Goal: Task Accomplishment & Management: Use online tool/utility

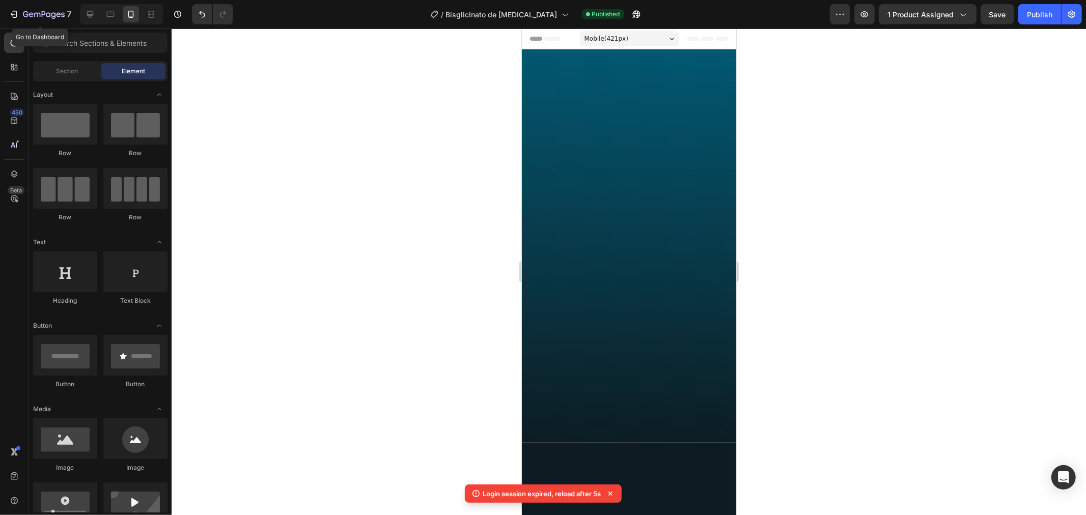
scroll to position [1904, 0]
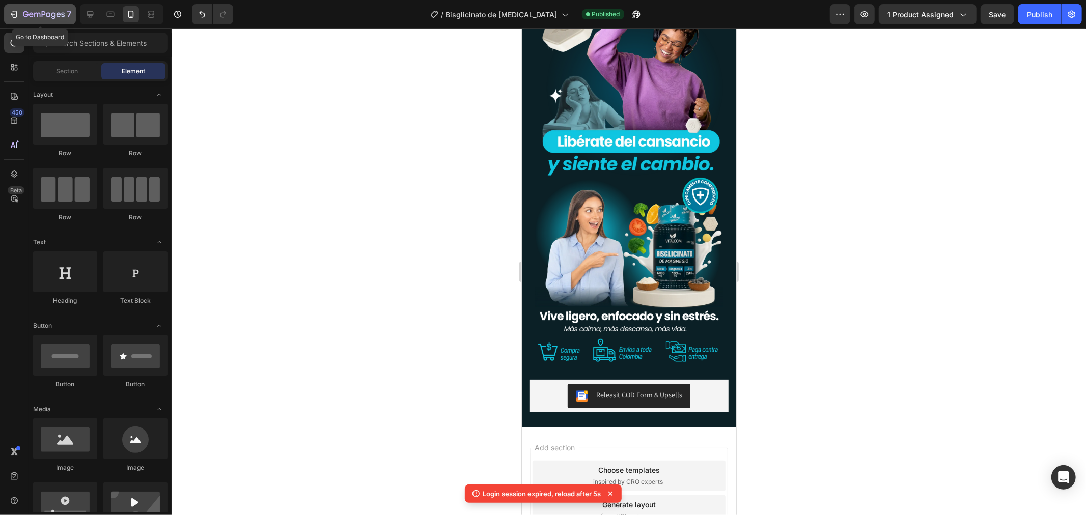
drag, startPoint x: 0, startPoint y: 0, endPoint x: 38, endPoint y: 15, distance: 40.7
click at [38, 15] on icon "button" at bounding box center [44, 15] width 42 height 9
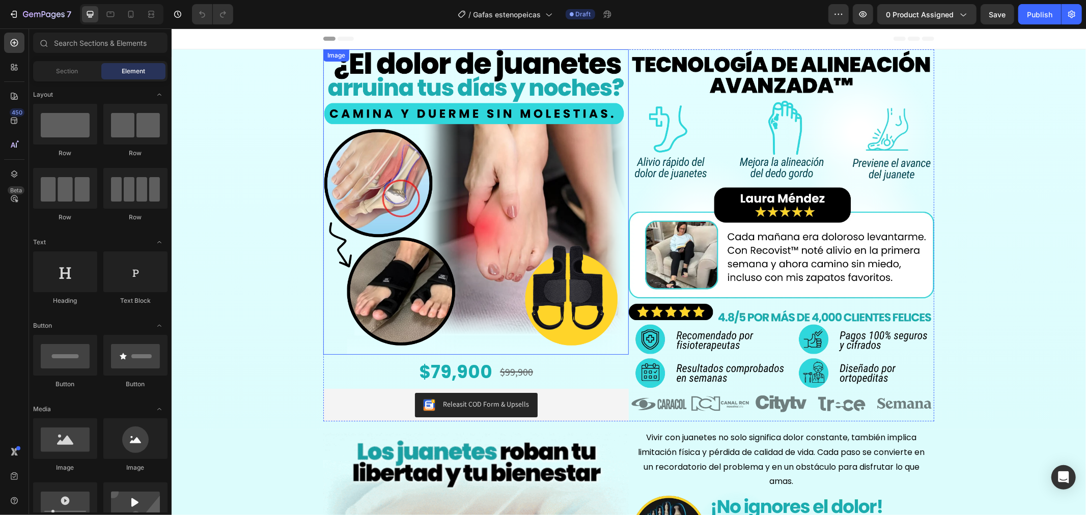
click at [404, 221] on img at bounding box center [476, 202] width 306 height 306
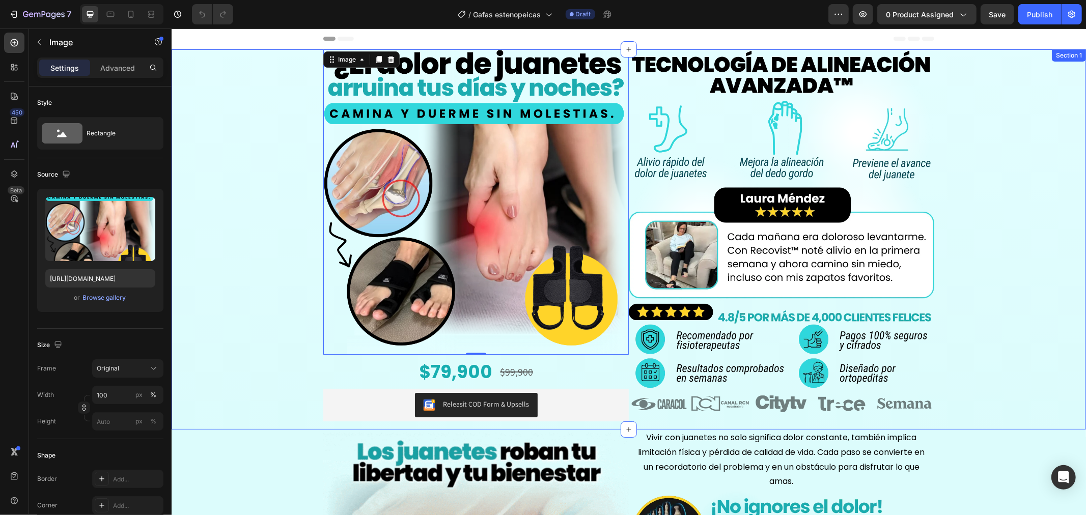
click at [246, 102] on div "Image 0 $79,900 Product Price Product Price $99,900 Product Price Product Price…" at bounding box center [628, 239] width 915 height 380
click at [414, 279] on img at bounding box center [476, 202] width 306 height 306
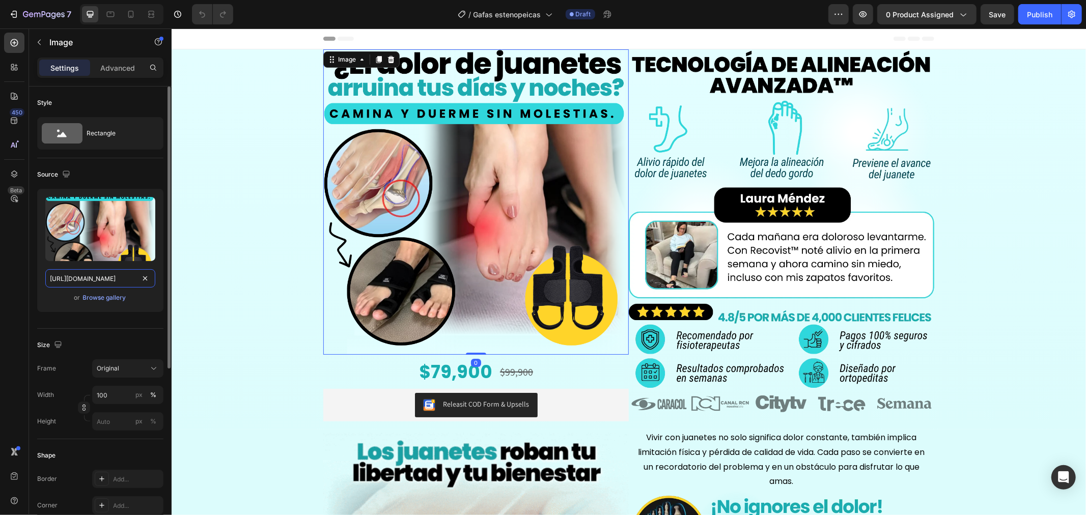
click at [102, 277] on input "[URL][DOMAIN_NAME]" at bounding box center [100, 278] width 110 height 18
paste input "[DOMAIN_NAME]__gafas_19.webp?v=1756358347"
type input "[URL][DOMAIN_NAME][DOMAIN_NAME]"
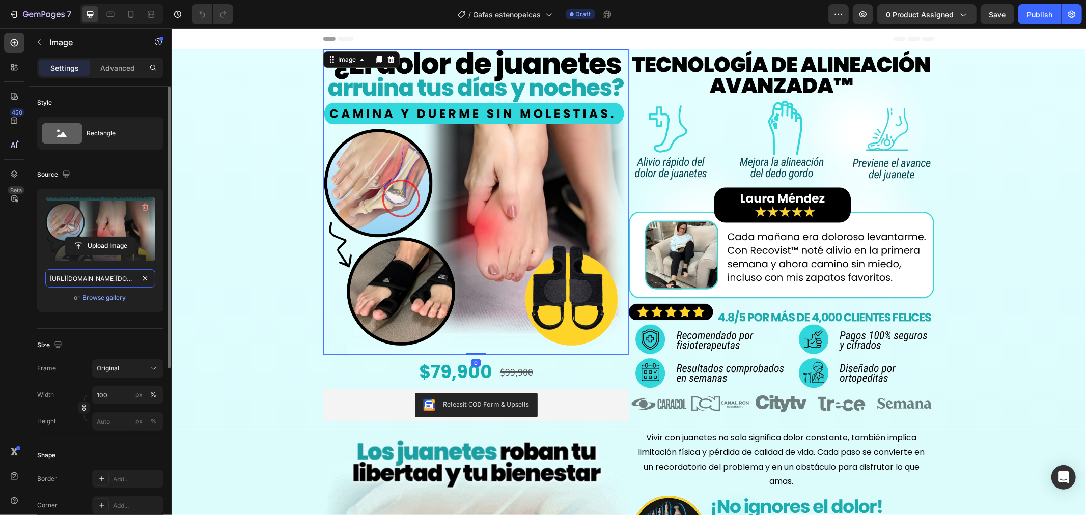
scroll to position [0, 210]
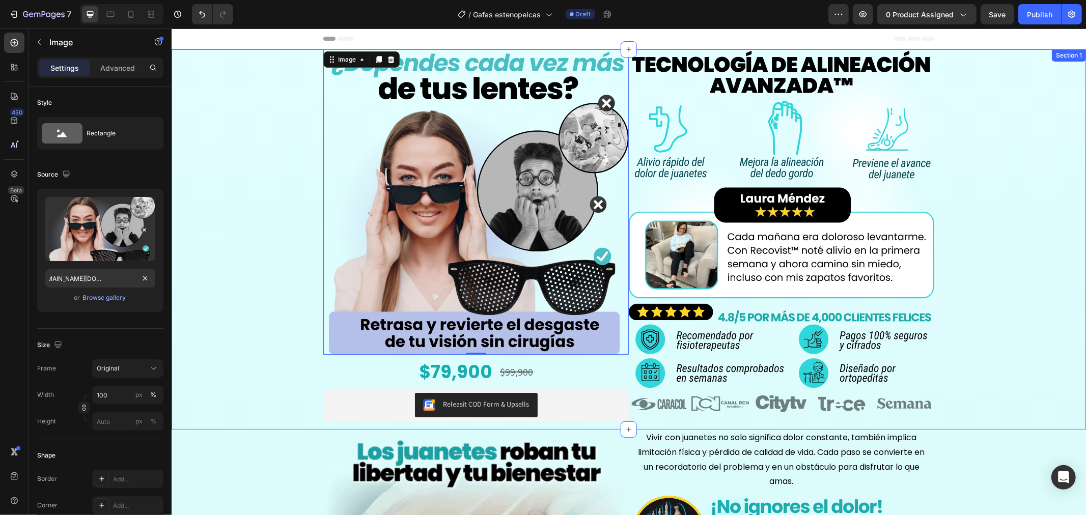
click at [256, 237] on div "Image 0 $79,900 Product Price Product Price $99,900 Product Price Product Price…" at bounding box center [628, 239] width 915 height 380
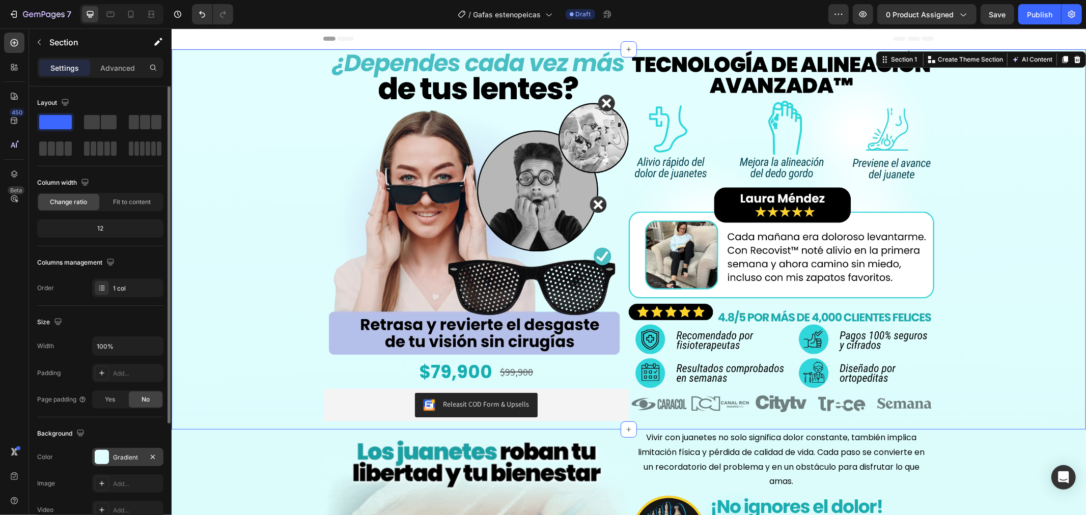
click at [113, 452] on div "Gradient" at bounding box center [127, 457] width 71 height 18
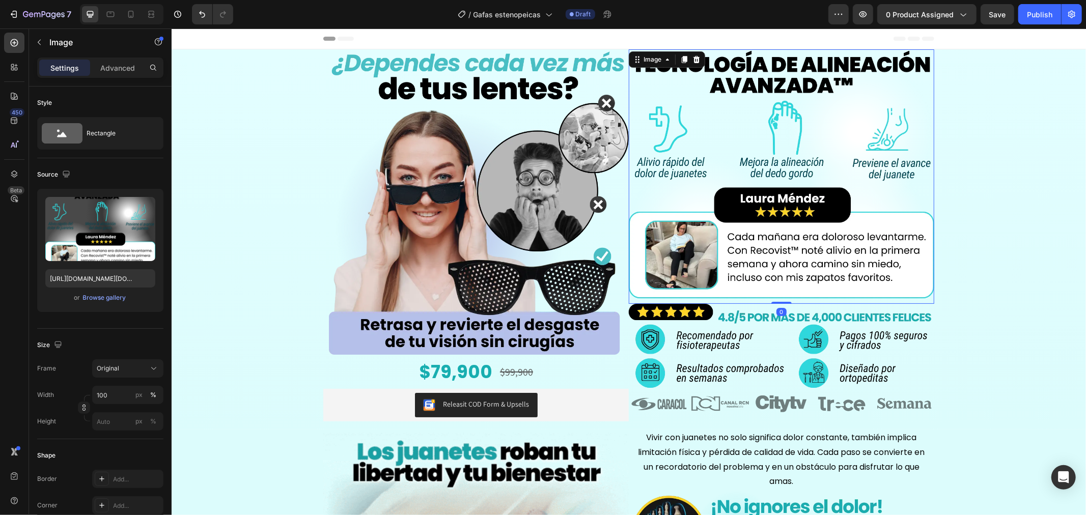
click at [808, 214] on img at bounding box center [782, 176] width 306 height 255
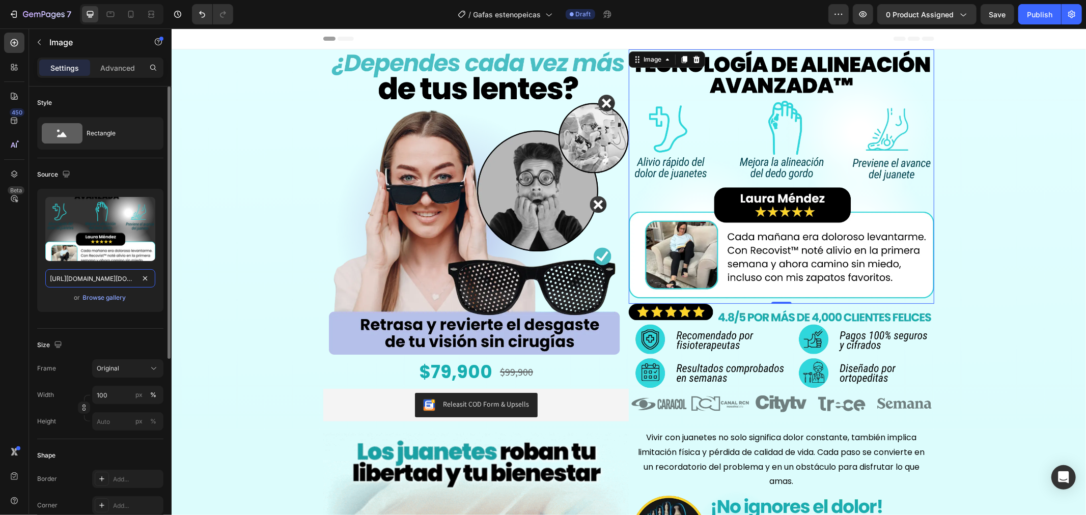
click at [108, 274] on input "[URL][DOMAIN_NAME][DOMAIN_NAME]" at bounding box center [100, 278] width 110 height 18
paste input "gafas_2.webp?v=175635834"
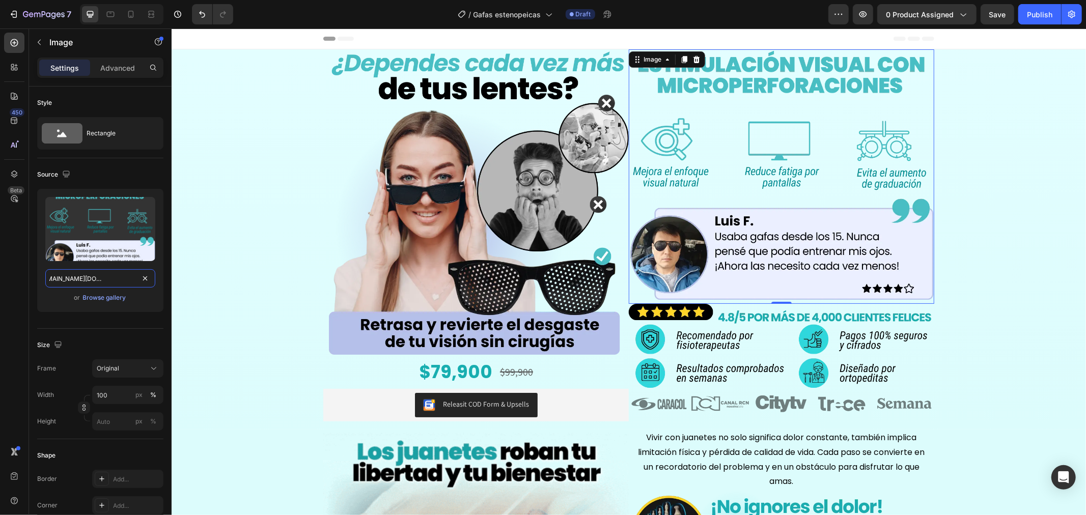
type input "[URL][DOMAIN_NAME][DOMAIN_NAME]"
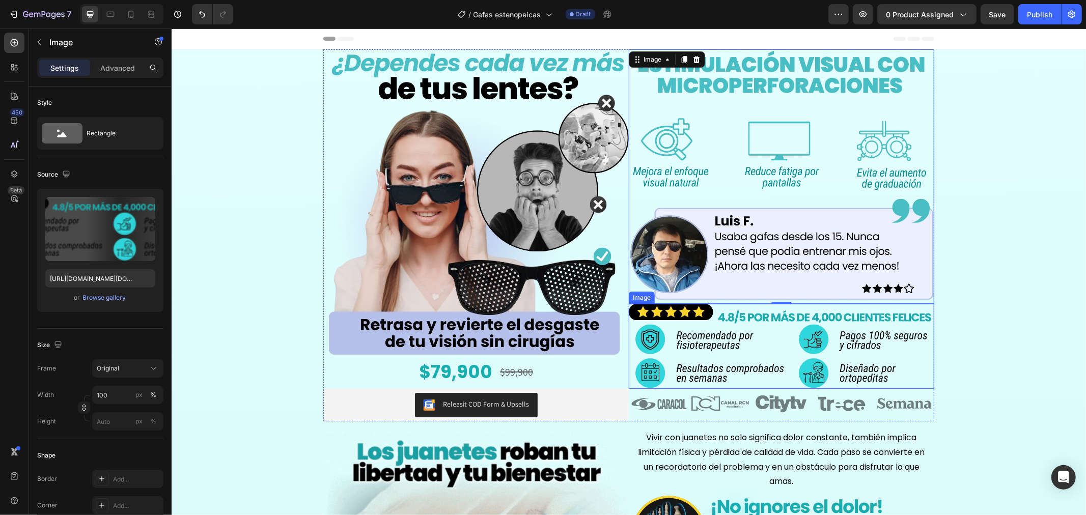
click at [686, 344] on img at bounding box center [782, 346] width 306 height 85
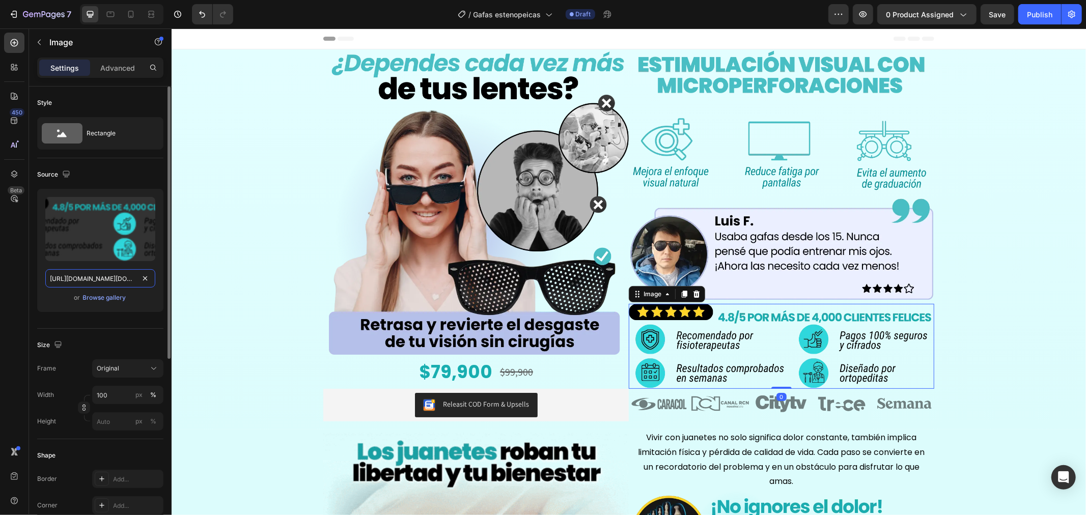
click at [126, 278] on input "[URL][DOMAIN_NAME][DOMAIN_NAME]" at bounding box center [100, 278] width 110 height 18
paste input "gafas_3.webp?v=1756358346"
type input "[URL][DOMAIN_NAME][DOMAIN_NAME]"
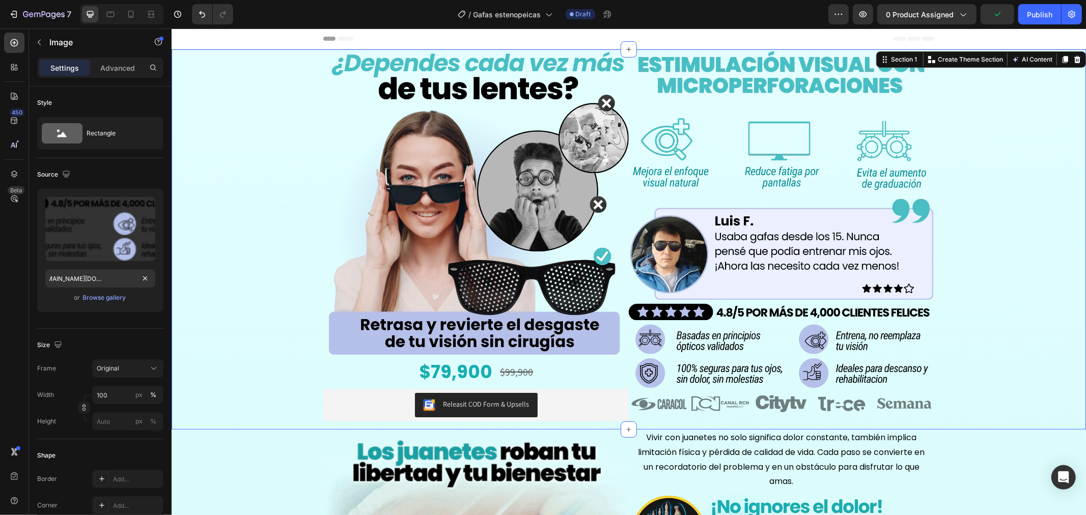
click at [263, 229] on div "Image $79,900 Product Price Product Price $99,900 Product Price Product Price R…" at bounding box center [628, 239] width 915 height 380
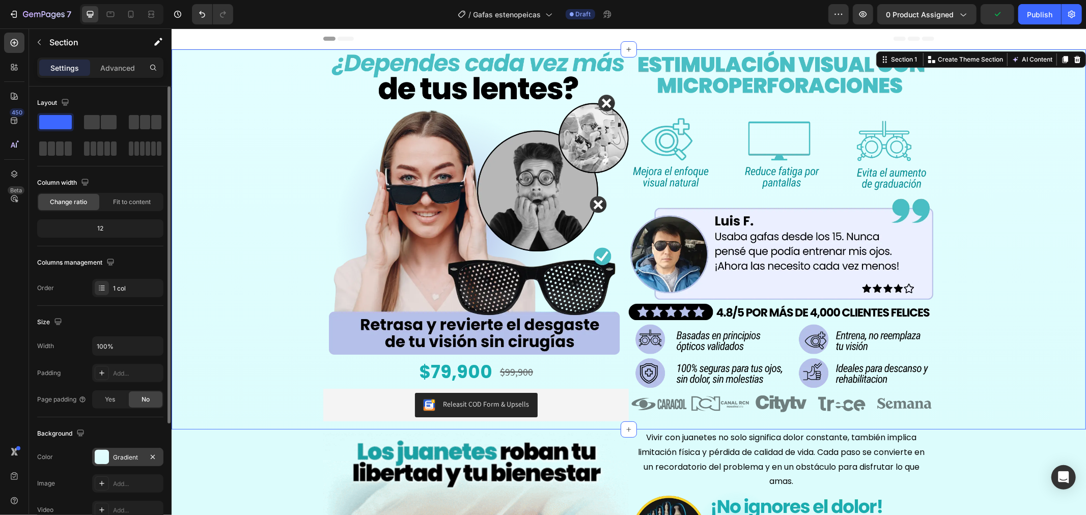
click at [124, 454] on div "Gradient" at bounding box center [128, 457] width 30 height 9
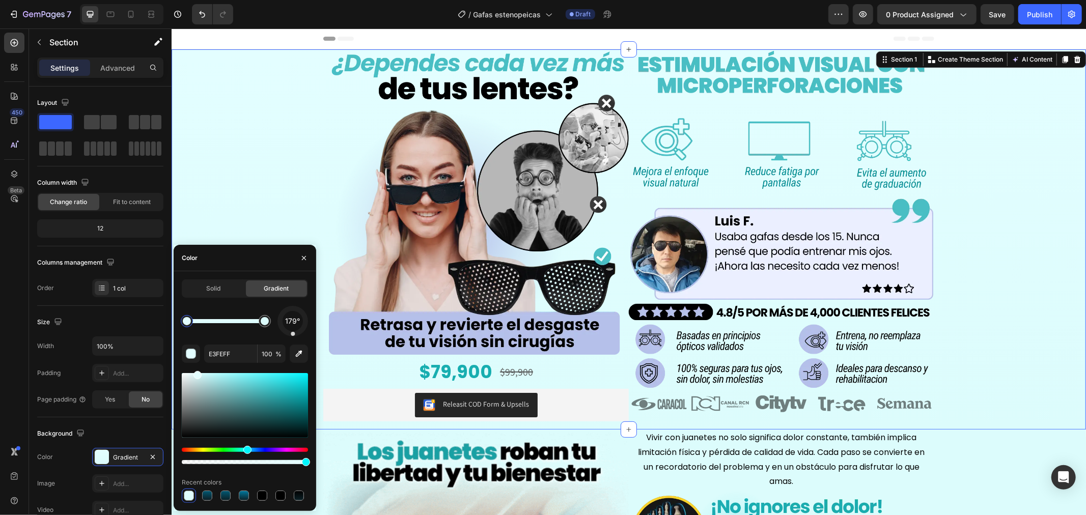
click at [191, 317] on div at bounding box center [187, 321] width 12 height 12
click at [301, 349] on icon "button" at bounding box center [299, 354] width 10 height 10
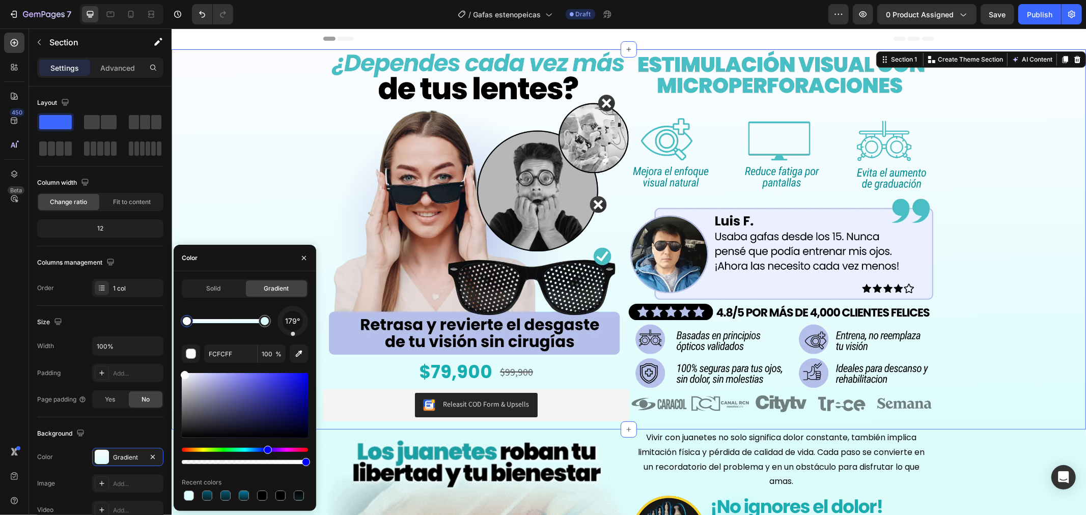
drag, startPoint x: 195, startPoint y: 375, endPoint x: 185, endPoint y: 363, distance: 14.9
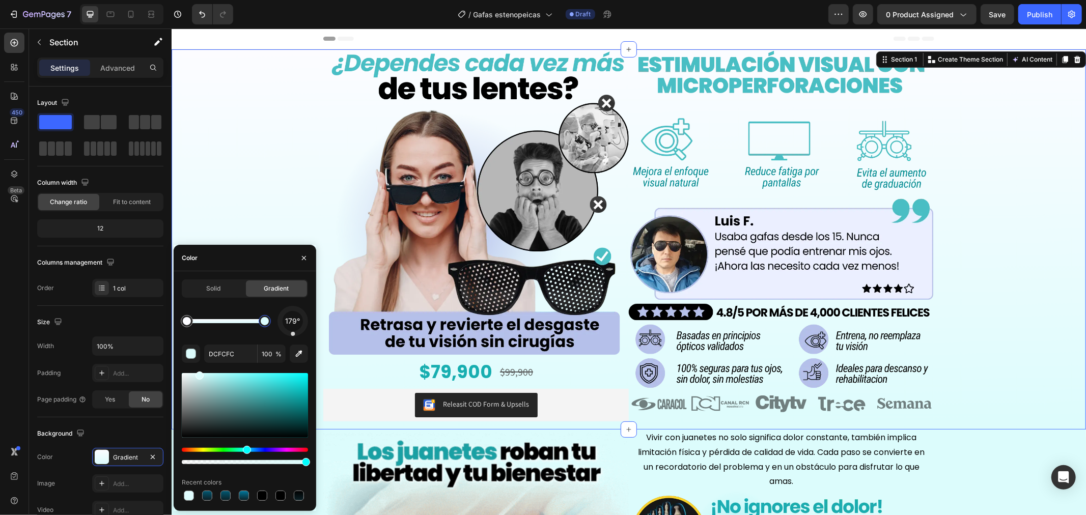
click at [271, 318] on div at bounding box center [265, 321] width 18 height 18
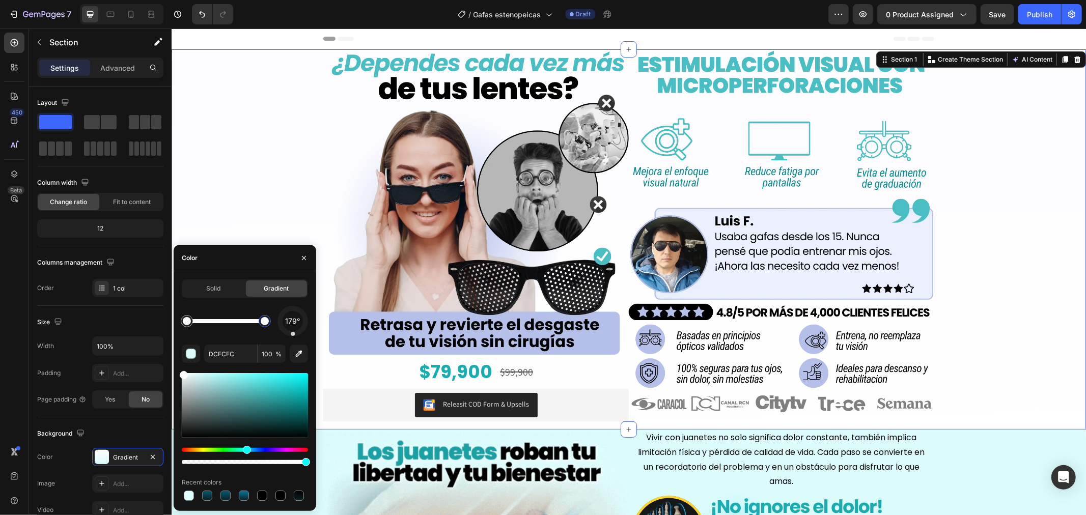
drag, startPoint x: 369, startPoint y: 400, endPoint x: 172, endPoint y: 360, distance: 201.2
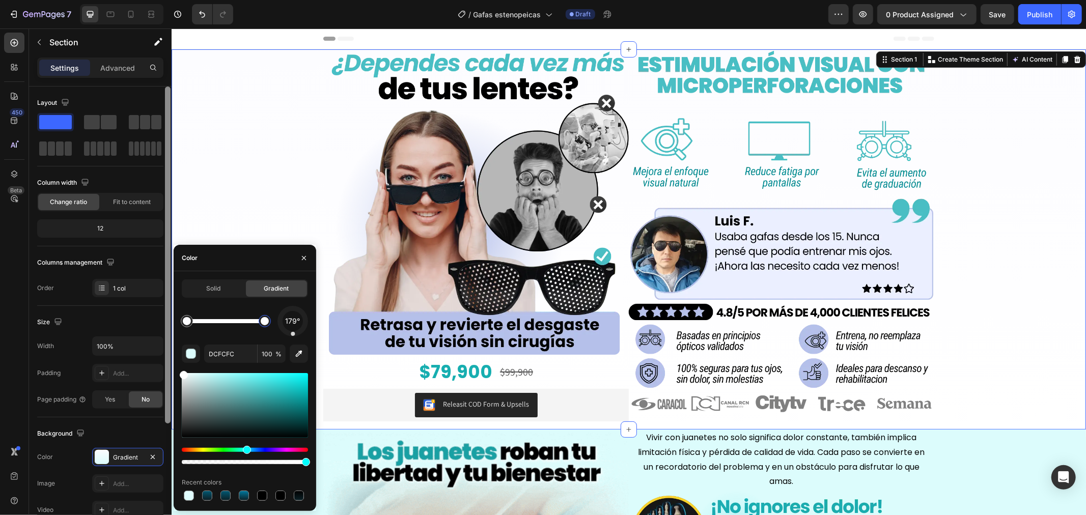
type input "FFFFFF"
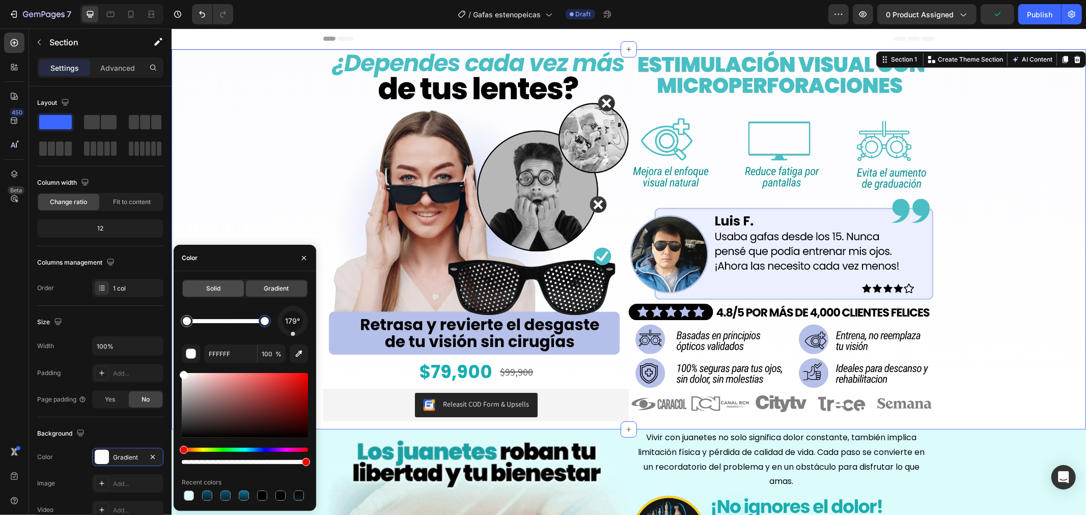
click at [290, 345] on button "button" at bounding box center [299, 354] width 18 height 18
click at [188, 315] on div at bounding box center [187, 321] width 12 height 12
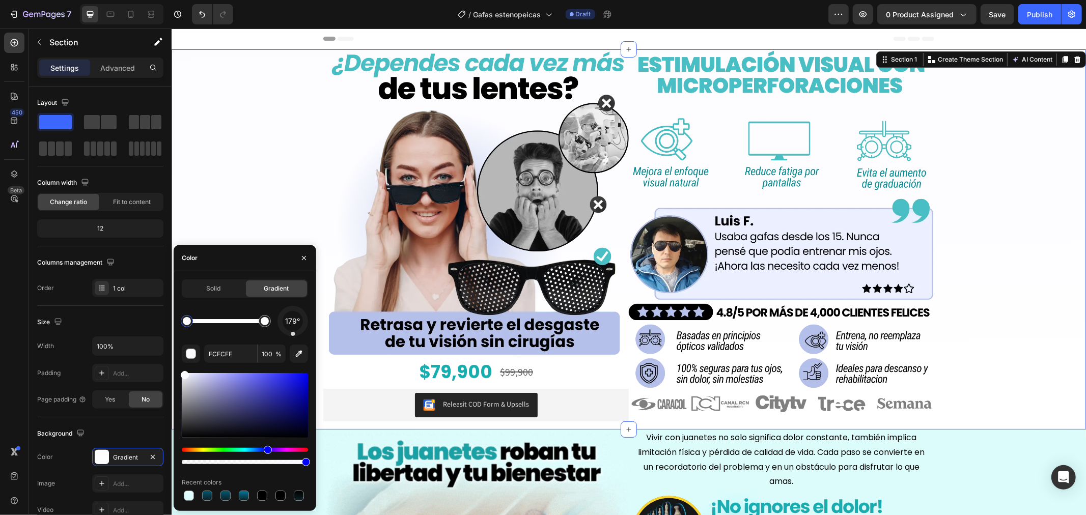
drag, startPoint x: 288, startPoint y: 352, endPoint x: 310, endPoint y: 351, distance: 21.9
click at [290, 352] on div "FCFCFF 100 %" at bounding box center [245, 354] width 126 height 18
click at [292, 359] on button "button" at bounding box center [299, 354] width 18 height 18
type input "EBEFFF"
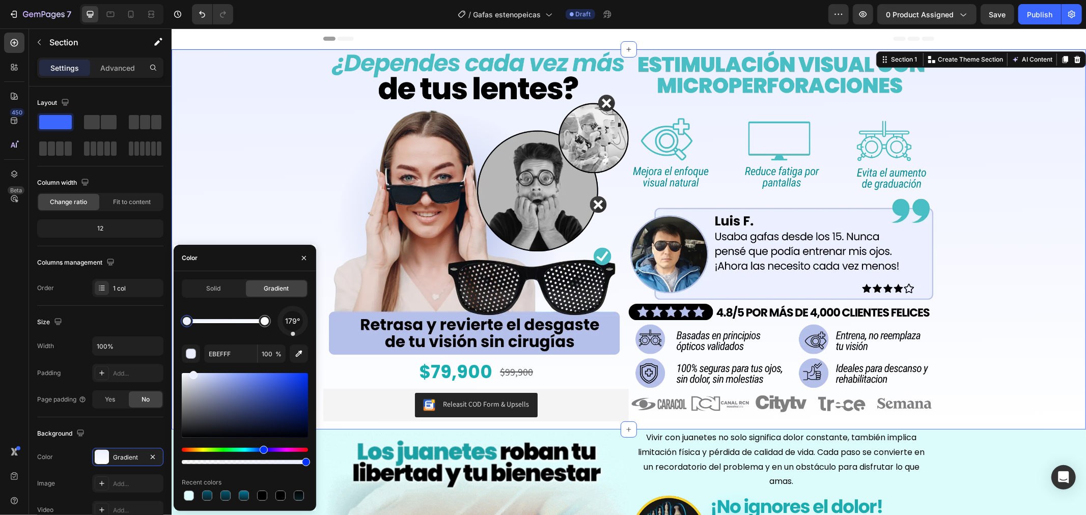
drag, startPoint x: 294, startPoint y: 336, endPoint x: 294, endPoint y: 375, distance: 39.2
click at [294, 375] on div "179° EBEFFF 100 % Recent colors" at bounding box center [245, 404] width 126 height 197
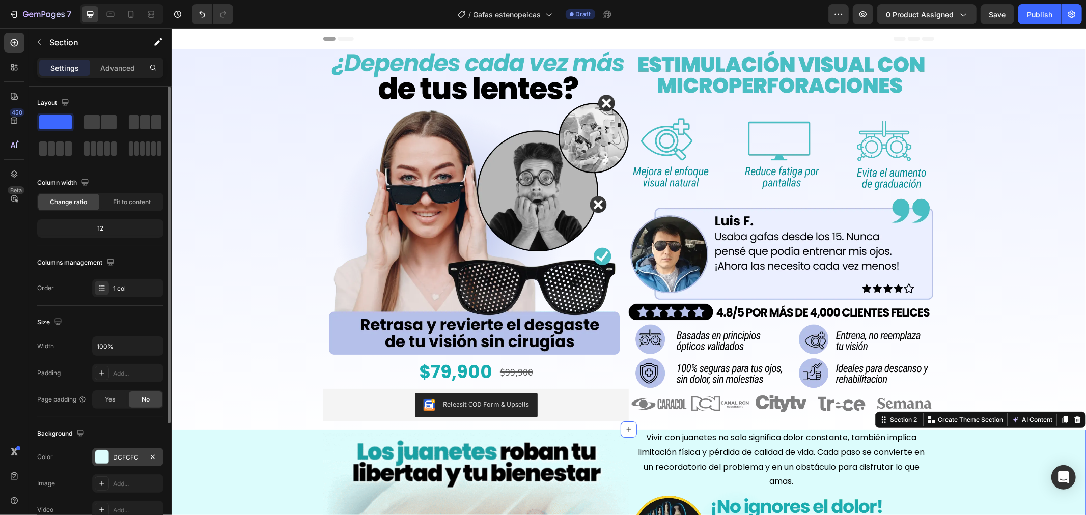
click at [117, 457] on div "DCFCFC" at bounding box center [128, 457] width 30 height 9
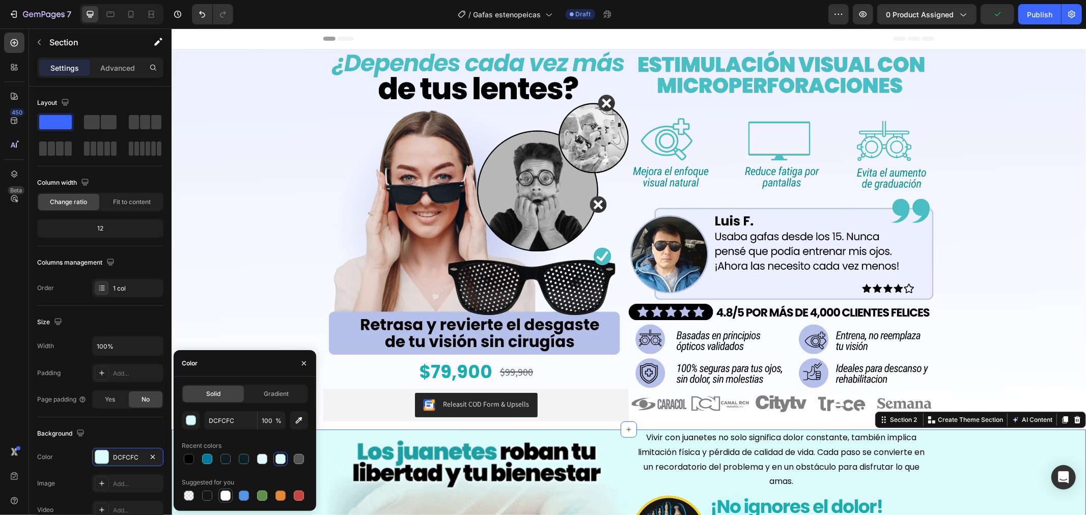
click at [224, 496] on div at bounding box center [226, 496] width 10 height 10
type input "FFFFFF"
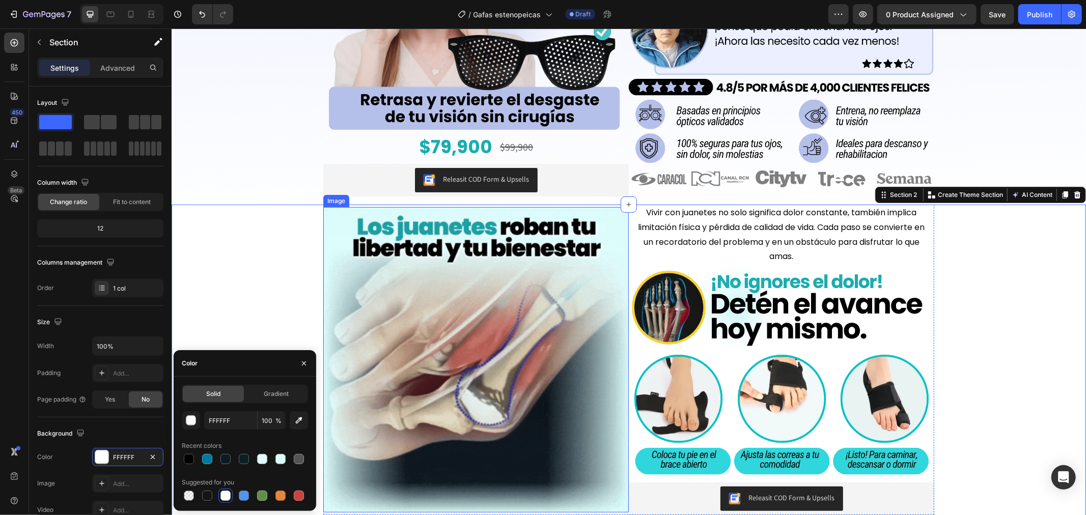
scroll to position [226, 0]
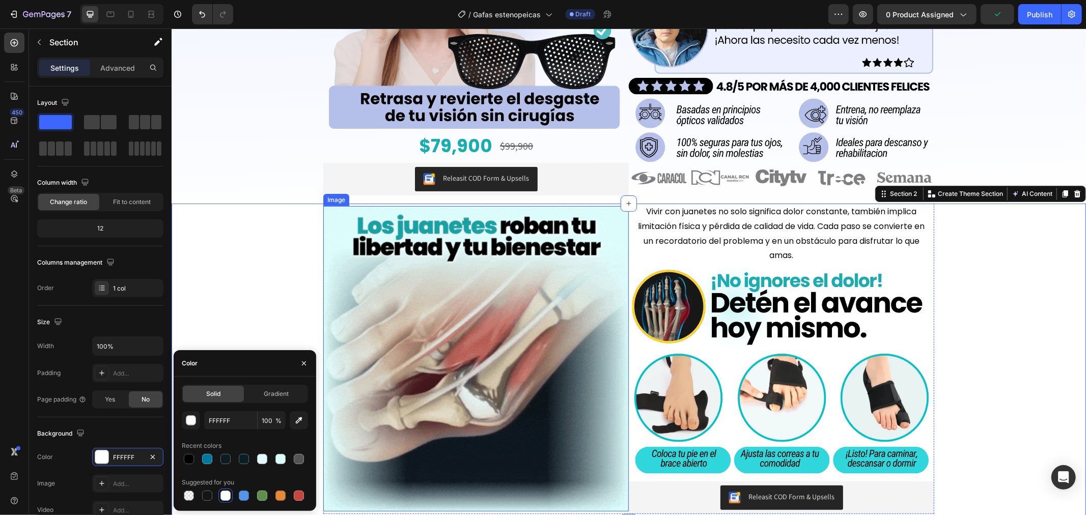
click at [379, 324] on img at bounding box center [476, 359] width 306 height 306
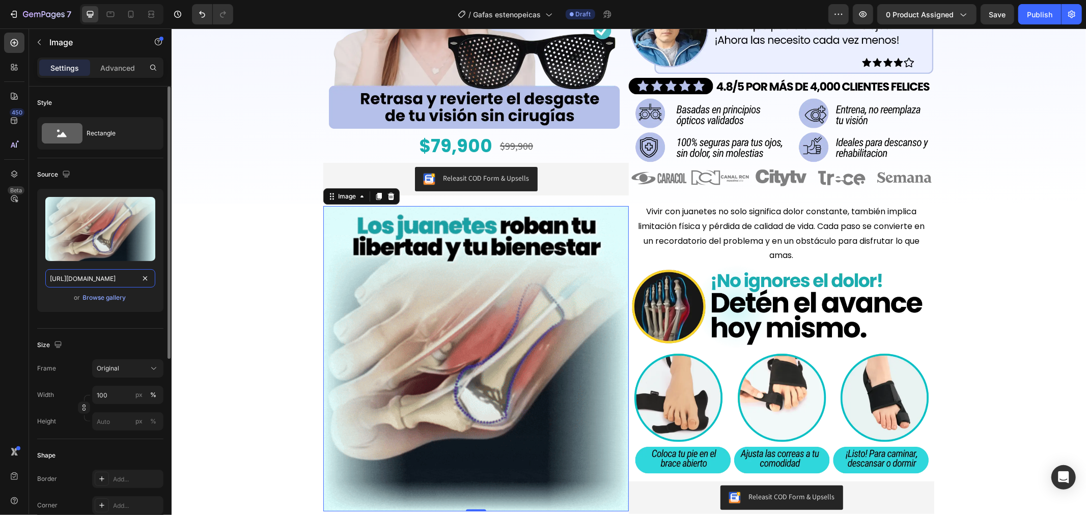
click at [112, 278] on input "[URL][DOMAIN_NAME]" at bounding box center [100, 278] width 110 height 18
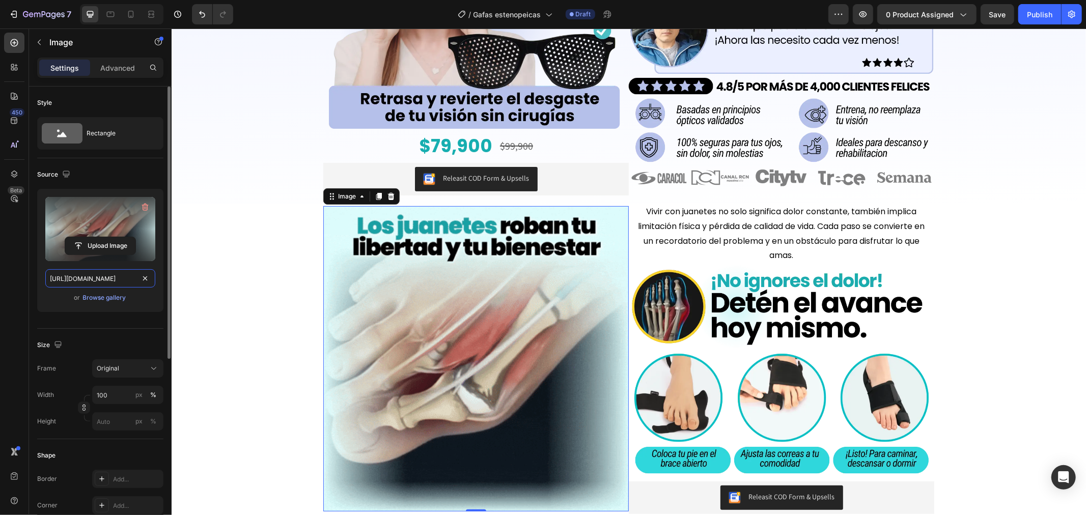
paste input "[DOMAIN_NAME][URL]"
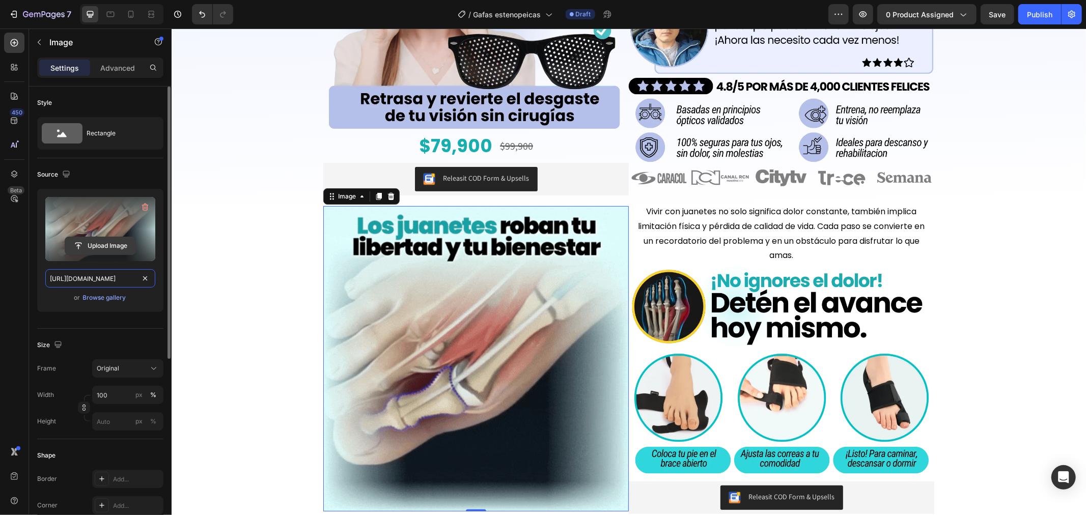
scroll to position [0, 521]
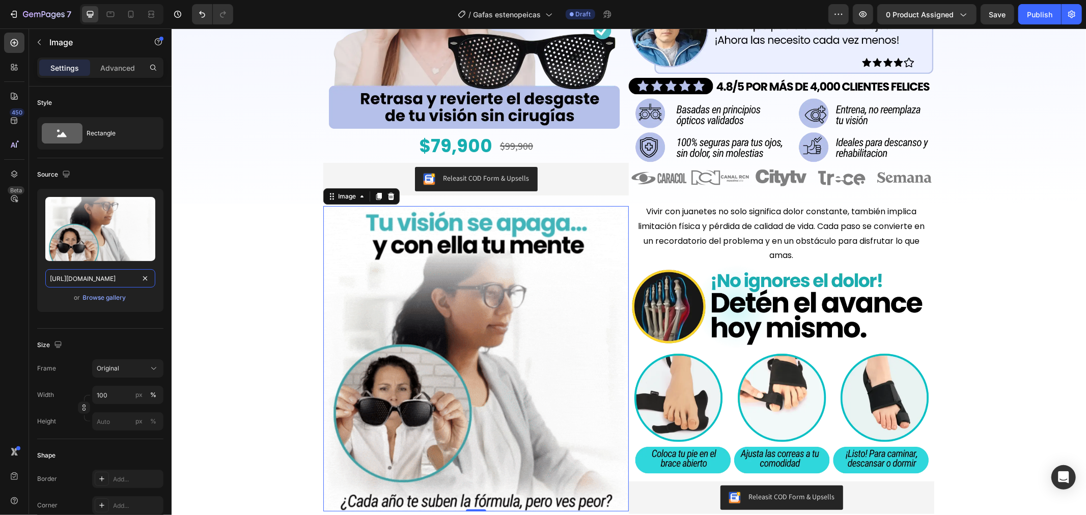
type input "[URL][DOMAIN_NAME]"
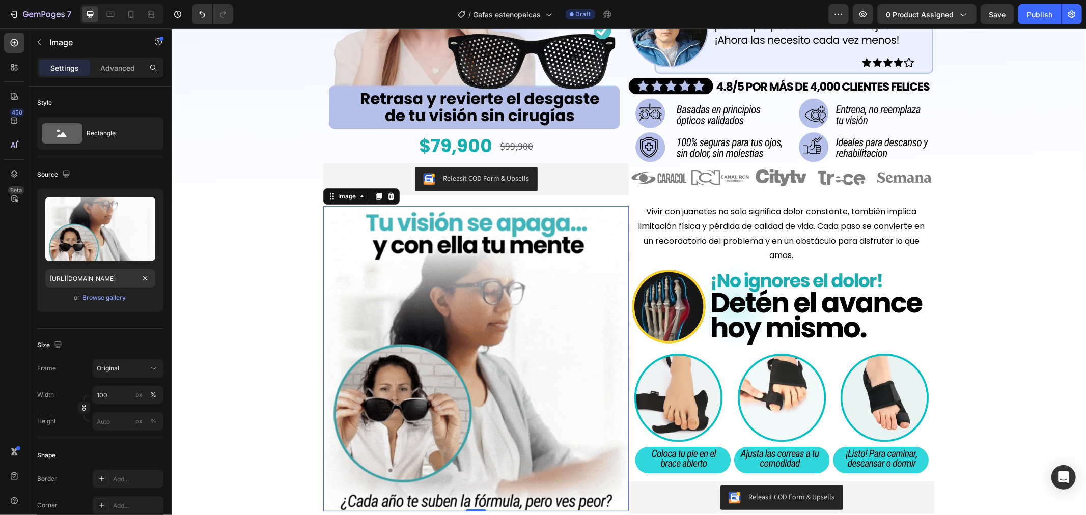
scroll to position [0, 0]
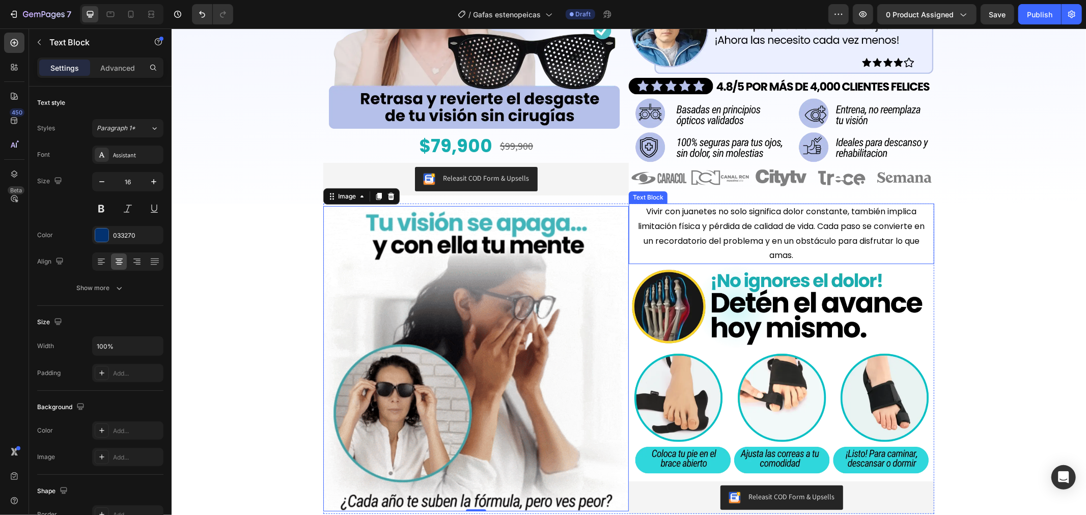
click at [711, 206] on span "Vivir con juanetes no solo significa dolor constante, también implica limitació…" at bounding box center [781, 233] width 287 height 56
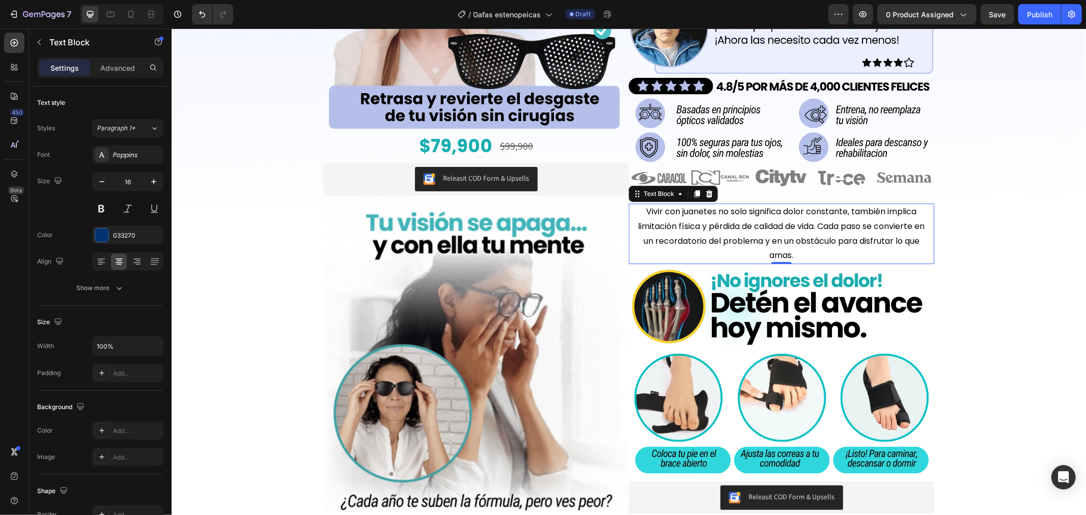
click at [709, 215] on span "Vivir con juanetes no solo significa dolor constante, también implica limitació…" at bounding box center [781, 233] width 287 height 56
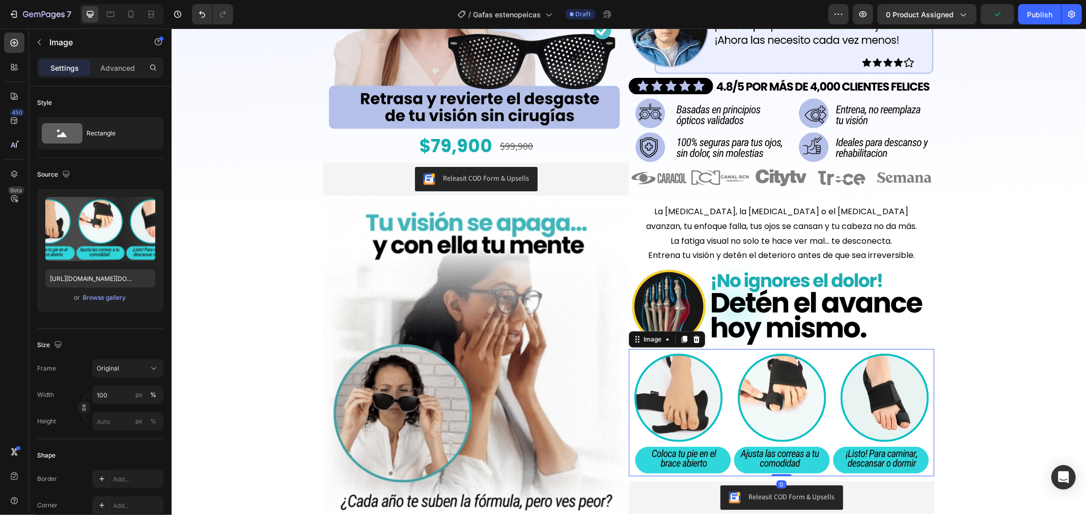
click at [838, 383] on img at bounding box center [782, 412] width 306 height 127
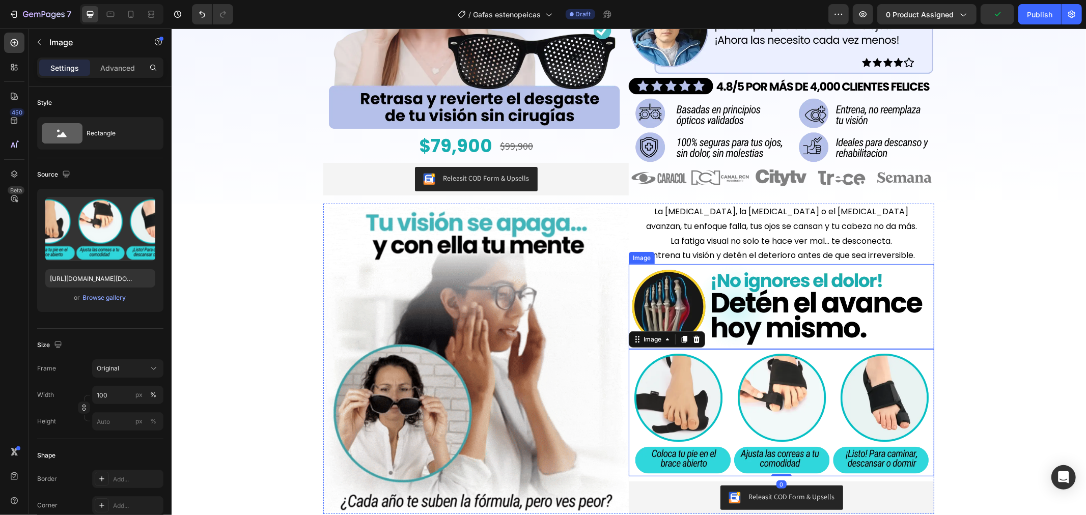
click at [768, 328] on img at bounding box center [782, 306] width 306 height 85
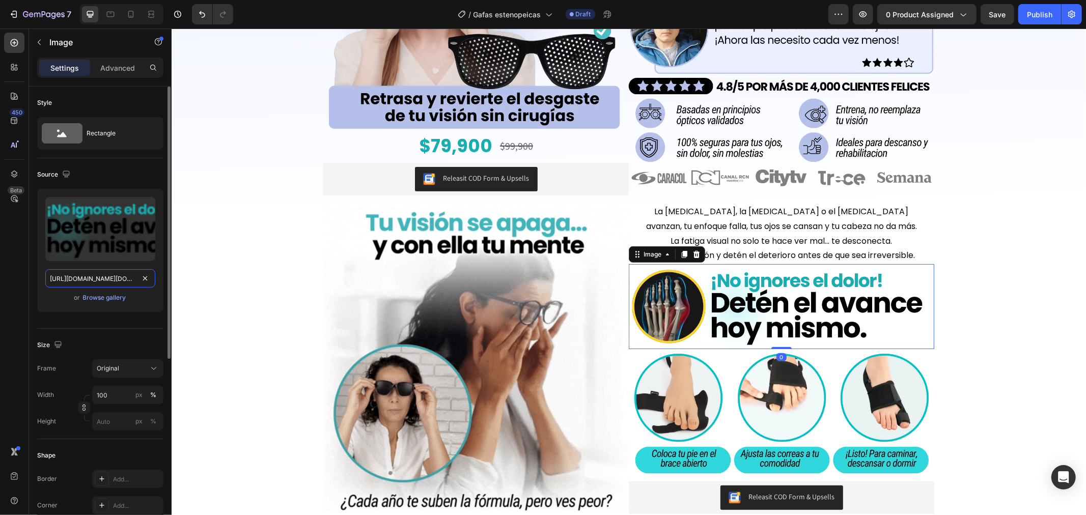
click at [103, 282] on input "[URL][DOMAIN_NAME][DOMAIN_NAME]" at bounding box center [100, 278] width 110 height 18
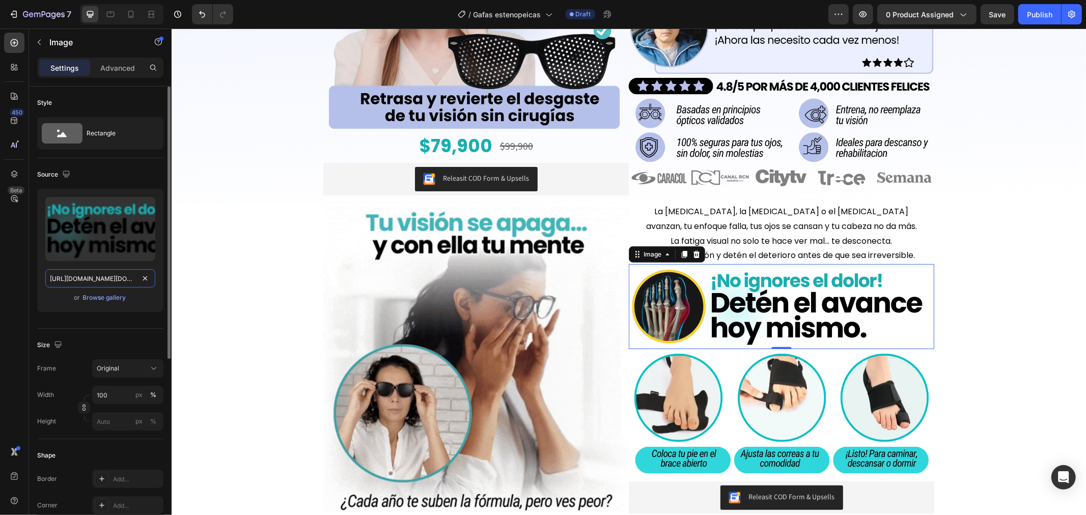
paste input "gafas_5.webp?v=175635834"
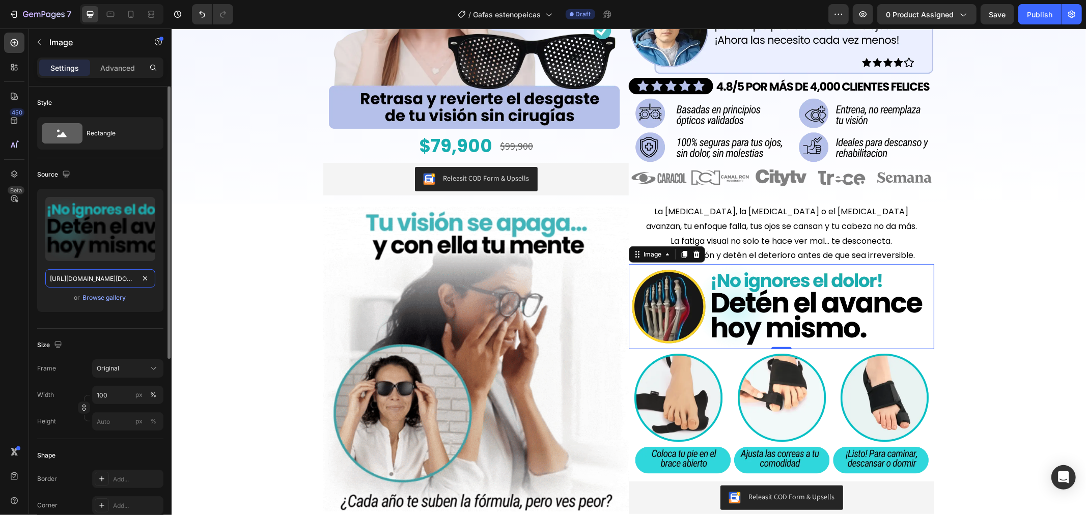
type input "[URL][DOMAIN_NAME][DOMAIN_NAME]"
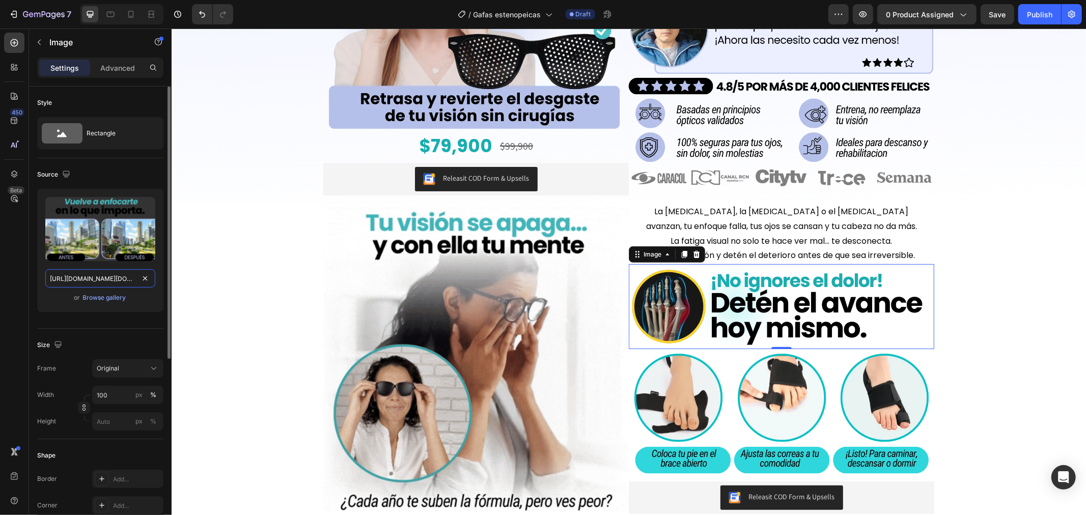
scroll to position [0, 207]
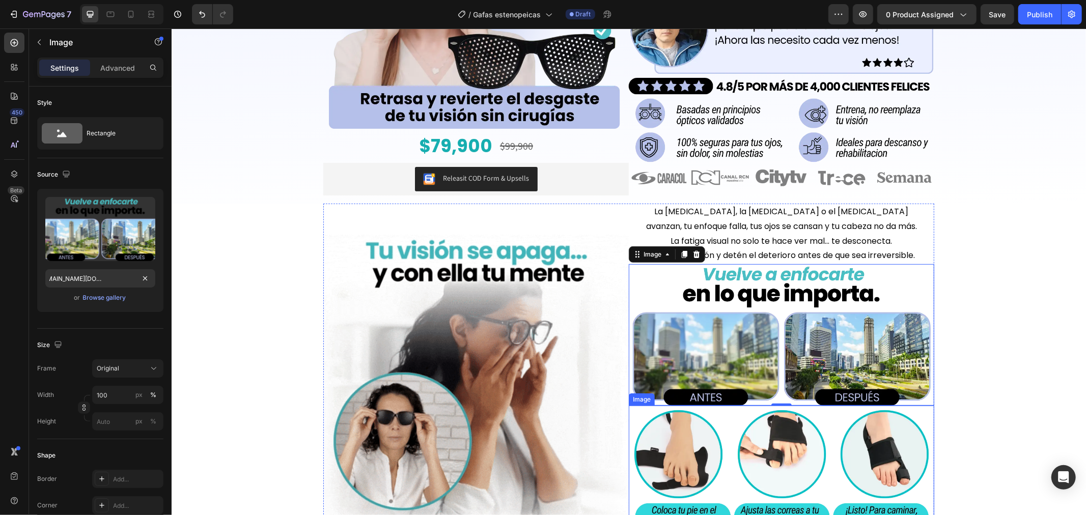
click at [678, 440] on img at bounding box center [782, 468] width 306 height 127
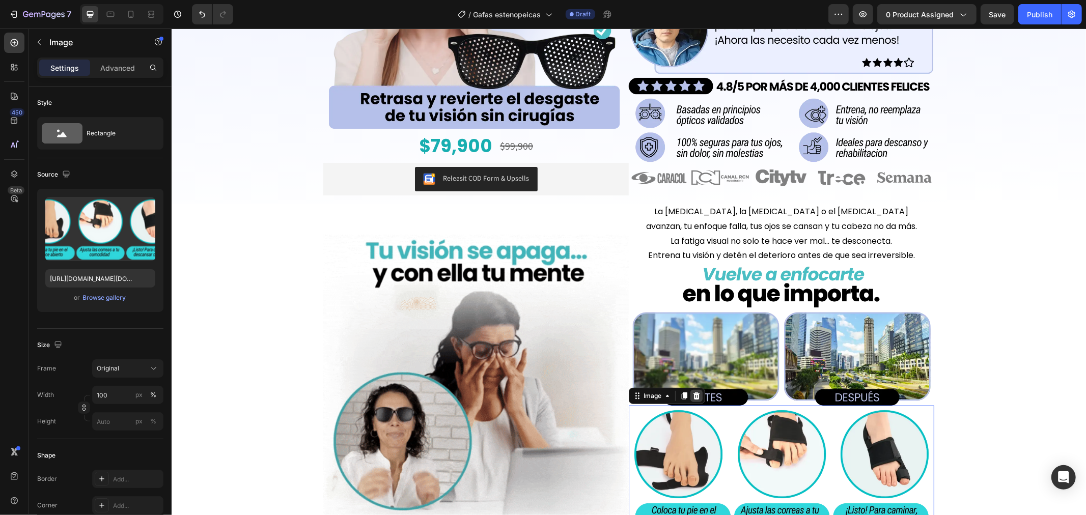
click at [693, 395] on icon at bounding box center [696, 395] width 7 height 7
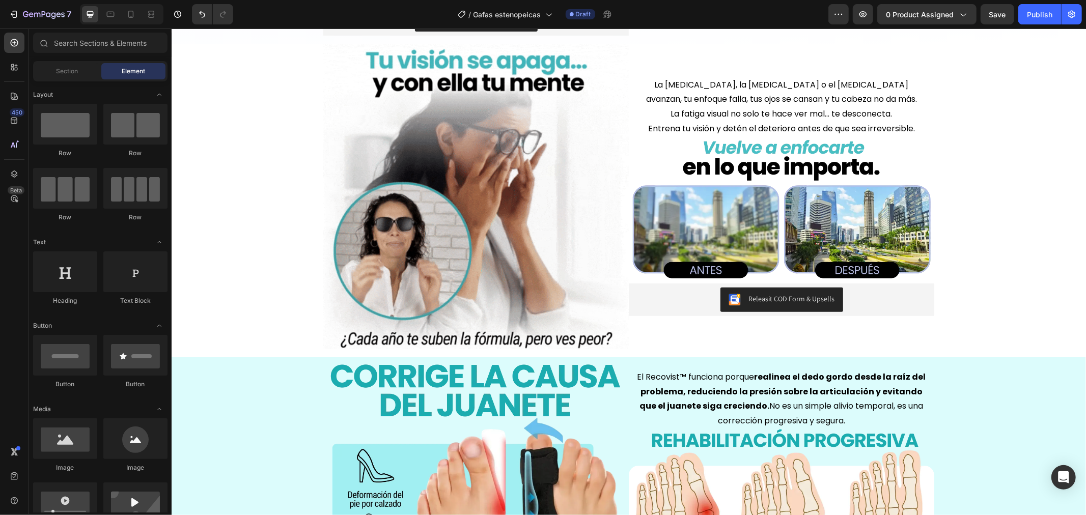
scroll to position [396, 0]
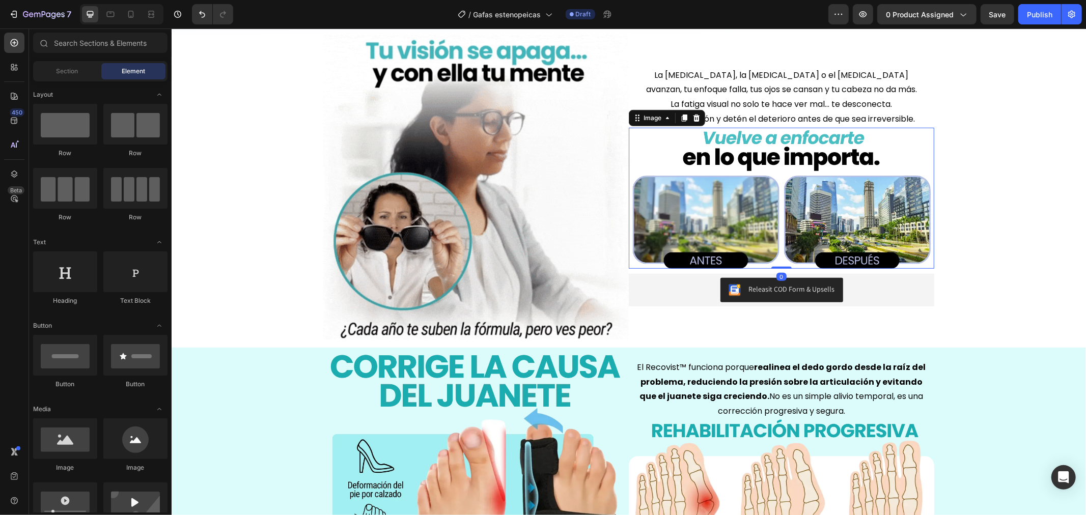
click at [725, 235] on img at bounding box center [782, 198] width 306 height 142
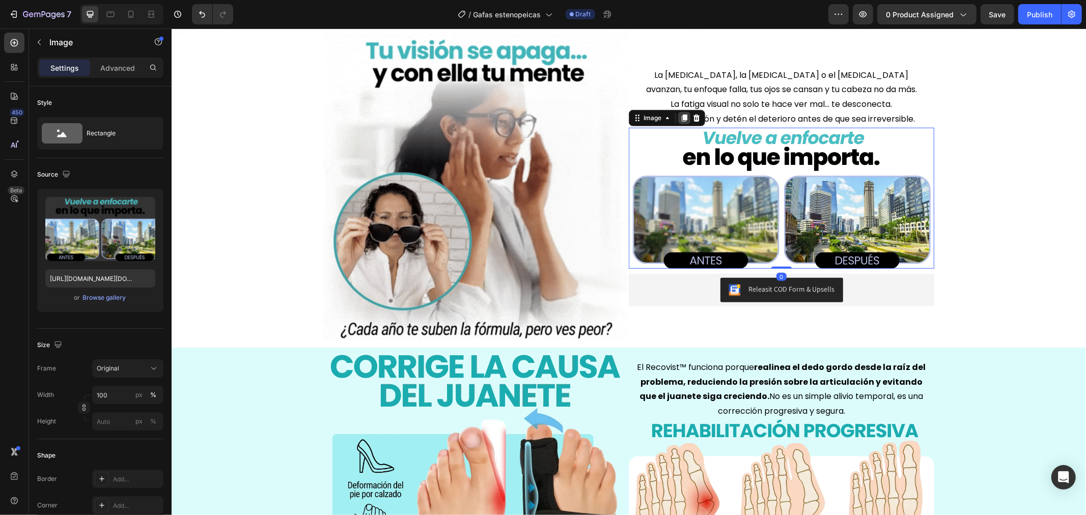
click at [682, 115] on icon at bounding box center [685, 117] width 6 height 7
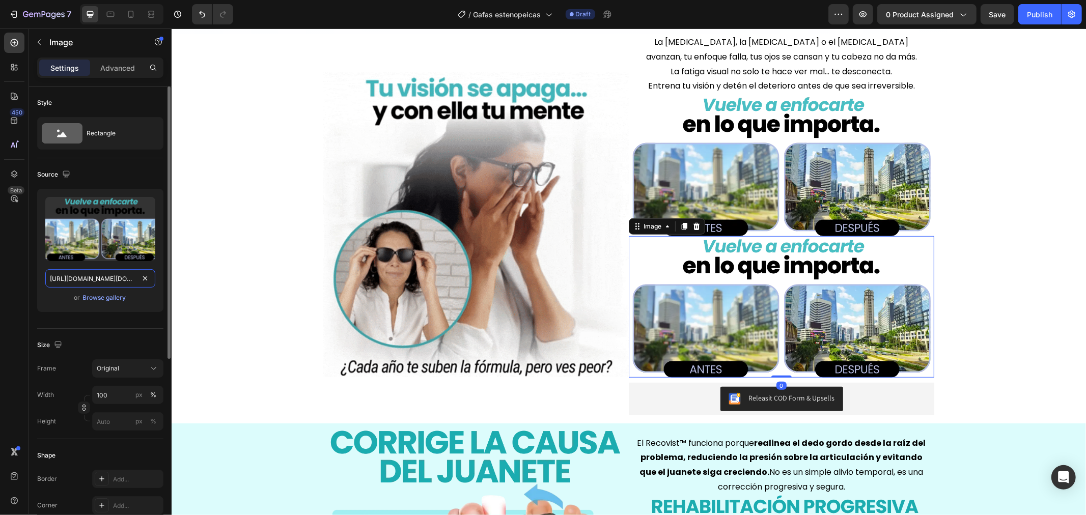
click at [94, 270] on input "[URL][DOMAIN_NAME][DOMAIN_NAME]" at bounding box center [100, 278] width 110 height 18
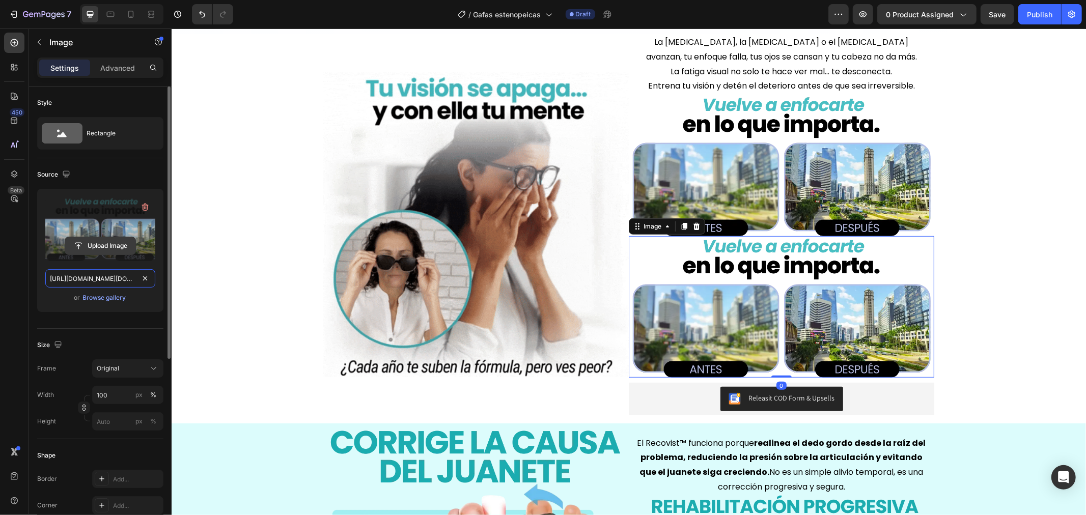
paste input "1.webp?v=1756358346"
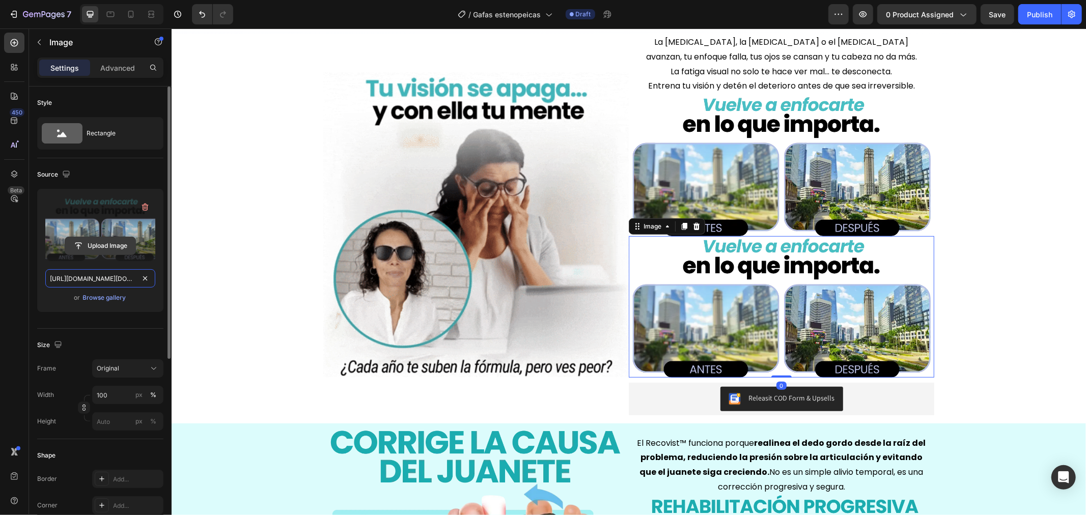
type input "[URL][DOMAIN_NAME][DOMAIN_NAME]"
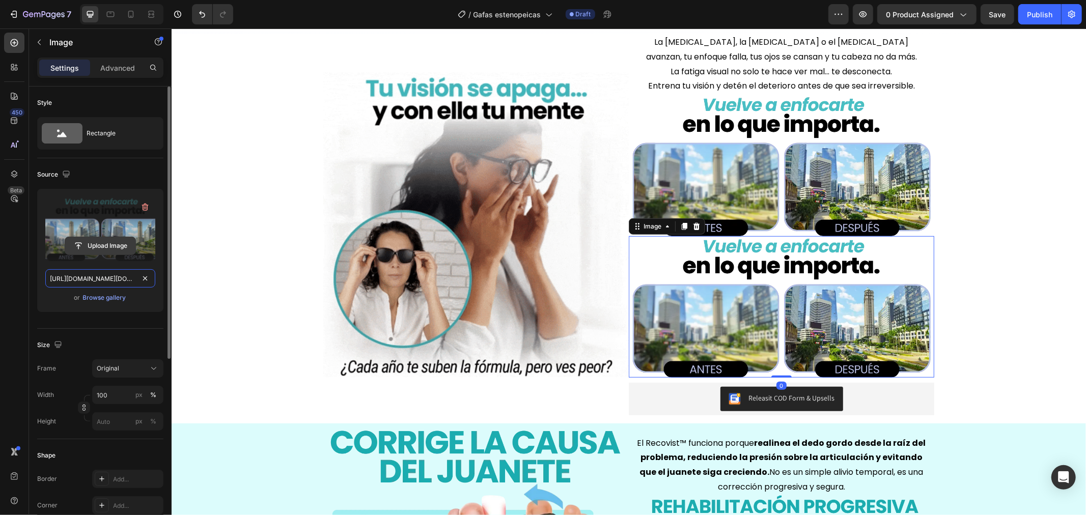
scroll to position [0, 207]
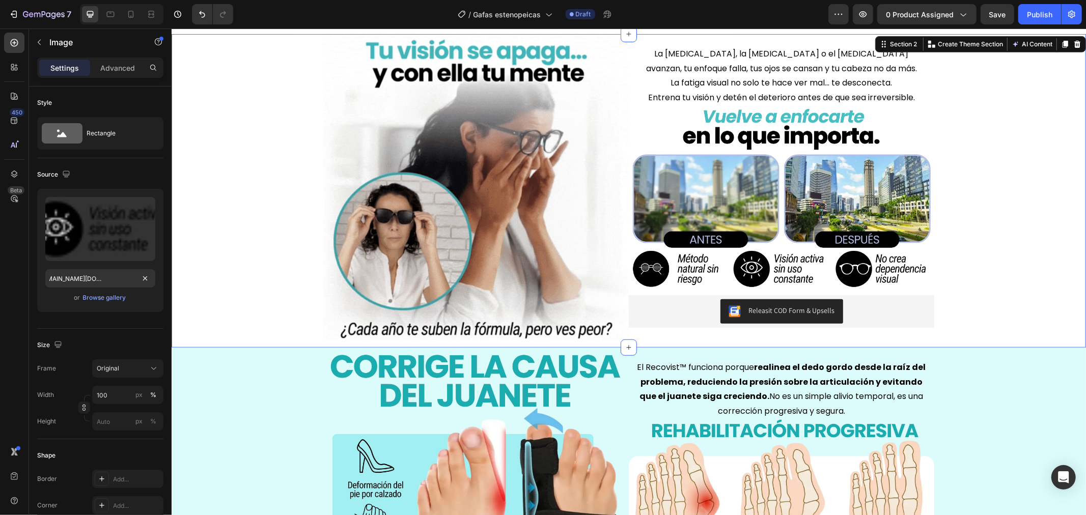
click at [1061, 304] on div "Image La [MEDICAL_DATA], la [MEDICAL_DATA] o el [MEDICAL_DATA] avanzan, tu enfo…" at bounding box center [628, 191] width 915 height 314
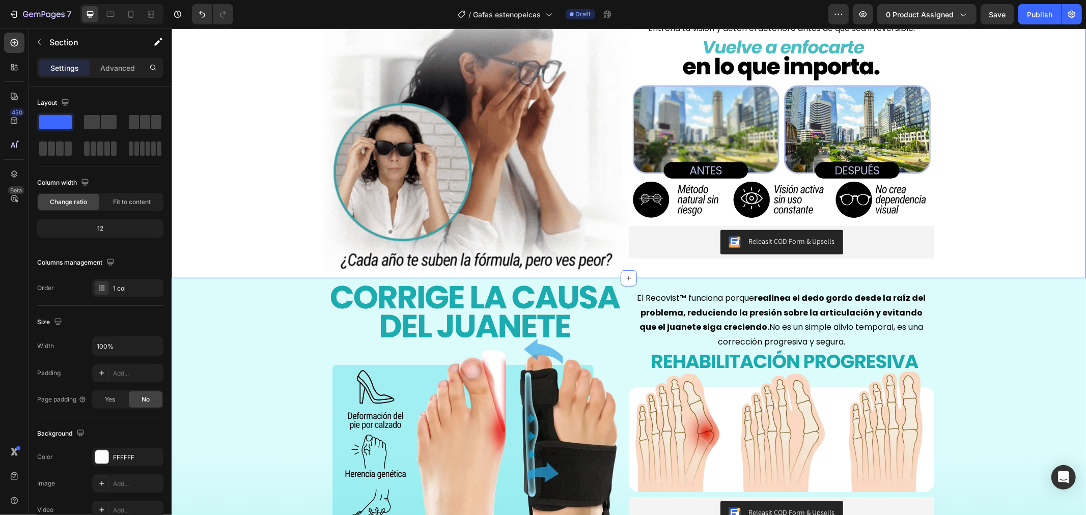
scroll to position [509, 0]
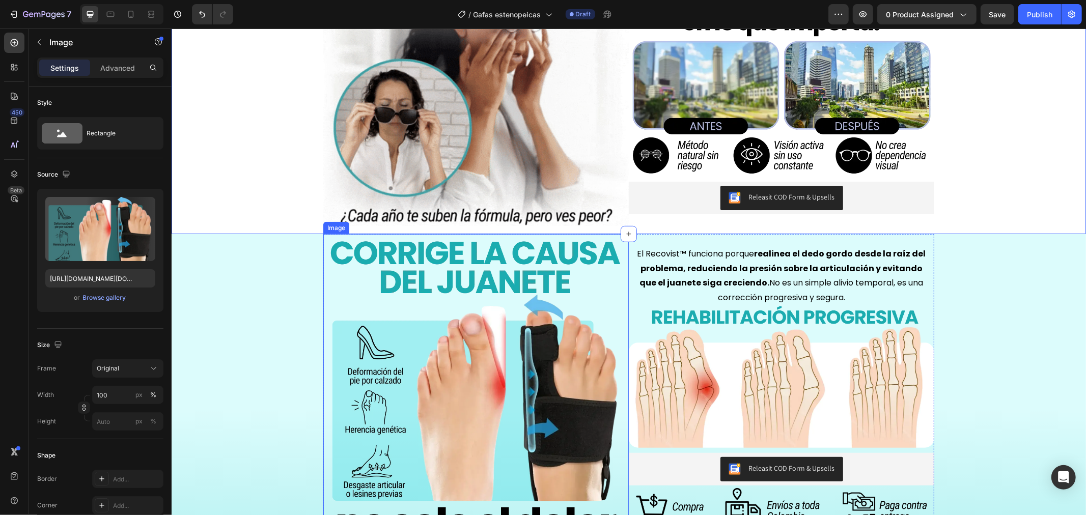
click at [550, 312] on img at bounding box center [476, 387] width 306 height 306
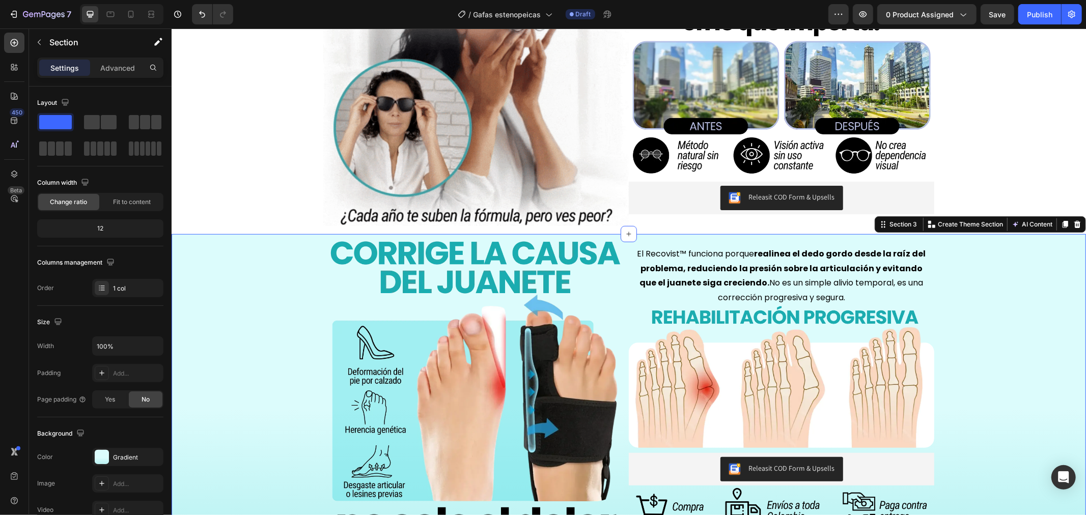
click at [211, 335] on div "Image El Recovist™ funciona porque realinea el dedo gordo desde la raíz del pro…" at bounding box center [628, 391] width 915 height 314
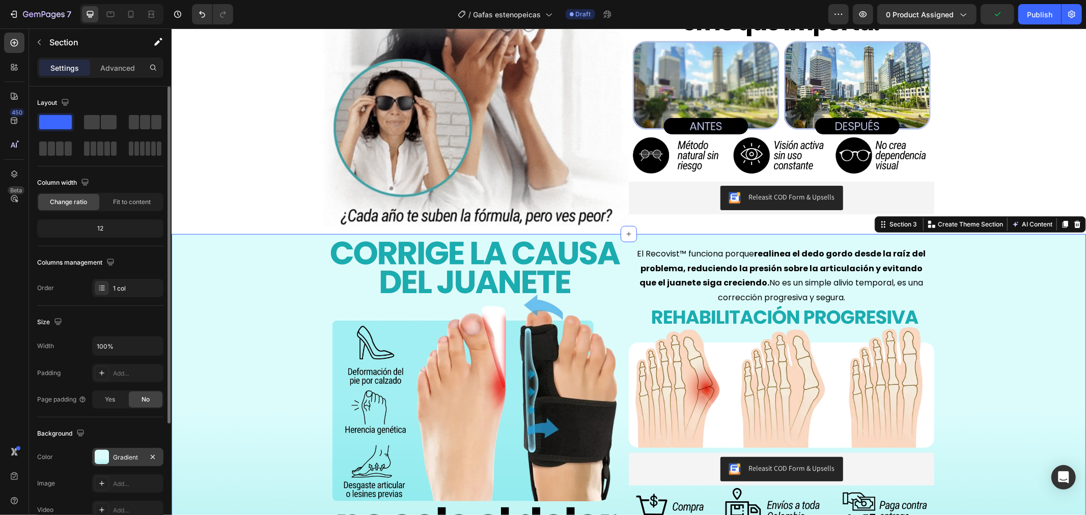
click at [125, 455] on div "Gradient" at bounding box center [128, 457] width 30 height 9
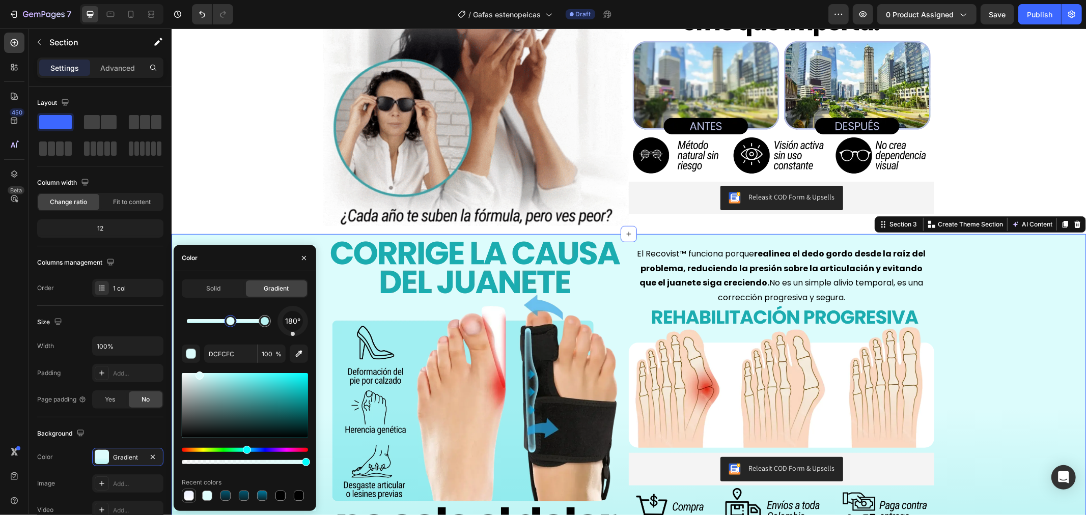
click at [184, 496] on div at bounding box center [189, 496] width 10 height 10
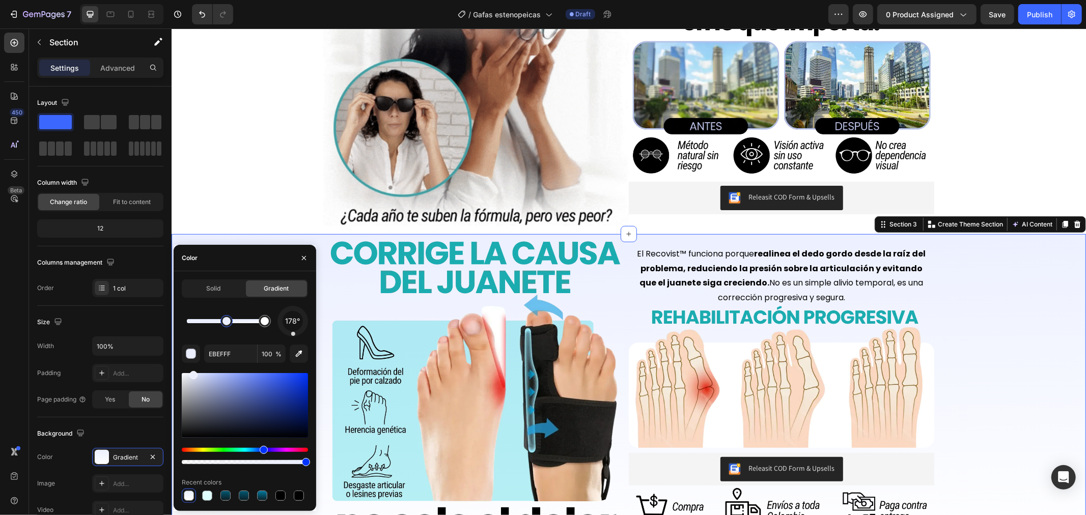
drag, startPoint x: 189, startPoint y: 323, endPoint x: 227, endPoint y: 323, distance: 38.2
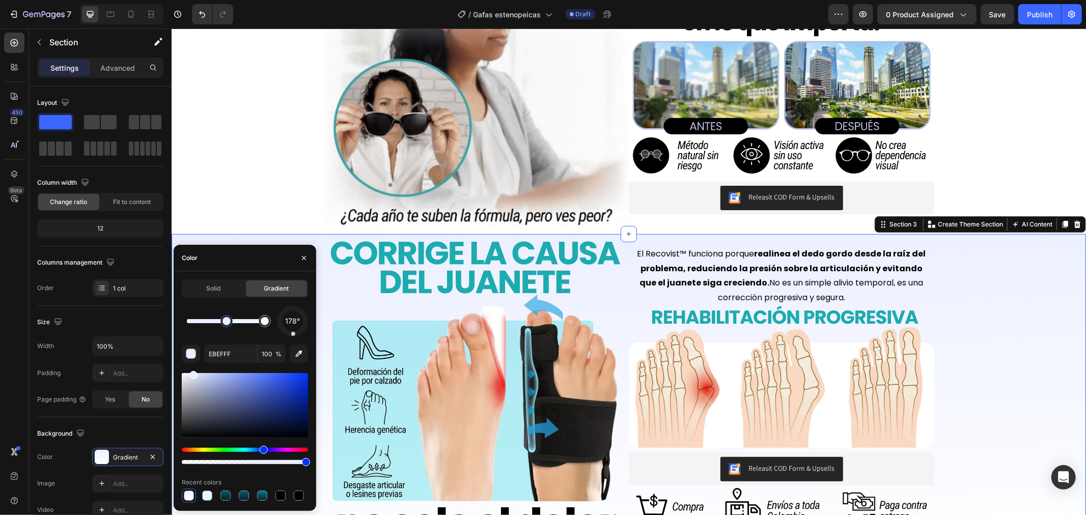
click at [227, 323] on div at bounding box center [227, 321] width 8 height 8
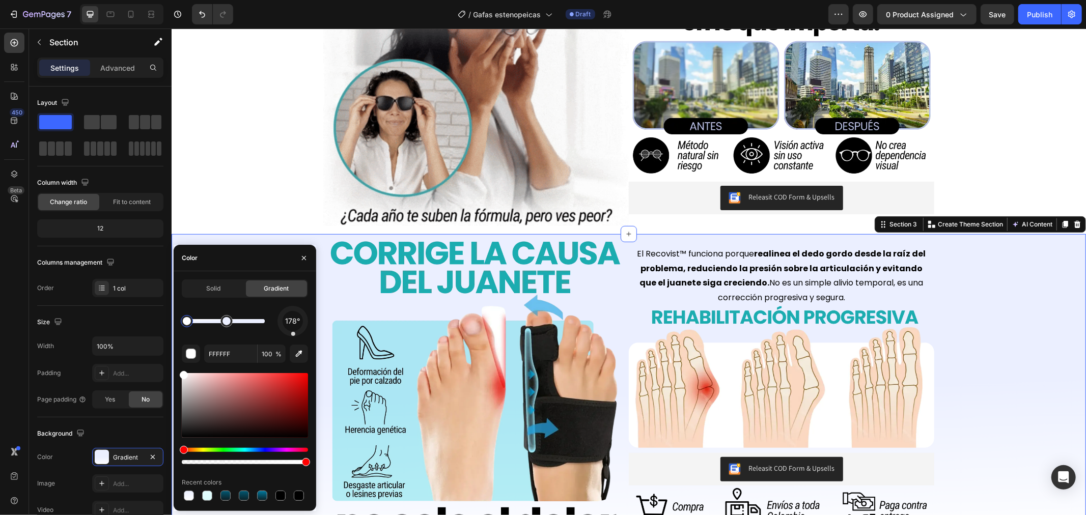
drag, startPoint x: 265, startPoint y: 323, endPoint x: 175, endPoint y: 321, distance: 90.2
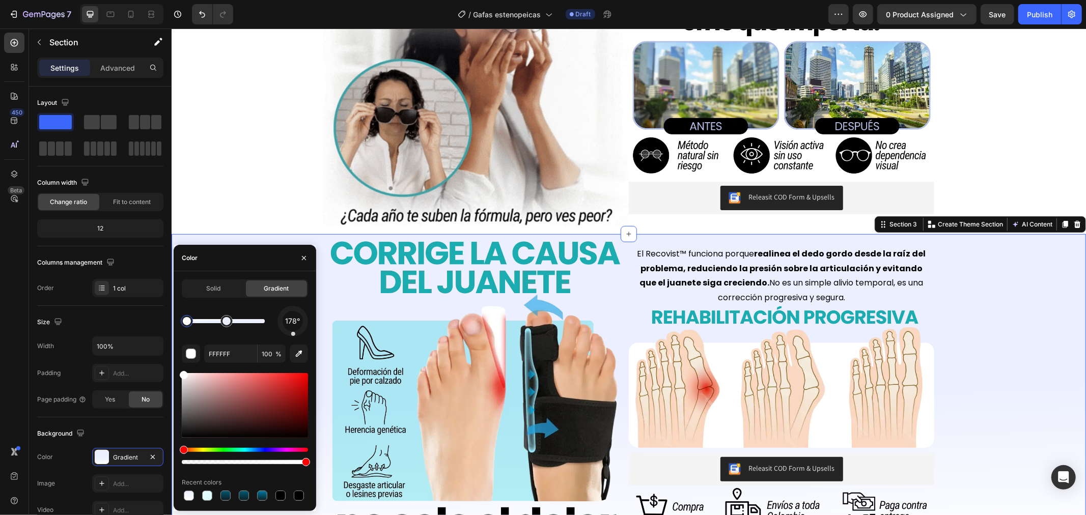
click at [175, 321] on div "Solid Gradient 178° FFFFFF 100 % Recent colors" at bounding box center [245, 392] width 143 height 224
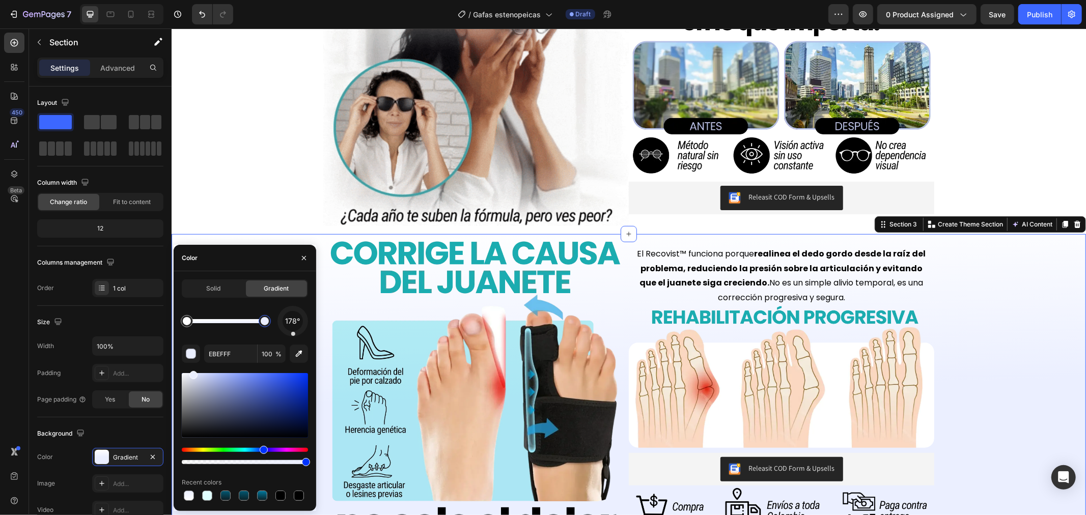
drag, startPoint x: 228, startPoint y: 322, endPoint x: 286, endPoint y: 324, distance: 57.6
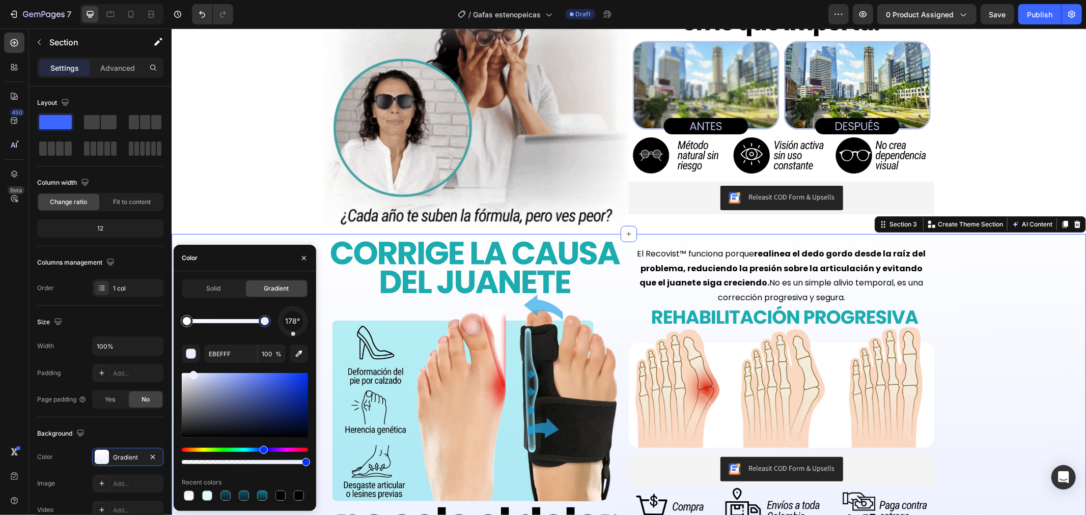
click at [261, 321] on div at bounding box center [265, 321] width 8 height 8
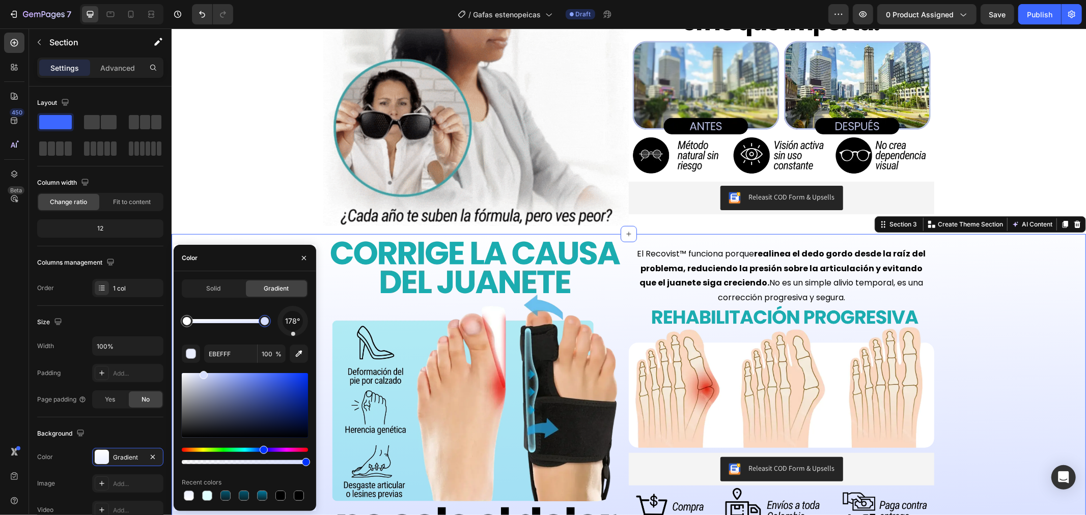
drag, startPoint x: 196, startPoint y: 373, endPoint x: 202, endPoint y: 370, distance: 7.3
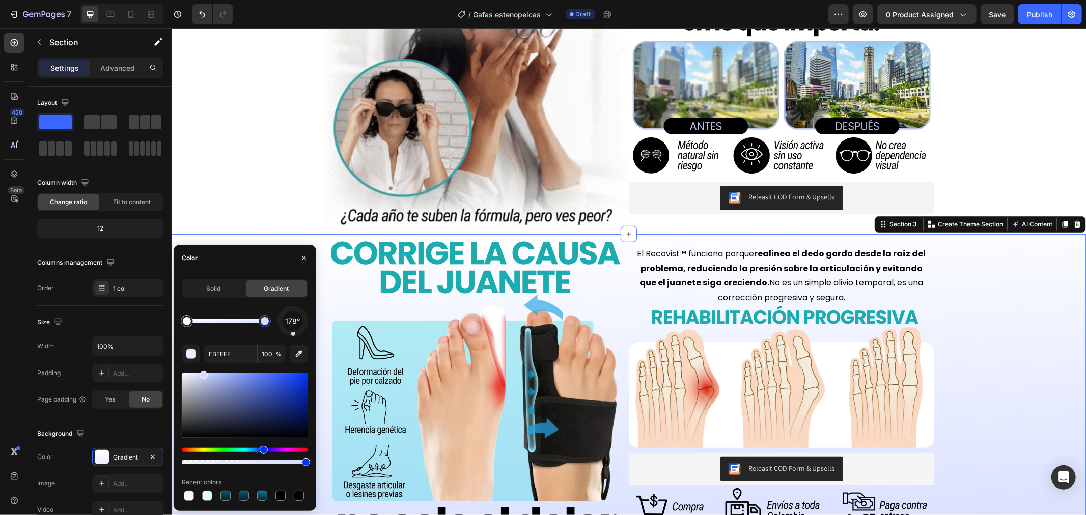
click at [202, 370] on div "178° EBEFFF 100 % Recent colors" at bounding box center [245, 404] width 126 height 197
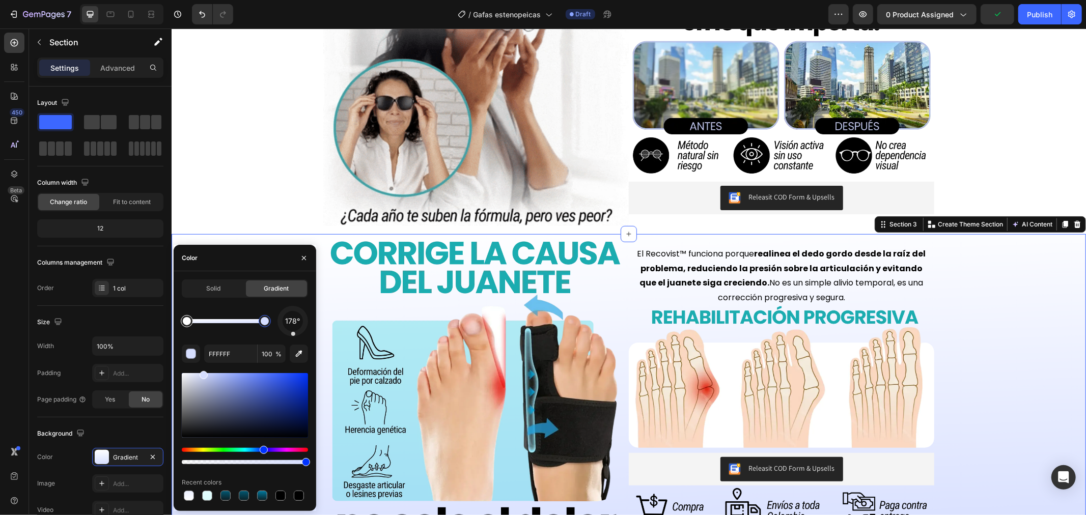
click at [187, 319] on div at bounding box center [187, 321] width 8 height 8
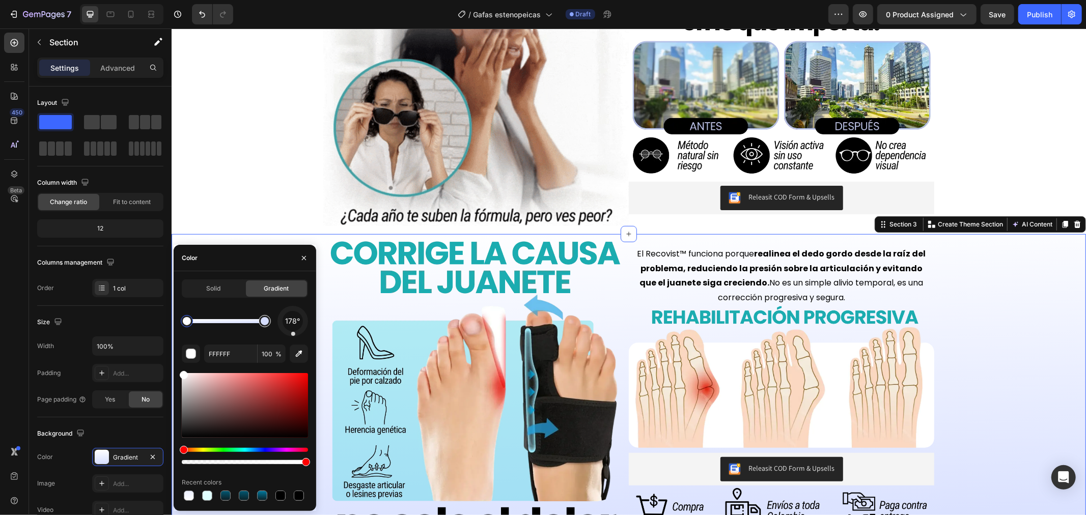
type input "D6DEFF"
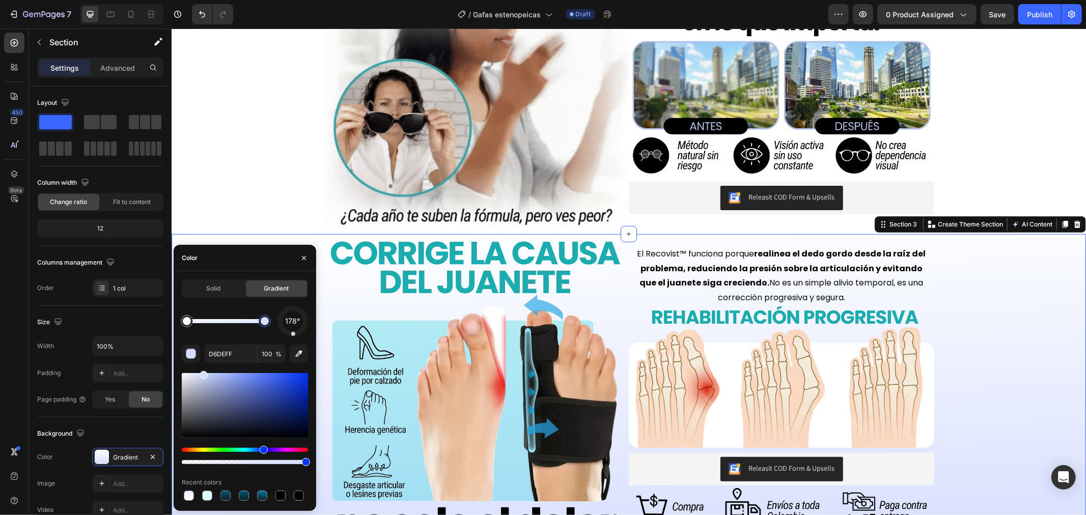
click at [262, 319] on div at bounding box center [265, 321] width 8 height 8
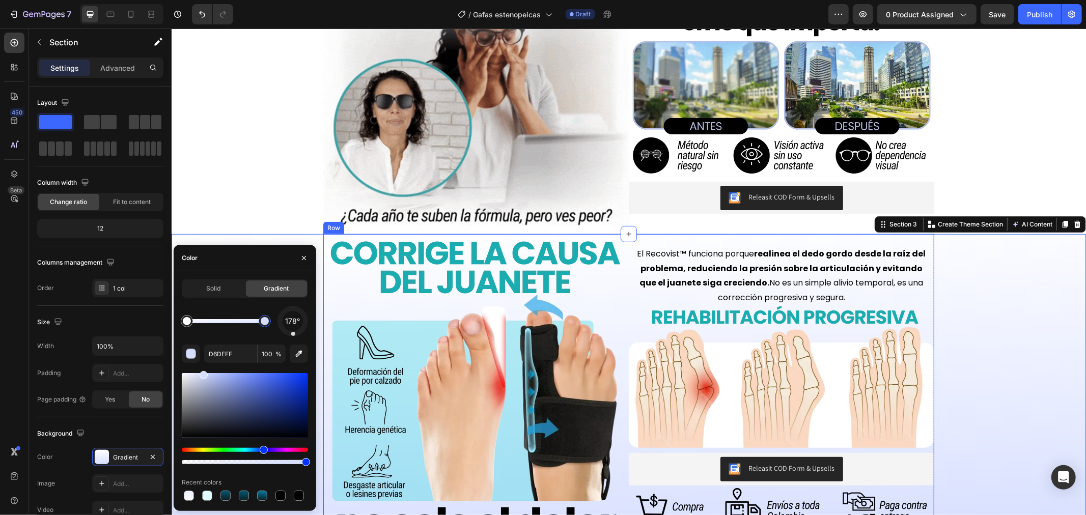
click at [688, 267] on strong "realinea el dedo gordo desde la raíz del problema, reduciendo la presión sobre …" at bounding box center [783, 268] width 286 height 41
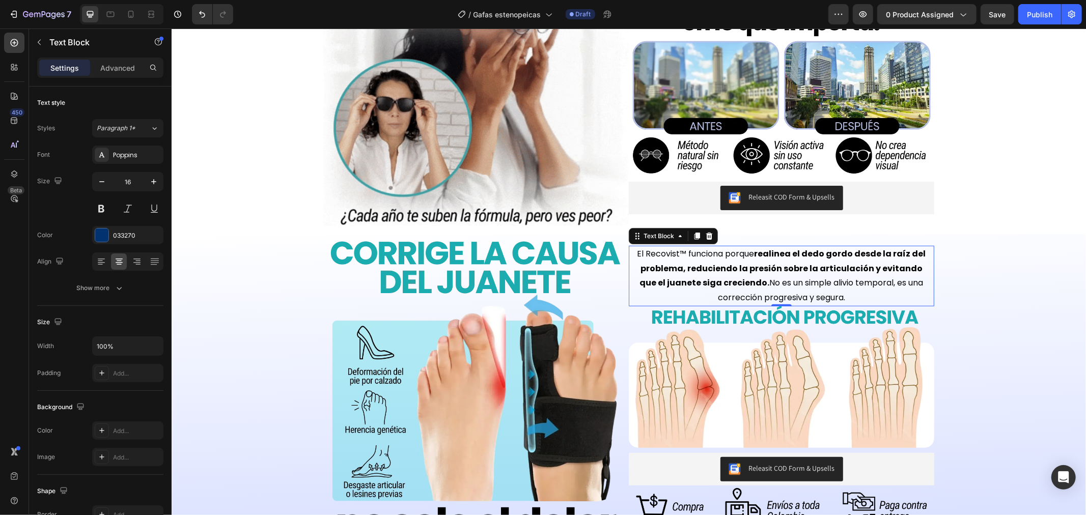
click at [688, 267] on strong "realinea el dedo gordo desde la raíz del problema, reduciendo la presión sobre …" at bounding box center [783, 268] width 286 height 41
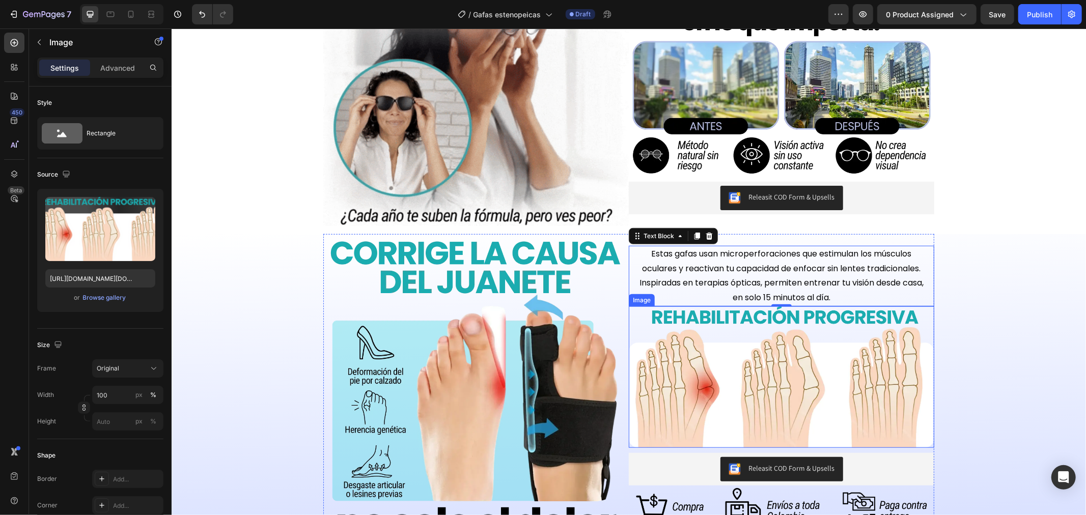
drag, startPoint x: 666, startPoint y: 396, endPoint x: 585, endPoint y: 389, distance: 81.3
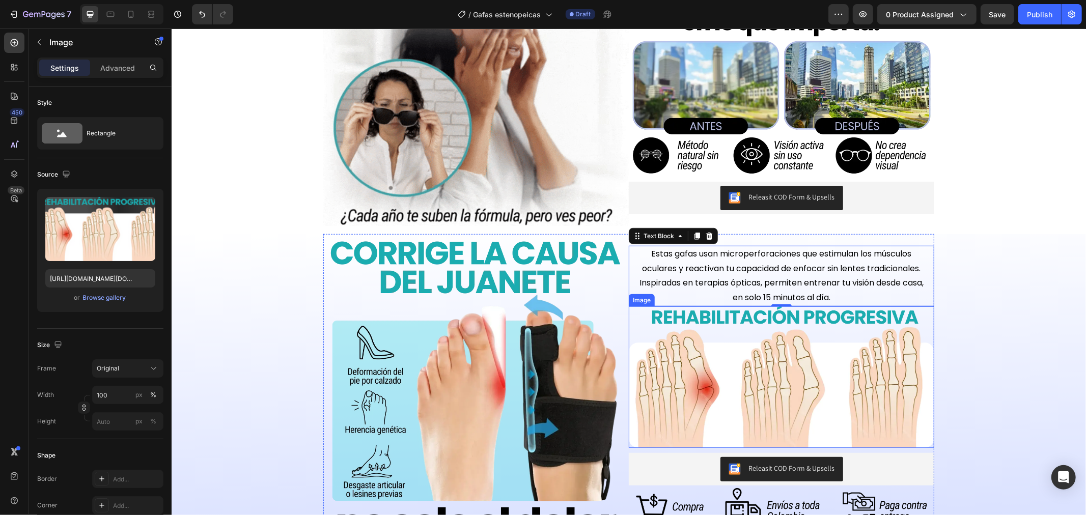
click at [666, 396] on img at bounding box center [782, 377] width 306 height 142
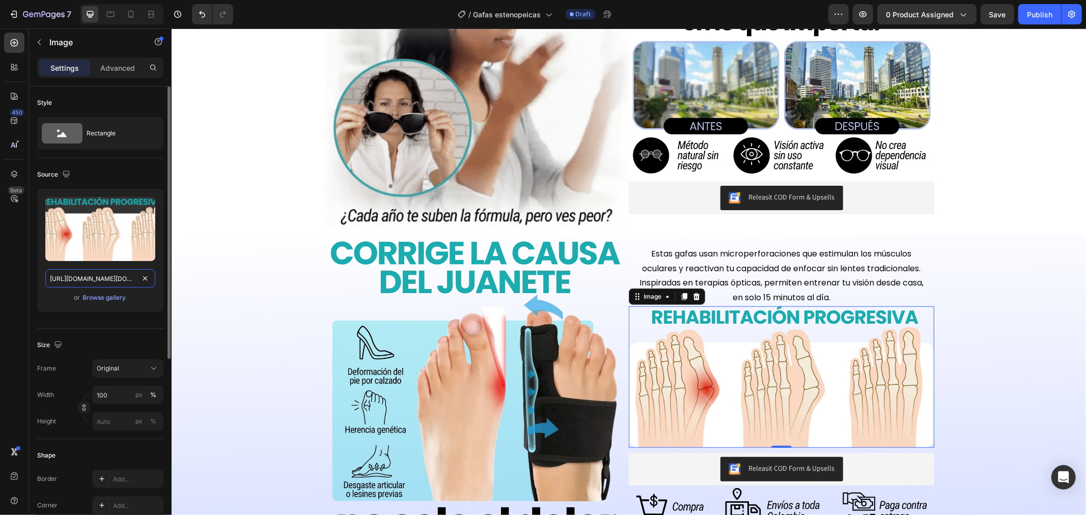
click at [85, 276] on input "[URL][DOMAIN_NAME][DOMAIN_NAME]" at bounding box center [100, 278] width 110 height 18
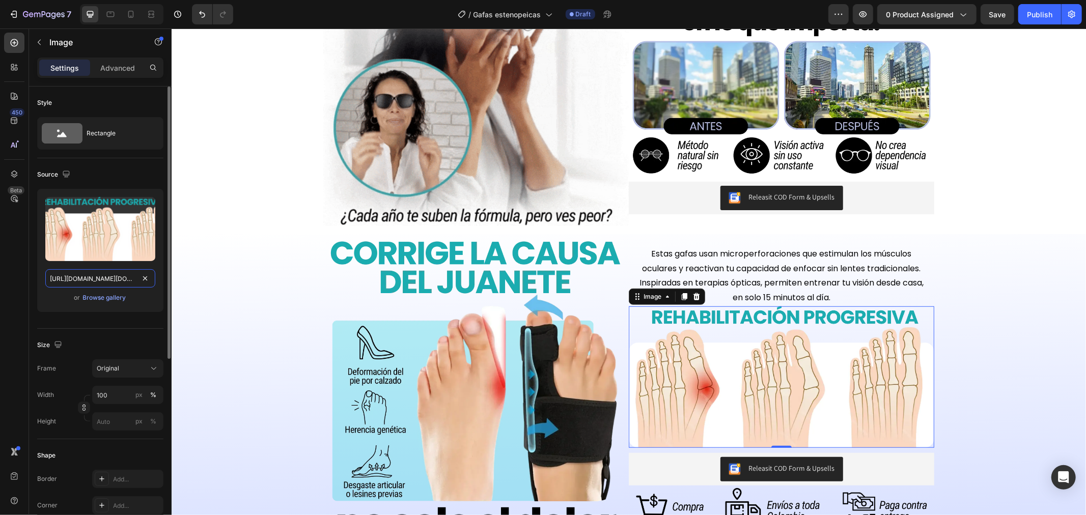
paste input "gafas_7.webp?v=1756358346"
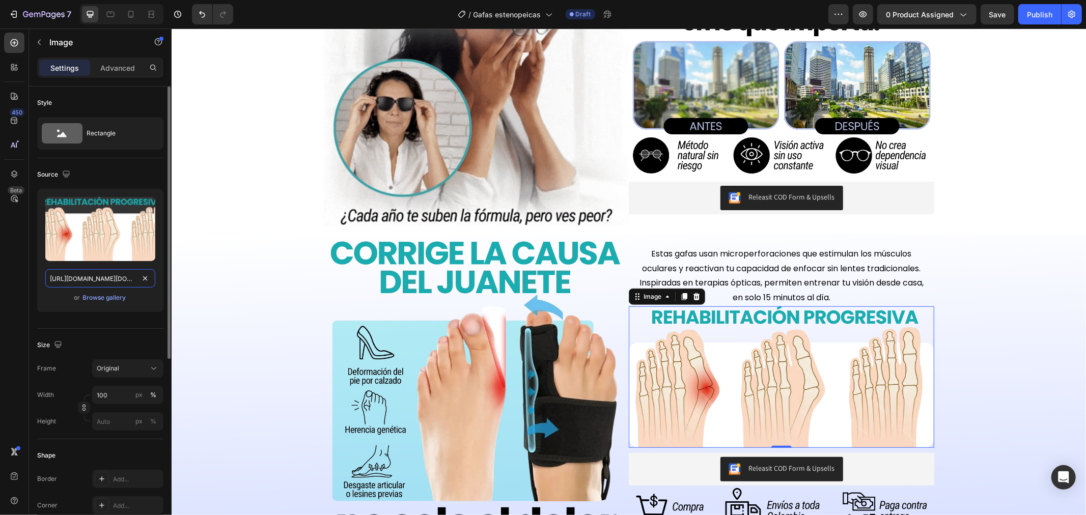
scroll to position [0, 207]
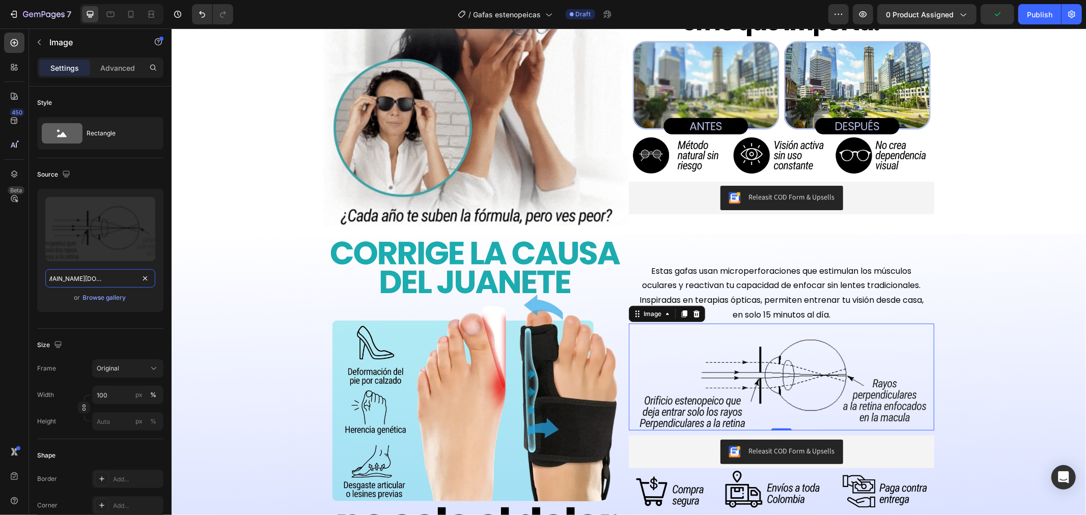
type input "[URL][DOMAIN_NAME][DOMAIN_NAME]"
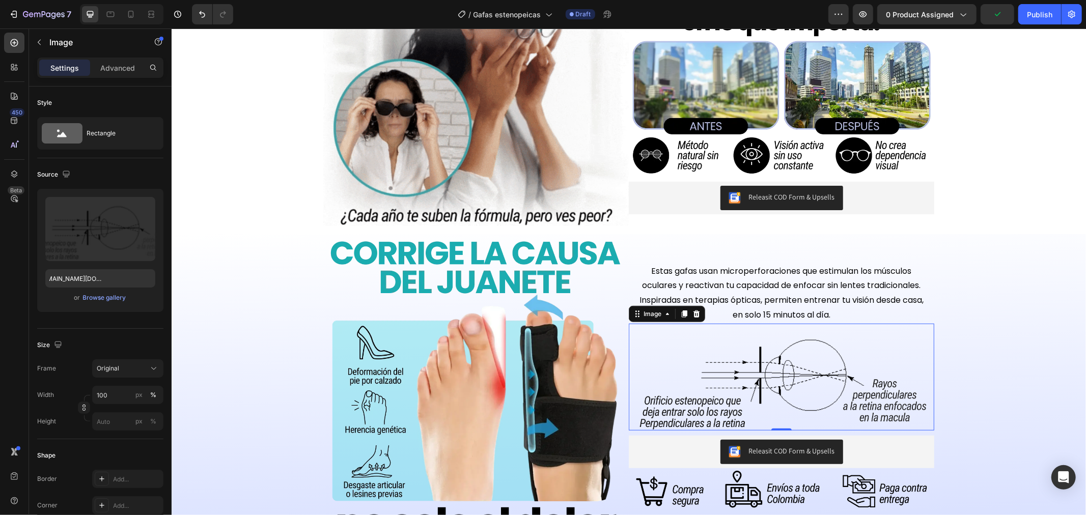
scroll to position [0, 0]
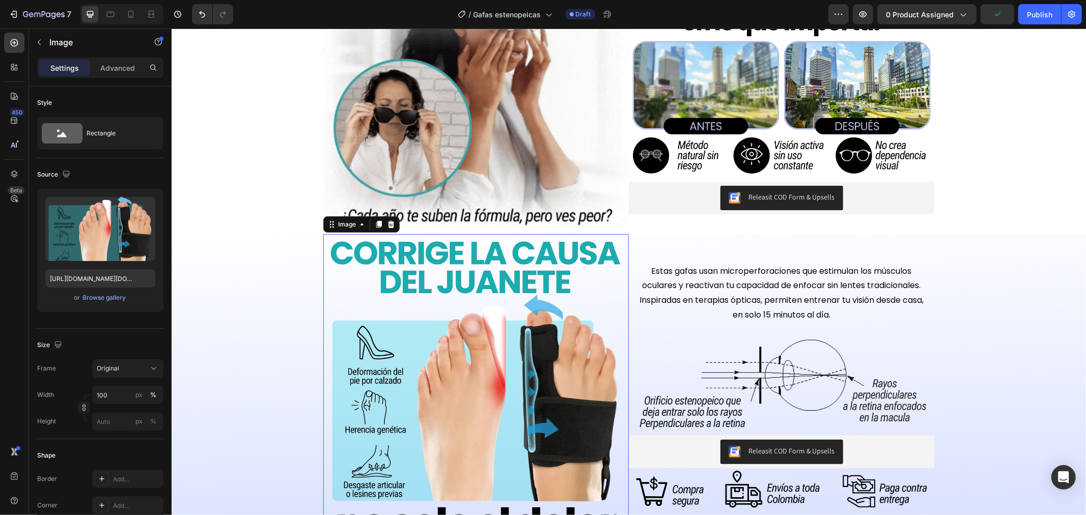
click at [491, 321] on img at bounding box center [476, 387] width 306 height 306
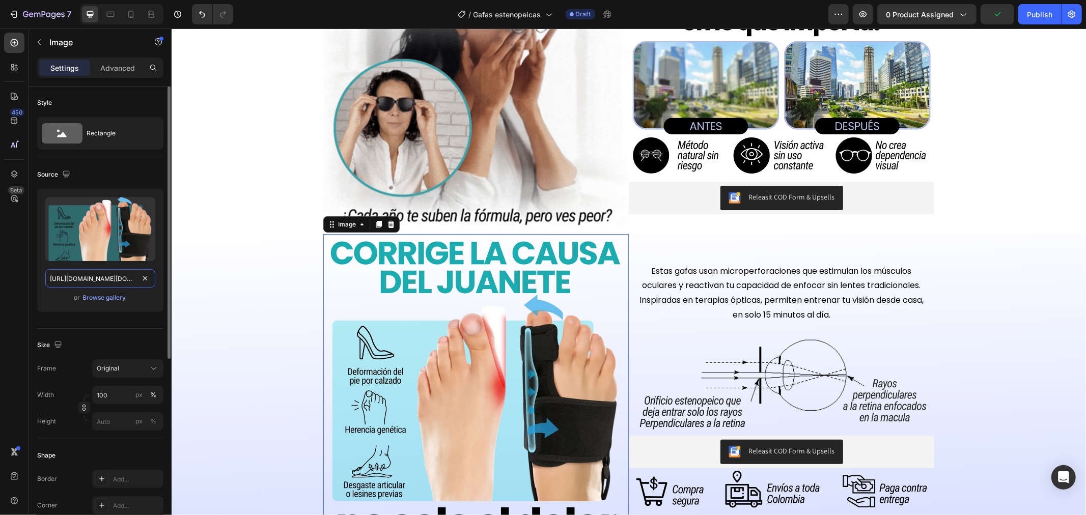
click at [78, 278] on input "[URL][DOMAIN_NAME][DOMAIN_NAME]" at bounding box center [100, 278] width 110 height 18
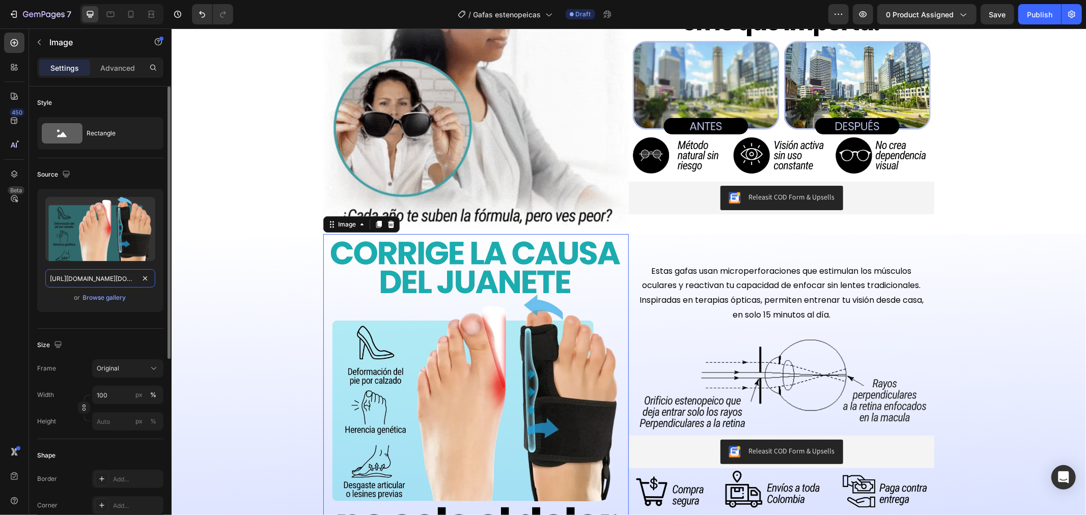
paste input "gafas_6.webp?v=175635834"
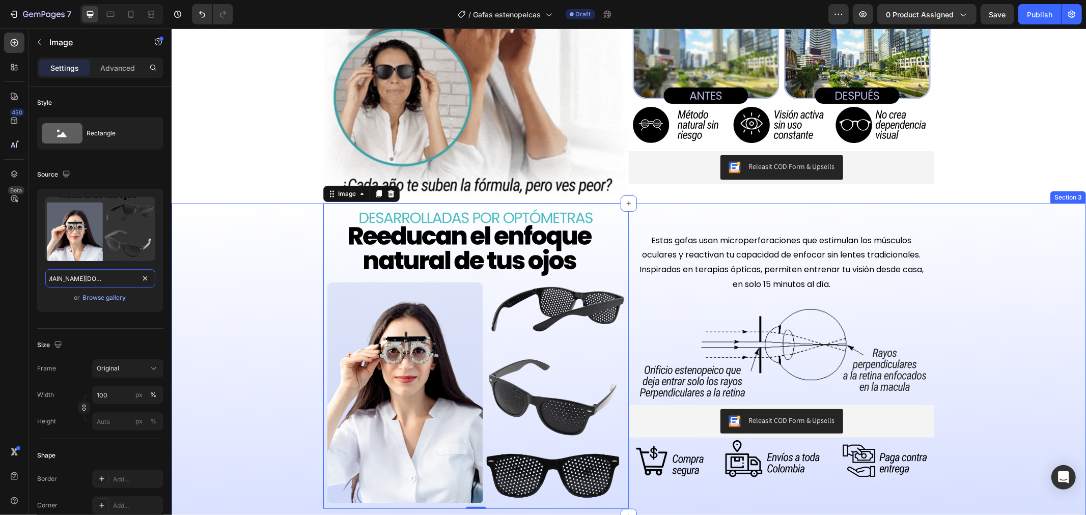
scroll to position [622, 0]
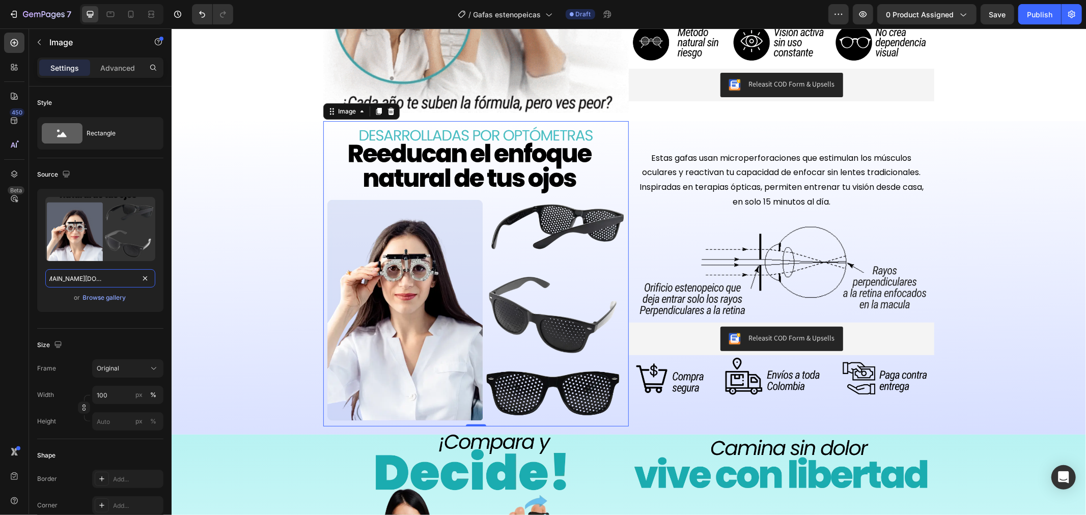
type input "[URL][DOMAIN_NAME][DOMAIN_NAME]"
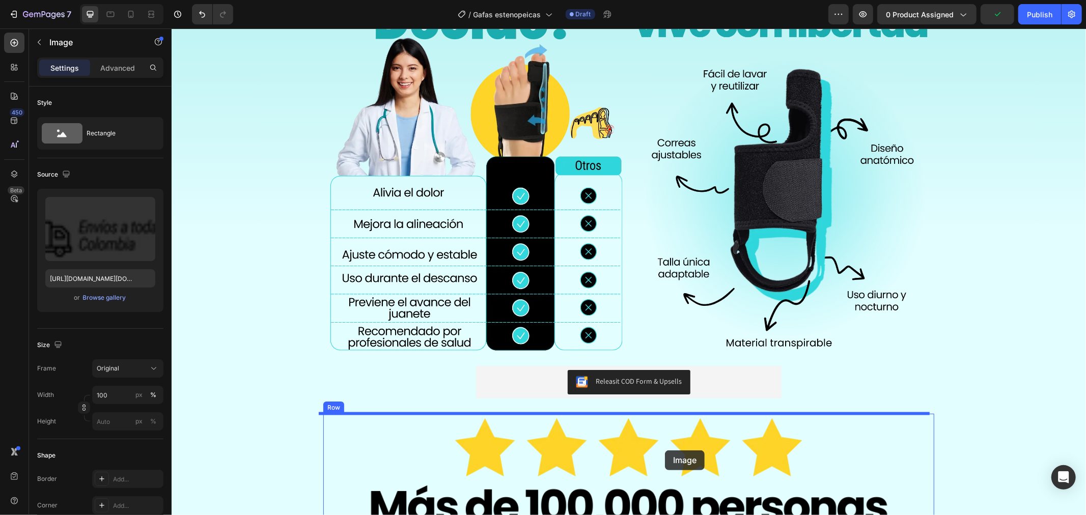
scroll to position [1075, 0]
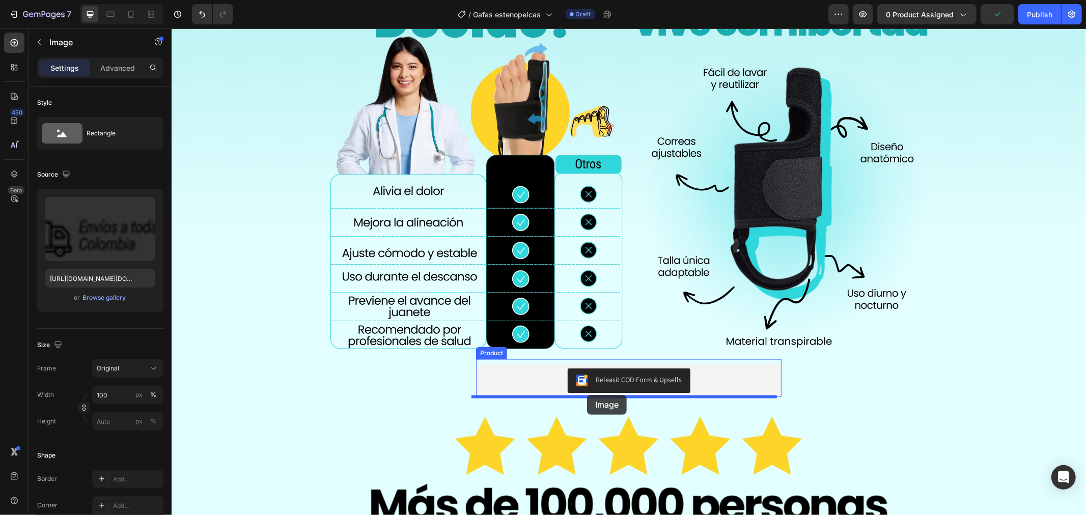
drag, startPoint x: 728, startPoint y: 387, endPoint x: 587, endPoint y: 395, distance: 141.3
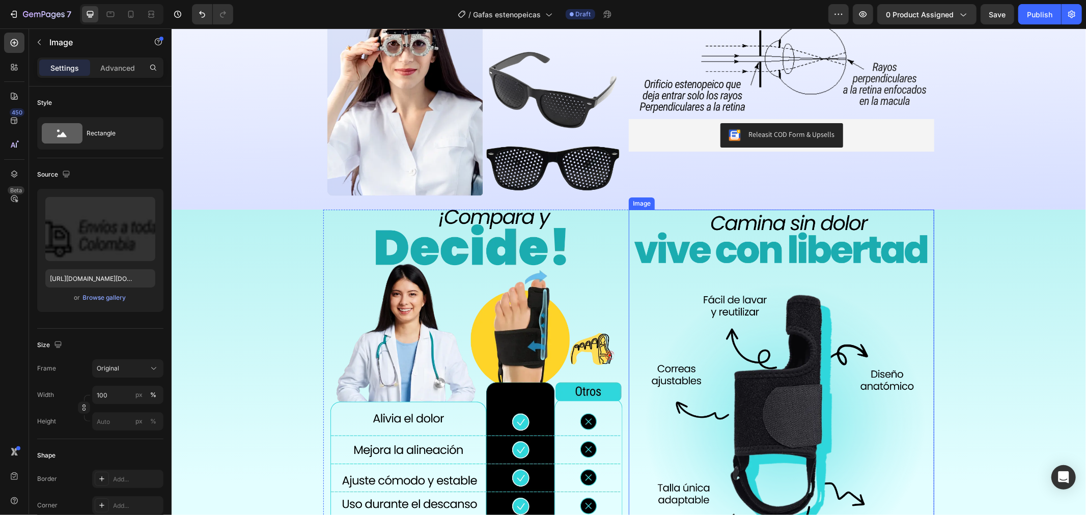
scroll to position [792, 0]
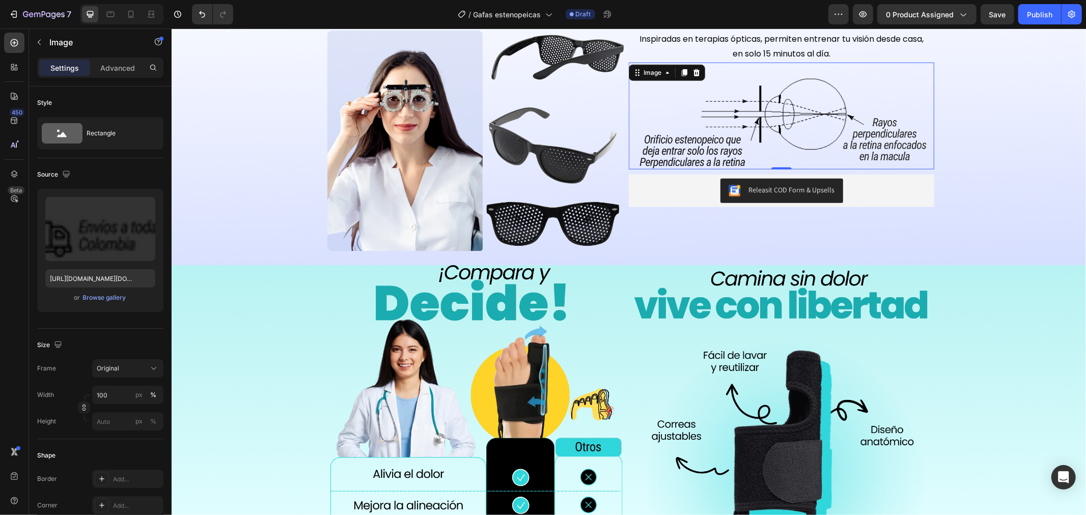
click at [747, 143] on img at bounding box center [782, 115] width 306 height 107
click at [678, 72] on div at bounding box center [684, 72] width 12 height 12
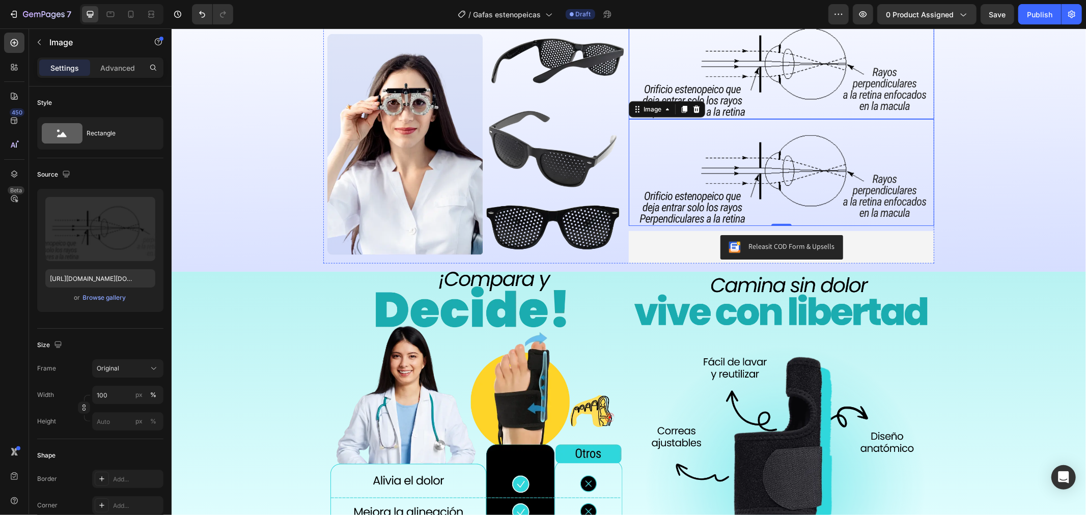
scroll to position [796, 0]
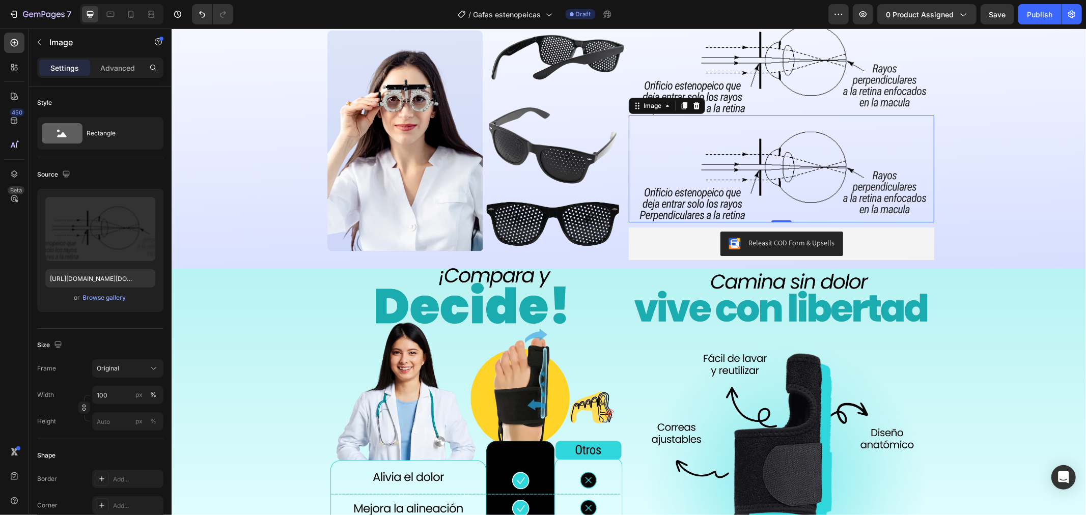
click at [669, 195] on img at bounding box center [782, 168] width 306 height 107
click at [125, 276] on input "[URL][DOMAIN_NAME][DOMAIN_NAME]" at bounding box center [100, 278] width 110 height 18
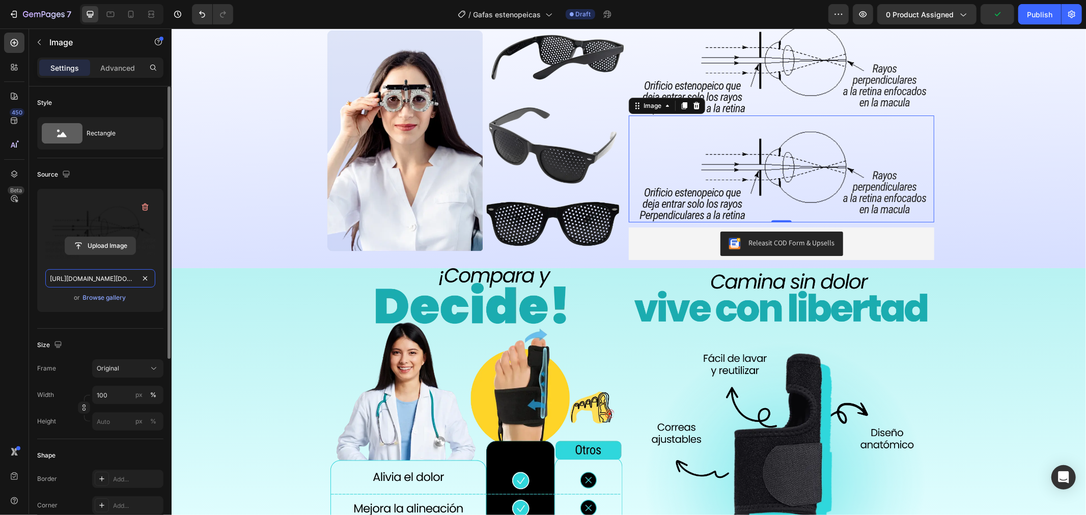
paste input "8.webp?v=1756358347"
type input "[URL][DOMAIN_NAME][DOMAIN_NAME]"
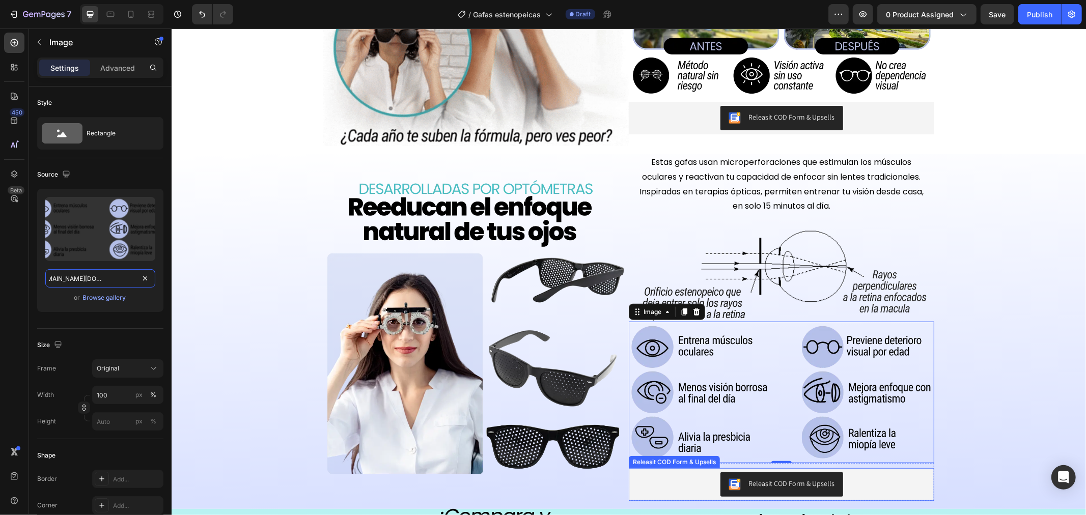
scroll to position [586, 0]
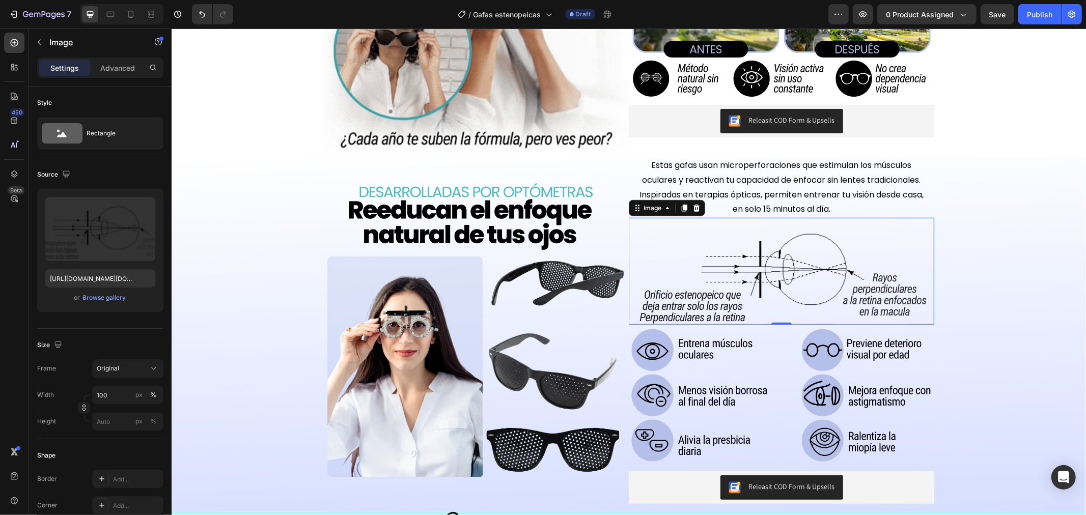
click at [768, 225] on img at bounding box center [782, 270] width 306 height 107
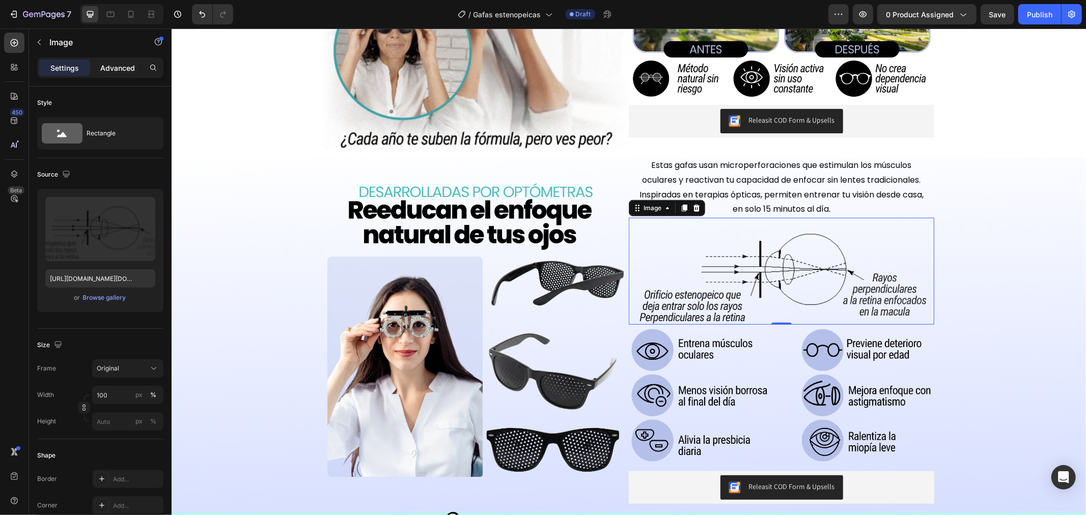
click at [124, 71] on p "Advanced" at bounding box center [117, 68] width 35 height 11
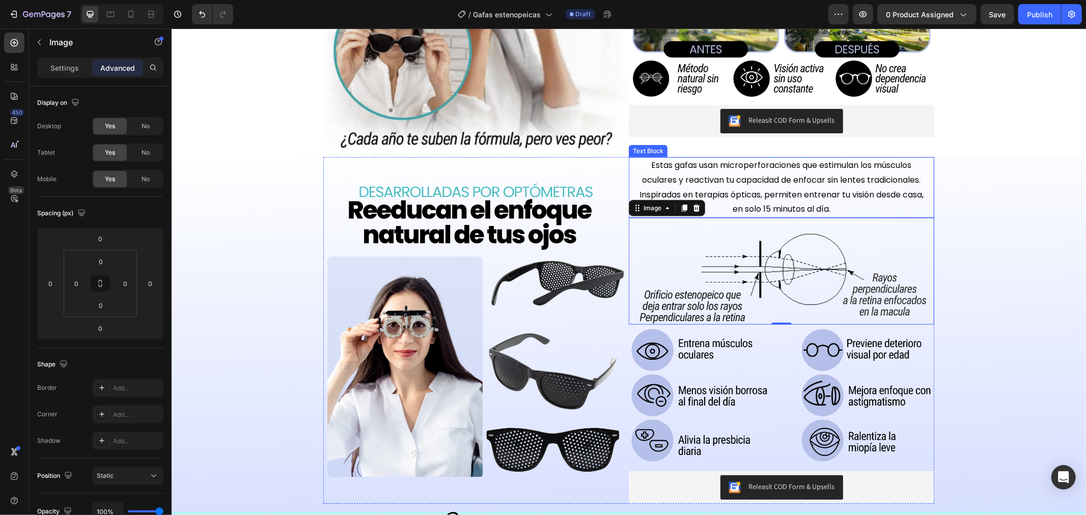
click at [755, 166] on span "Estas gafas usan microperforaciones que estimulan los músculos oculares y react…" at bounding box center [781, 172] width 279 height 26
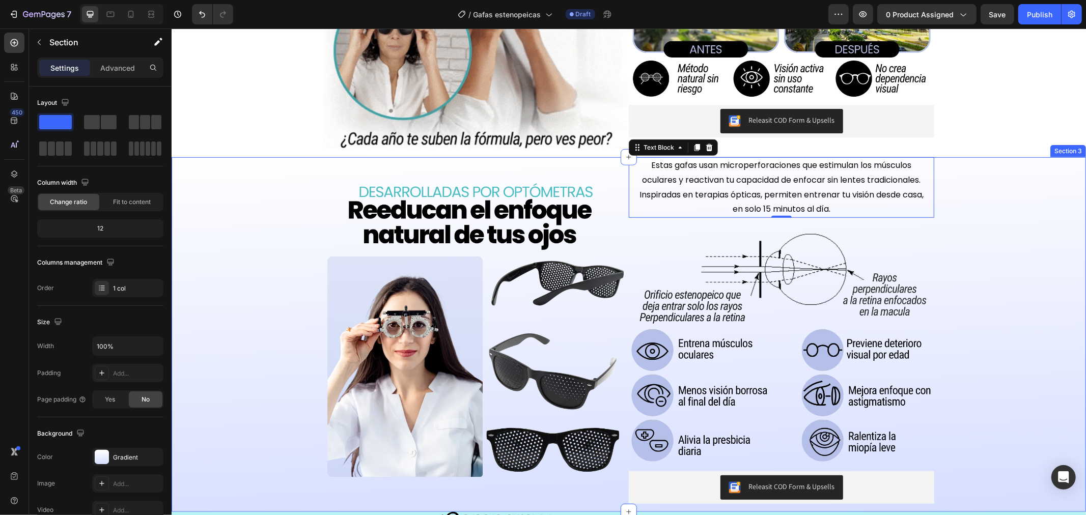
click at [998, 224] on div "Image Estas gafas usan microperforaciones que estimulan los músculos oculares y…" at bounding box center [628, 334] width 915 height 355
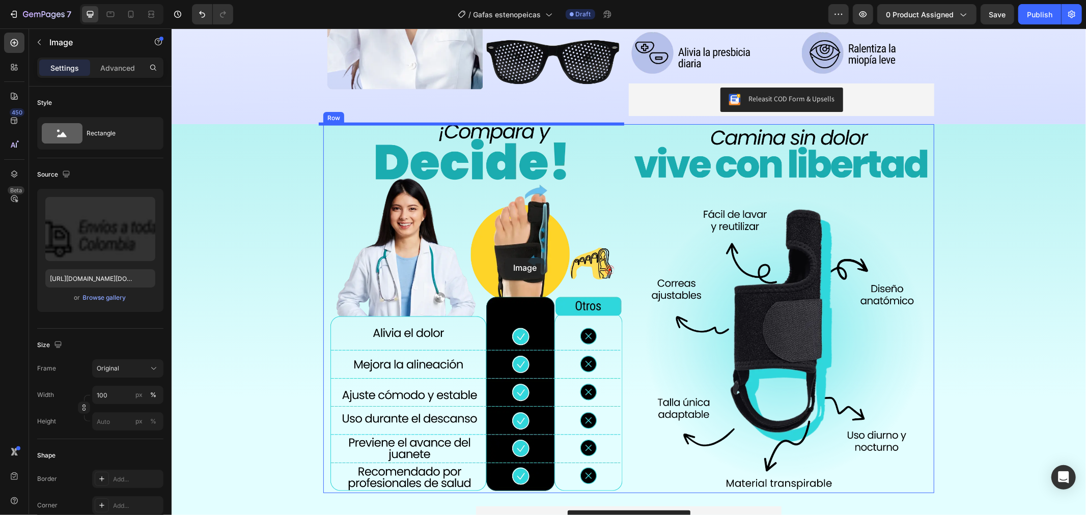
scroll to position [925, 0]
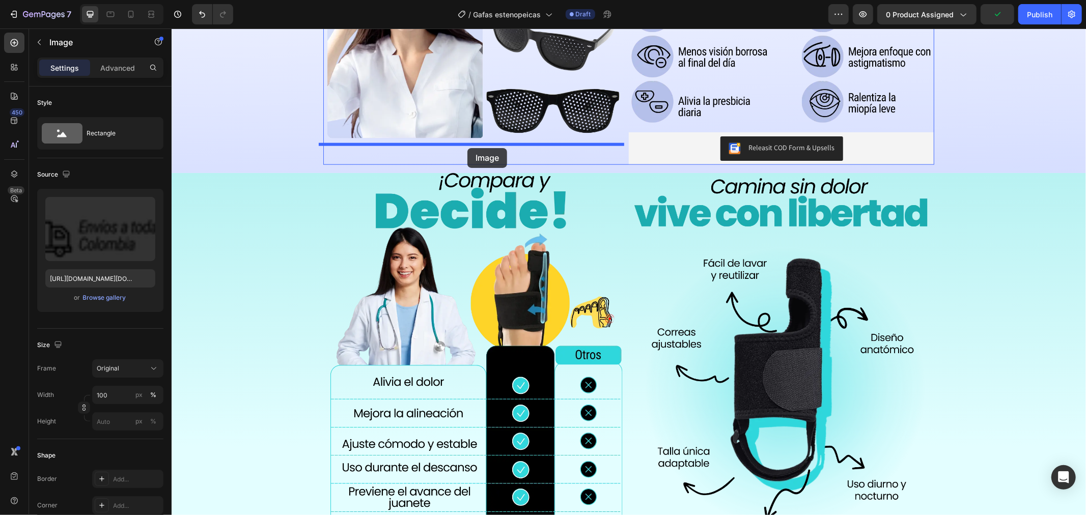
drag, startPoint x: 690, startPoint y: 319, endPoint x: 467, endPoint y: 148, distance: 281.2
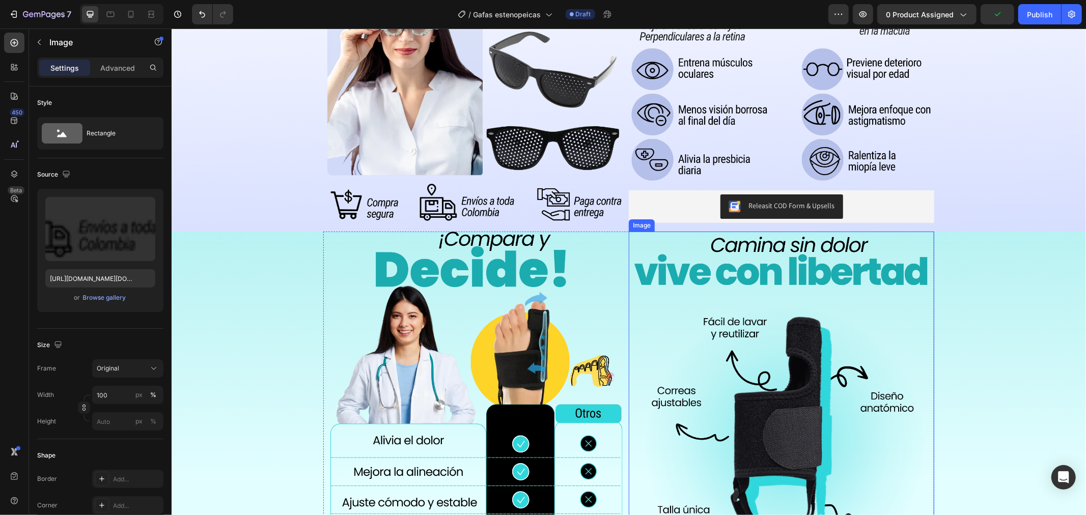
scroll to position [679, 0]
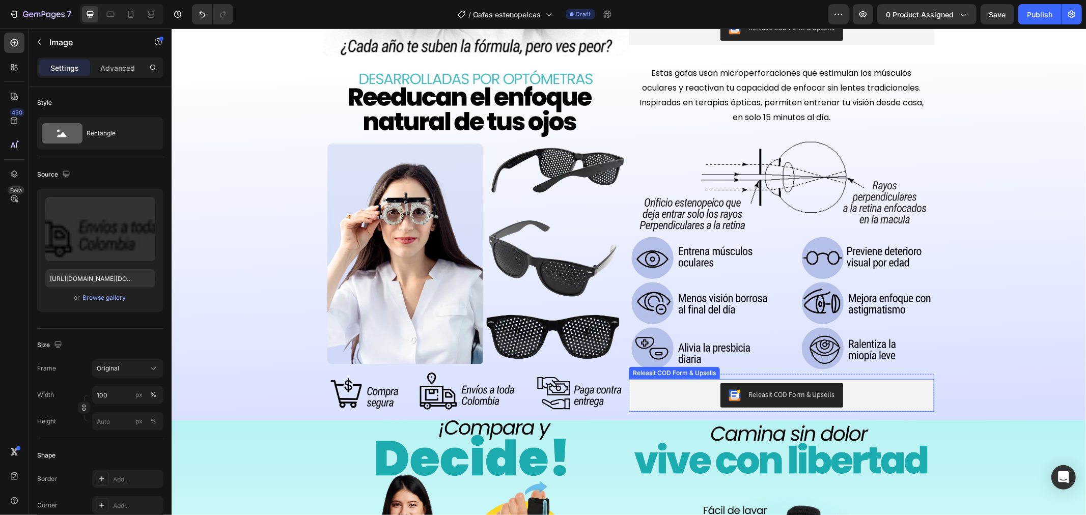
click at [671, 371] on div "Releasit COD Form & Upsells" at bounding box center [674, 372] width 87 height 9
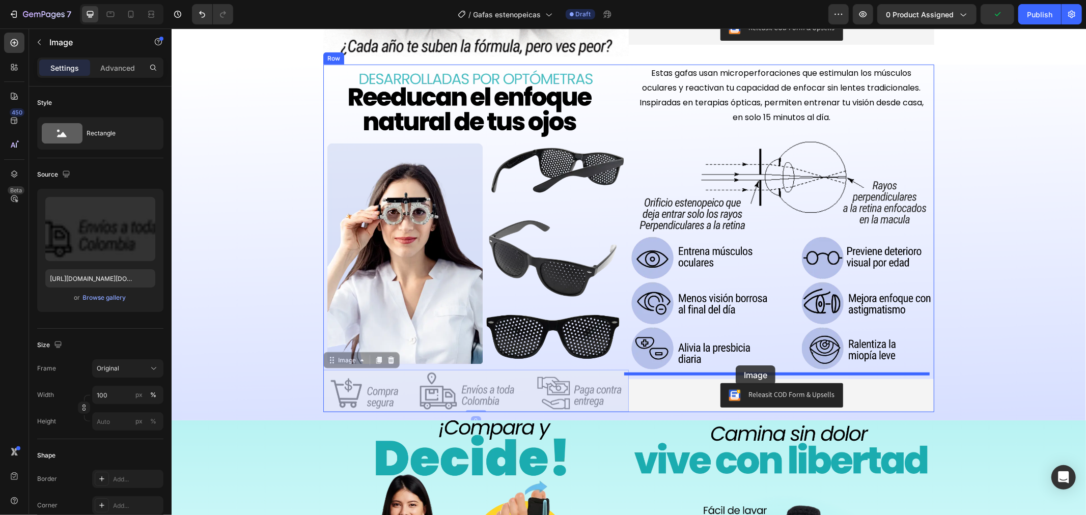
drag, startPoint x: 484, startPoint y: 386, endPoint x: 735, endPoint y: 365, distance: 251.9
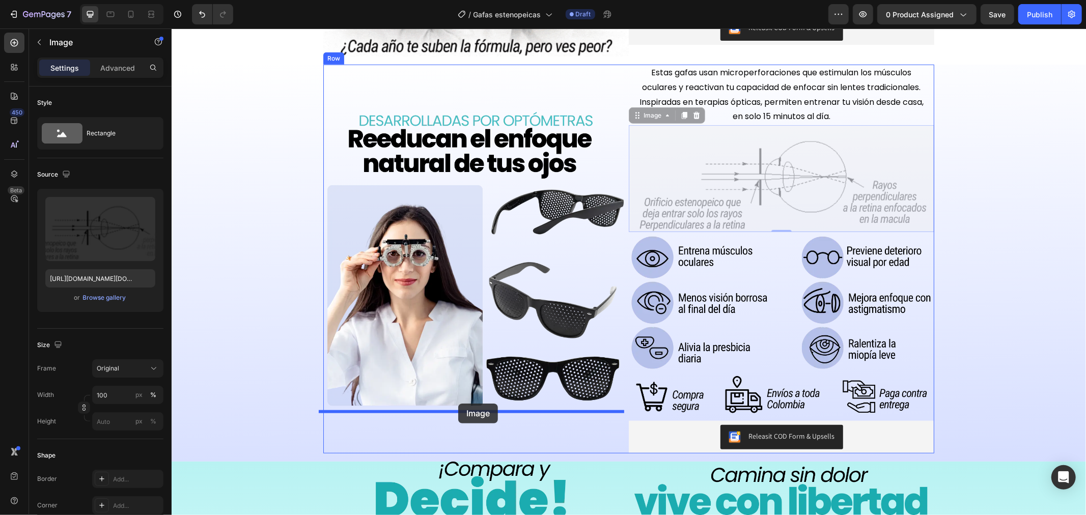
drag, startPoint x: 768, startPoint y: 200, endPoint x: 458, endPoint y: 403, distance: 371.1
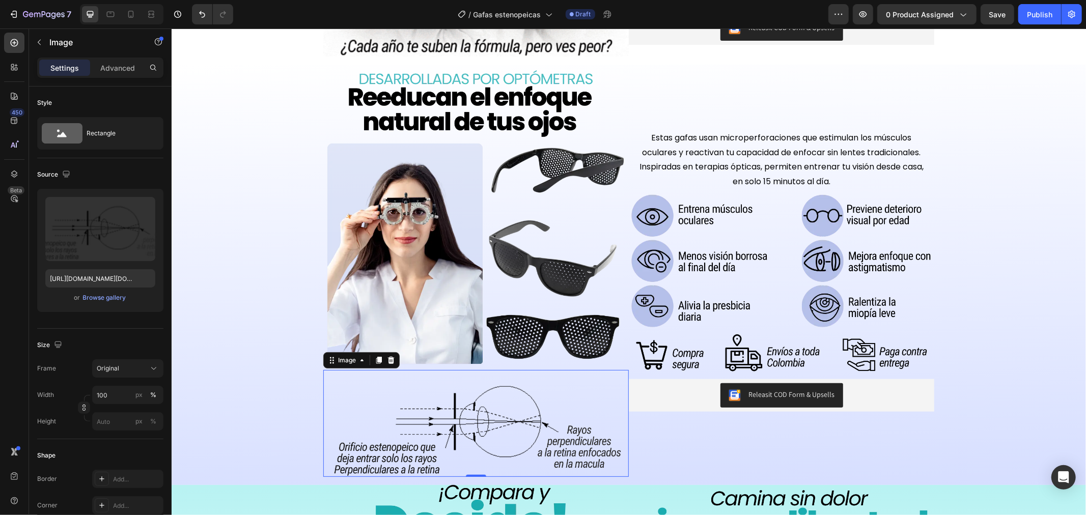
click at [494, 400] on img at bounding box center [476, 423] width 306 height 107
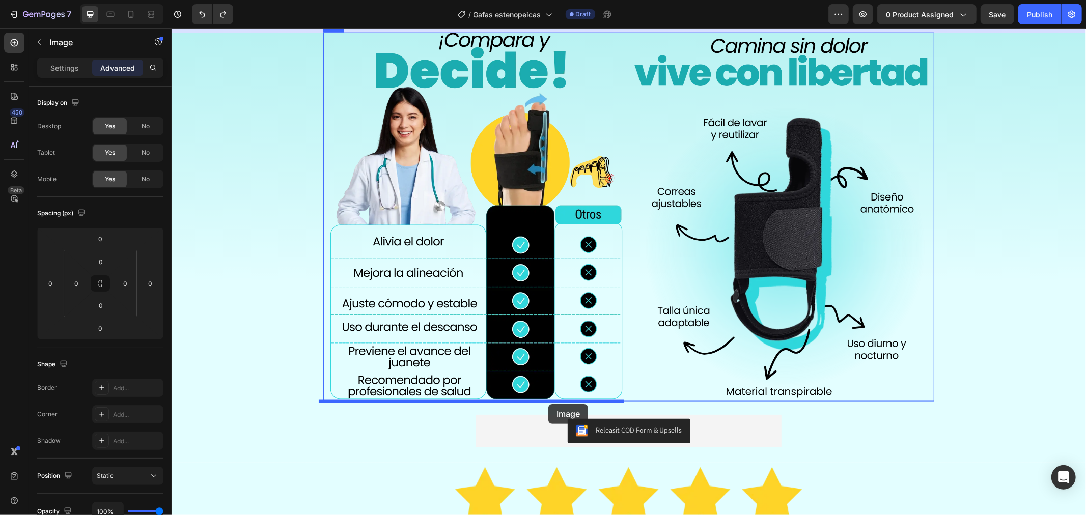
scroll to position [1301, 0]
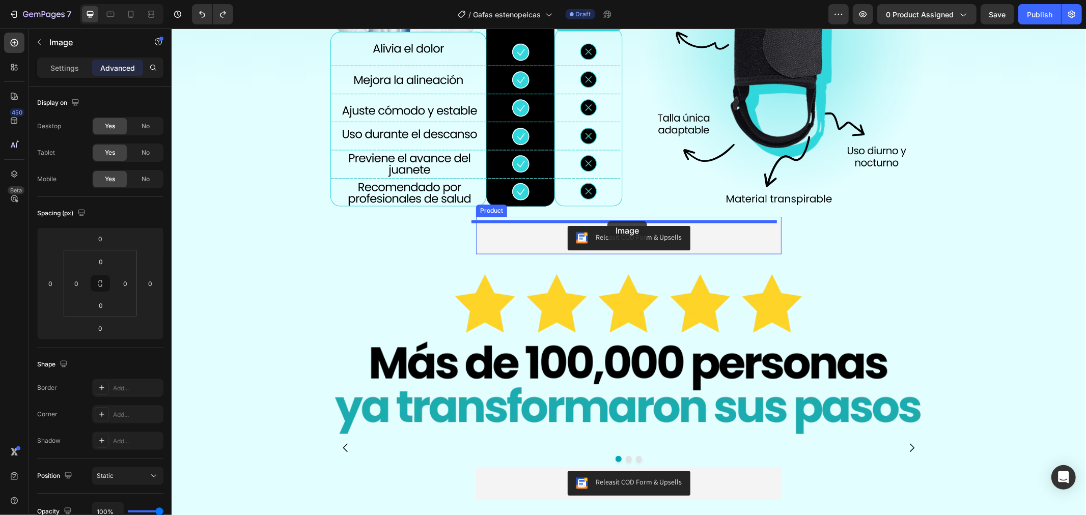
drag, startPoint x: 825, startPoint y: 399, endPoint x: 607, endPoint y: 221, distance: 281.5
type input "16"
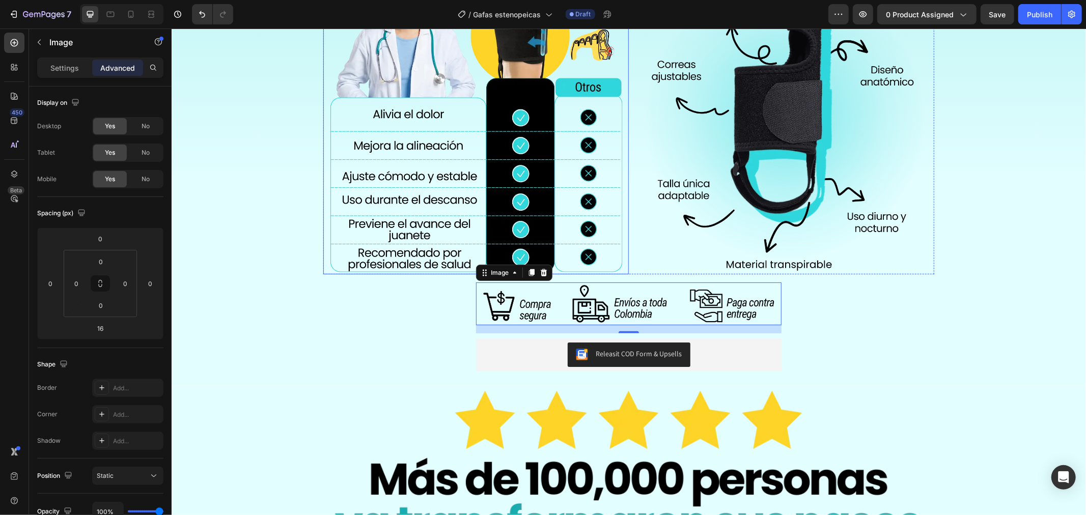
scroll to position [1132, 0]
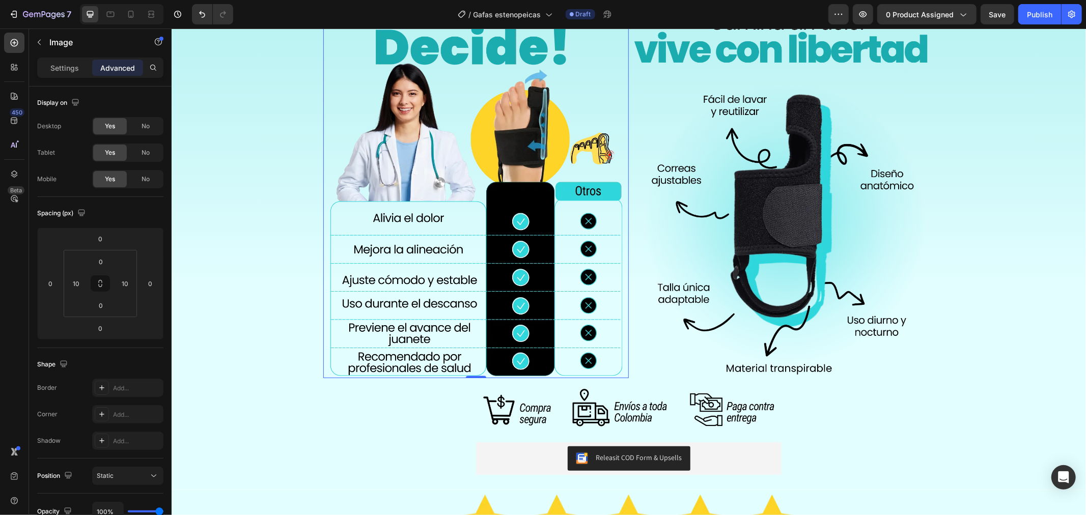
click at [420, 230] on img at bounding box center [475, 193] width 295 height 369
click at [456, 303] on img at bounding box center [475, 193] width 295 height 369
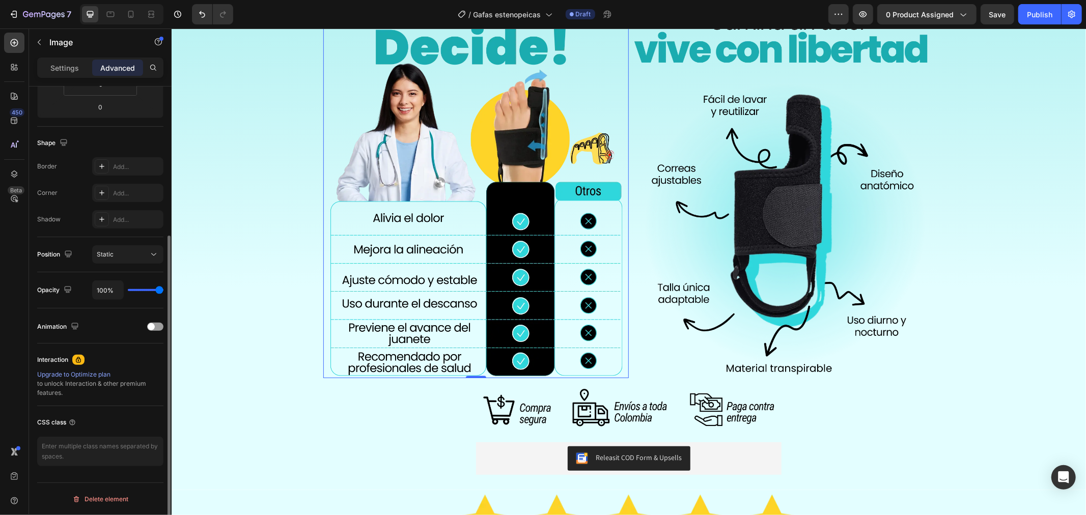
click at [471, 263] on img at bounding box center [475, 193] width 295 height 369
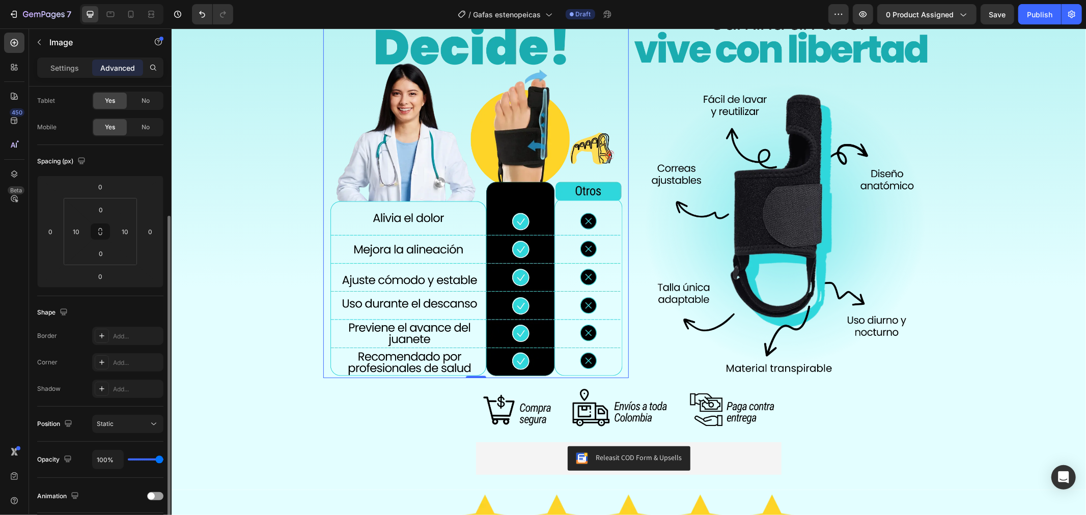
scroll to position [0, 0]
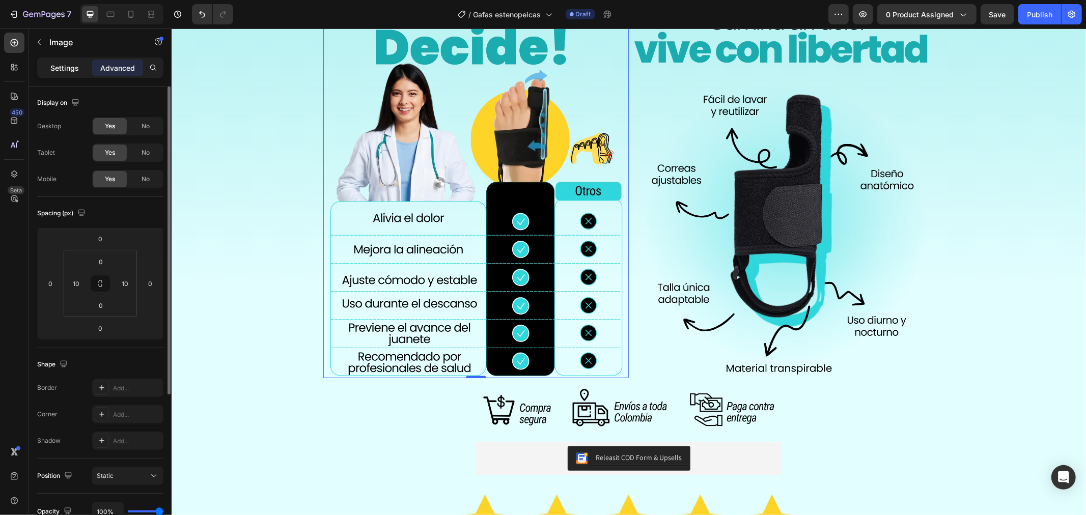
click at [61, 60] on div "Settings" at bounding box center [64, 68] width 51 height 16
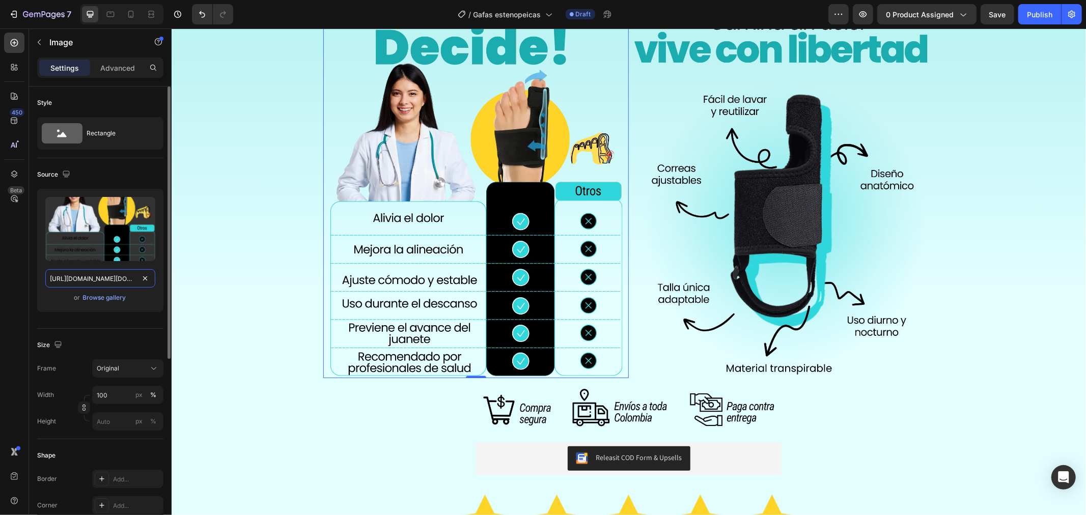
click at [101, 277] on input "[URL][DOMAIN_NAME][DOMAIN_NAME]" at bounding box center [100, 278] width 110 height 18
paste input "gafas_9.webp?v=175635834"
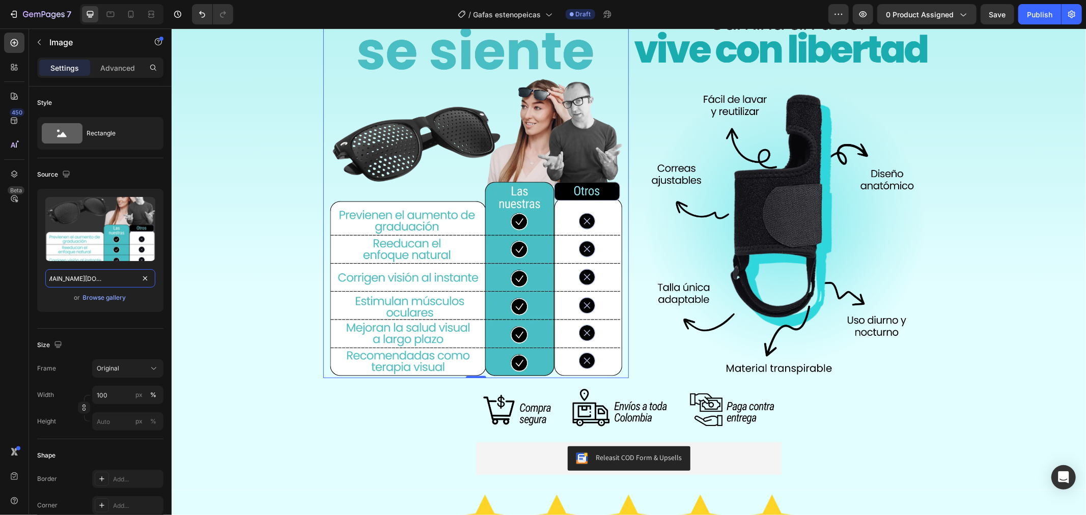
type input "[URL][DOMAIN_NAME][DOMAIN_NAME]"
click at [785, 274] on img at bounding box center [781, 193] width 295 height 369
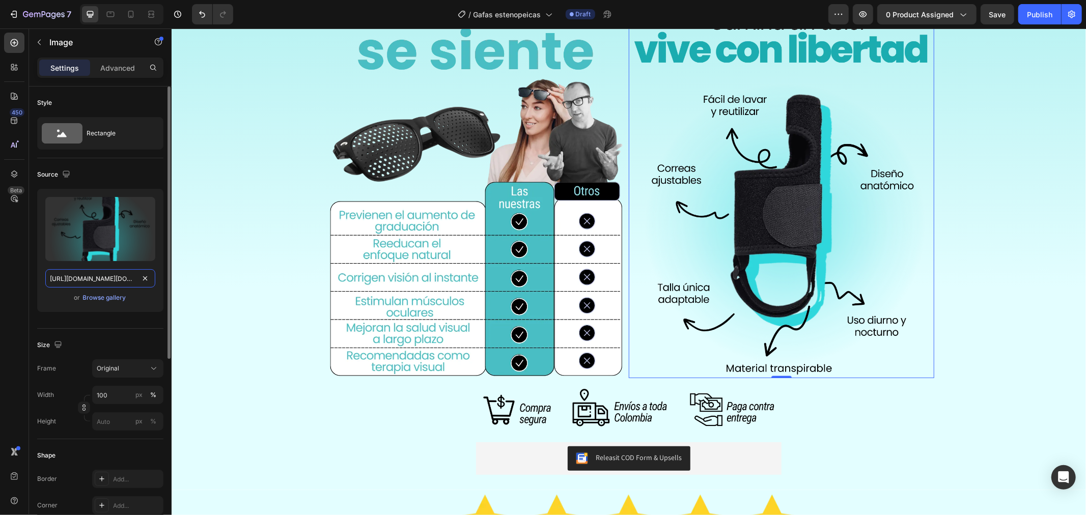
click at [110, 276] on input "[URL][DOMAIN_NAME][DOMAIN_NAME]" at bounding box center [100, 278] width 110 height 18
paste input "gafas_10.webp?v=175635834"
type input "[URL][DOMAIN_NAME][DOMAIN_NAME]"
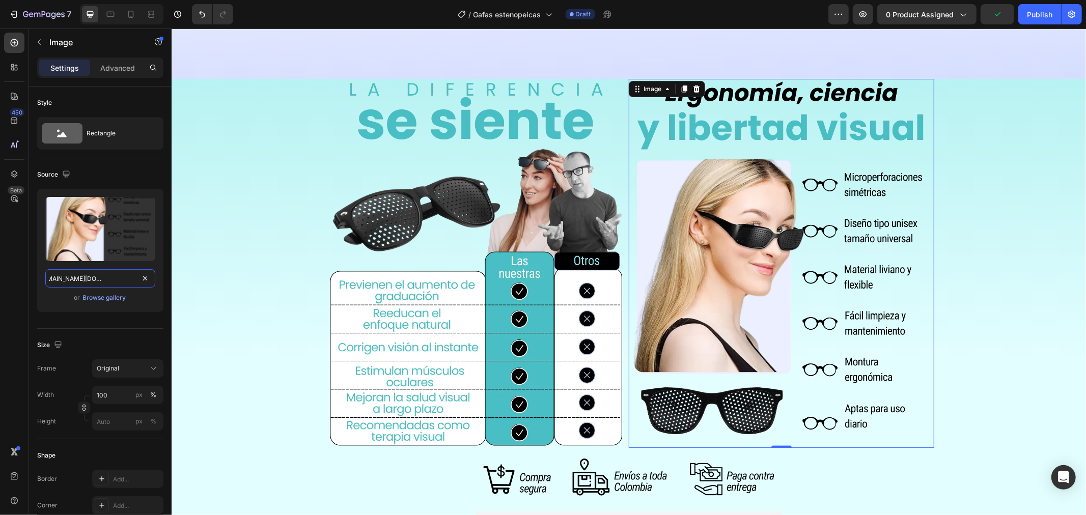
scroll to position [962, 0]
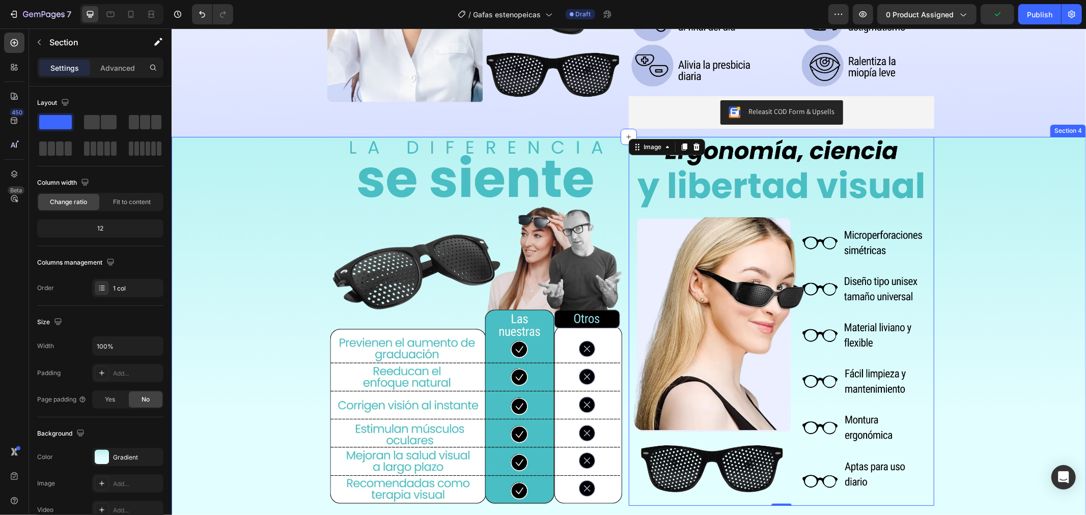
click at [205, 236] on div "Image Image 0 Row Row Image Releasit COD Form & Upsells Releasit COD Form & Ups…" at bounding box center [628, 377] width 915 height 481
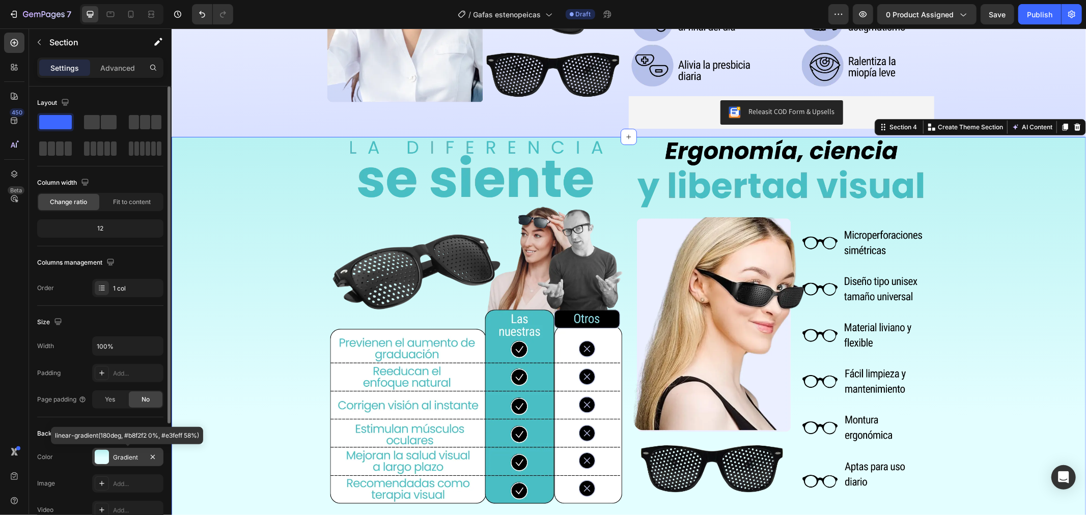
click at [107, 460] on div at bounding box center [102, 457] width 14 height 14
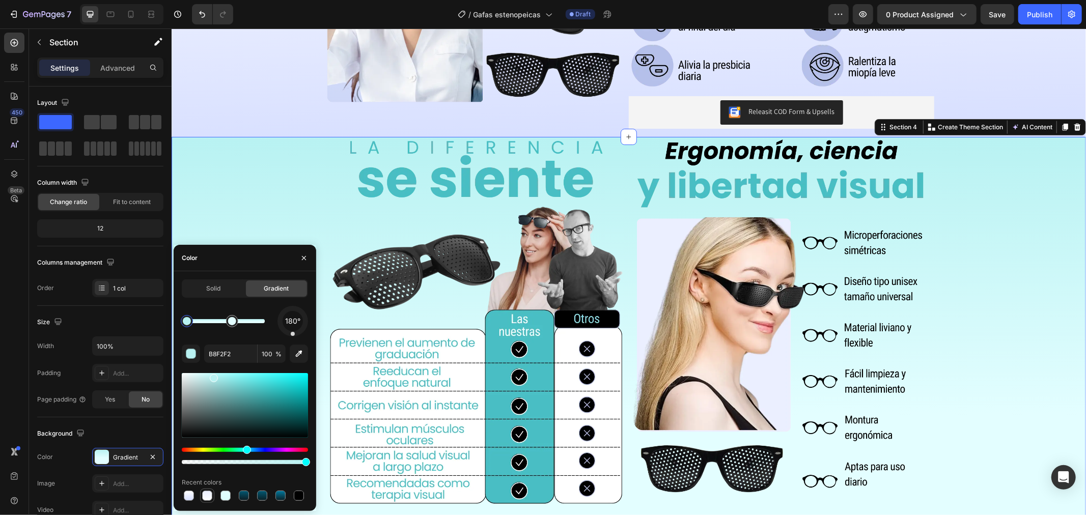
click at [200, 493] on div at bounding box center [207, 496] width 14 height 14
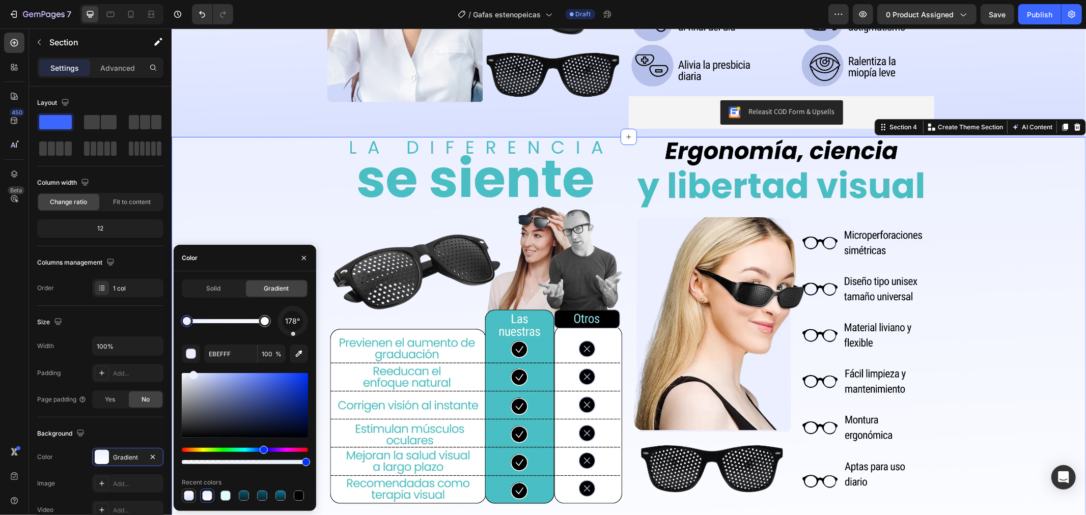
click at [194, 501] on div at bounding box center [189, 496] width 12 height 12
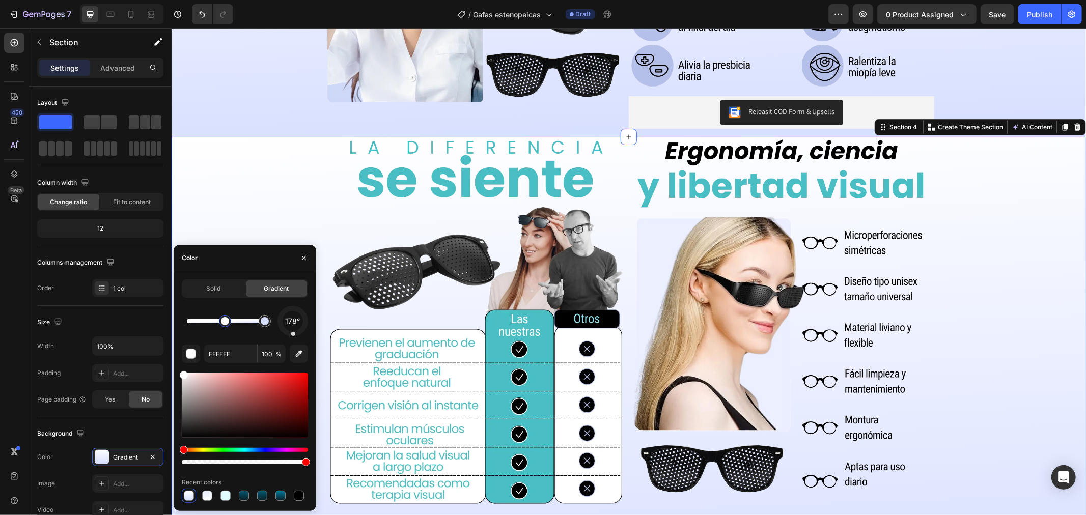
drag, startPoint x: 187, startPoint y: 317, endPoint x: 248, endPoint y: 319, distance: 60.2
click at [229, 319] on div at bounding box center [225, 321] width 8 height 8
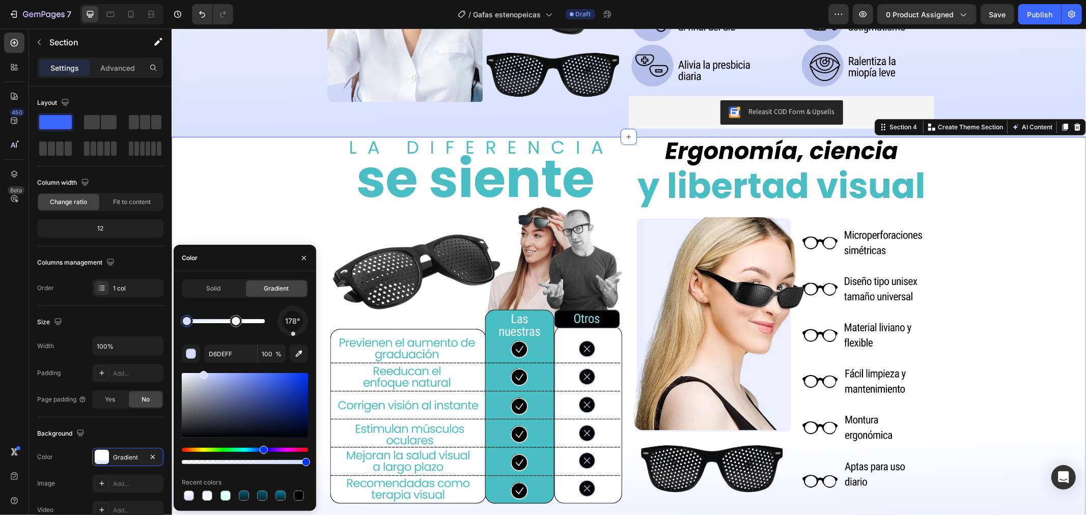
drag, startPoint x: 429, startPoint y: 346, endPoint x: 172, endPoint y: 318, distance: 259.3
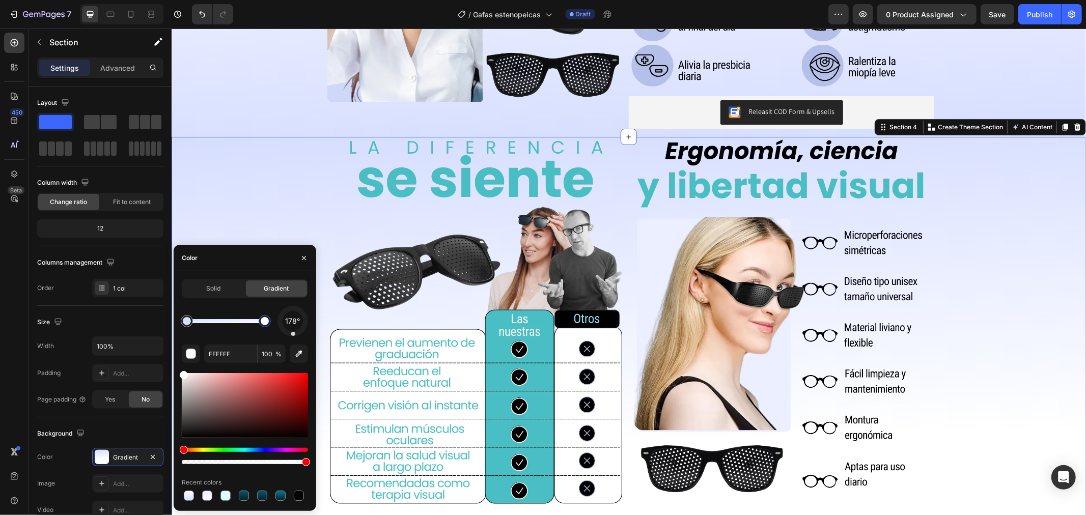
drag, startPoint x: 238, startPoint y: 323, endPoint x: 277, endPoint y: 326, distance: 38.9
type input "D6DEFF"
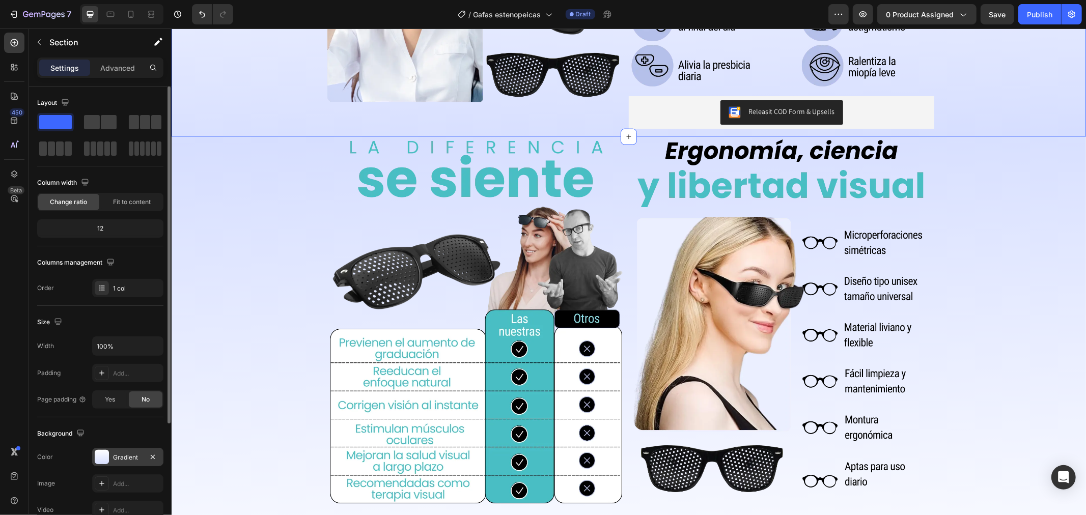
click at [118, 458] on div "Gradient" at bounding box center [128, 457] width 30 height 9
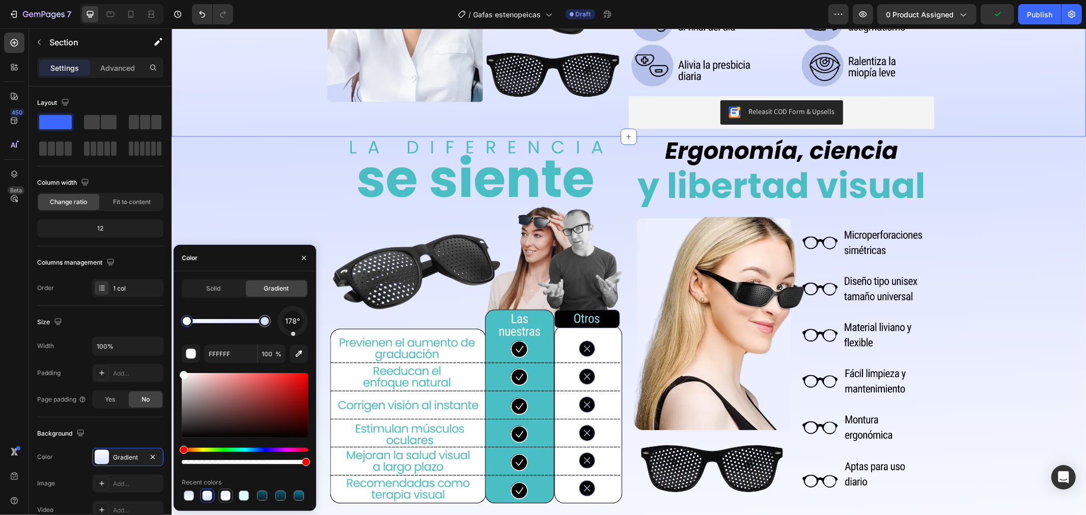
click at [221, 497] on div at bounding box center [226, 496] width 10 height 10
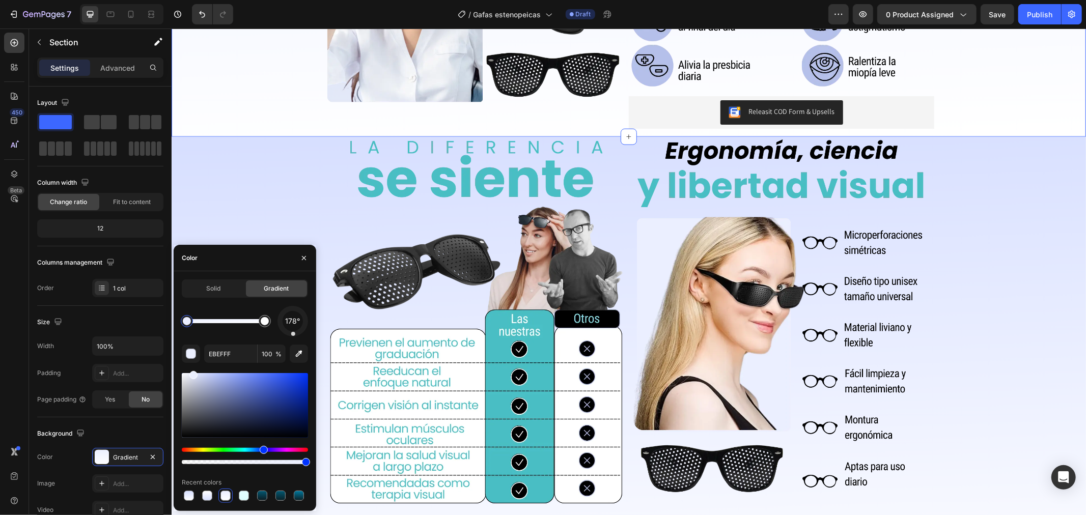
drag, startPoint x: 183, startPoint y: 312, endPoint x: 198, endPoint y: 318, distance: 15.7
click at [198, 318] on div "178°" at bounding box center [245, 321] width 126 height 31
drag, startPoint x: 190, startPoint y: 319, endPoint x: 231, endPoint y: 316, distance: 40.9
click at [226, 316] on div at bounding box center [219, 321] width 12 height 12
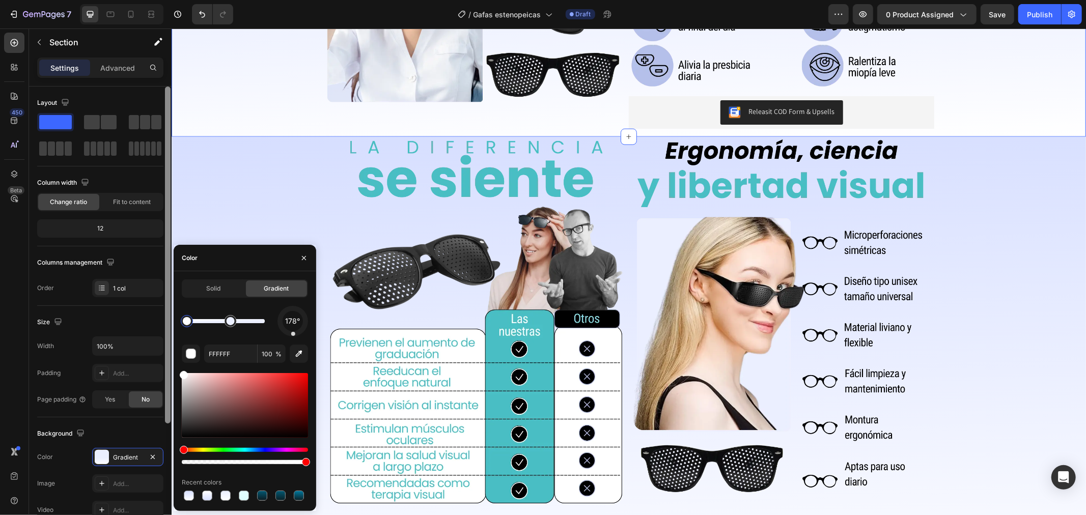
drag, startPoint x: 261, startPoint y: 326, endPoint x: 166, endPoint y: 321, distance: 94.9
click at [166, 321] on div "450 Beta Sections(18) Elements(84) Section Element Hero Section Product Detail …" at bounding box center [86, 272] width 172 height 487
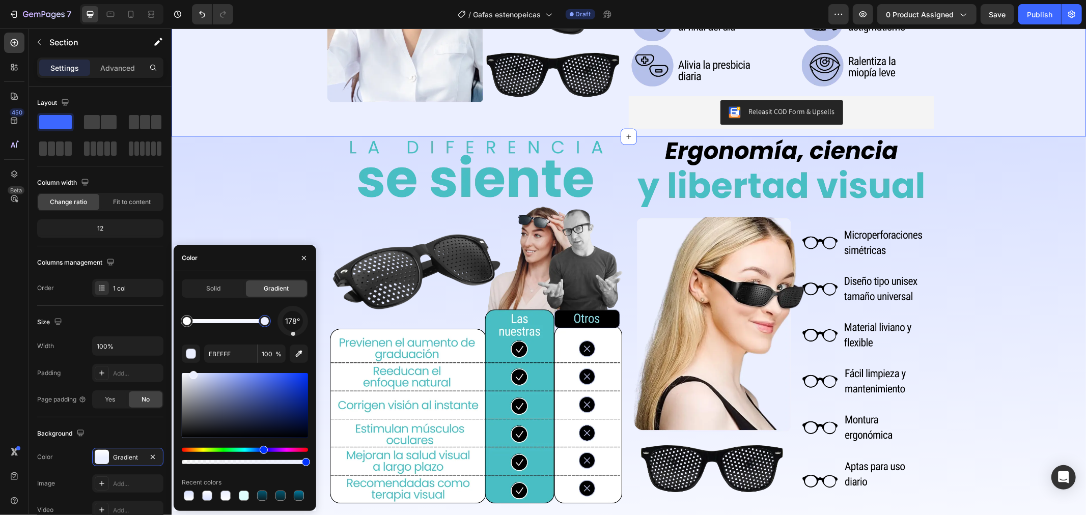
drag, startPoint x: 225, startPoint y: 321, endPoint x: 304, endPoint y: 326, distance: 79.1
type input "FFFFFF"
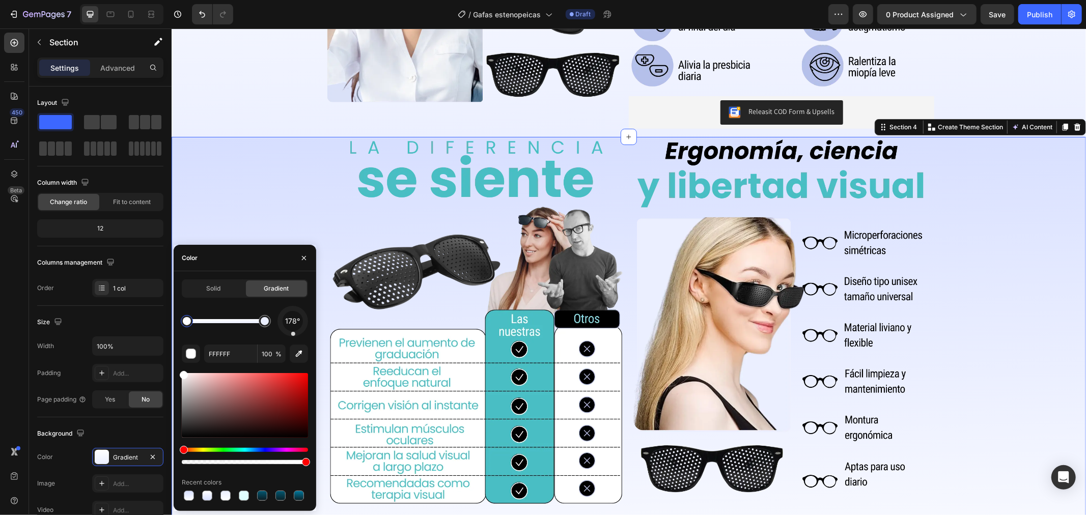
click at [291, 170] on div "Image Image Row Row Image Releasit COD Form & Upsells Releasit COD Form & Upsel…" at bounding box center [628, 377] width 915 height 481
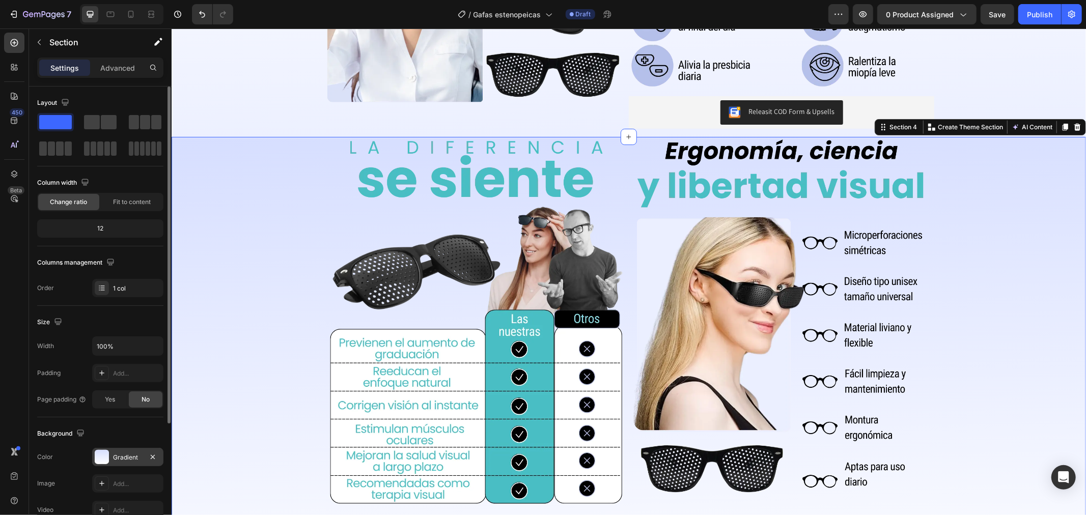
click at [124, 451] on div "Gradient" at bounding box center [127, 457] width 71 height 18
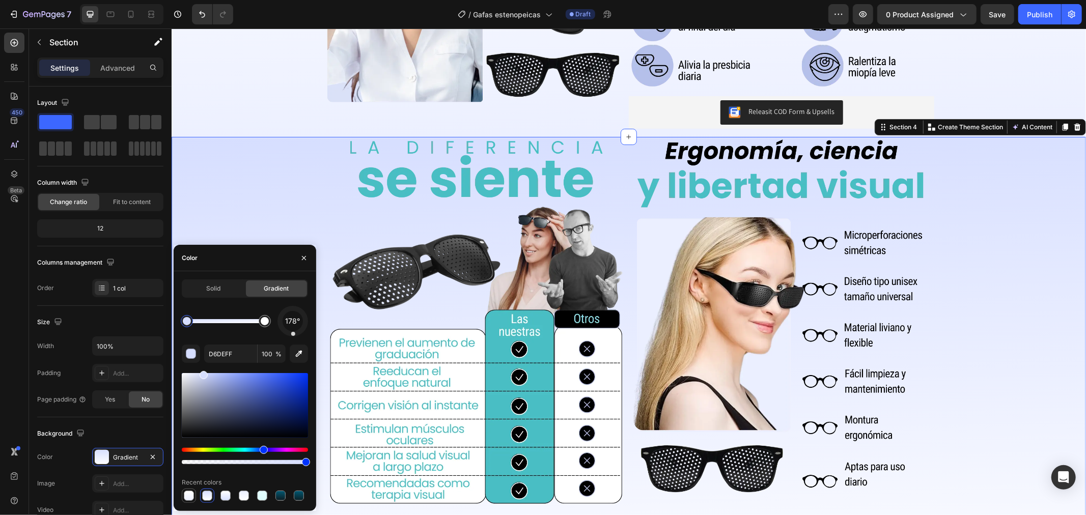
click at [185, 496] on div at bounding box center [189, 496] width 10 height 10
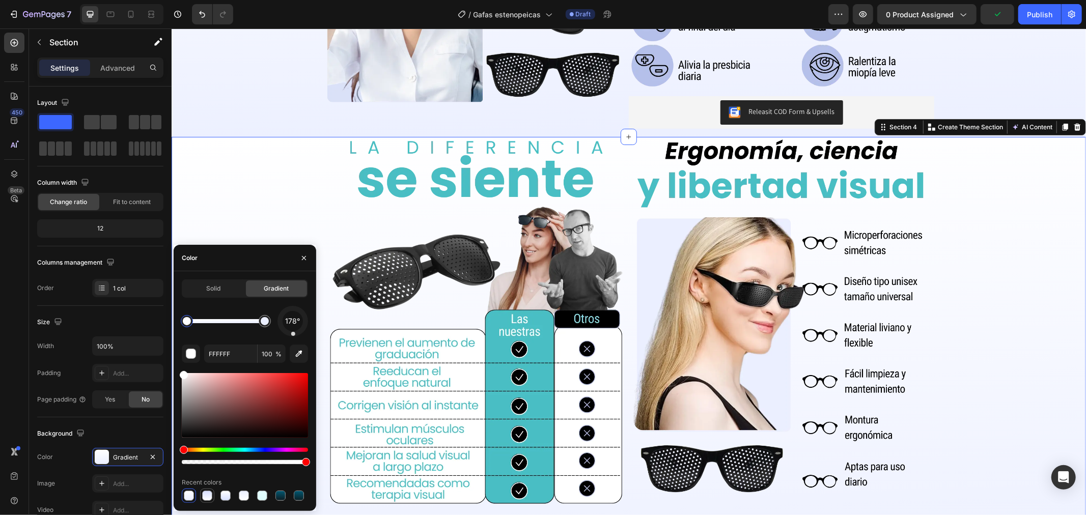
click at [213, 497] on div at bounding box center [207, 496] width 12 height 12
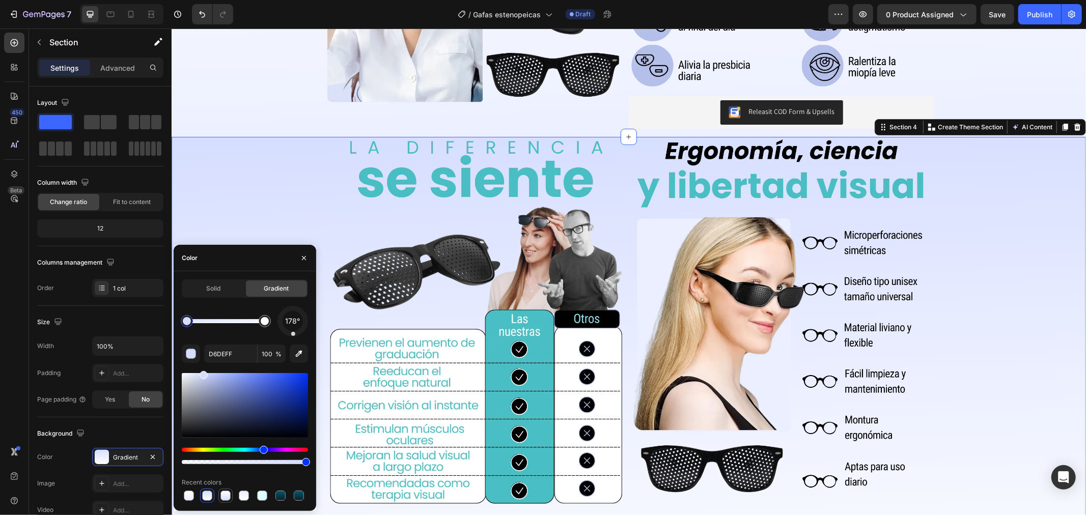
click at [227, 498] on div at bounding box center [226, 496] width 10 height 10
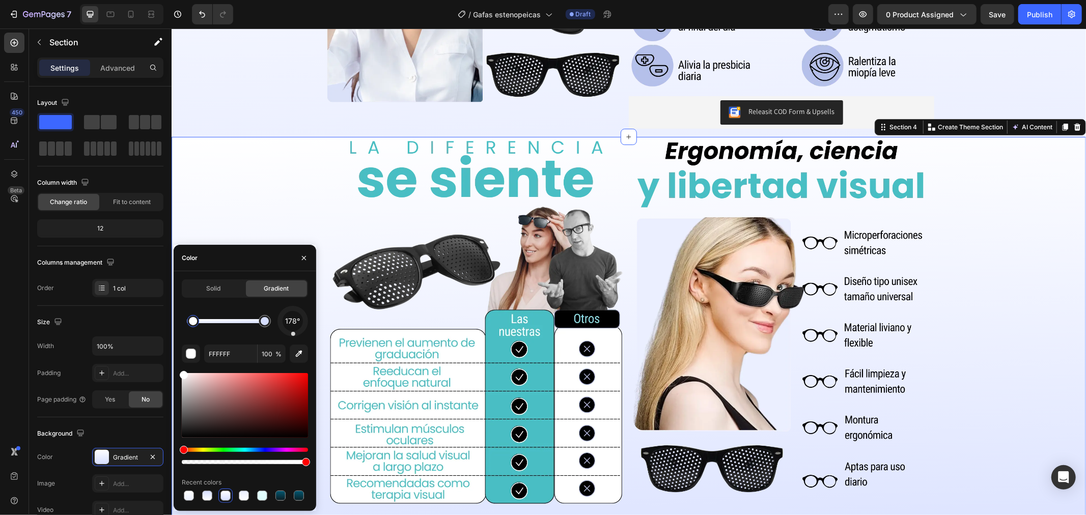
drag, startPoint x: 186, startPoint y: 318, endPoint x: 247, endPoint y: 326, distance: 61.7
click at [197, 325] on div at bounding box center [193, 321] width 8 height 8
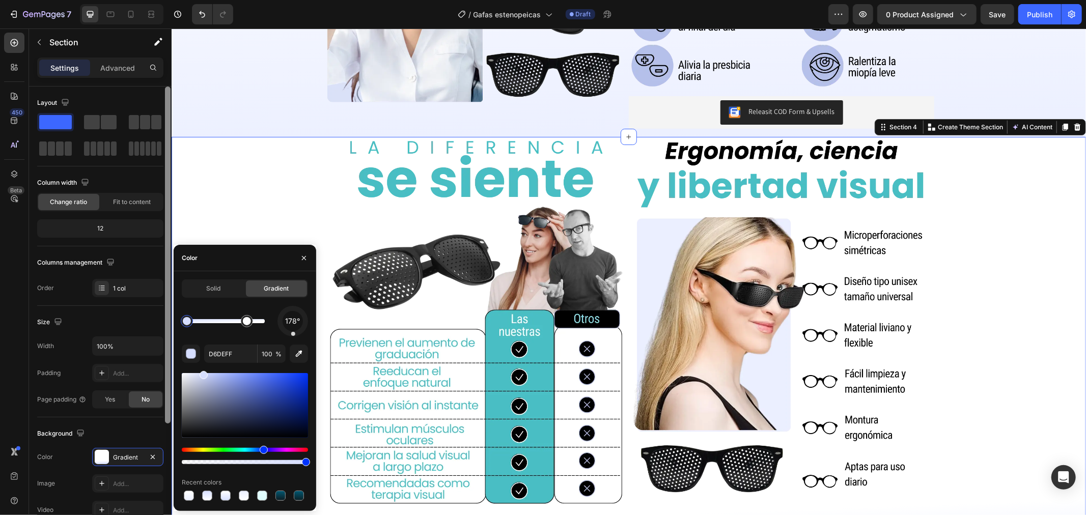
drag, startPoint x: 265, startPoint y: 321, endPoint x: 171, endPoint y: 324, distance: 94.8
click at [171, 324] on div "450 Beta Sections(18) Elements(84) Section Element Hero Section Product Detail …" at bounding box center [86, 272] width 172 height 487
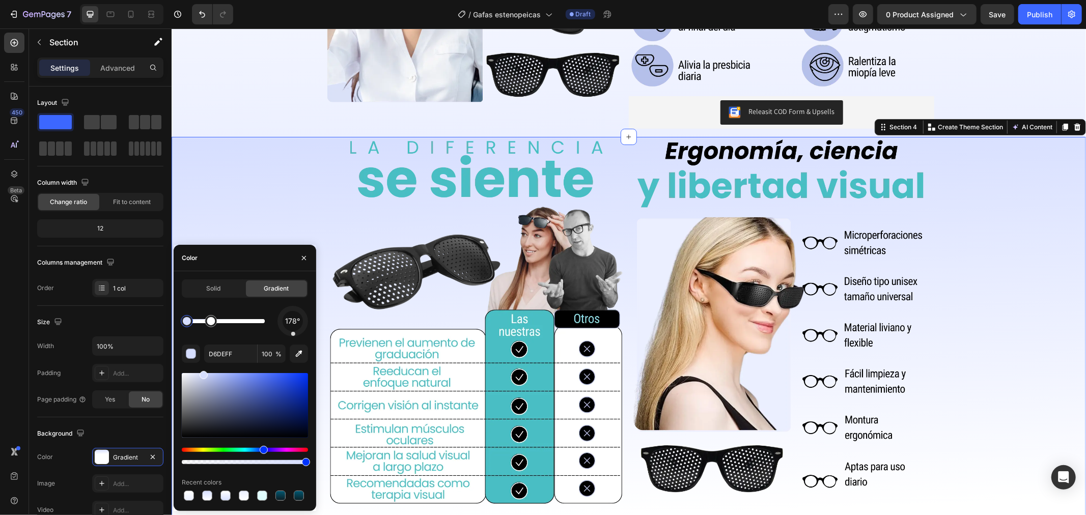
drag, startPoint x: 246, startPoint y: 324, endPoint x: 211, endPoint y: 325, distance: 34.6
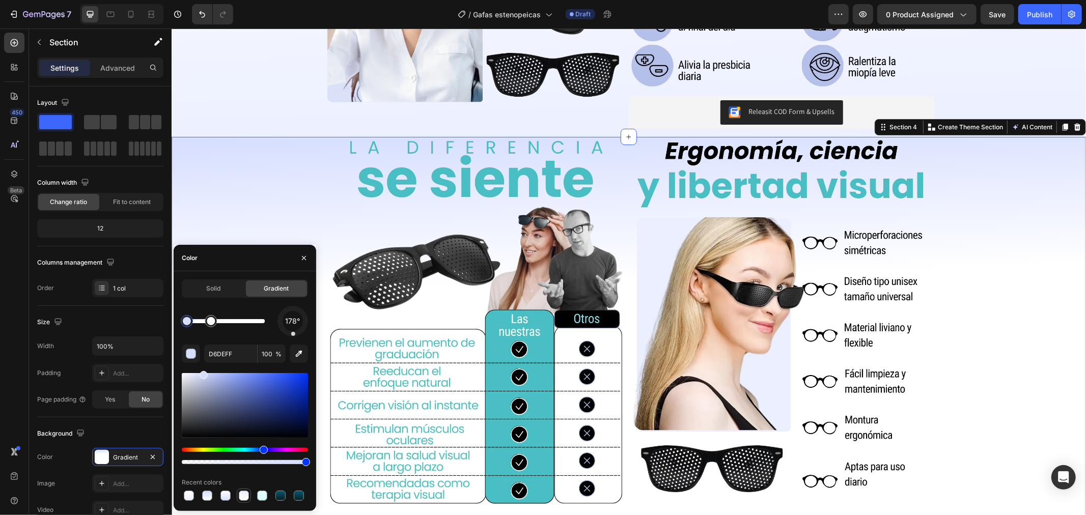
click at [242, 497] on div at bounding box center [244, 496] width 10 height 10
type input "EBEFFF"
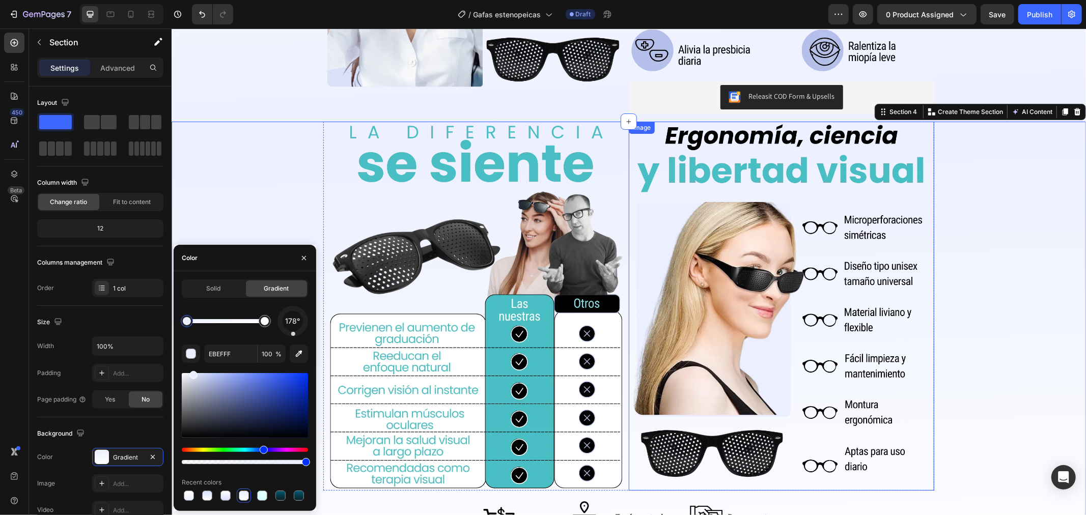
scroll to position [905, 0]
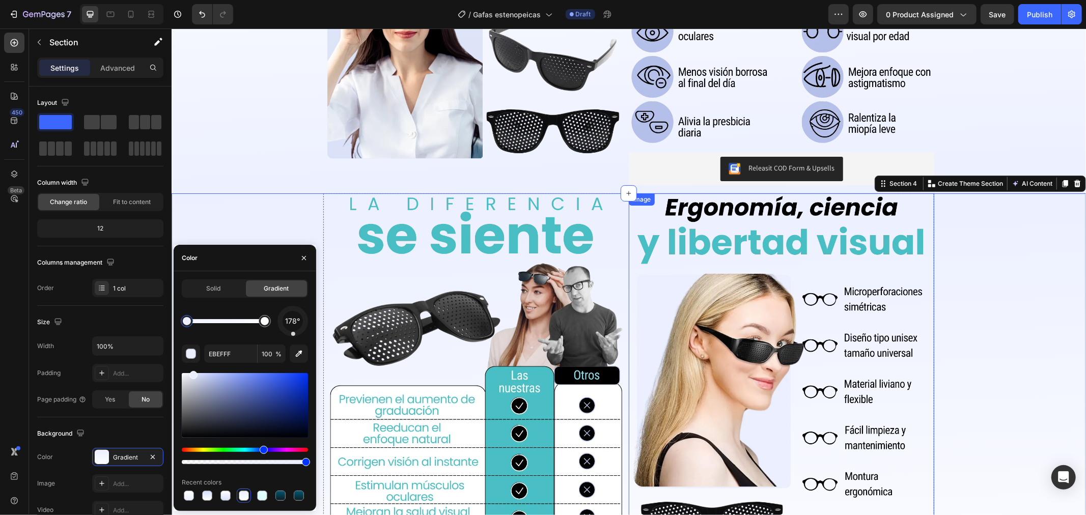
click at [739, 306] on img at bounding box center [781, 377] width 295 height 369
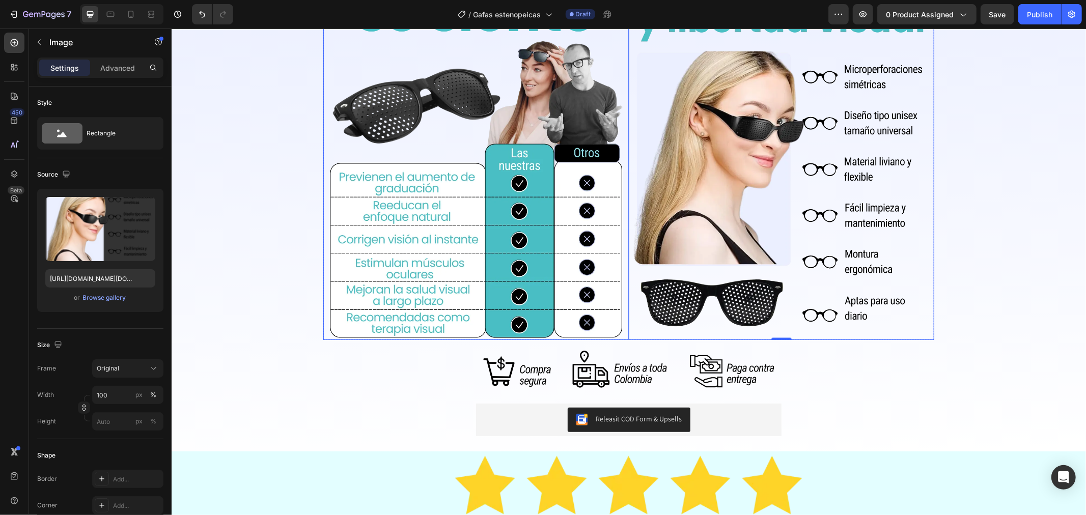
scroll to position [1132, 0]
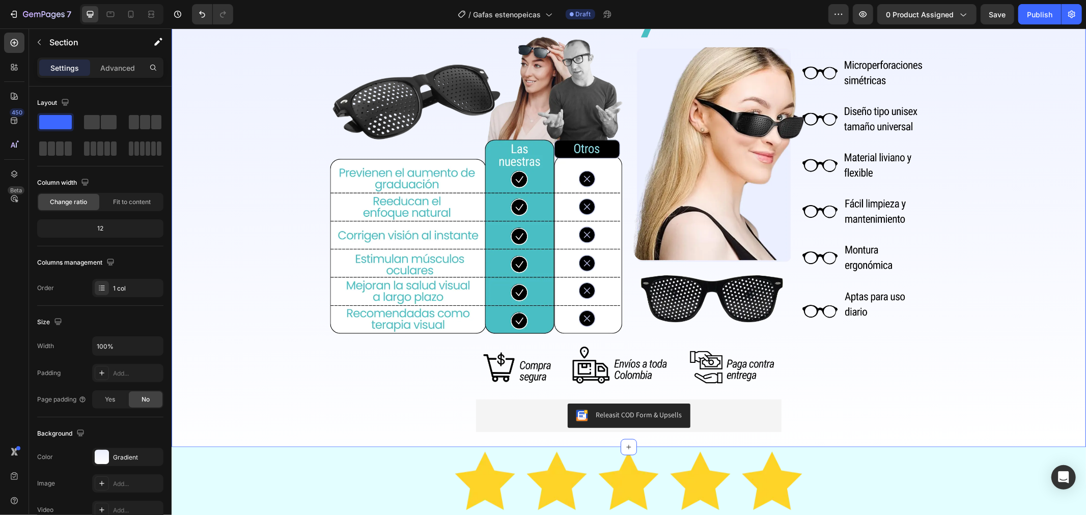
click at [251, 276] on div "Image Image Row Row Image Releasit COD Form & Upsells Releasit COD Form & Upsel…" at bounding box center [628, 206] width 915 height 481
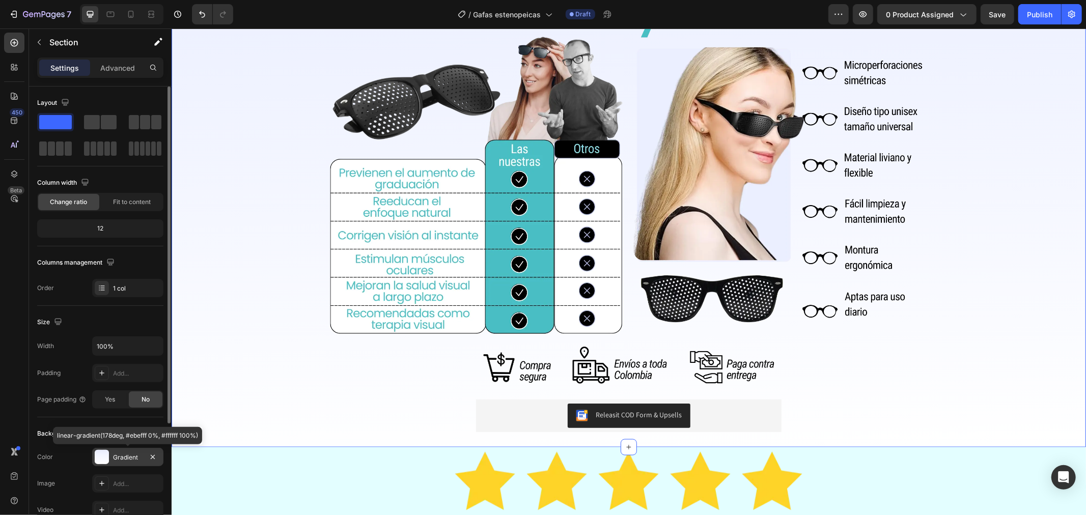
click at [133, 452] on div "Gradient" at bounding box center [127, 457] width 71 height 18
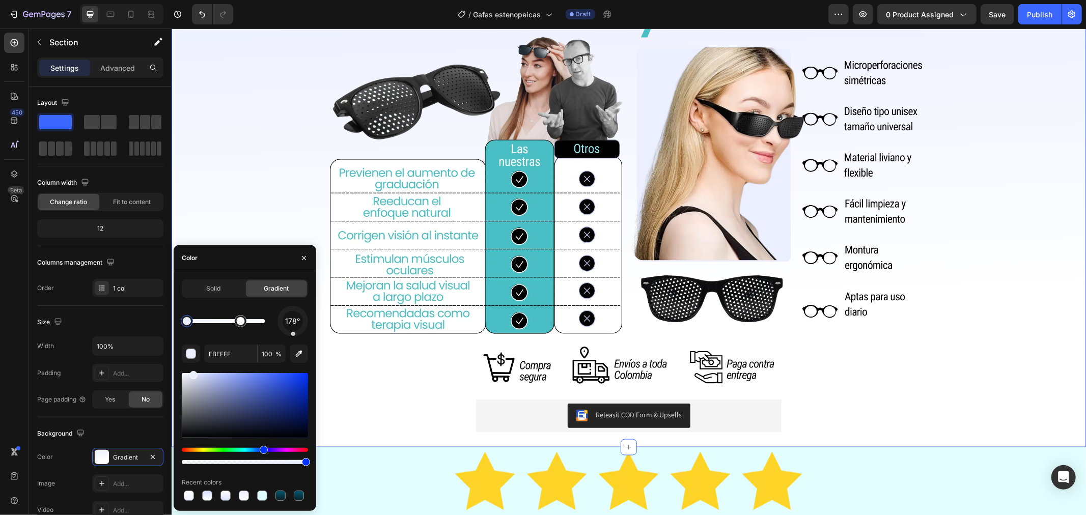
drag, startPoint x: 263, startPoint y: 319, endPoint x: 241, endPoint y: 318, distance: 22.4
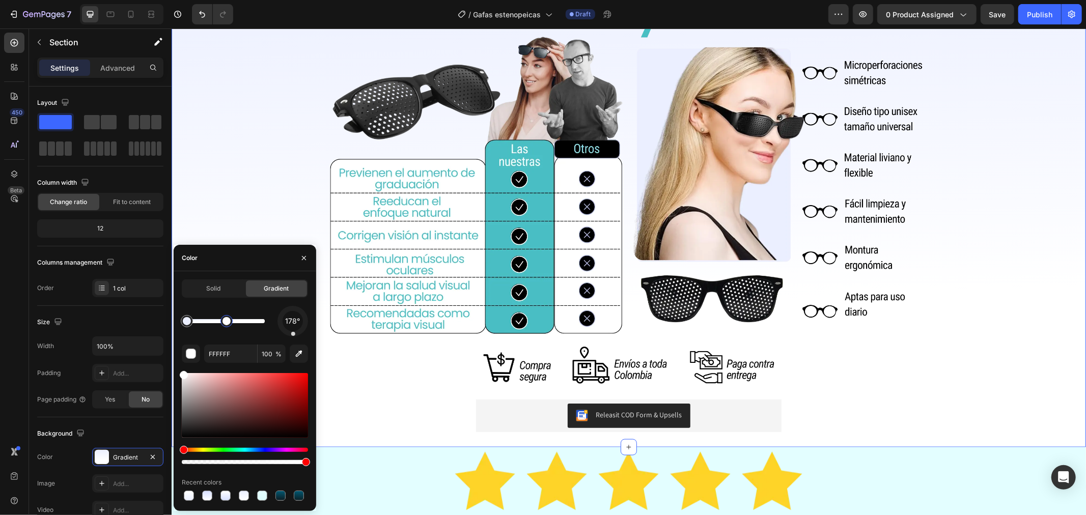
type input "EBEFFF"
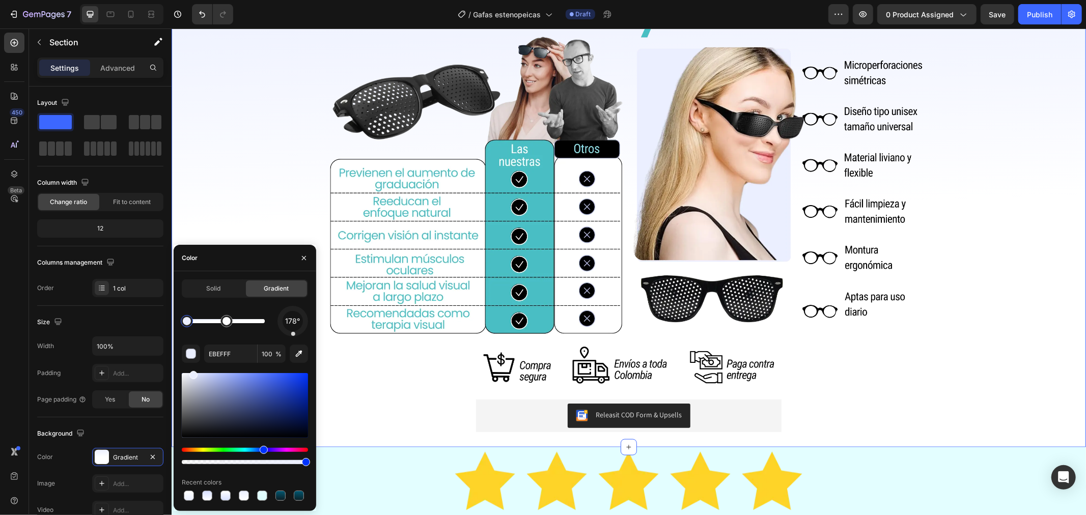
drag, startPoint x: 236, startPoint y: 318, endPoint x: 227, endPoint y: 318, distance: 9.2
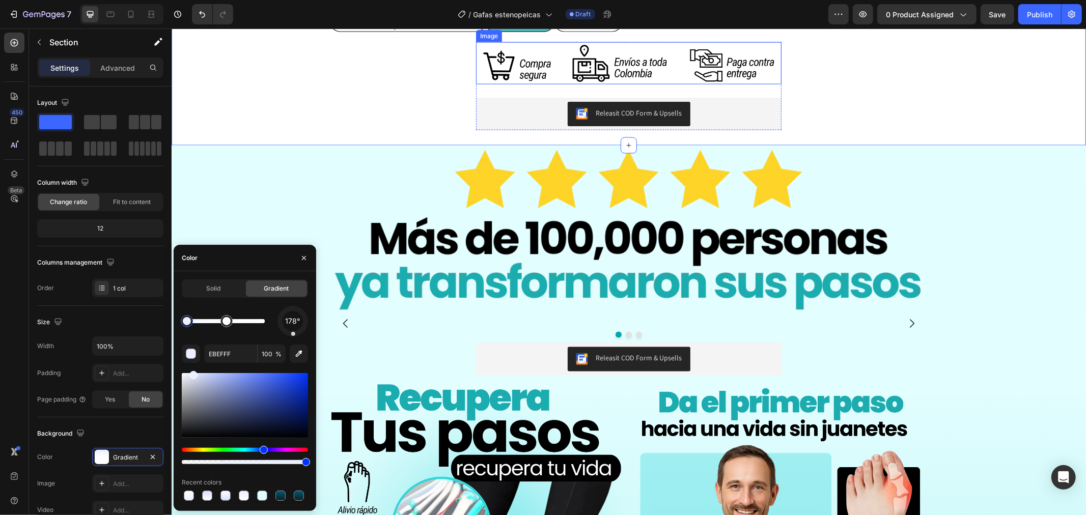
scroll to position [1471, 0]
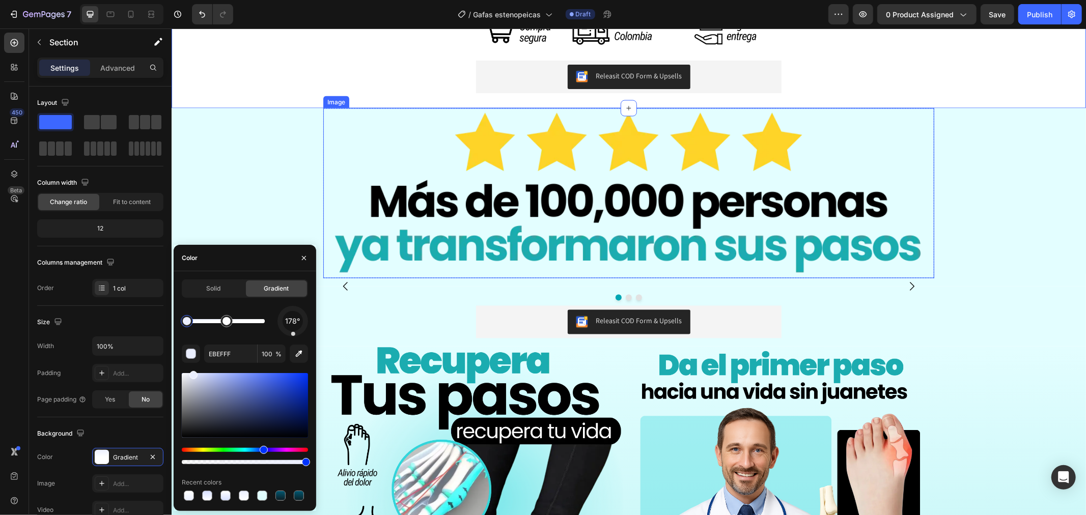
click at [460, 235] on img at bounding box center [628, 193] width 611 height 170
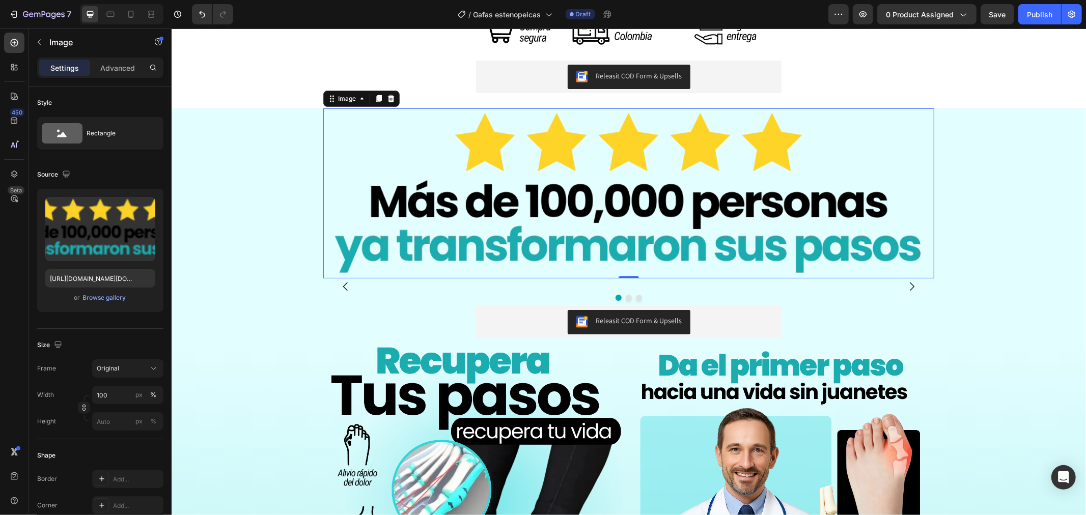
click at [507, 252] on img at bounding box center [628, 193] width 611 height 170
click at [131, 283] on input "[URL][DOMAIN_NAME][DOMAIN_NAME]" at bounding box center [100, 278] width 110 height 18
paste input "gafas_11.webp?v=1756358346"
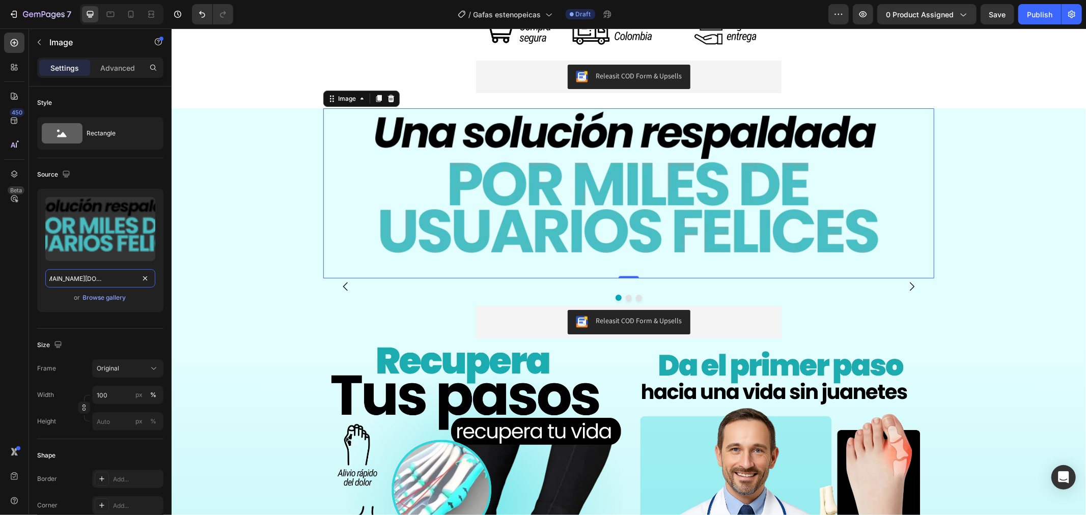
type input "[URL][DOMAIN_NAME][DOMAIN_NAME]"
click at [414, 286] on img at bounding box center [422, 286] width 198 height 0
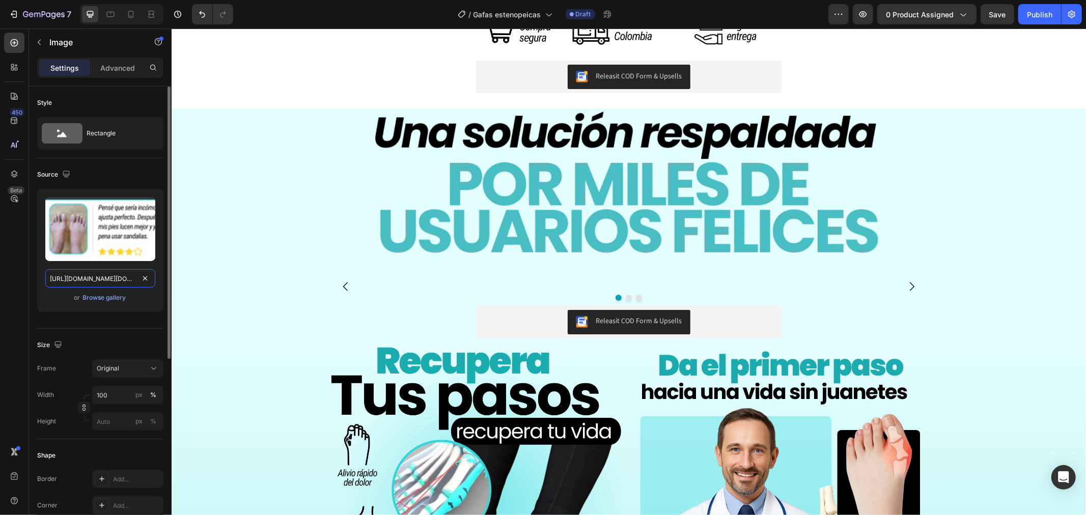
click at [108, 281] on input "[URL][DOMAIN_NAME][DOMAIN_NAME]" at bounding box center [100, 278] width 110 height 18
paste input "gafas_13.webp?v=1756358346"
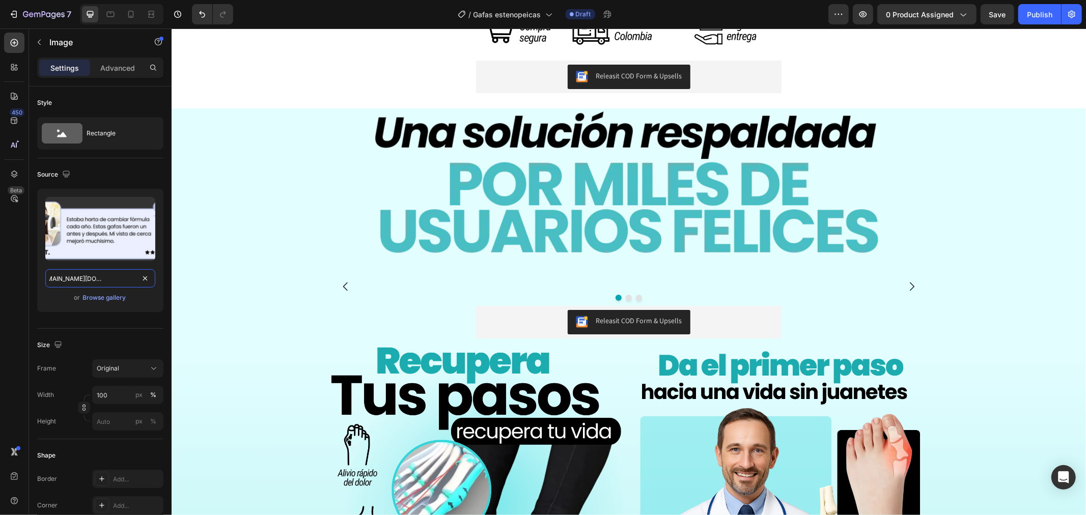
type input "[URL][DOMAIN_NAME][DOMAIN_NAME]"
click at [565, 286] on img at bounding box center [628, 286] width 198 height 0
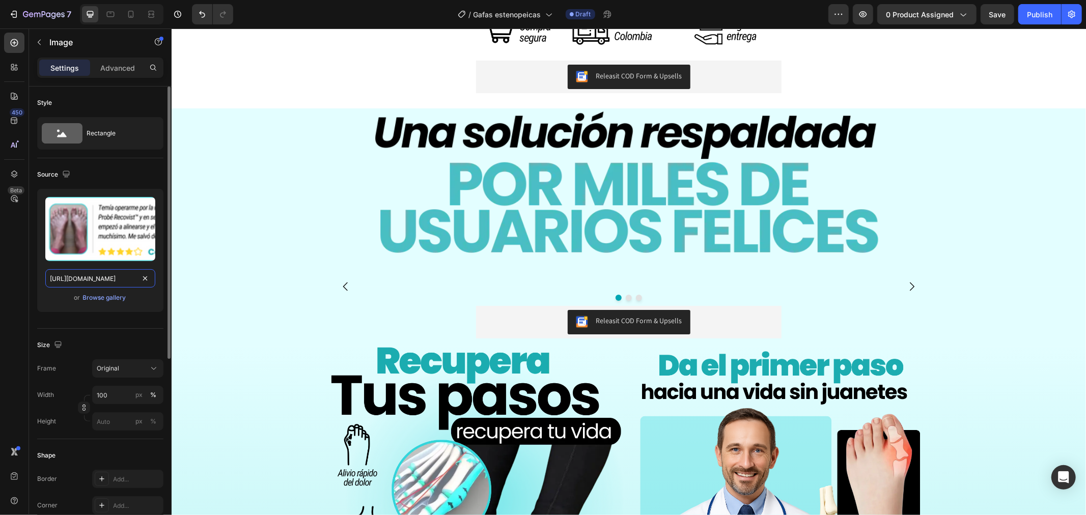
click at [121, 278] on input "[URL][DOMAIN_NAME]" at bounding box center [100, 278] width 110 height 18
paste input "[DOMAIN_NAME]__gafas_12.webp?v=1756358347"
type input "[URL][DOMAIN_NAME][DOMAIN_NAME]"
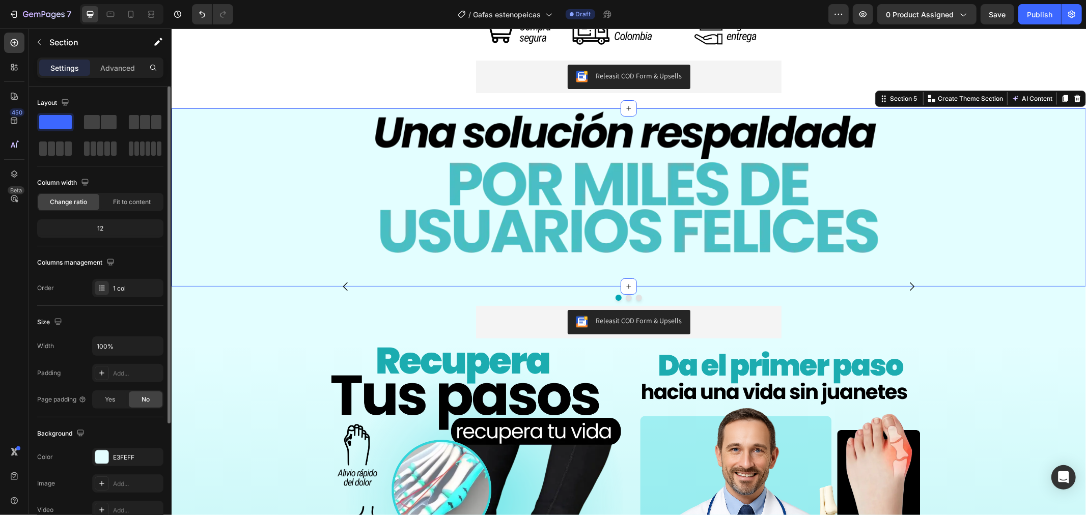
click at [243, 151] on div "Image Row Row" at bounding box center [628, 197] width 915 height 178
click at [125, 457] on div "E3FEFF" at bounding box center [128, 457] width 30 height 9
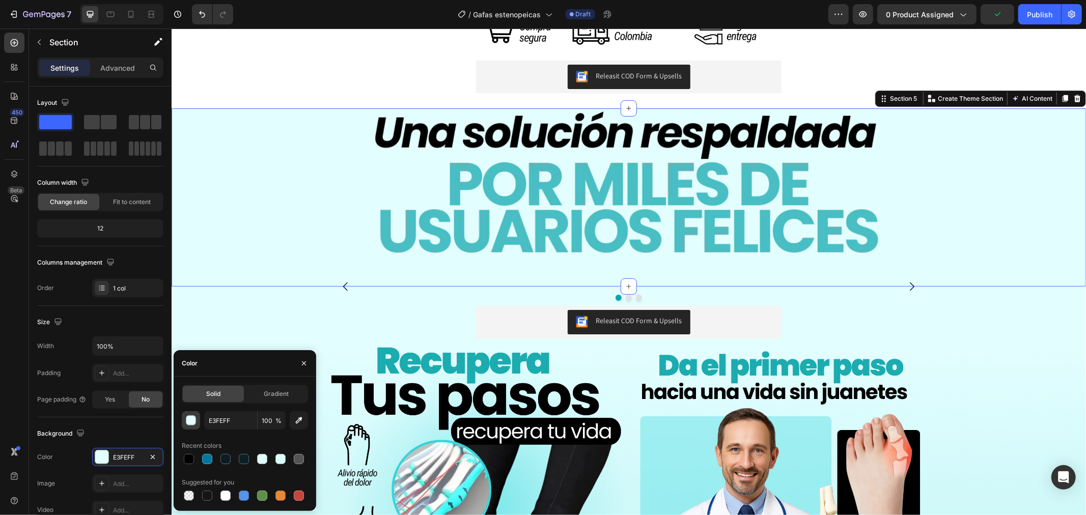
click at [186, 423] on div "button" at bounding box center [191, 421] width 10 height 10
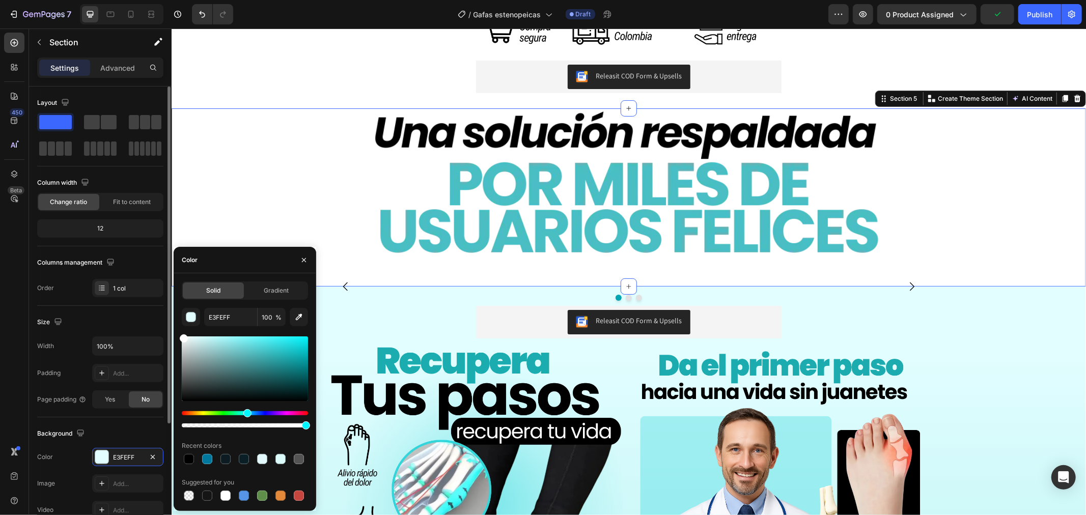
drag, startPoint x: 222, startPoint y: 361, endPoint x: 155, endPoint y: 302, distance: 89.5
click at [155, 302] on div "450 Beta Sections(18) Elements(84) Section Element Hero Section Product Detail …" at bounding box center [86, 272] width 172 height 487
type input "FFFFFF"
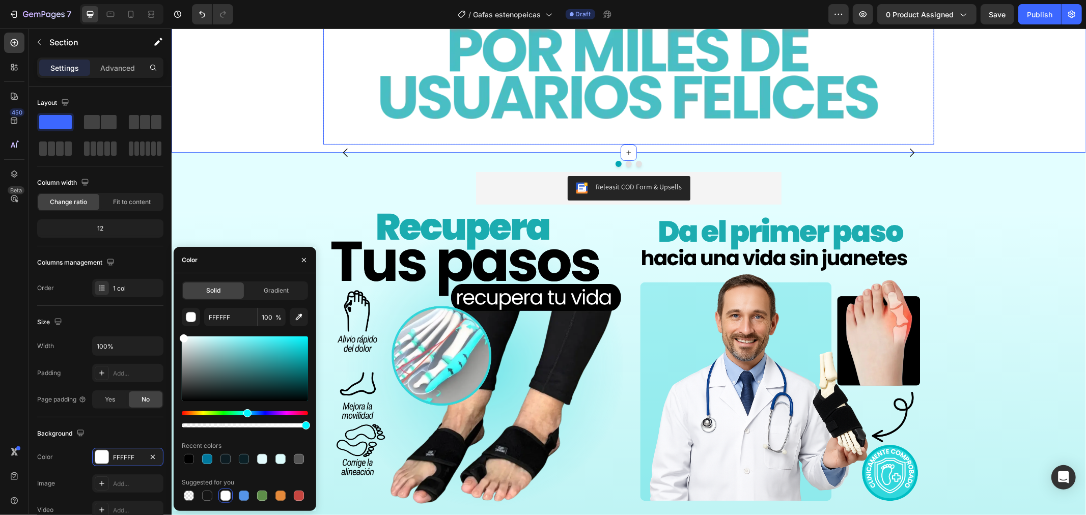
scroll to position [1641, 0]
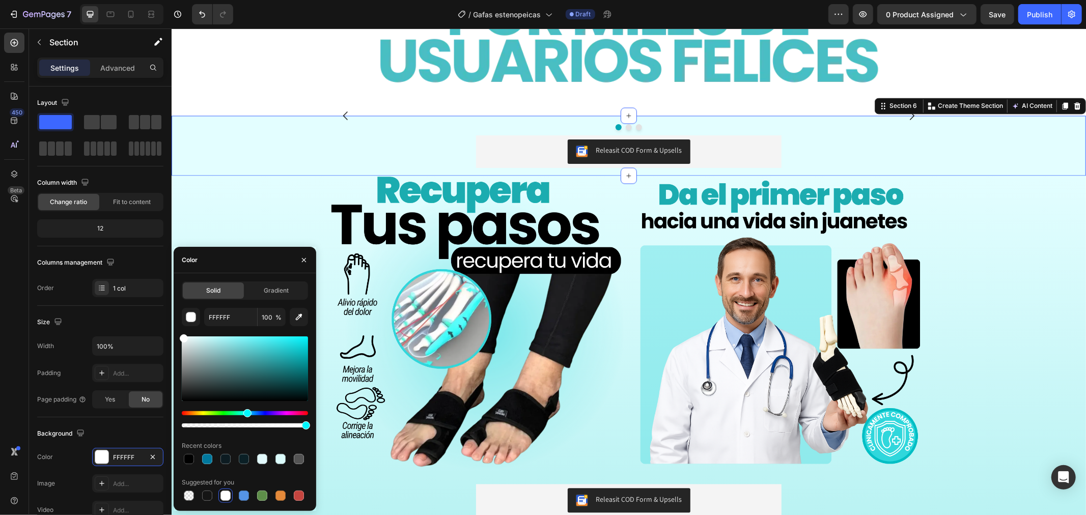
click at [277, 155] on div "Image Image Image Carousel Releasit COD Form & Upsells Releasit COD Form & Upse…" at bounding box center [628, 146] width 915 height 60
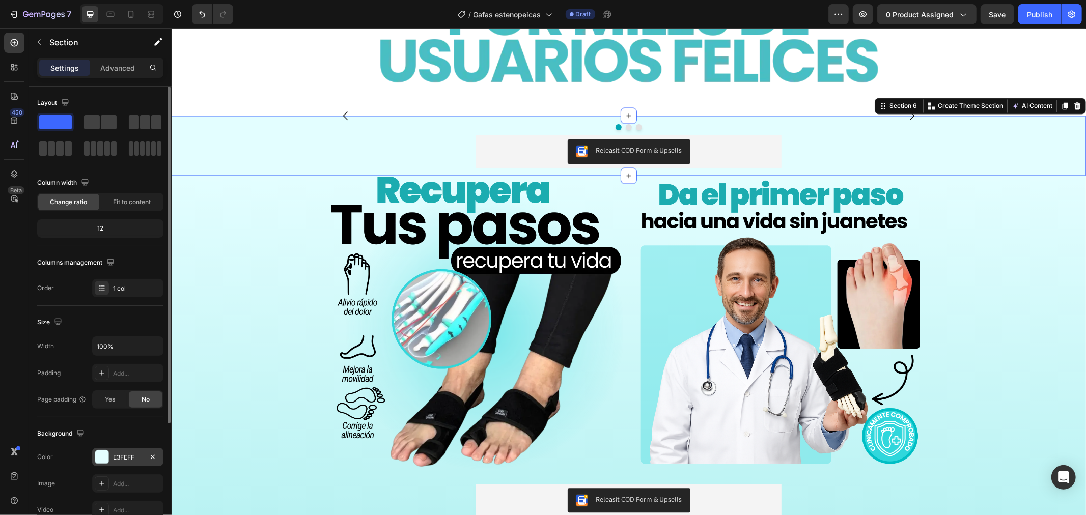
click at [97, 455] on div at bounding box center [101, 457] width 13 height 13
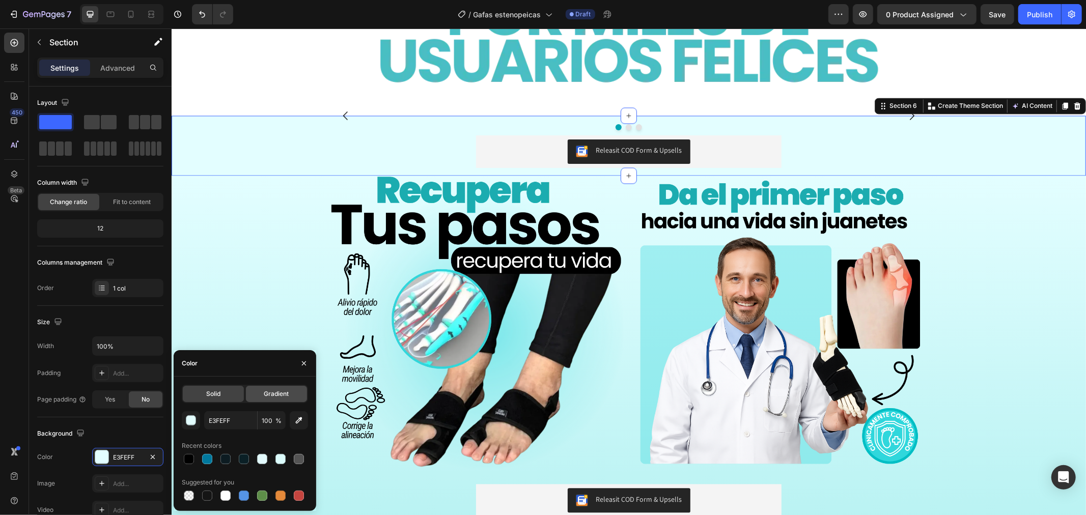
click at [277, 394] on span "Gradient" at bounding box center [276, 394] width 25 height 9
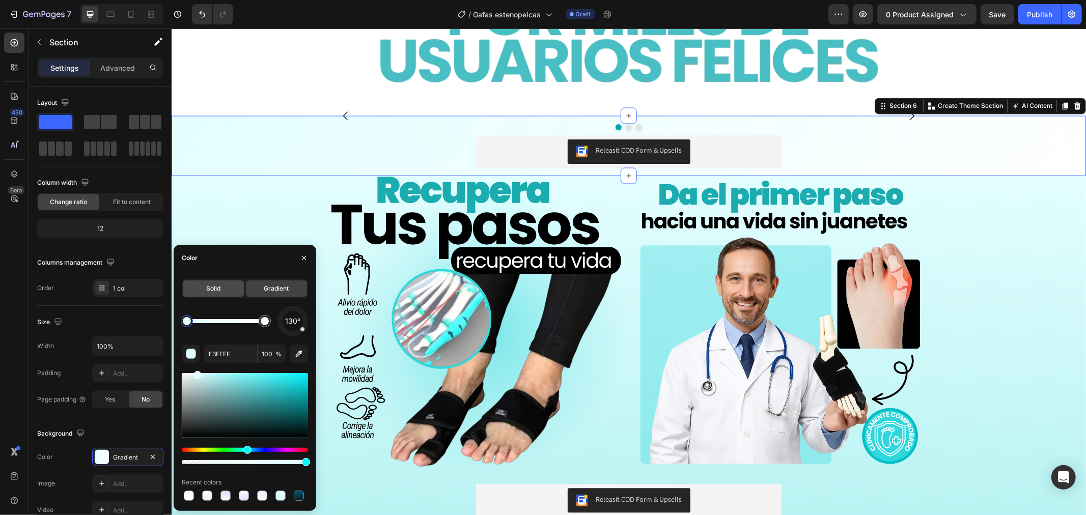
click at [192, 293] on div "Solid" at bounding box center [213, 289] width 61 height 16
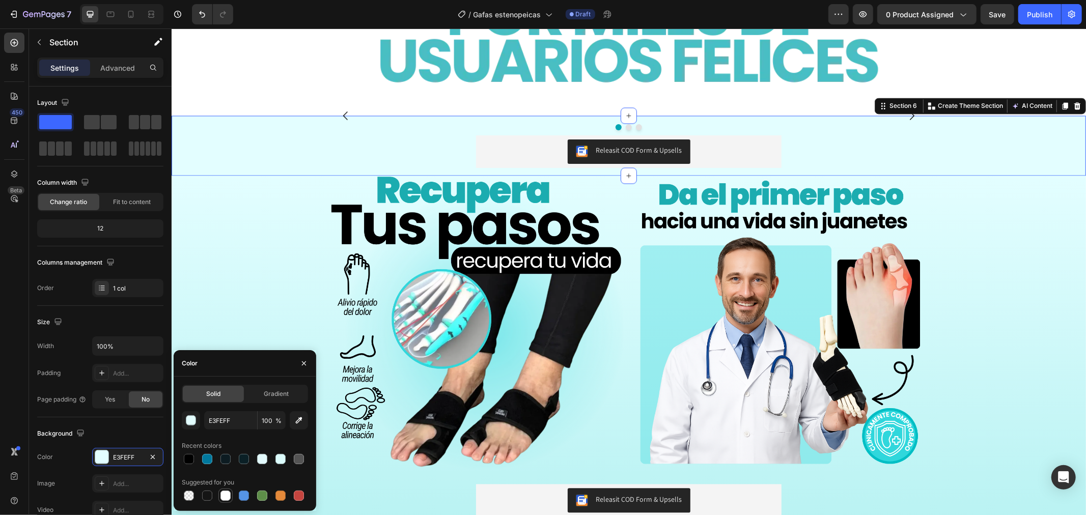
click at [223, 493] on div at bounding box center [226, 496] width 10 height 10
type input "FFFFFF"
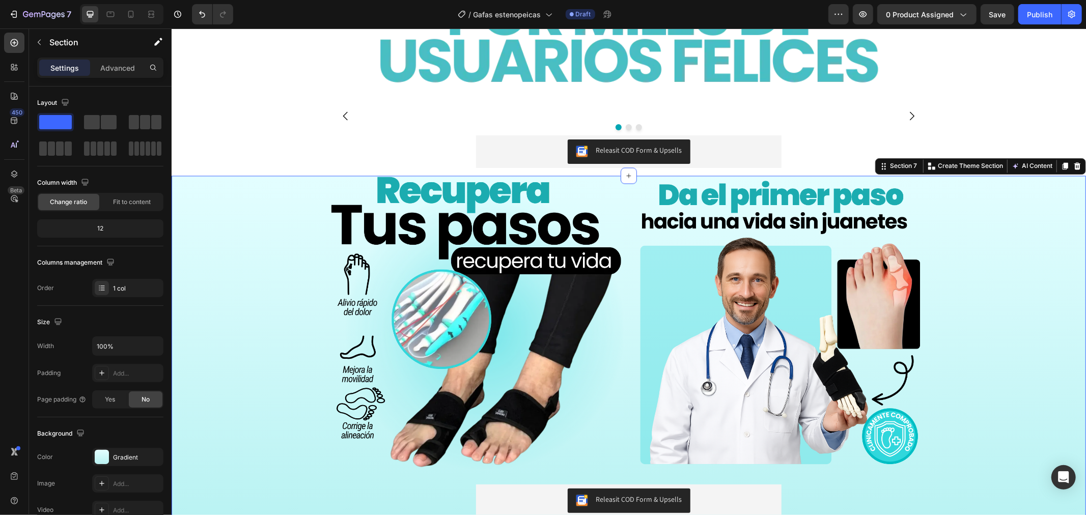
click at [273, 287] on div "Image Image Row Row Releasit COD Form & Upsells Releasit COD Form & Upsells Pro…" at bounding box center [628, 354] width 915 height 357
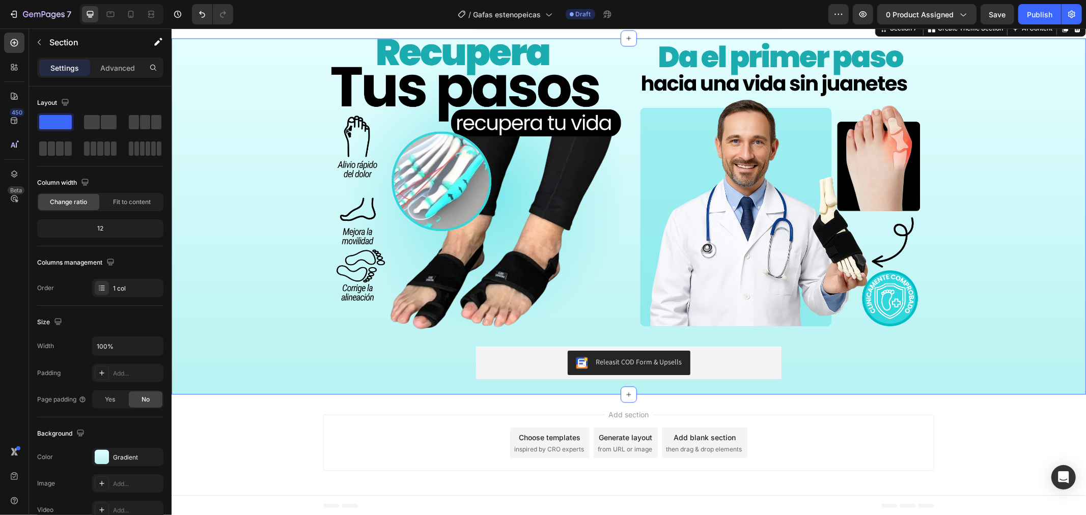
scroll to position [1811, 0]
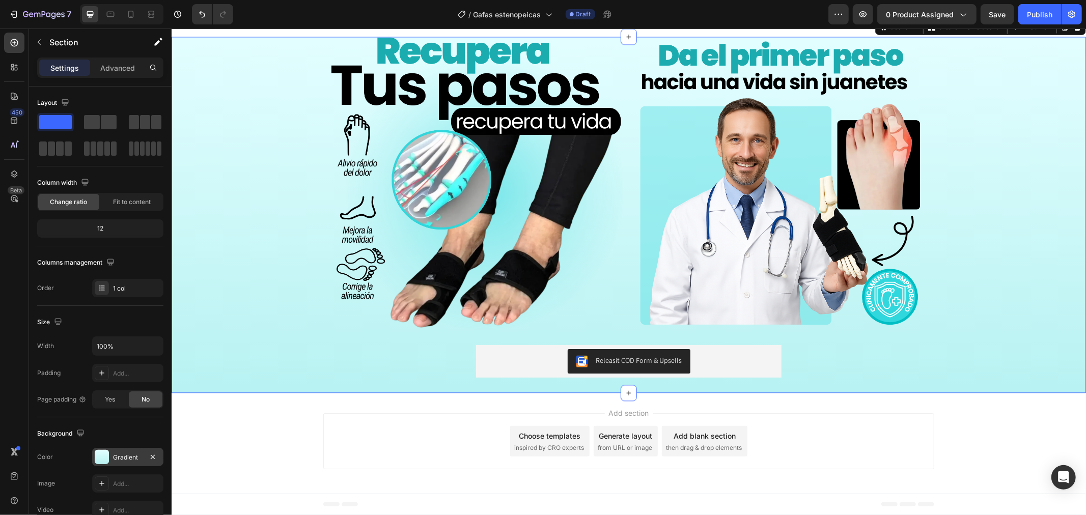
click at [129, 457] on div "Gradient" at bounding box center [128, 457] width 30 height 9
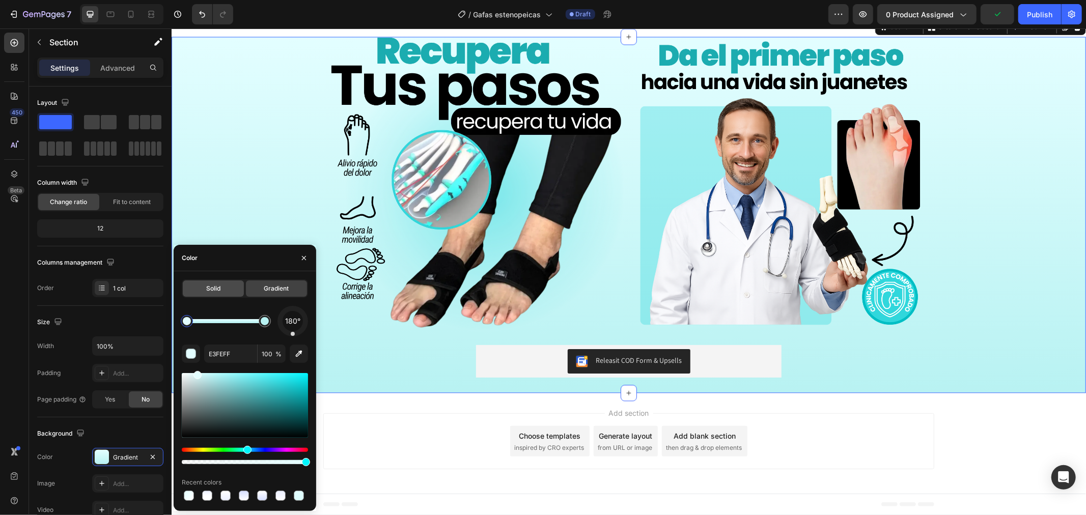
click at [216, 286] on span "Solid" at bounding box center [213, 288] width 14 height 9
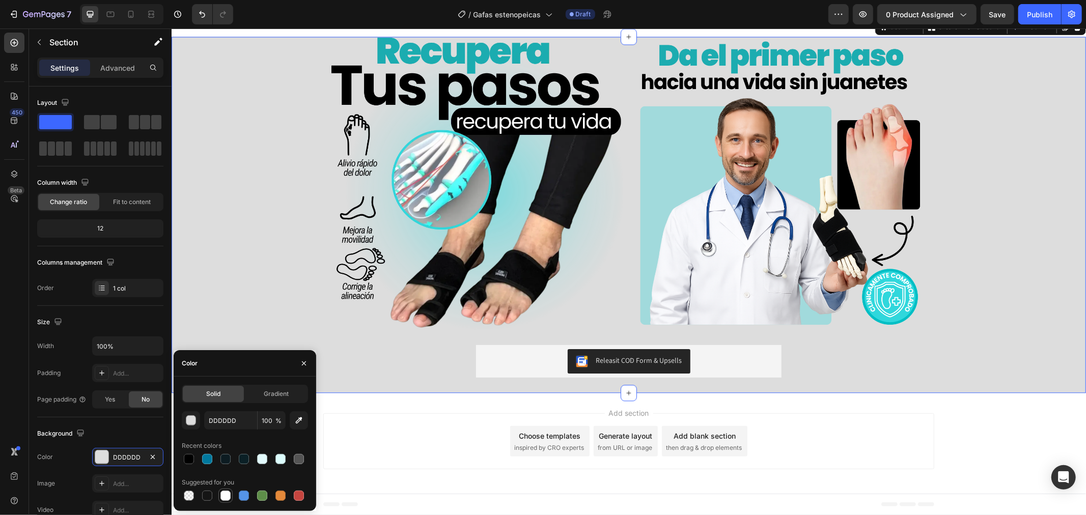
click at [224, 493] on div at bounding box center [226, 496] width 10 height 10
type input "FFFFFF"
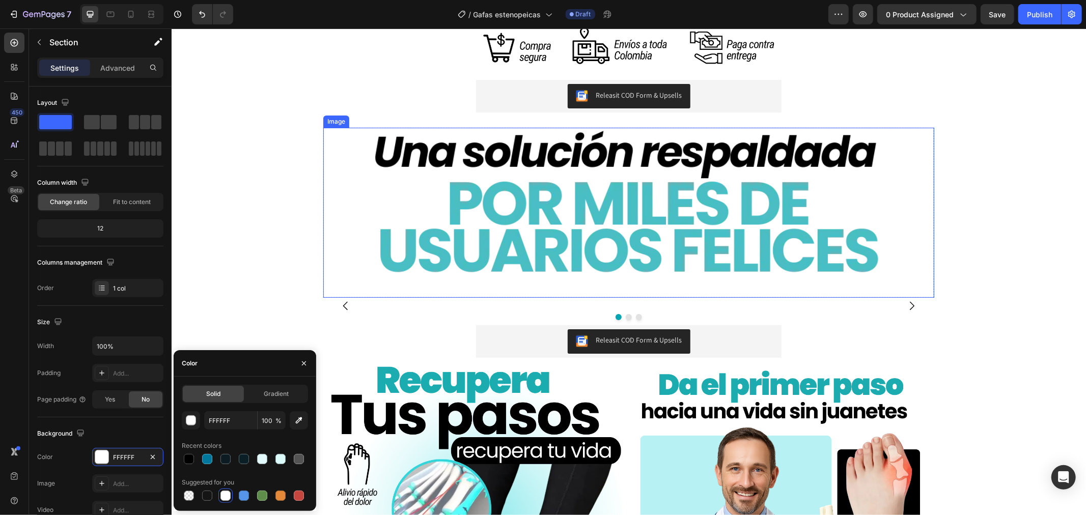
scroll to position [1471, 0]
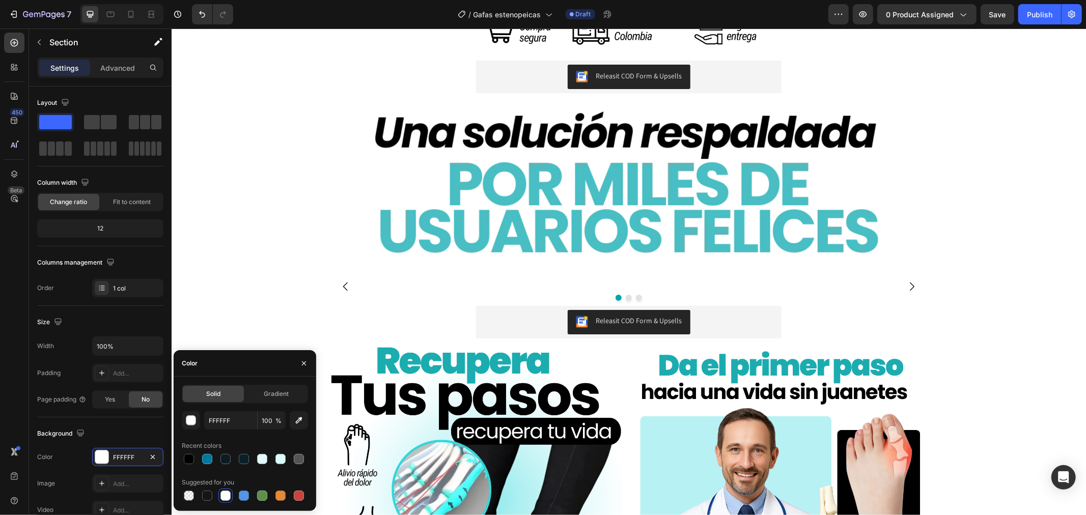
click at [823, 286] on img at bounding box center [835, 286] width 198 height 0
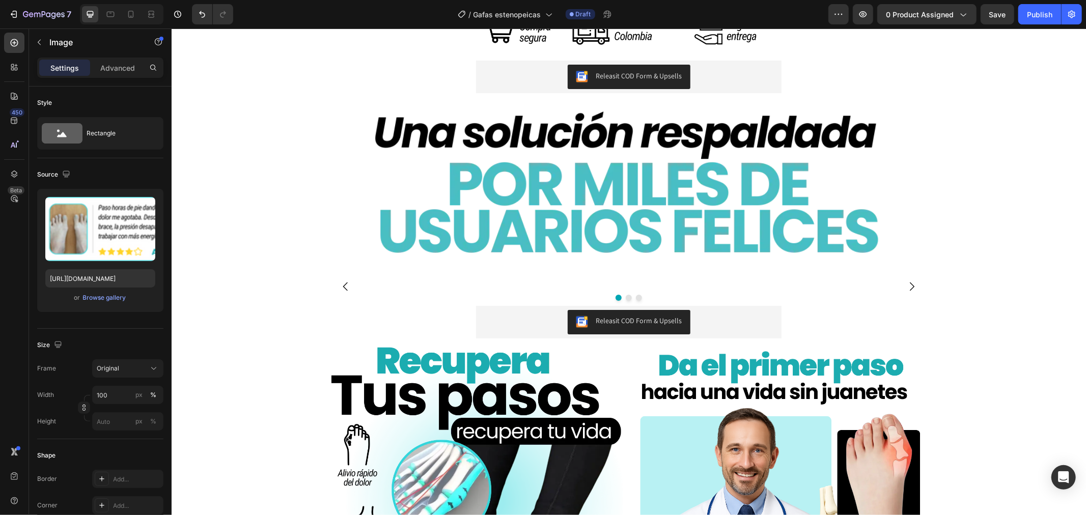
click at [778, 286] on img at bounding box center [835, 286] width 198 height 0
click at [78, 275] on input "[URL][DOMAIN_NAME]" at bounding box center [100, 278] width 110 height 18
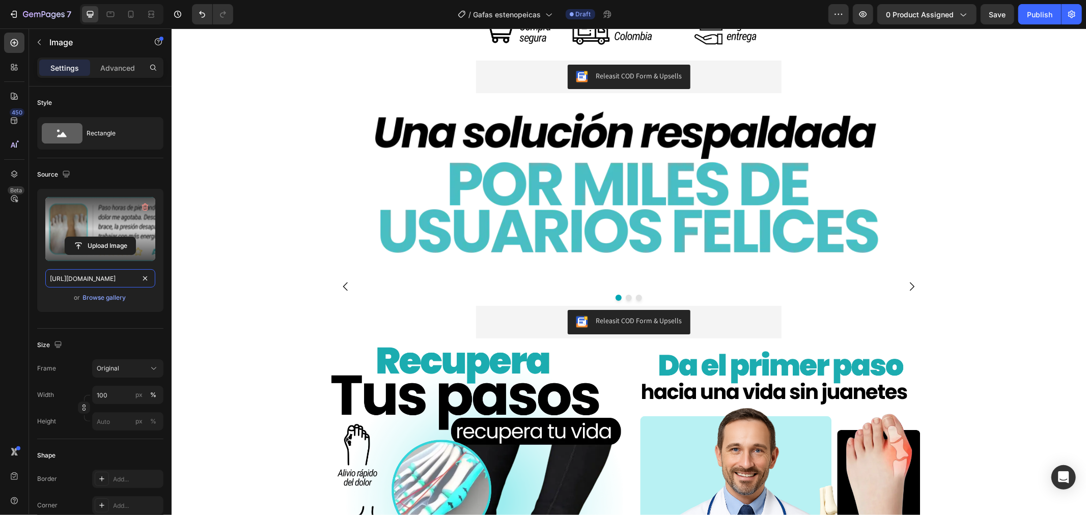
paste input "[DOMAIN_NAME]__gafas_14.webp?v=1756358346"
type input "[URL][DOMAIN_NAME][DOMAIN_NAME]"
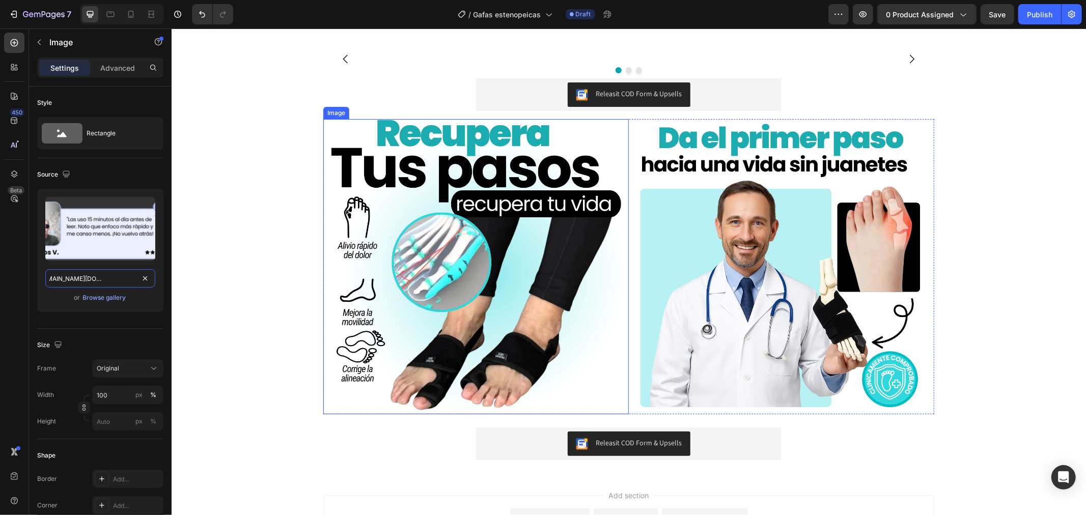
scroll to position [1698, 0]
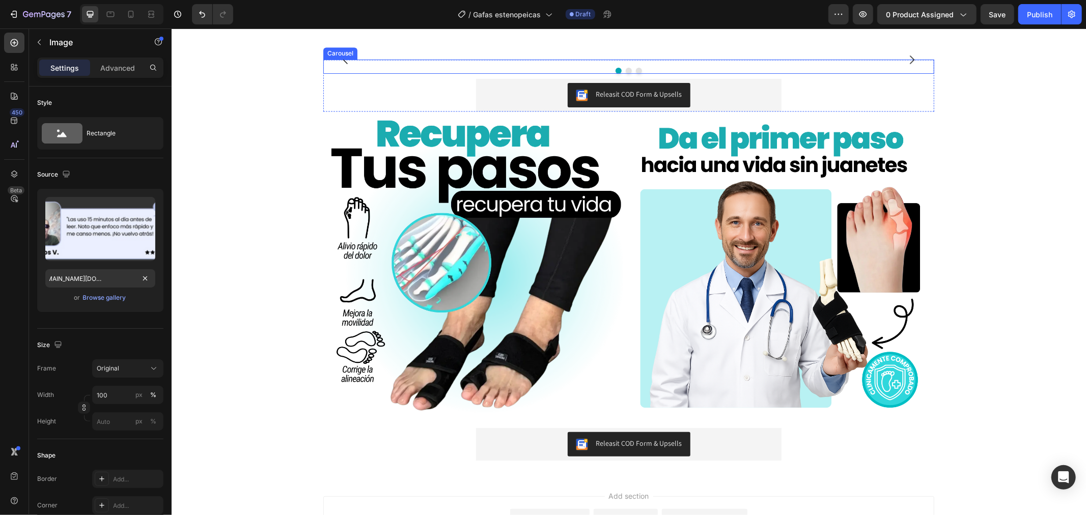
click at [507, 73] on div "Image Image Image 0 [GEOGRAPHIC_DATA]" at bounding box center [628, 66] width 611 height 14
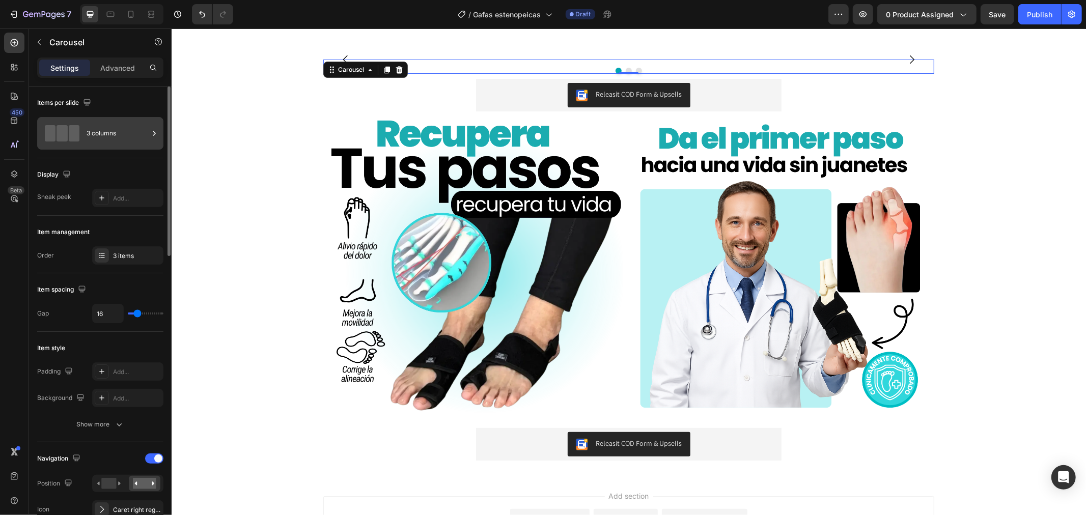
click at [100, 136] on div "3 columns" at bounding box center [118, 133] width 62 height 23
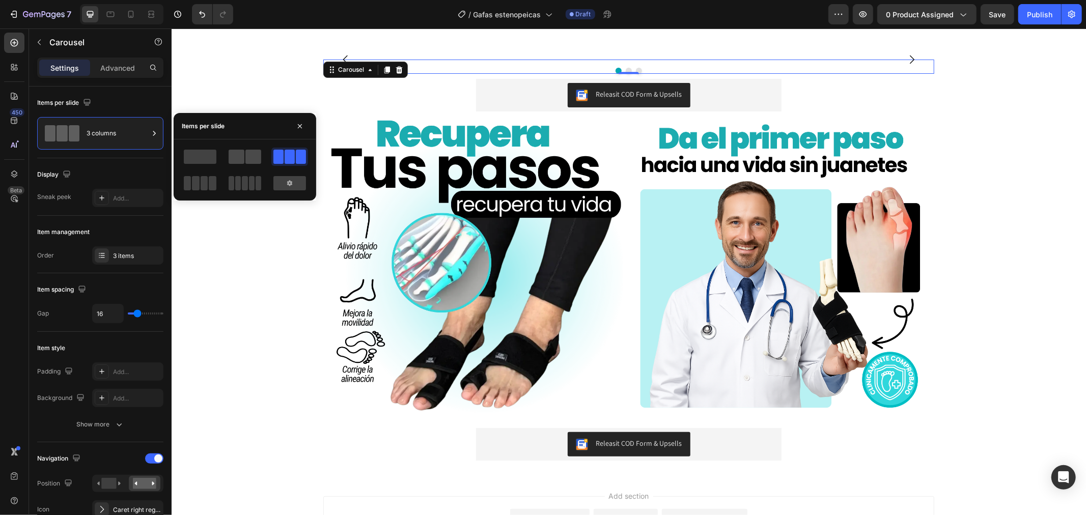
click at [256, 158] on span at bounding box center [254, 157] width 16 height 14
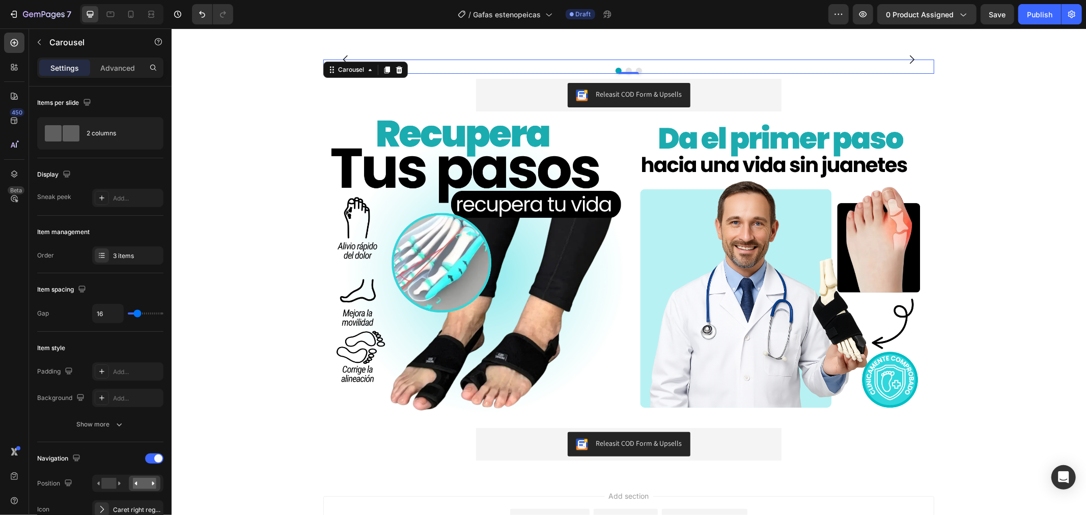
click at [914, 73] on button "Carousel Next Arrow" at bounding box center [911, 59] width 29 height 29
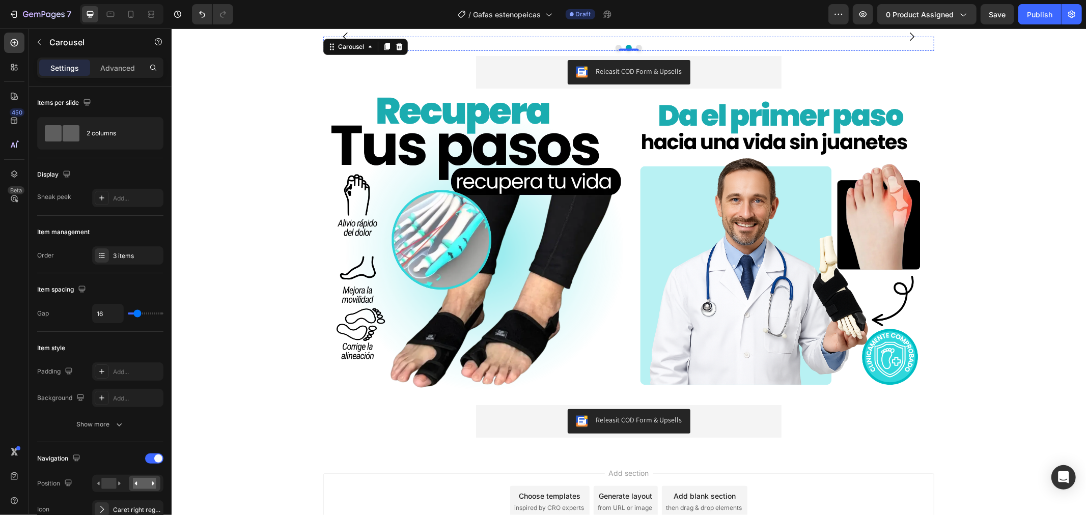
scroll to position [1367, 0]
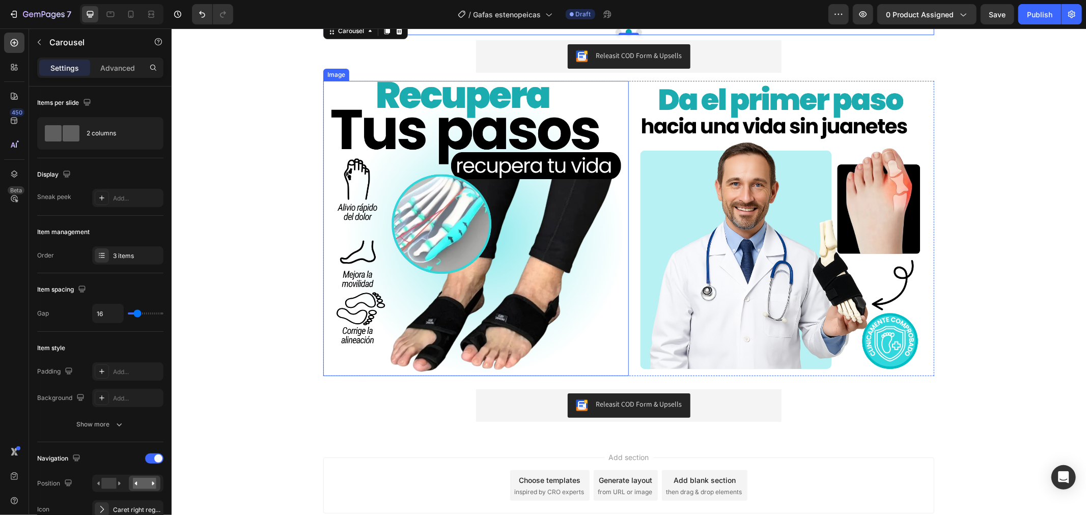
click at [375, 290] on img at bounding box center [475, 227] width 295 height 295
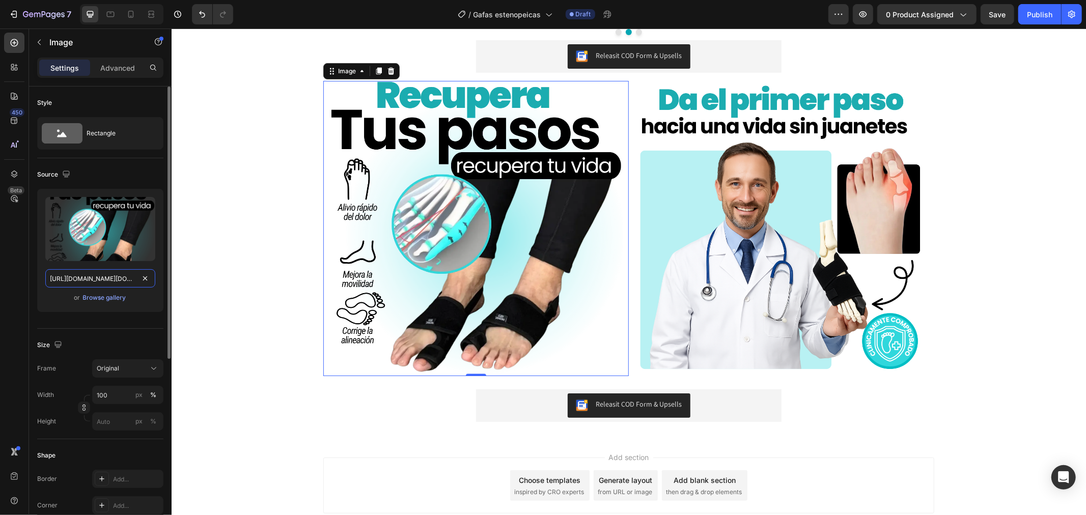
click at [111, 275] on input "[URL][DOMAIN_NAME][DOMAIN_NAME]" at bounding box center [100, 278] width 110 height 18
paste input "gafas_15.webp?v=175635834"
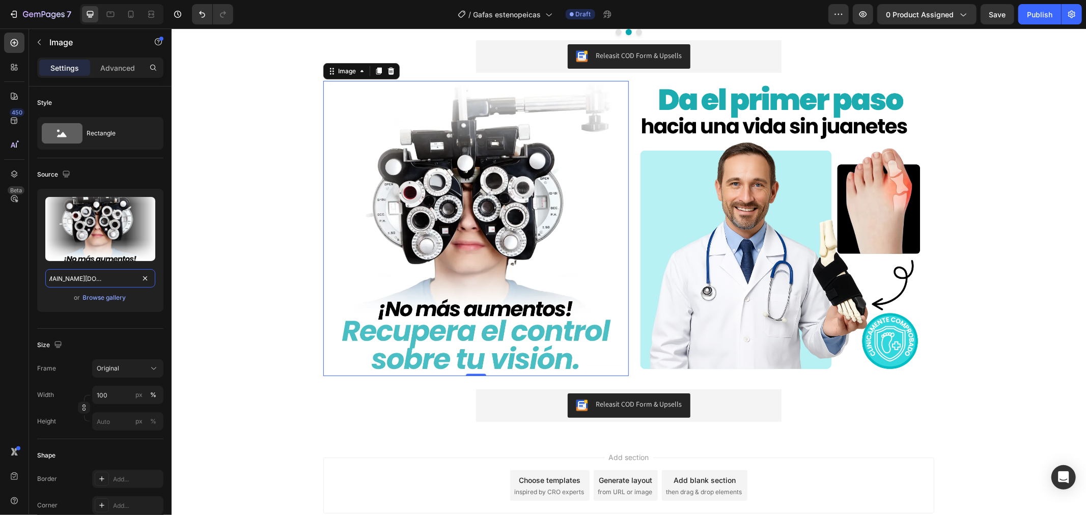
type input "[URL][DOMAIN_NAME][DOMAIN_NAME]"
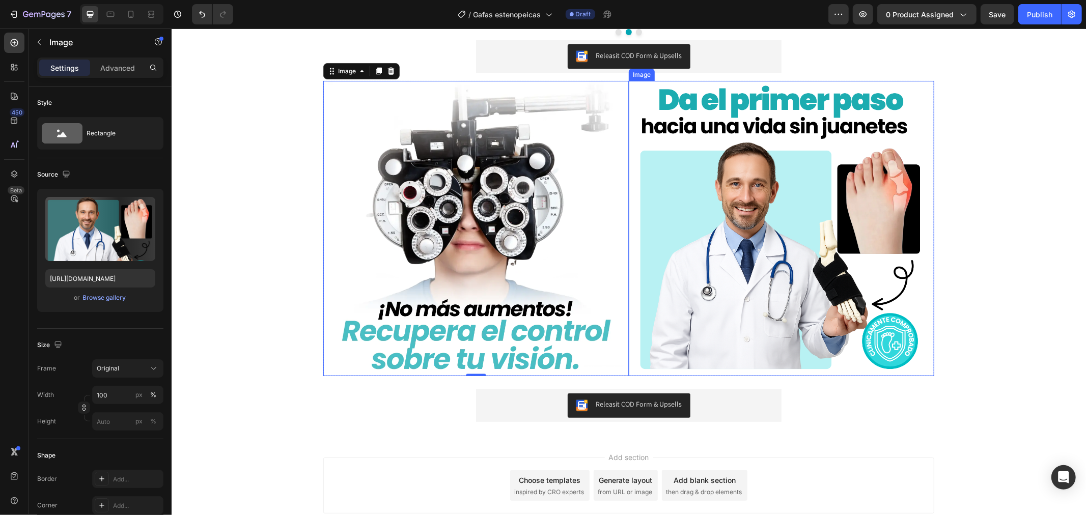
drag, startPoint x: 731, startPoint y: 306, endPoint x: 580, endPoint y: 297, distance: 151.5
click at [731, 306] on img at bounding box center [781, 227] width 295 height 295
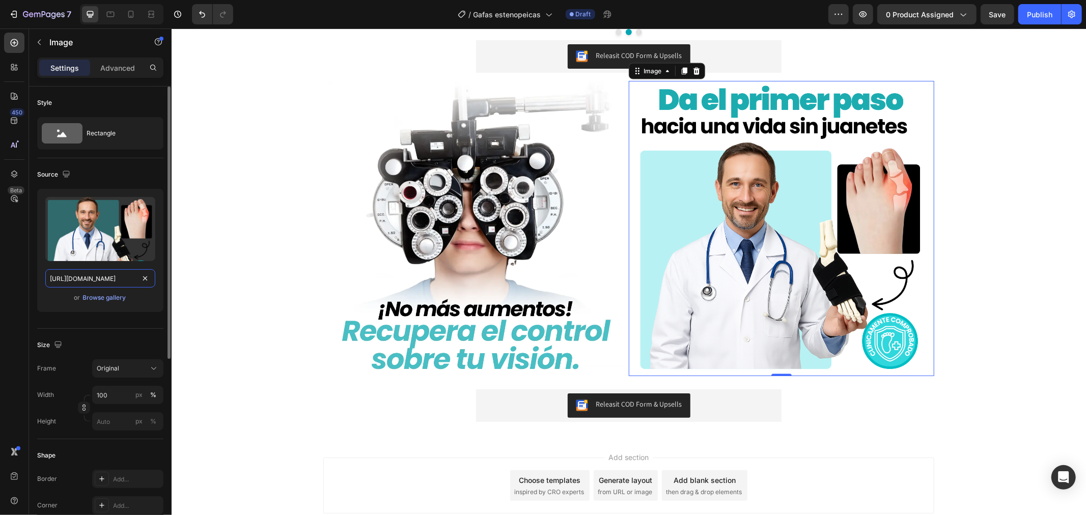
click at [96, 273] on input "[URL][DOMAIN_NAME]" at bounding box center [100, 278] width 110 height 18
paste input "[DOMAIN_NAME]__gafas_16.webp?v=1756358347"
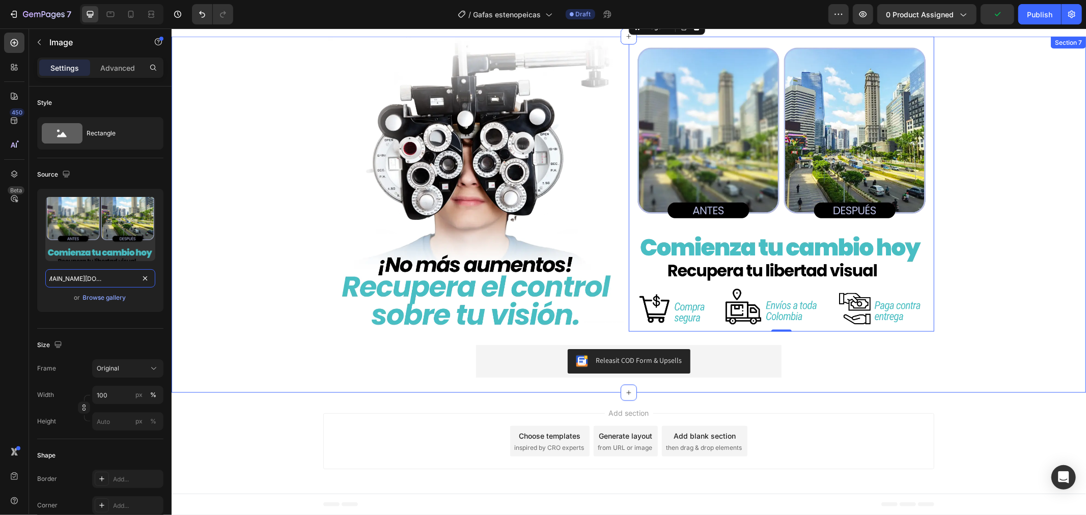
scroll to position [1397, 0]
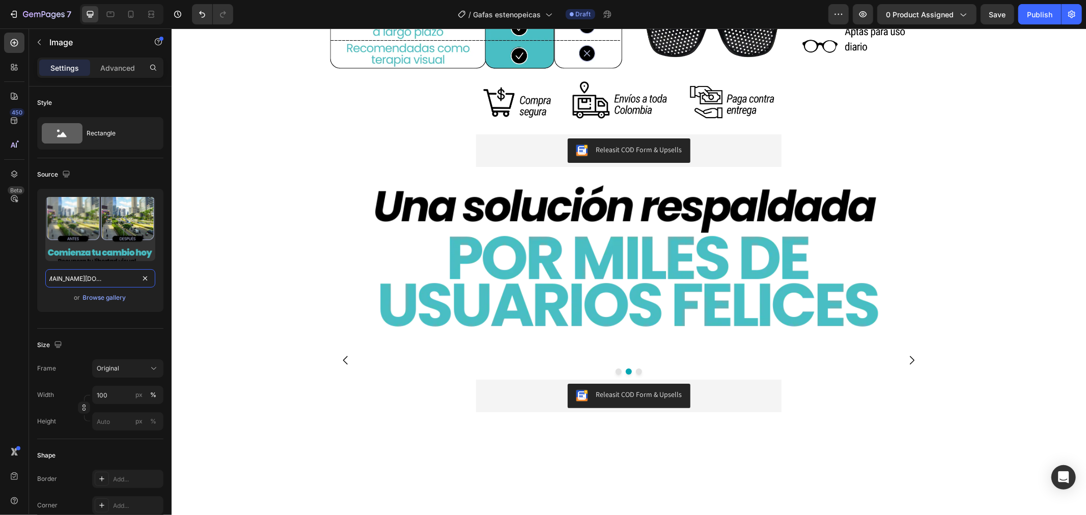
type input "[URL][DOMAIN_NAME][DOMAIN_NAME]"
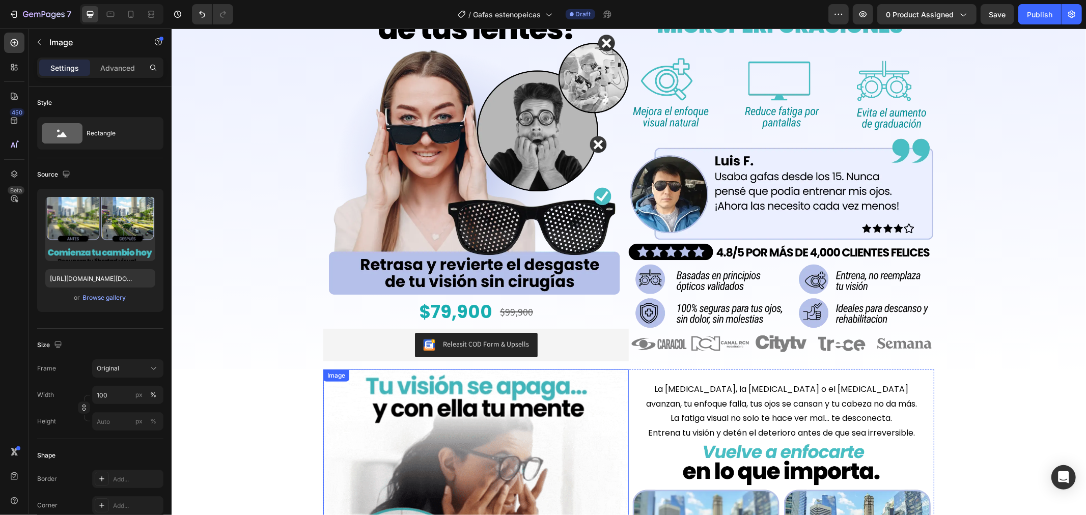
scroll to position [0, 0]
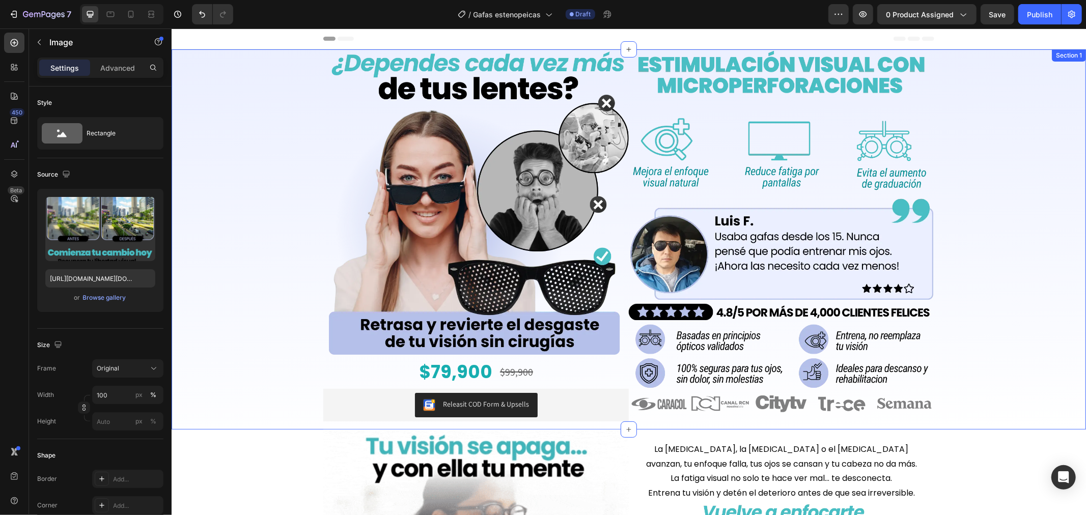
click at [248, 250] on div "Image $79,900 Product Price Product Price $99,900 Product Price Product Price R…" at bounding box center [628, 239] width 915 height 380
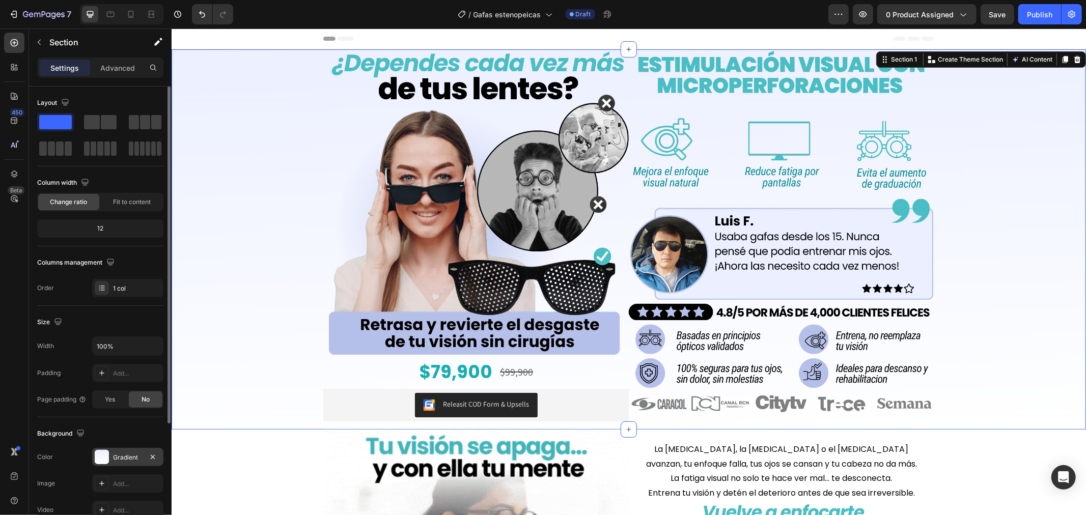
click at [116, 462] on div "Gradient" at bounding box center [128, 457] width 30 height 9
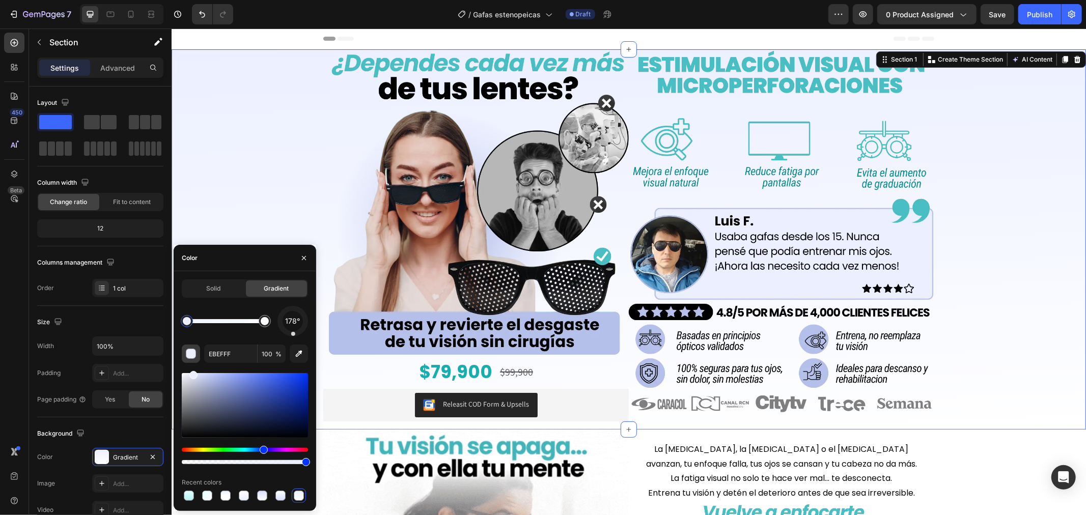
click at [192, 359] on button "button" at bounding box center [191, 354] width 18 height 18
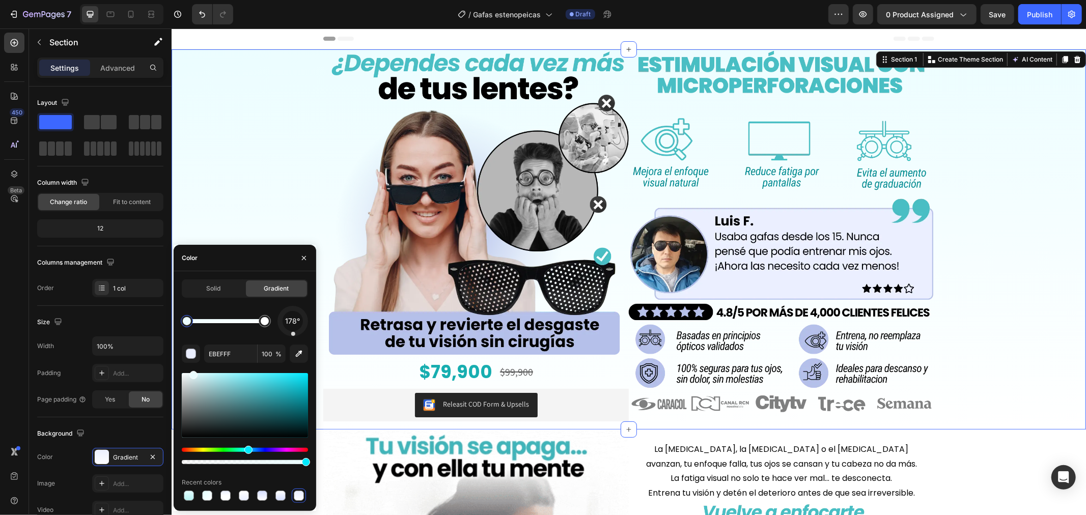
type input "EBFDFF"
drag, startPoint x: 253, startPoint y: 448, endPoint x: 247, endPoint y: 447, distance: 6.2
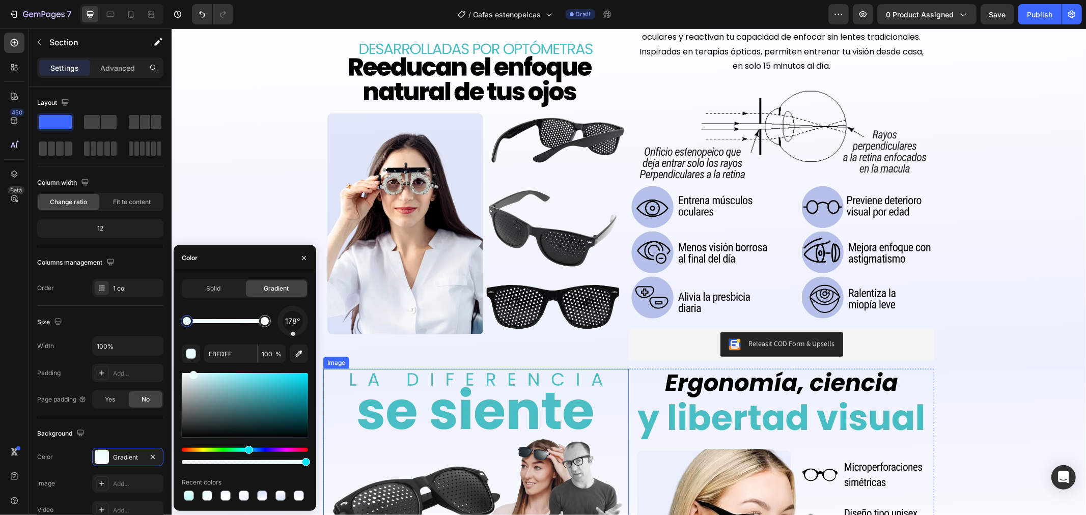
scroll to position [735, 0]
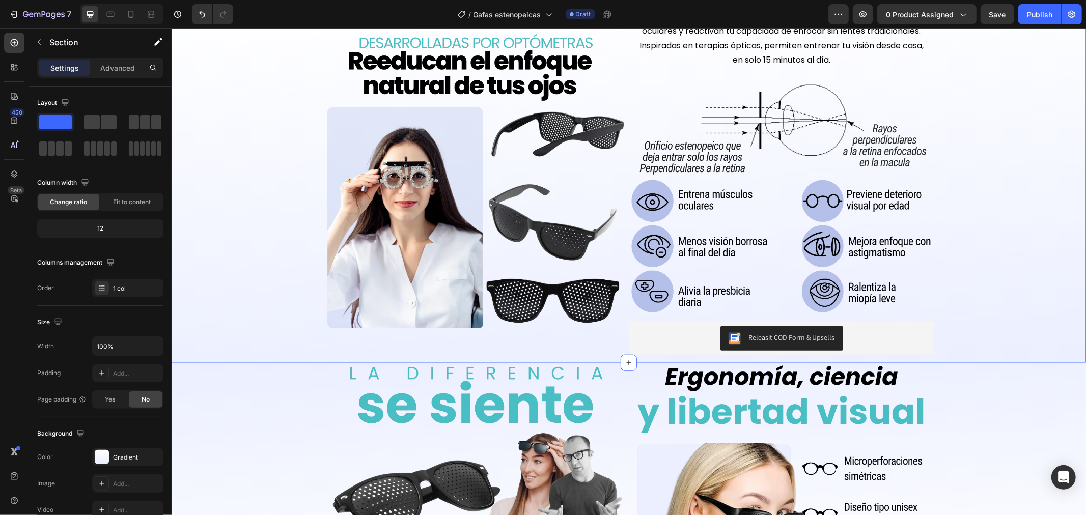
click at [303, 169] on div "Image Estas gafas usan microperforaciones que estimulan los músculos oculares y…" at bounding box center [628, 185] width 915 height 355
click at [129, 12] on icon at bounding box center [131, 14] width 10 height 10
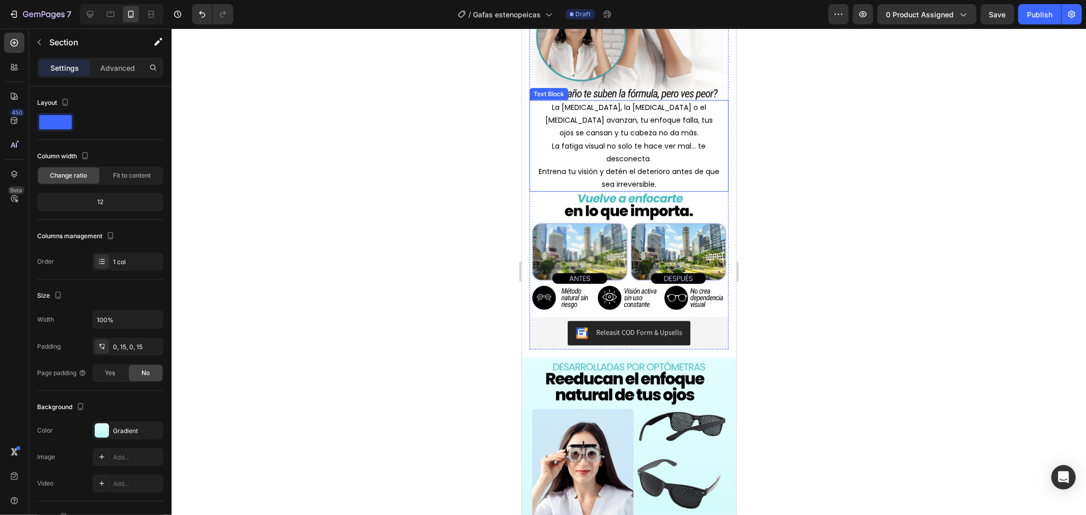
scroll to position [679, 0]
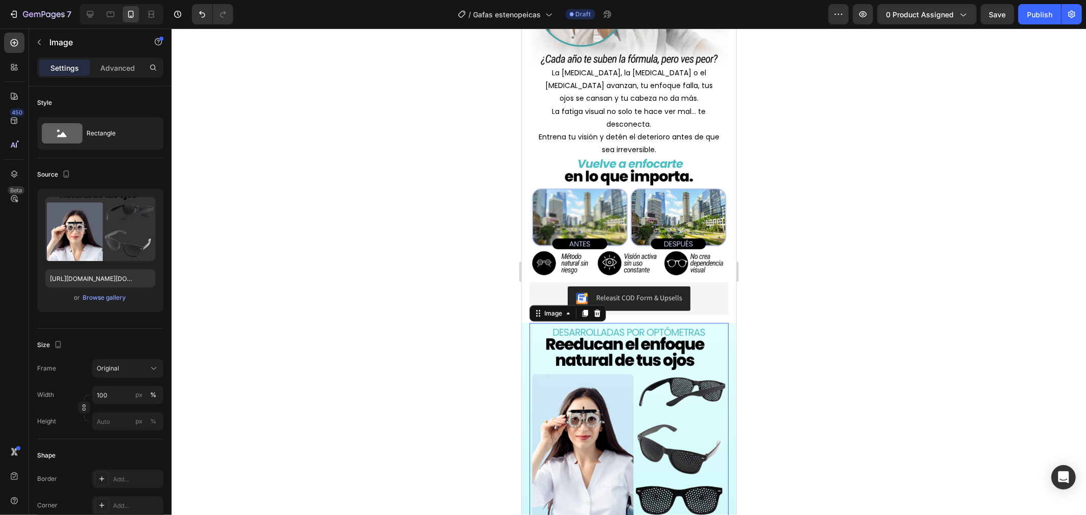
click at [531, 326] on img at bounding box center [628, 422] width 199 height 199
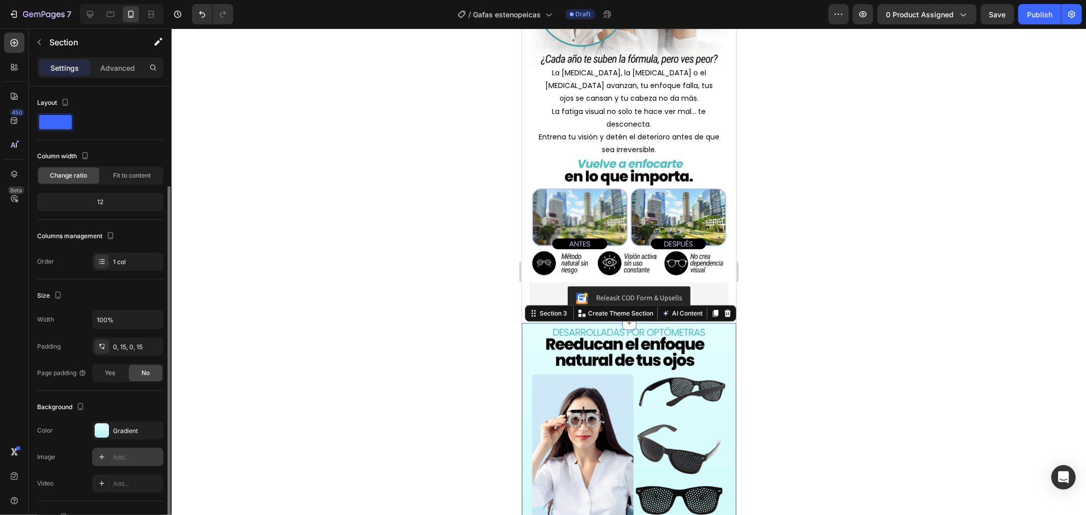
scroll to position [57, 0]
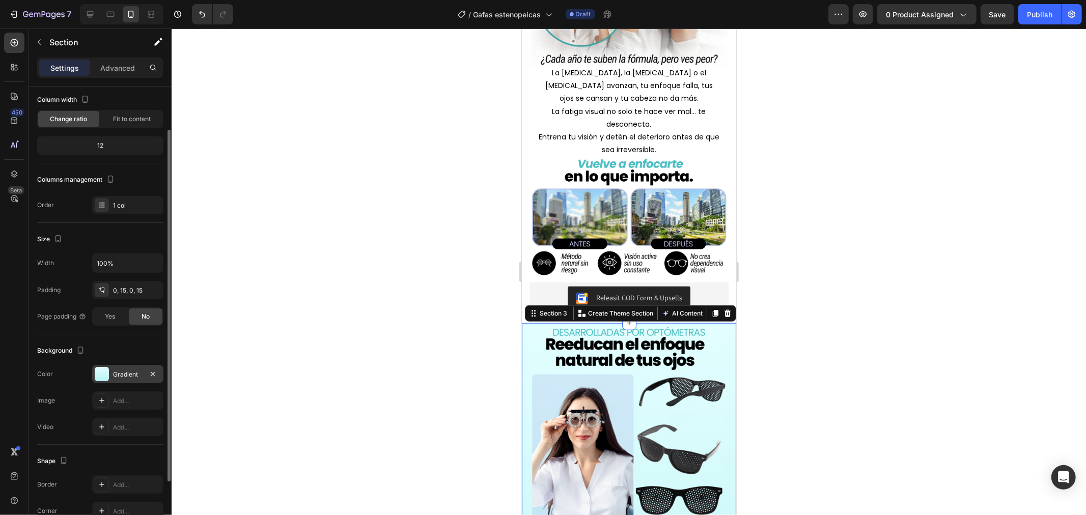
click at [127, 372] on div "Gradient" at bounding box center [128, 374] width 30 height 9
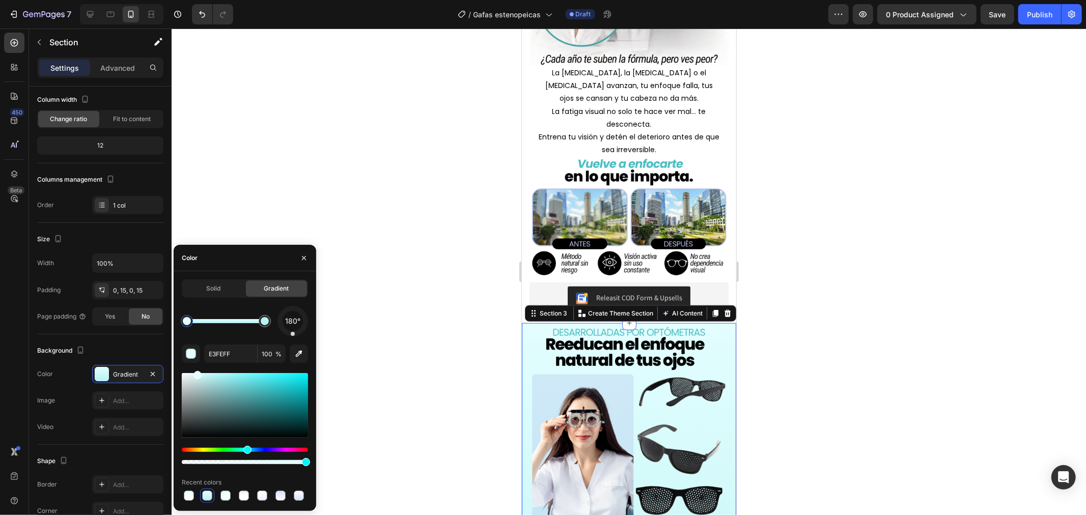
click at [189, 318] on div at bounding box center [187, 321] width 8 height 8
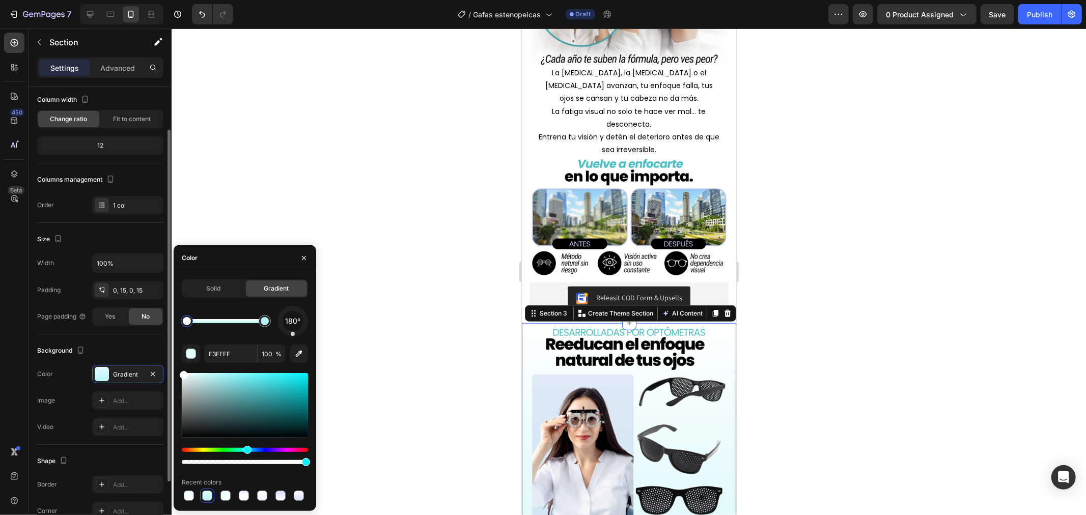
drag, startPoint x: 206, startPoint y: 377, endPoint x: 161, endPoint y: 353, distance: 51.1
click at [161, 353] on div "450 Beta Sections(18) Elements(84) Section Element Hero Section Product Detail …" at bounding box center [86, 272] width 172 height 487
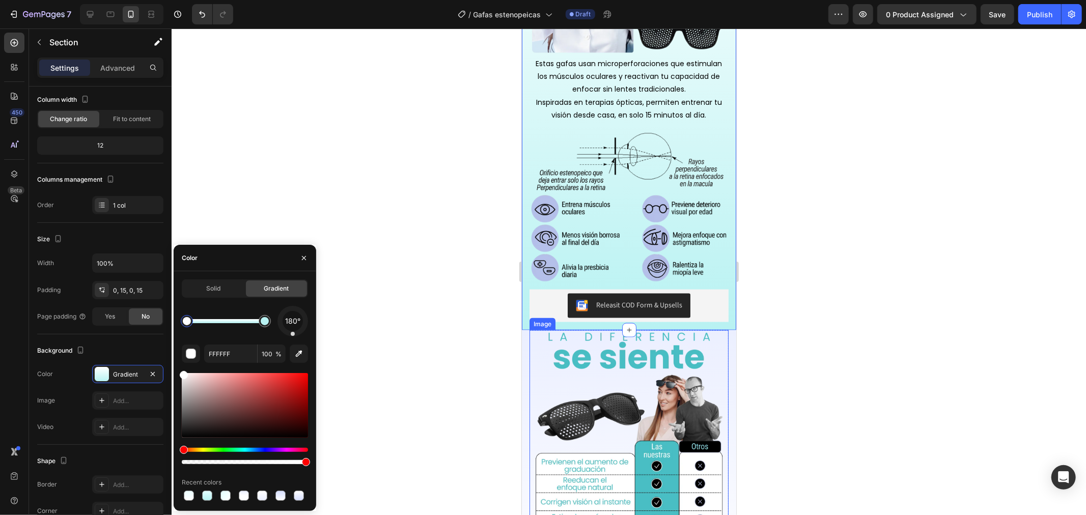
scroll to position [1132, 0]
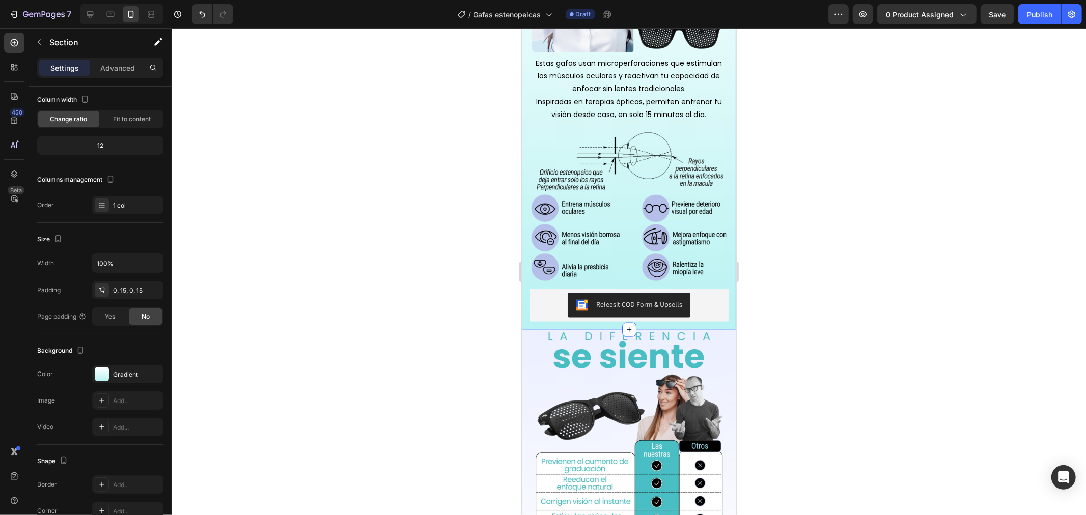
click at [525, 308] on div "Image Estas gafas usan microperforaciones que estimulan los músculos oculares y…" at bounding box center [629, 92] width 214 height 473
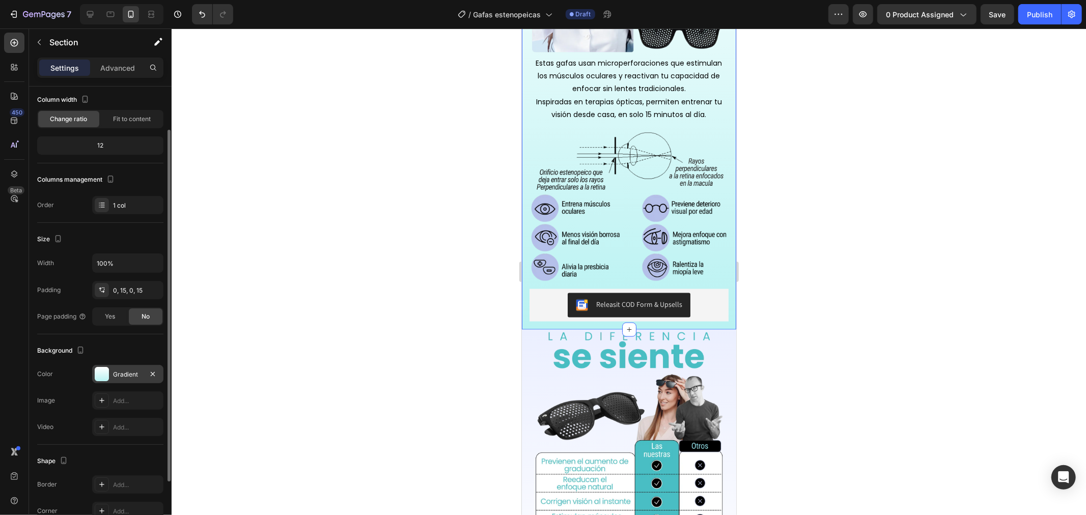
click at [127, 369] on div "Gradient" at bounding box center [127, 374] width 71 height 18
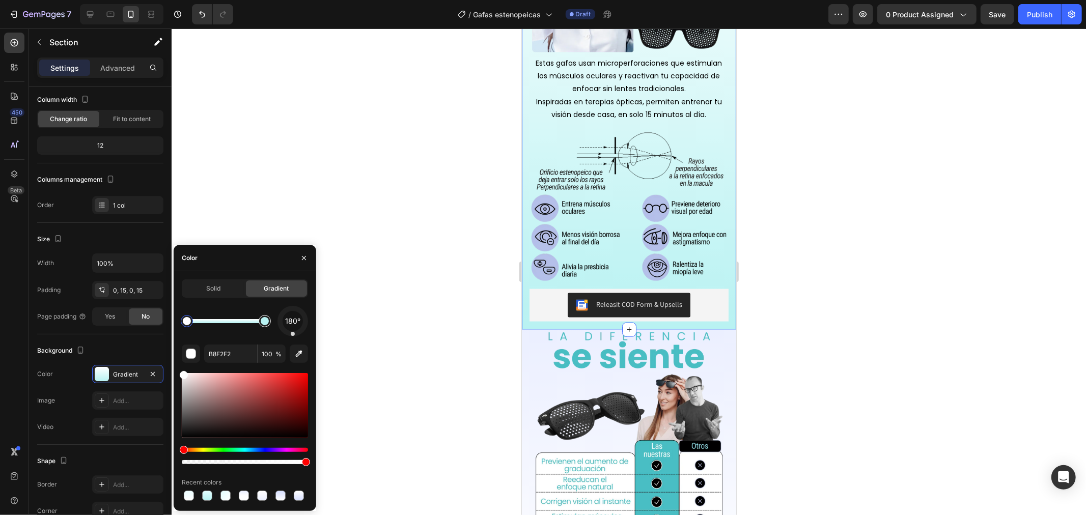
click at [264, 323] on div at bounding box center [265, 321] width 8 height 8
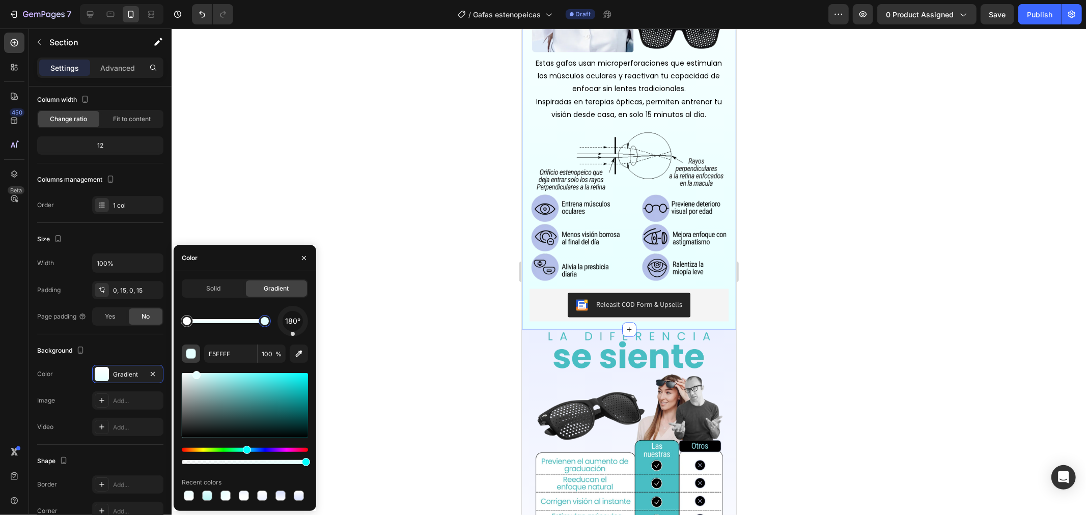
drag, startPoint x: 209, startPoint y: 374, endPoint x: 195, endPoint y: 357, distance: 22.0
click at [247, 443] on div at bounding box center [245, 418] width 126 height 95
drag, startPoint x: 246, startPoint y: 445, endPoint x: 257, endPoint y: 449, distance: 11.3
click at [257, 449] on div at bounding box center [245, 418] width 126 height 95
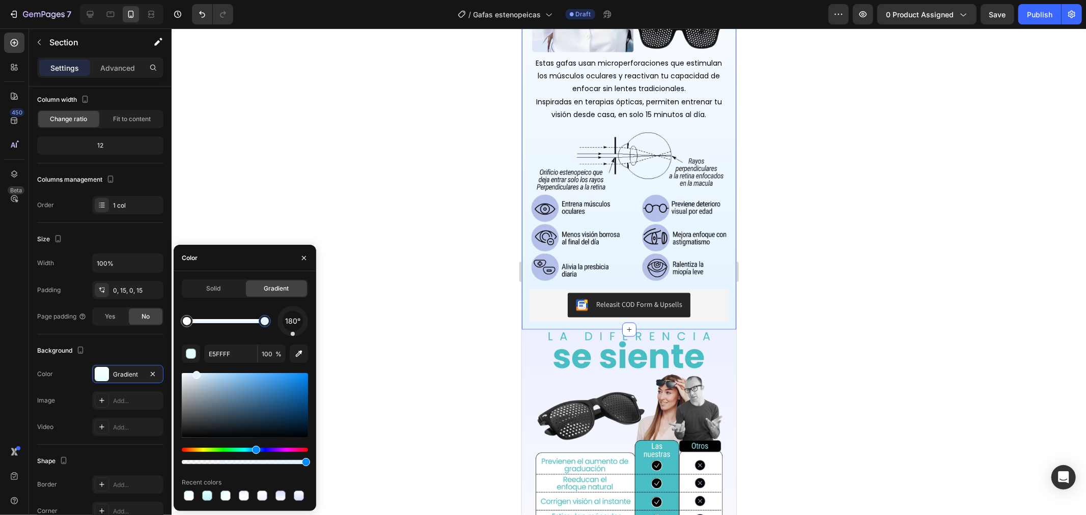
type input "E4F3FF"
drag, startPoint x: 243, startPoint y: 447, endPoint x: 255, endPoint y: 449, distance: 11.8
click at [241, 363] on input "E4F3FF" at bounding box center [230, 354] width 53 height 18
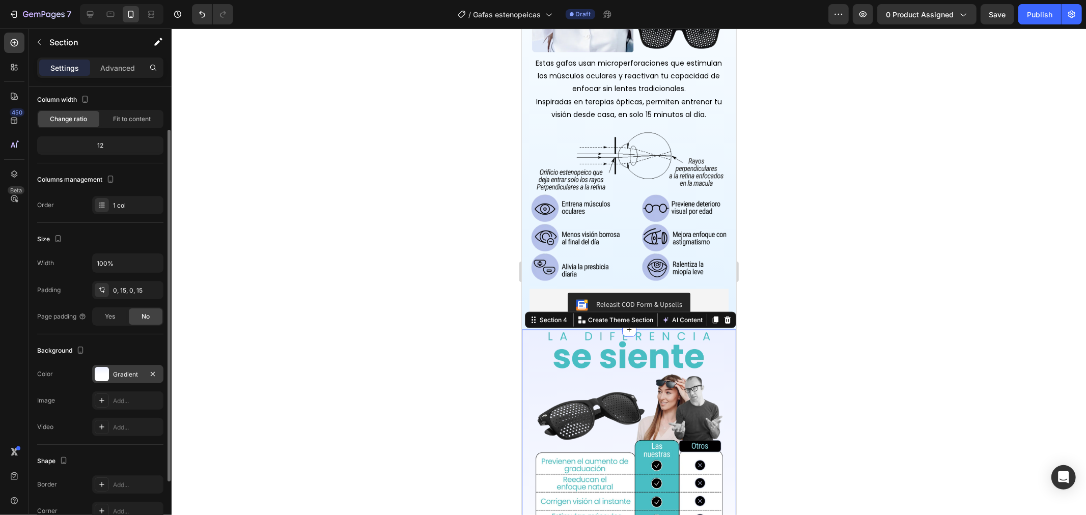
click at [123, 375] on div "Gradient" at bounding box center [128, 374] width 30 height 9
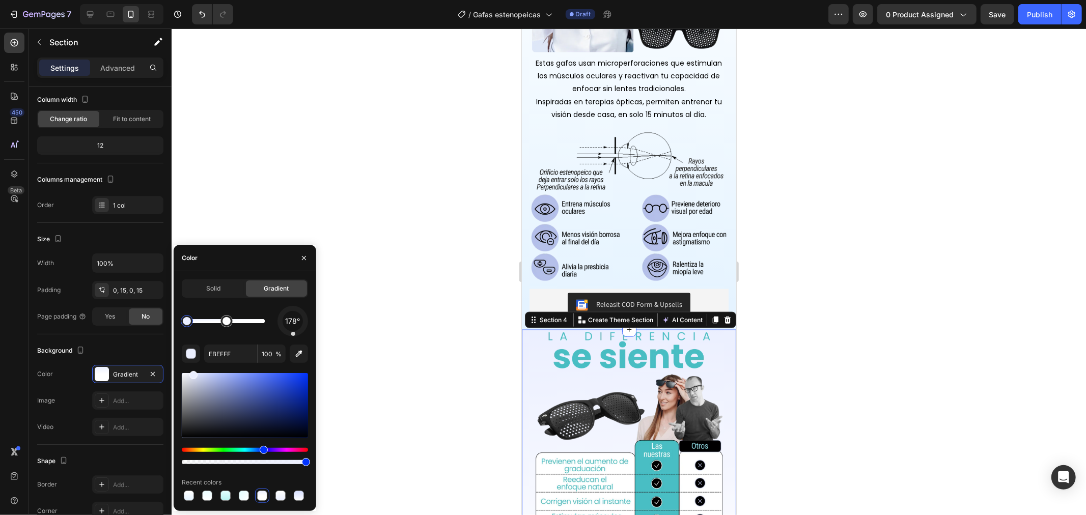
click at [184, 322] on div at bounding box center [187, 321] width 8 height 8
click at [243, 355] on input "EBEFFF" at bounding box center [230, 354] width 53 height 18
paste input "4F3"
type input "E4F3FF"
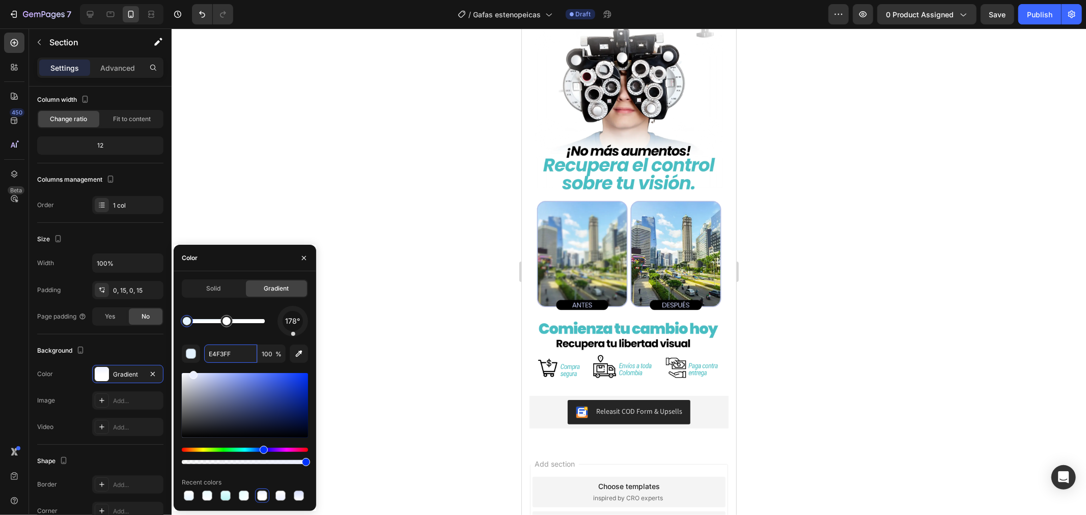
scroll to position [2207, 0]
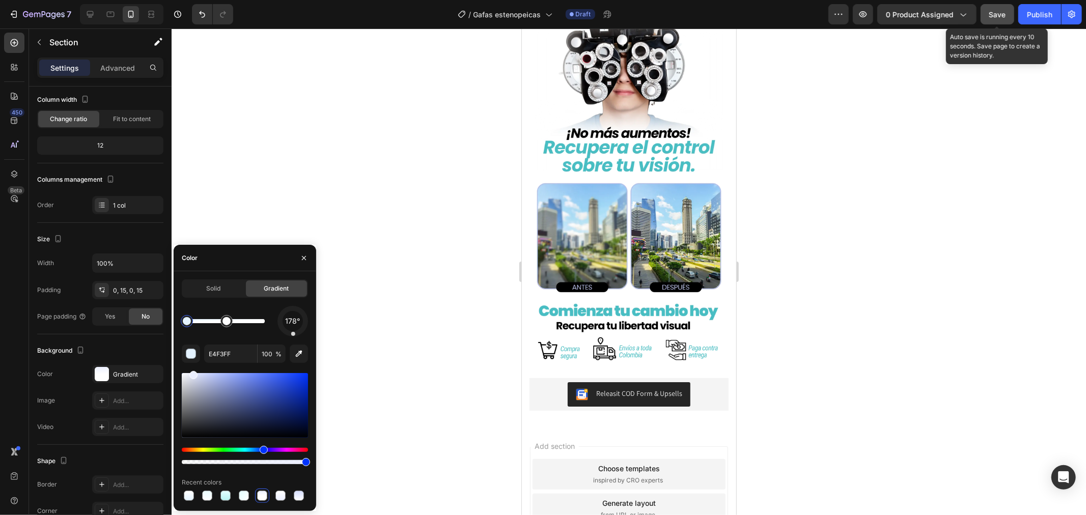
click at [998, 13] on span "Save" at bounding box center [998, 14] width 17 height 9
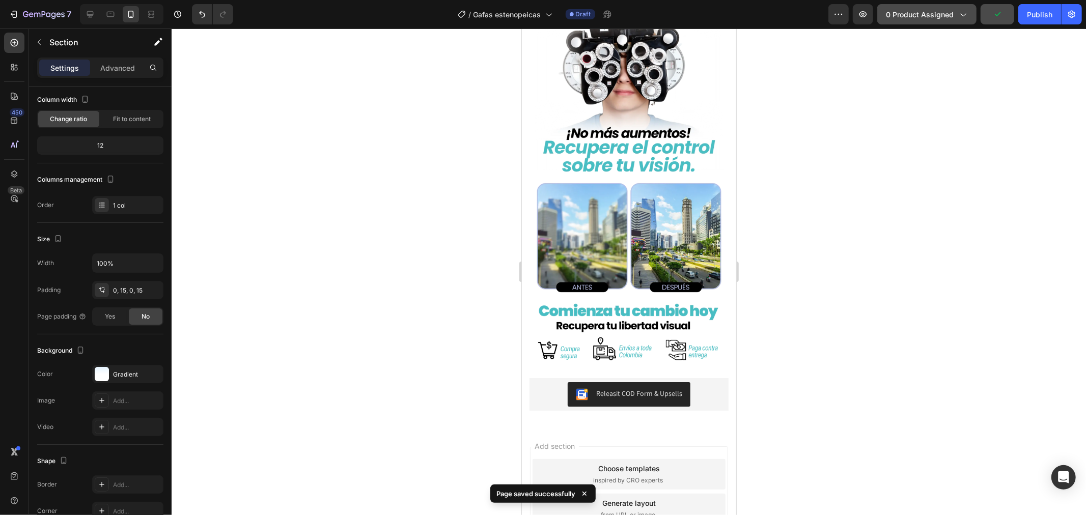
click at [915, 11] on span "0 product assigned" at bounding box center [920, 14] width 68 height 11
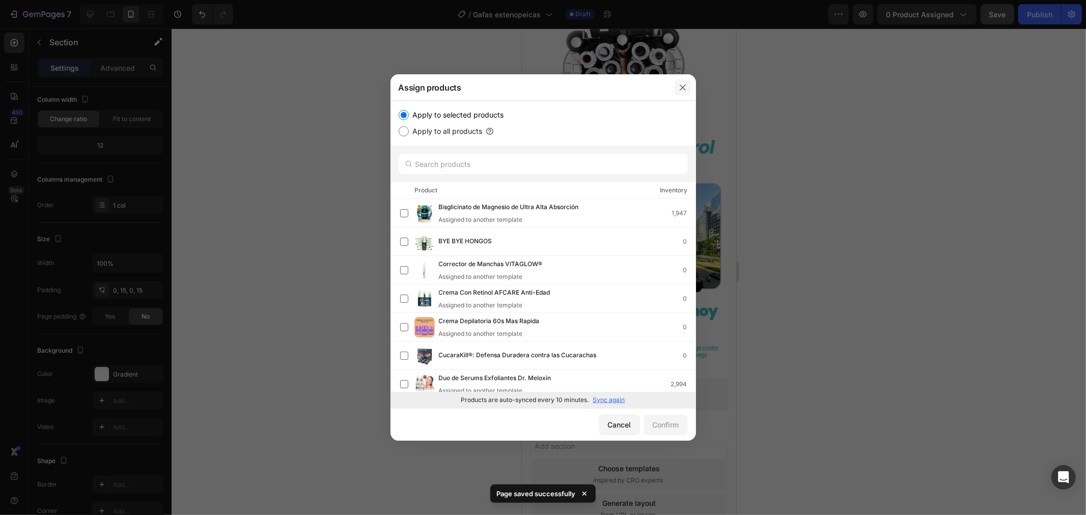
click at [686, 84] on icon "button" at bounding box center [683, 88] width 8 height 8
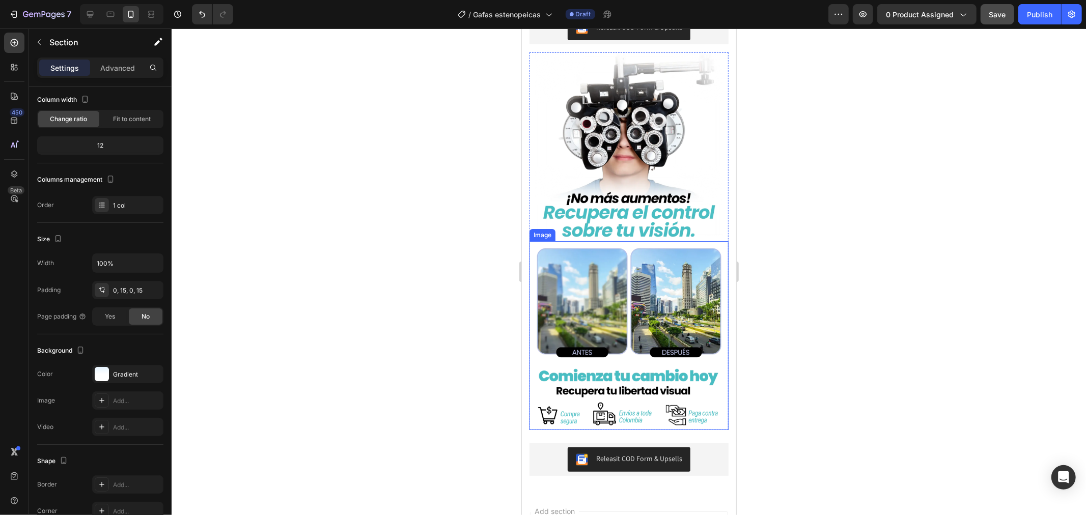
scroll to position [2066, 0]
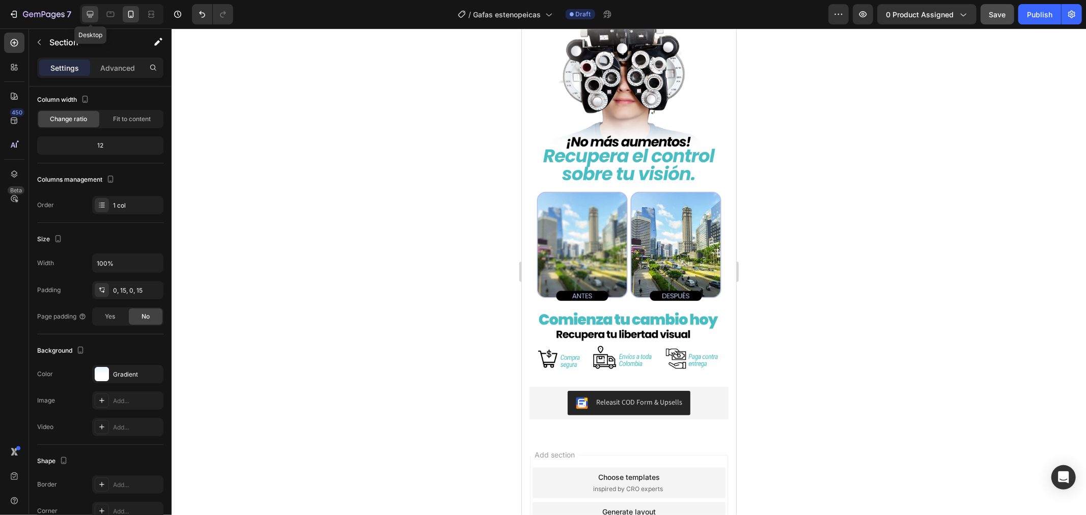
click at [90, 9] on icon at bounding box center [90, 14] width 10 height 10
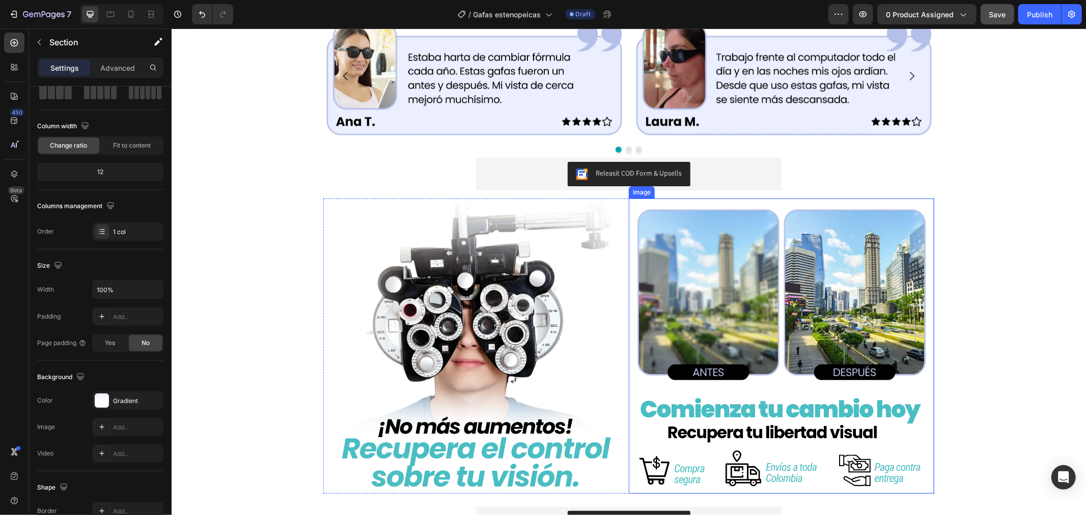
scroll to position [2110, 0]
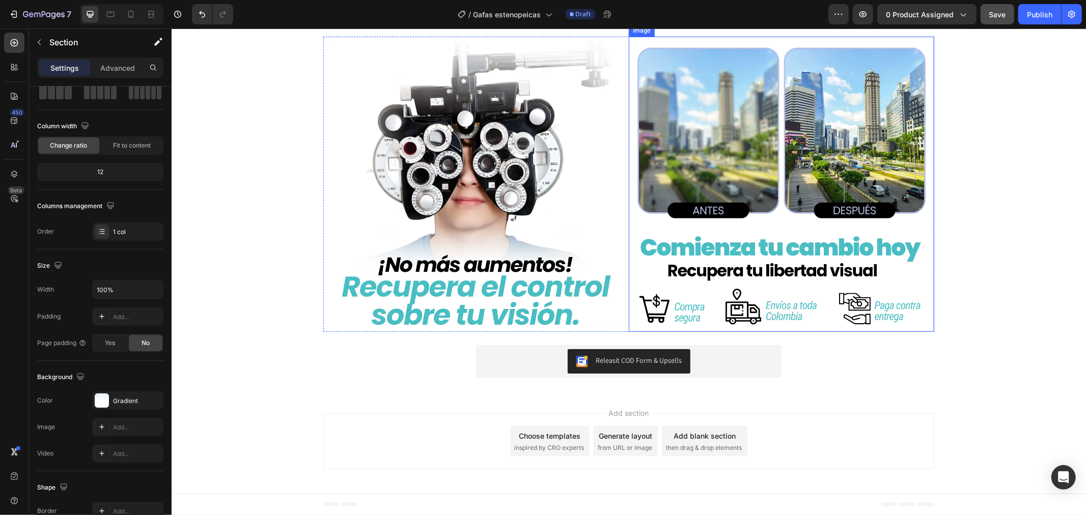
click at [696, 275] on img at bounding box center [781, 183] width 295 height 295
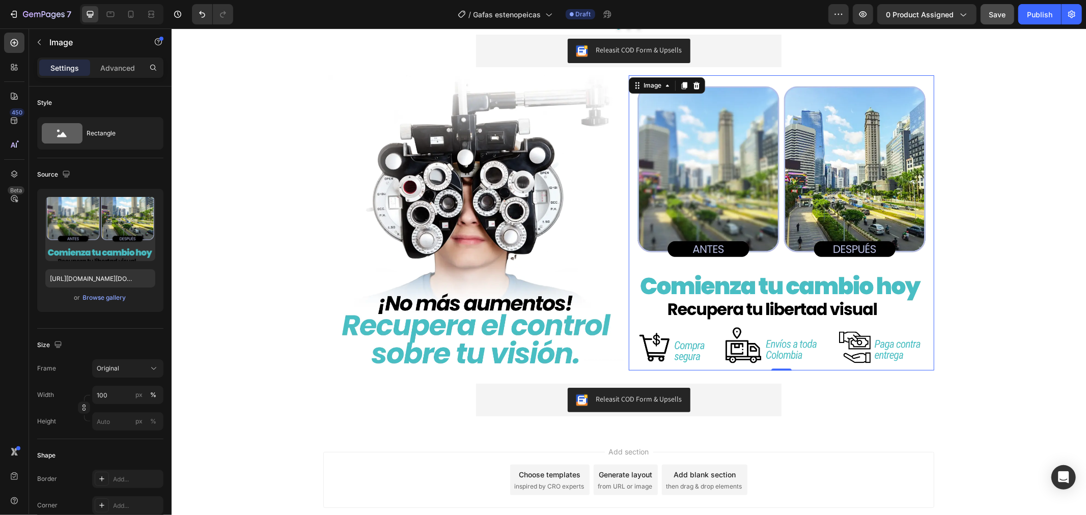
scroll to position [1997, 0]
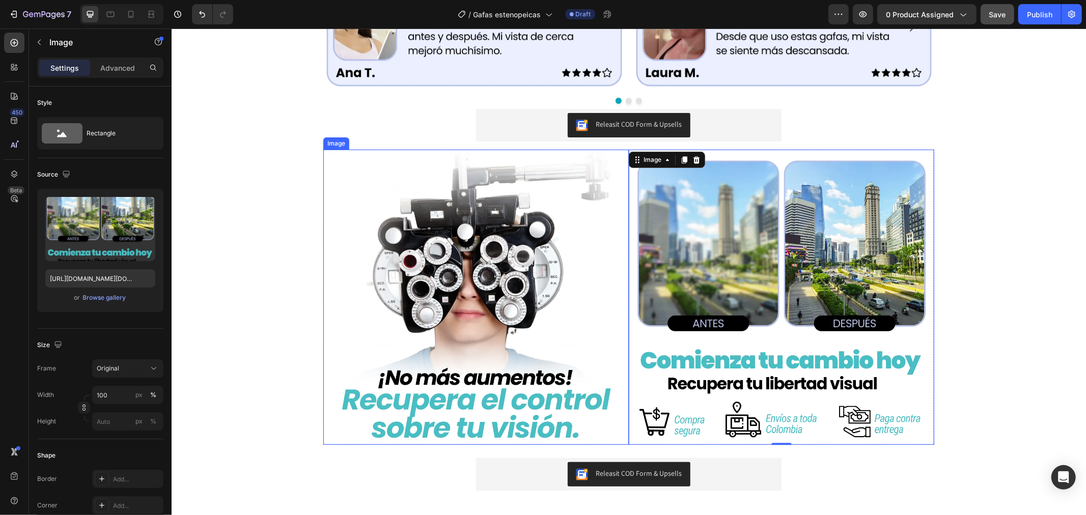
click at [513, 223] on img at bounding box center [475, 296] width 295 height 295
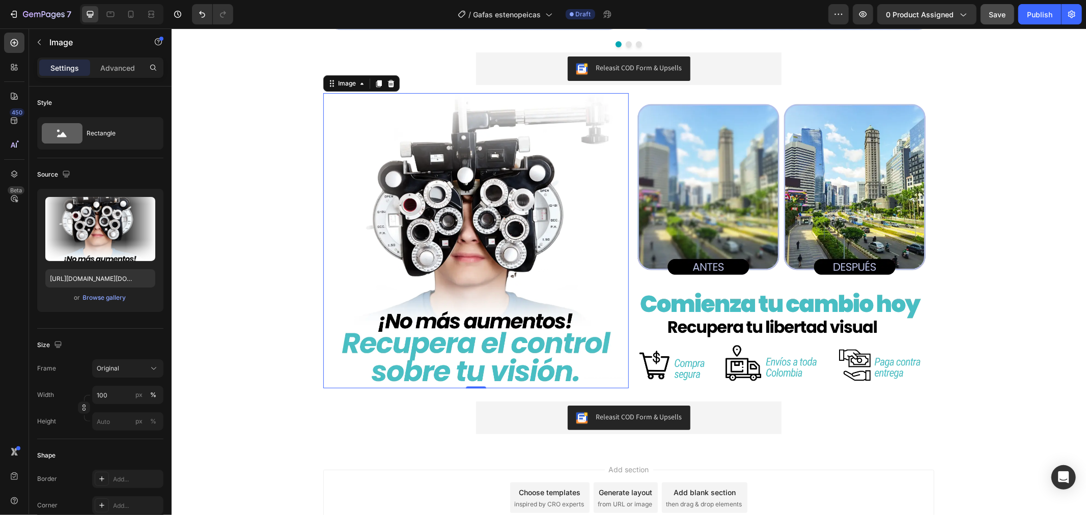
scroll to position [1657, 0]
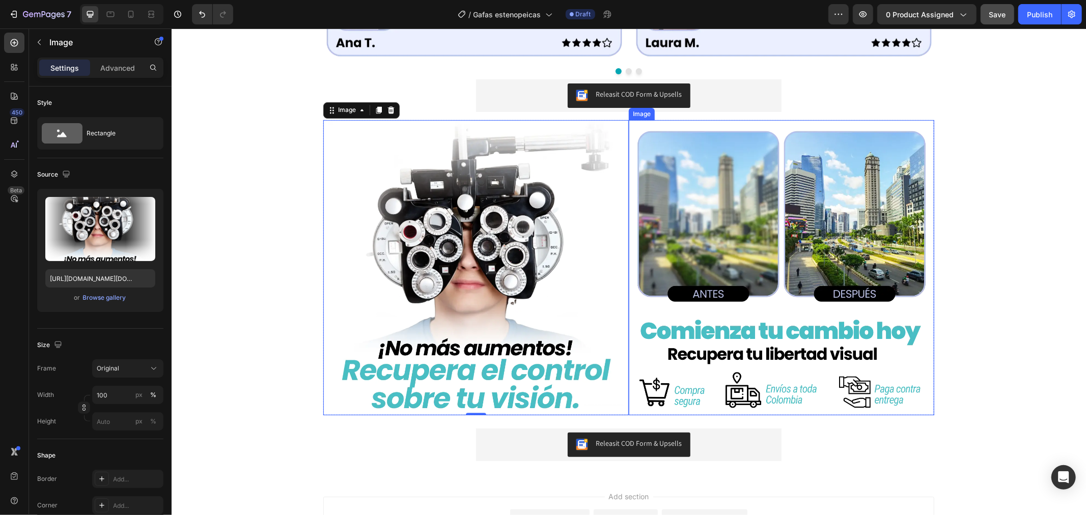
click at [671, 346] on img at bounding box center [781, 267] width 295 height 295
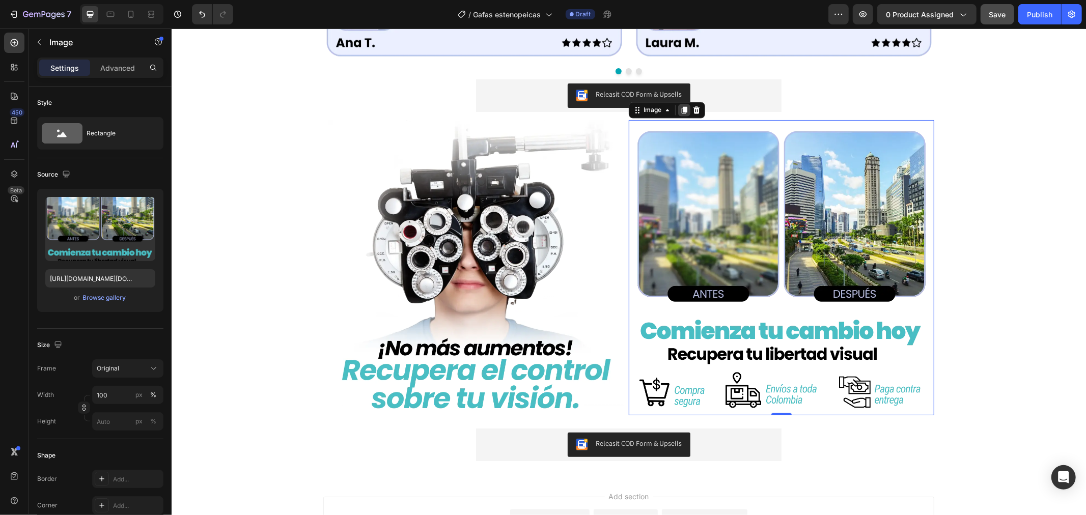
click at [684, 104] on div at bounding box center [684, 110] width 12 height 12
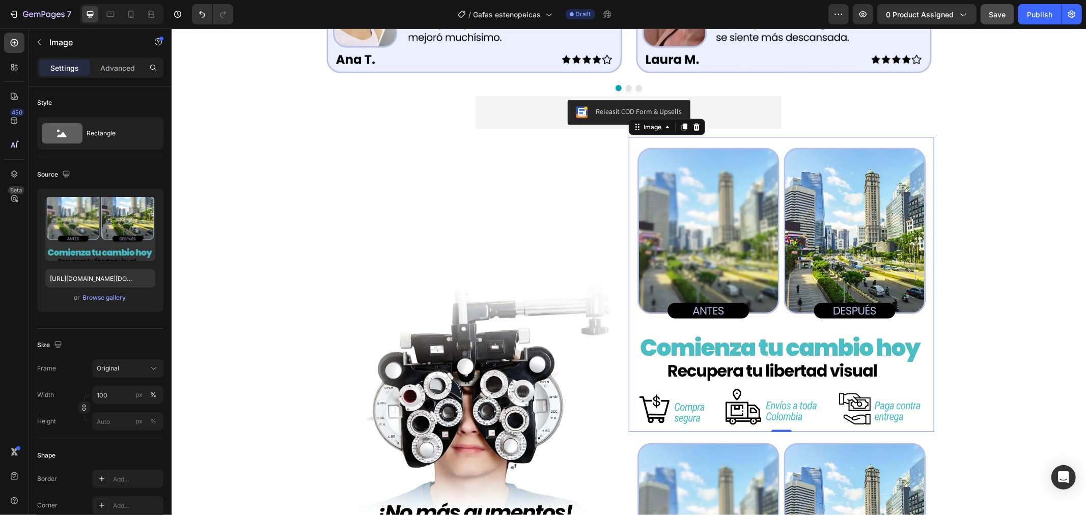
scroll to position [1397, 0]
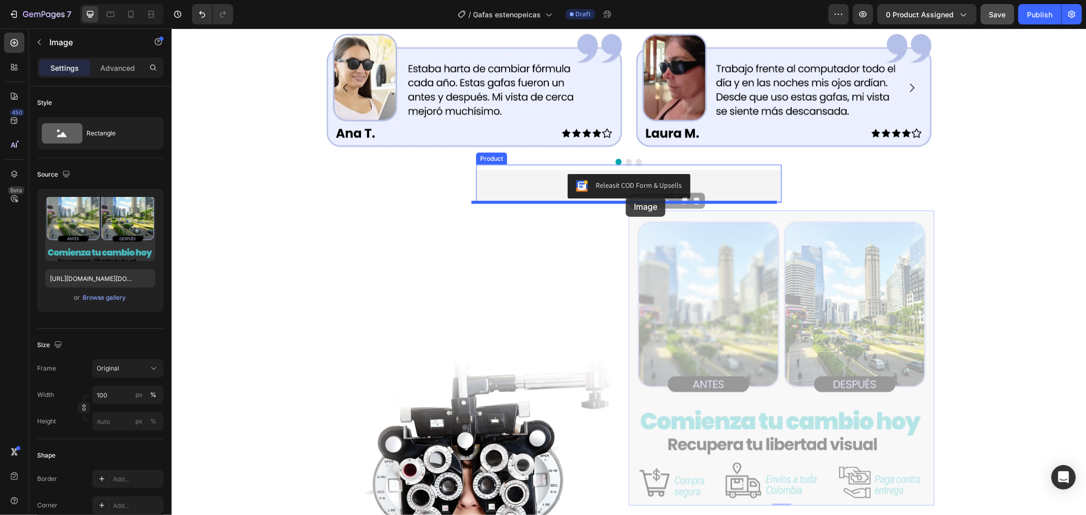
drag, startPoint x: 768, startPoint y: 329, endPoint x: 625, endPoint y: 197, distance: 194.3
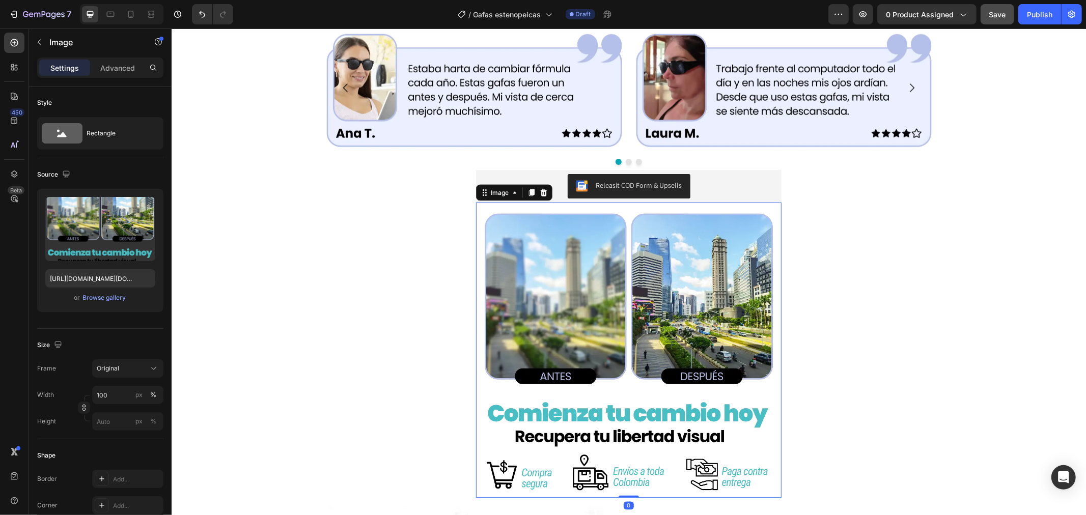
click at [607, 274] on img at bounding box center [628, 349] width 295 height 295
click at [129, 281] on input "[URL][DOMAIN_NAME][DOMAIN_NAME]" at bounding box center [100, 278] width 110 height 18
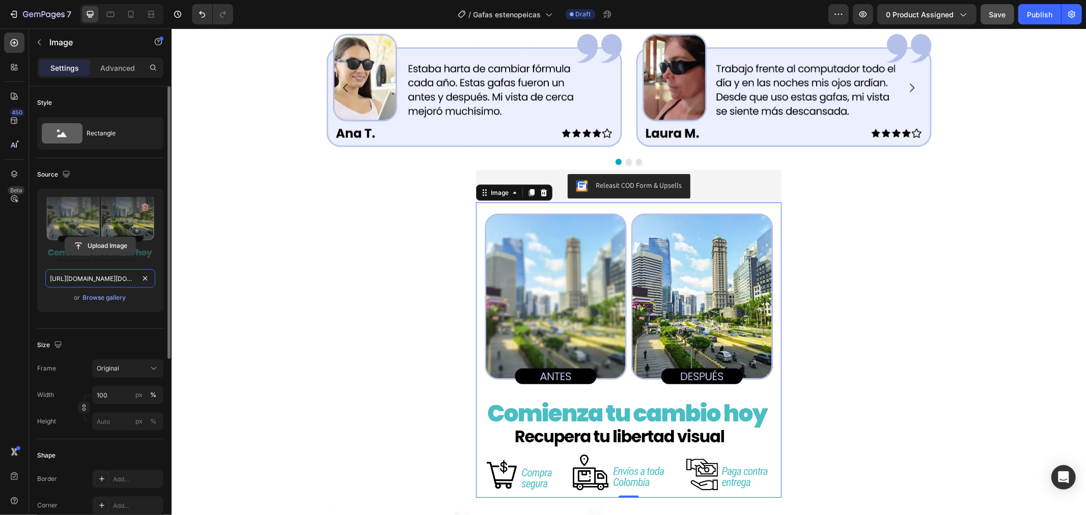
paste input ".webp?v=1756358943"
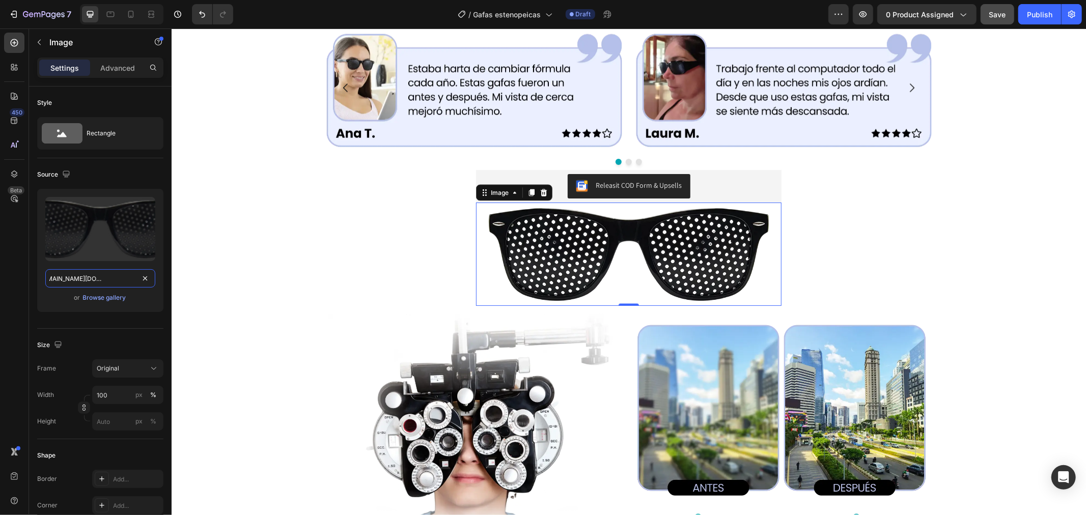
type input "[URL][DOMAIN_NAME][DOMAIN_NAME]"
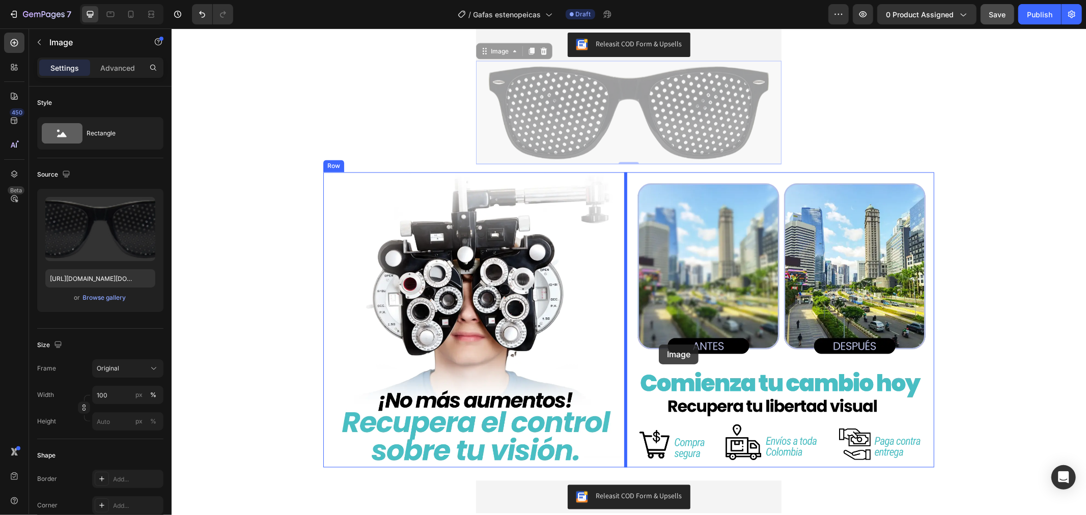
scroll to position [1623, 0]
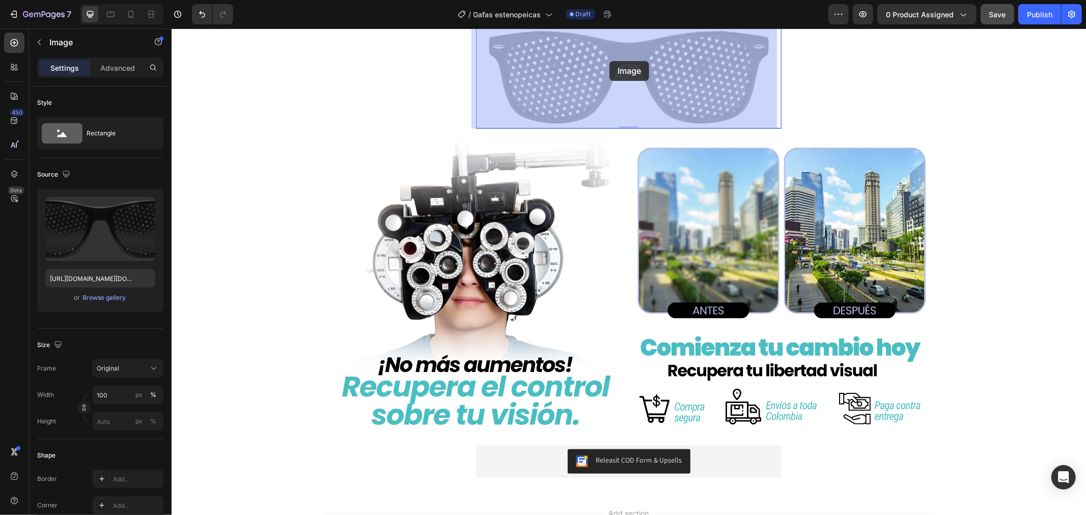
drag, startPoint x: 595, startPoint y: 250, endPoint x: 609, endPoint y: 61, distance: 190.0
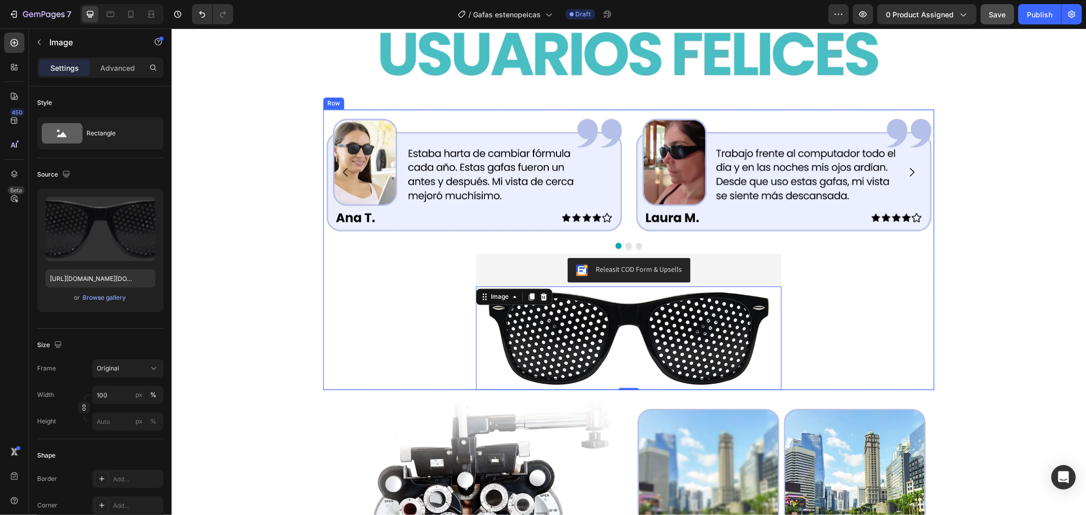
scroll to position [1882, 0]
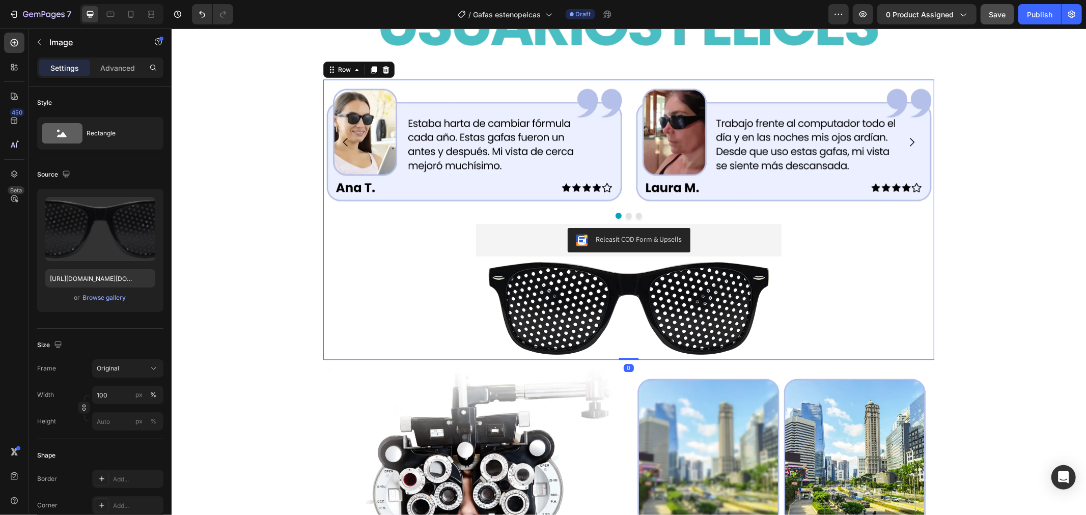
click at [411, 323] on div "Image Image Image Carousel Releasit COD Form & Upsells Releasit COD Form & Upse…" at bounding box center [628, 219] width 611 height 281
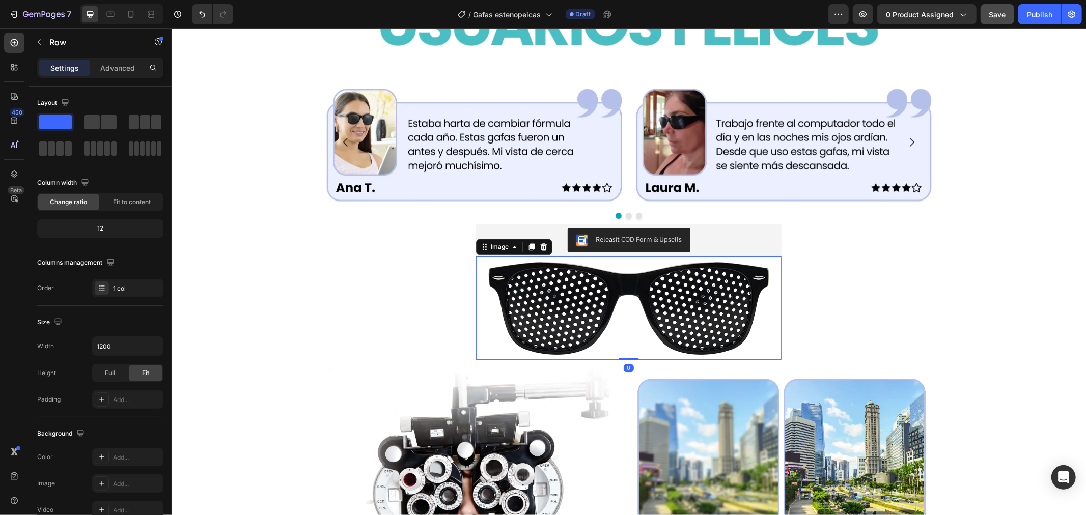
click at [640, 293] on img at bounding box center [628, 307] width 295 height 103
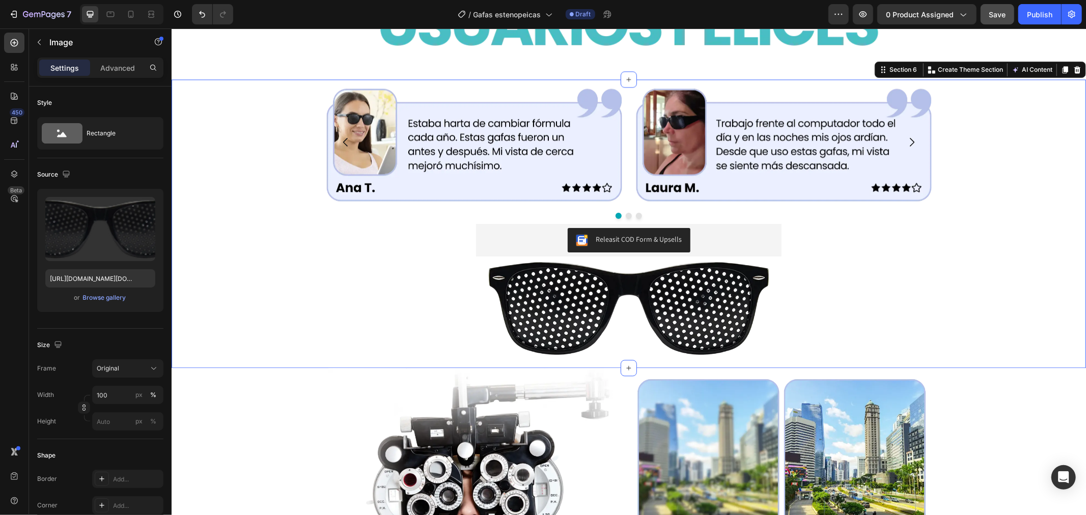
click at [274, 271] on div "Image Image Image Carousel Releasit COD Form & Upsells Releasit COD Form & Upse…" at bounding box center [628, 223] width 915 height 289
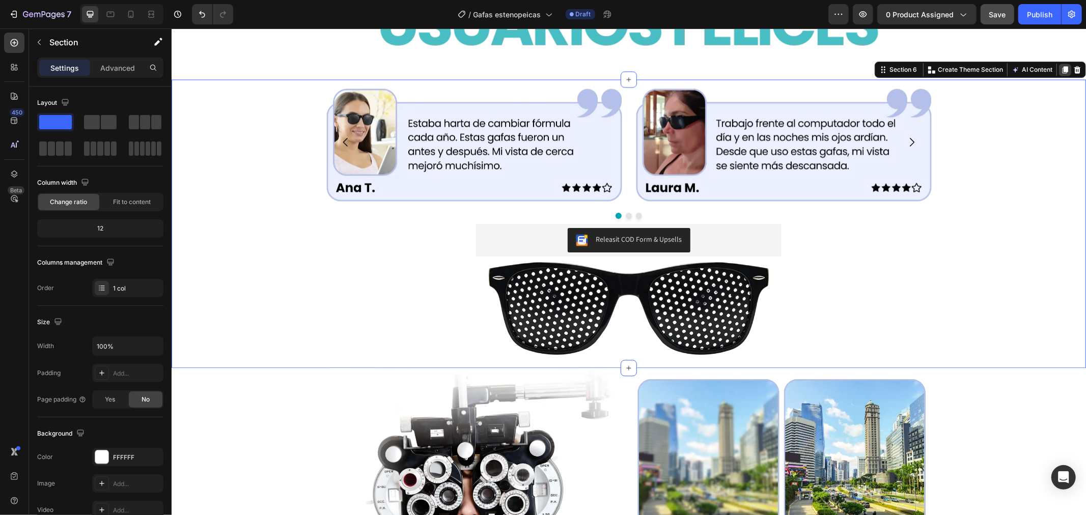
click at [1061, 67] on div at bounding box center [1065, 69] width 12 height 12
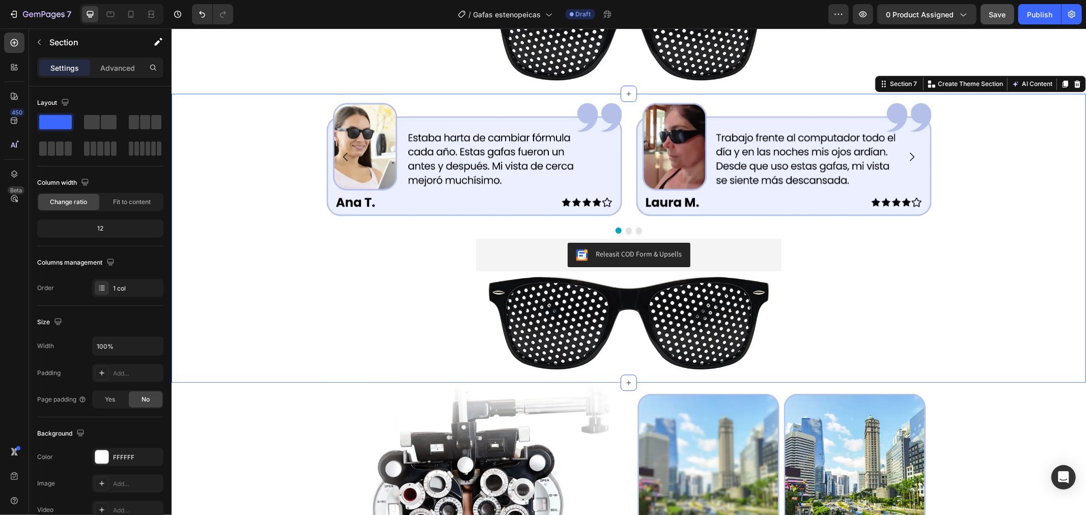
scroll to position [2186, 0]
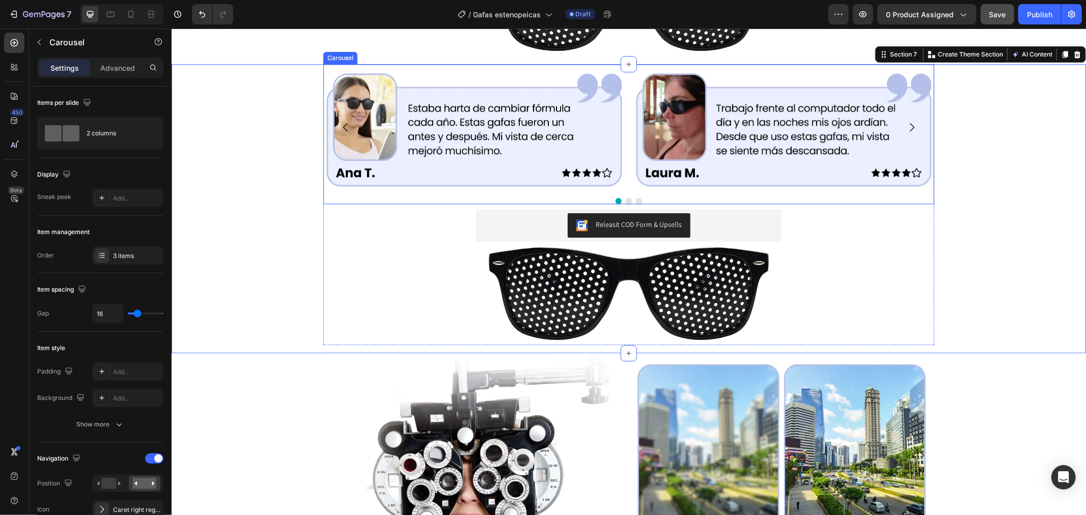
click at [921, 190] on div "Image Image Image [GEOGRAPHIC_DATA]" at bounding box center [628, 134] width 611 height 140
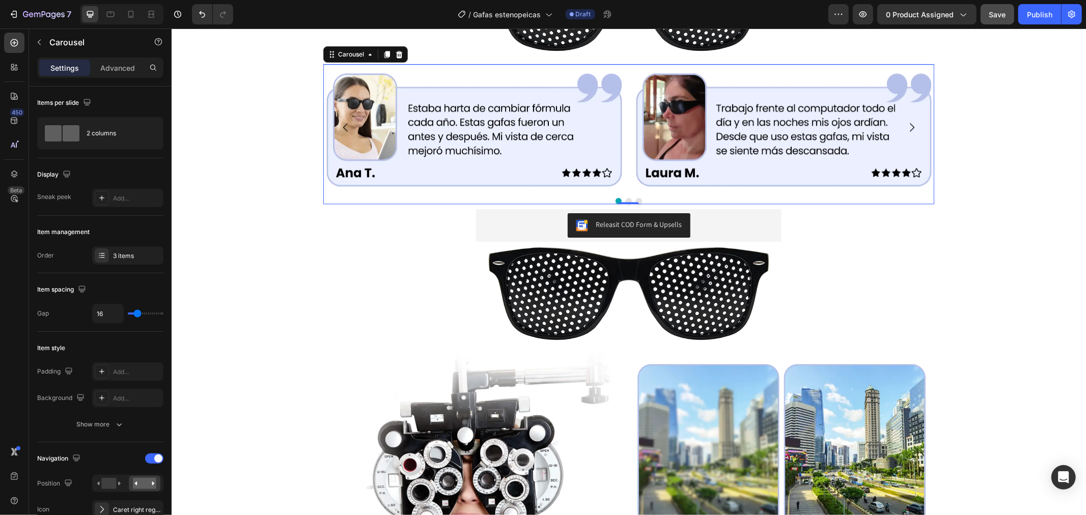
click at [396, 51] on icon at bounding box center [399, 53] width 7 height 7
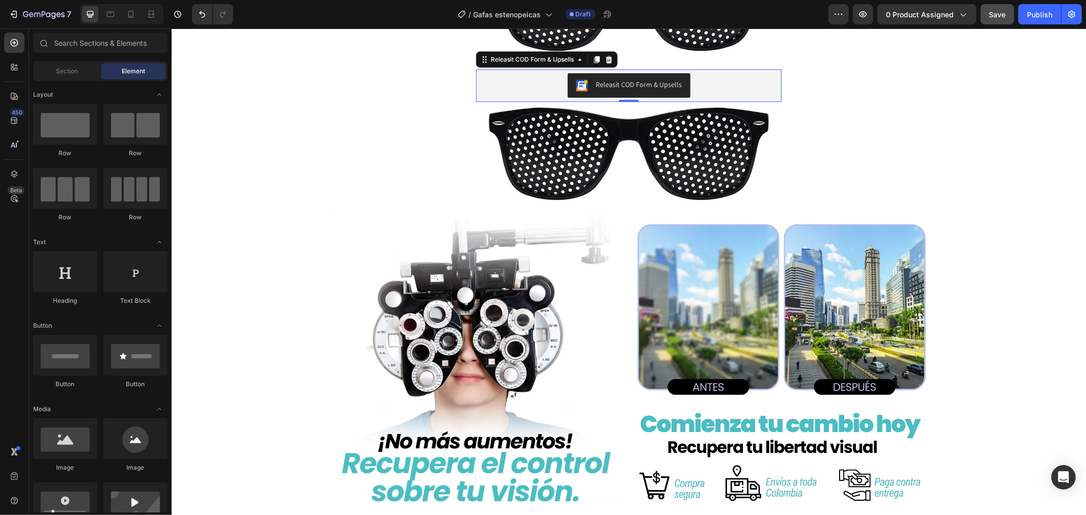
click at [476, 79] on div "Releasit COD Form & Upsells" at bounding box center [629, 85] width 306 height 33
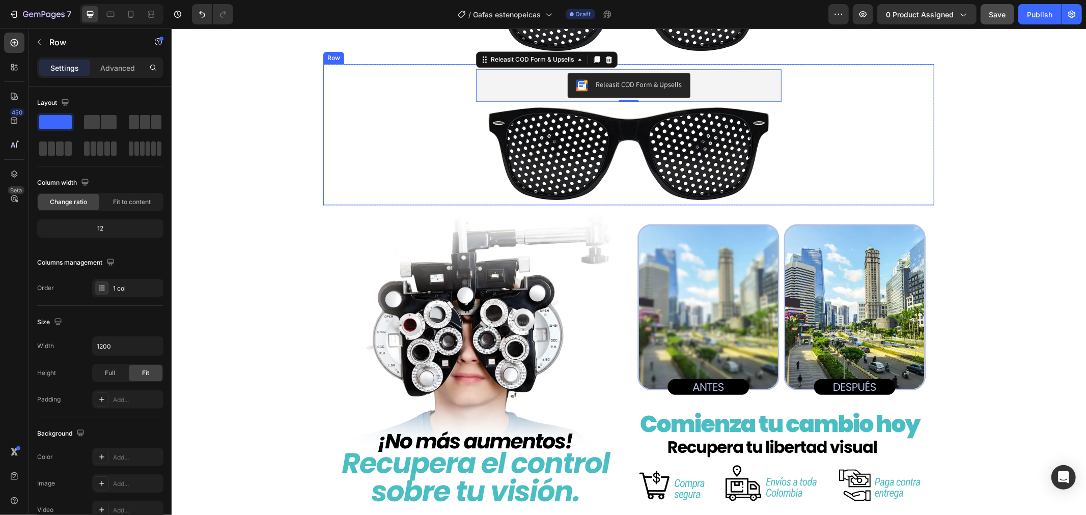
click at [457, 86] on div "Releasit COD Form & Upsells Releasit COD Form & Upsells 0 Image Product" at bounding box center [628, 134] width 611 height 141
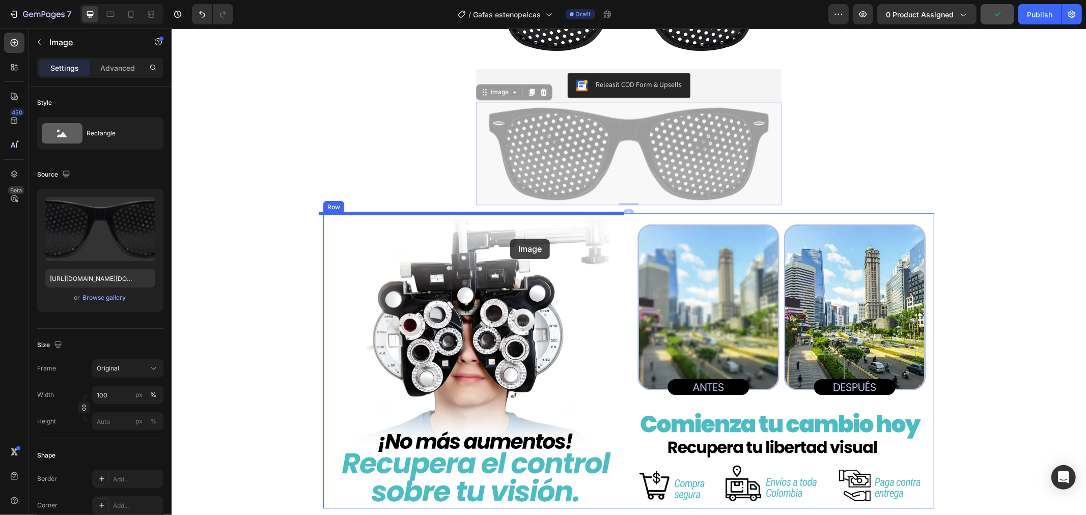
drag, startPoint x: 527, startPoint y: 141, endPoint x: 511, endPoint y: 239, distance: 99.5
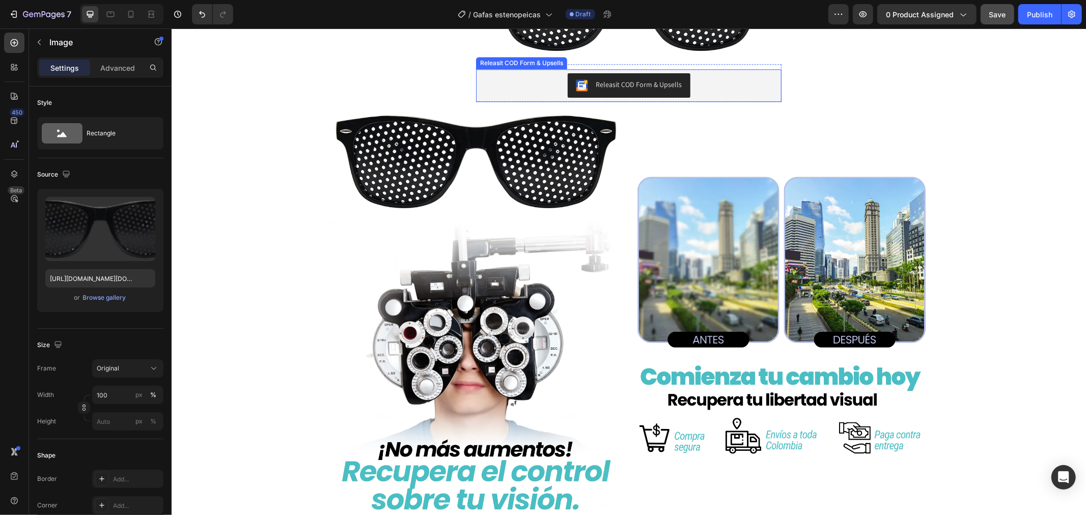
click at [487, 64] on div "Releasit COD Form & Upsells" at bounding box center [521, 62] width 87 height 9
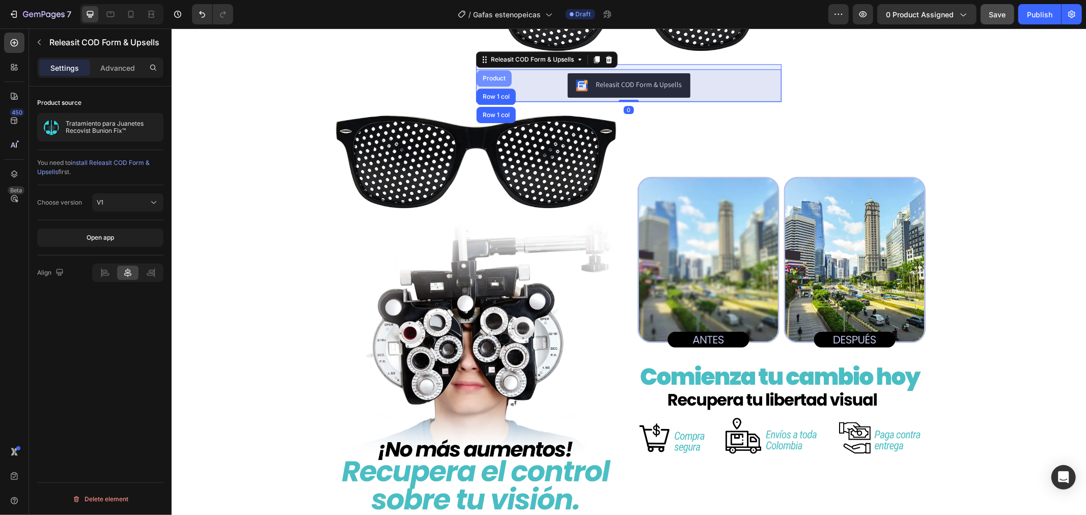
click at [495, 79] on div "Product" at bounding box center [493, 78] width 27 height 6
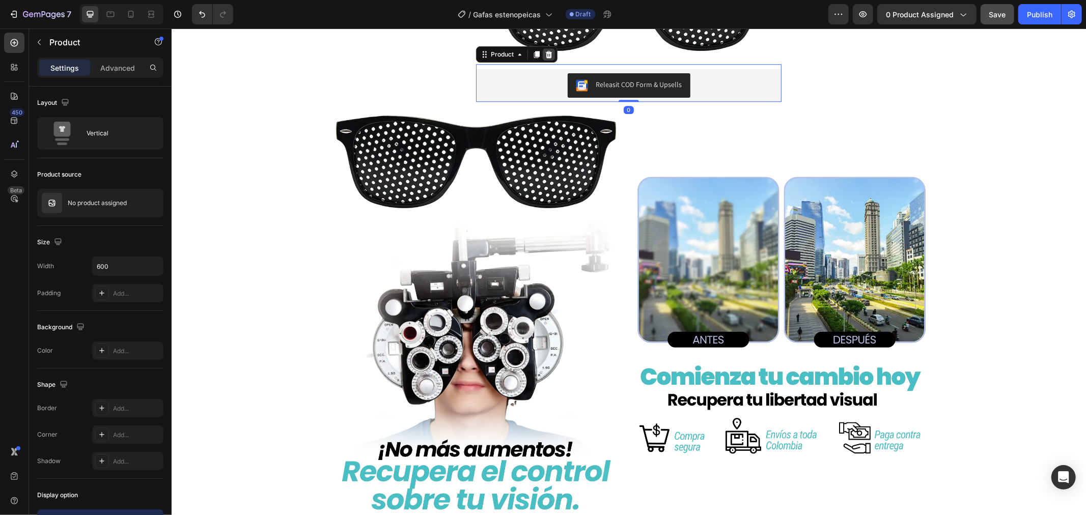
click at [546, 53] on icon at bounding box center [549, 53] width 7 height 7
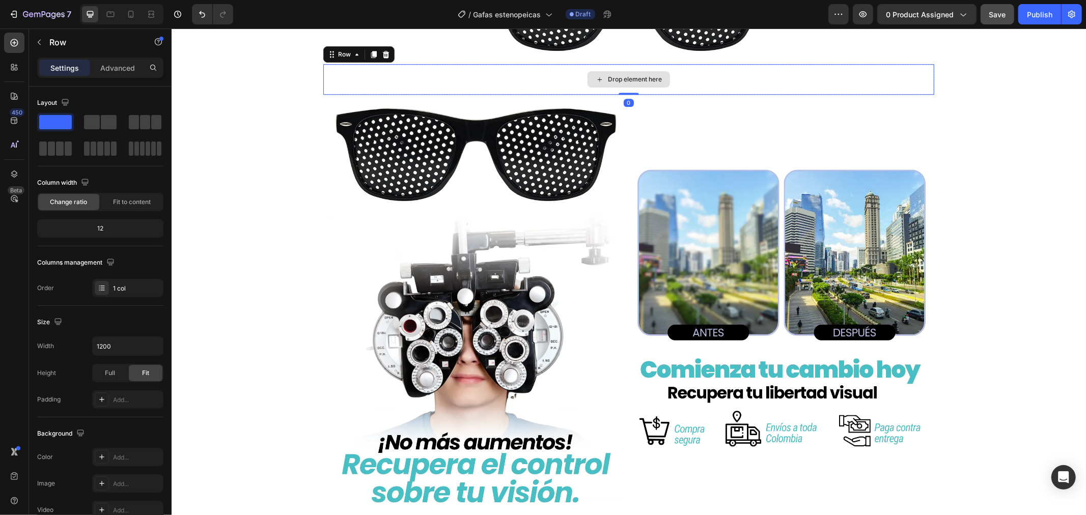
click at [581, 78] on div "Drop element here" at bounding box center [628, 79] width 611 height 31
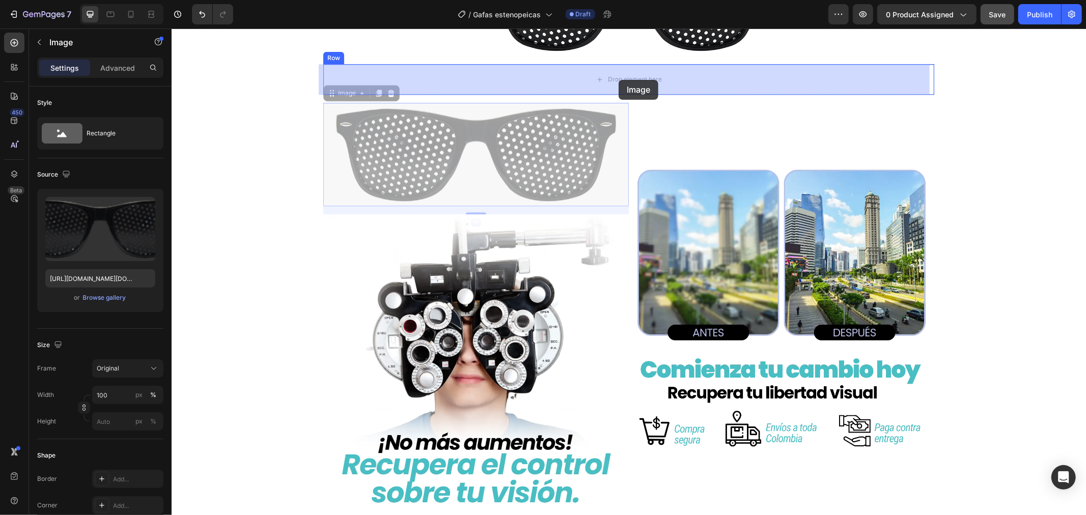
drag, startPoint x: 514, startPoint y: 155, endPoint x: 618, endPoint y: 79, distance: 128.8
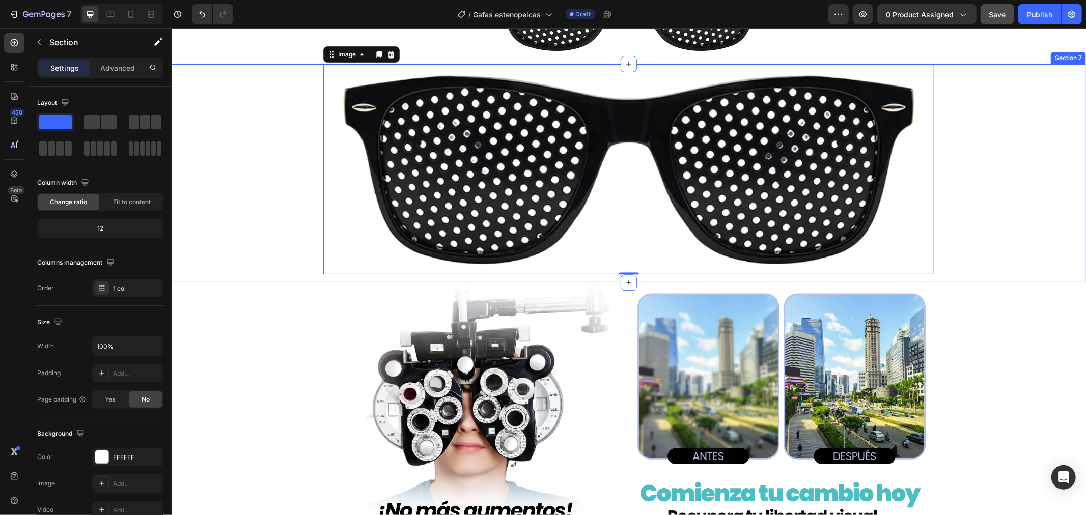
click at [979, 165] on div "Image 0 Row Row" at bounding box center [628, 173] width 915 height 219
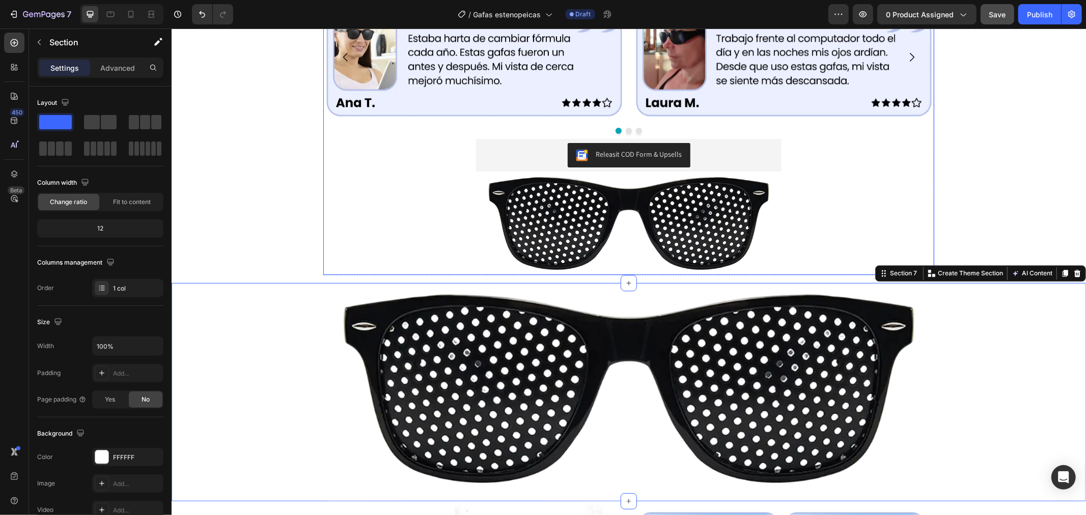
scroll to position [1959, 0]
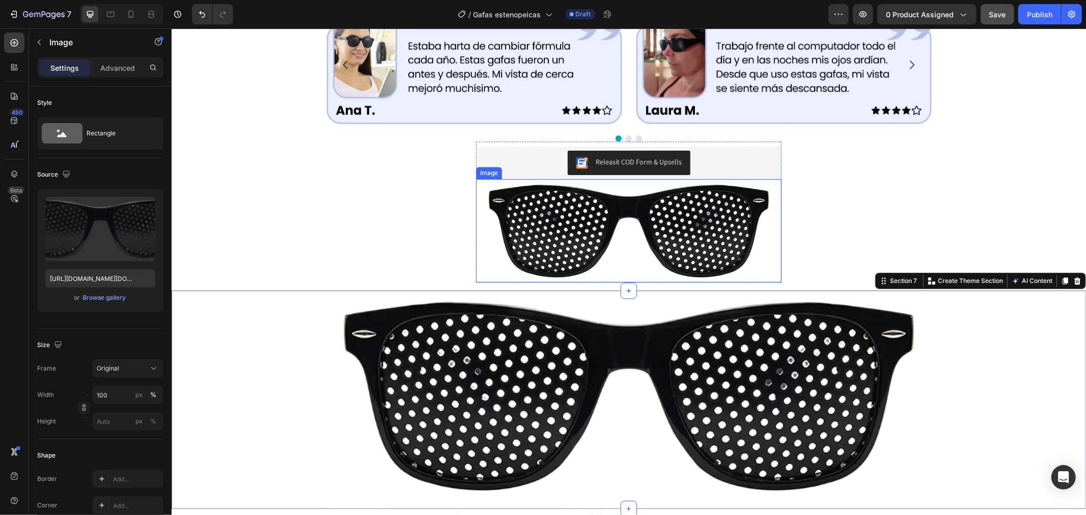
click at [675, 214] on img at bounding box center [628, 230] width 295 height 103
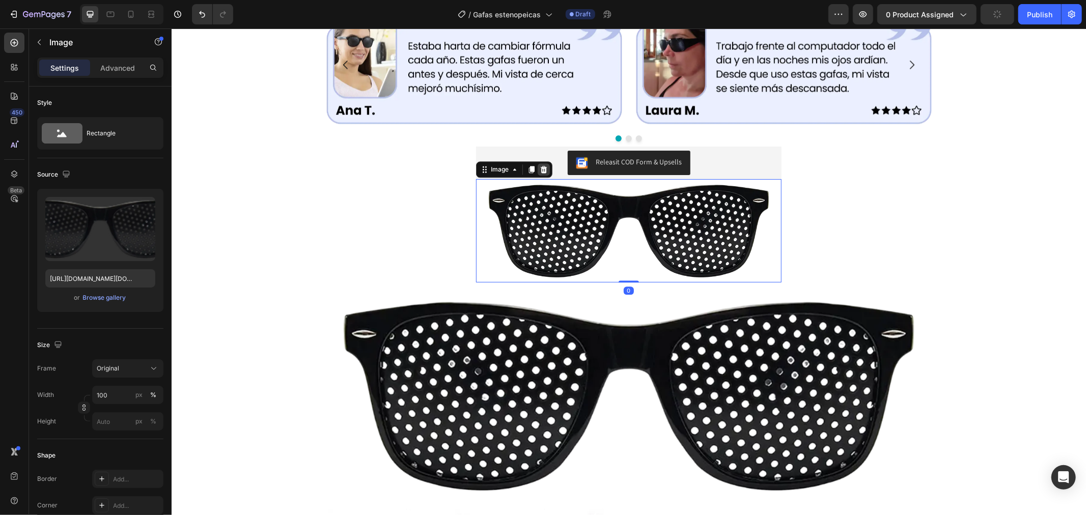
click at [540, 169] on icon at bounding box center [543, 169] width 7 height 7
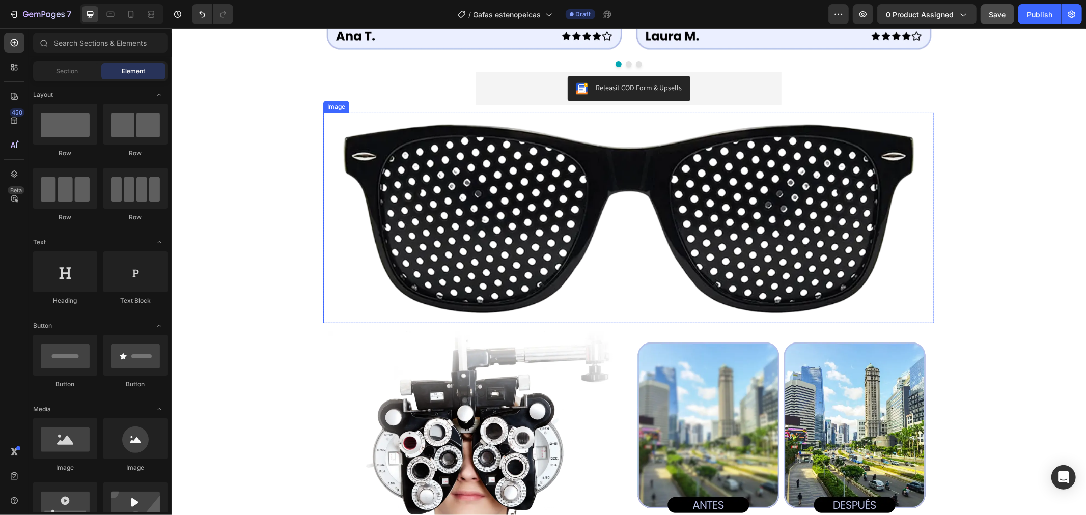
scroll to position [1805, 0]
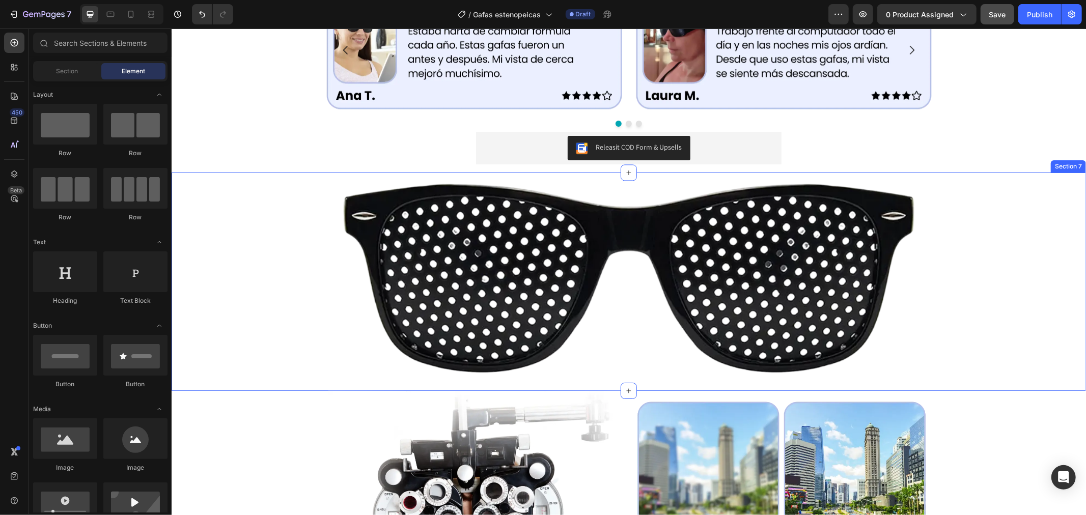
click at [247, 257] on div "Image Row Row" at bounding box center [628, 281] width 915 height 219
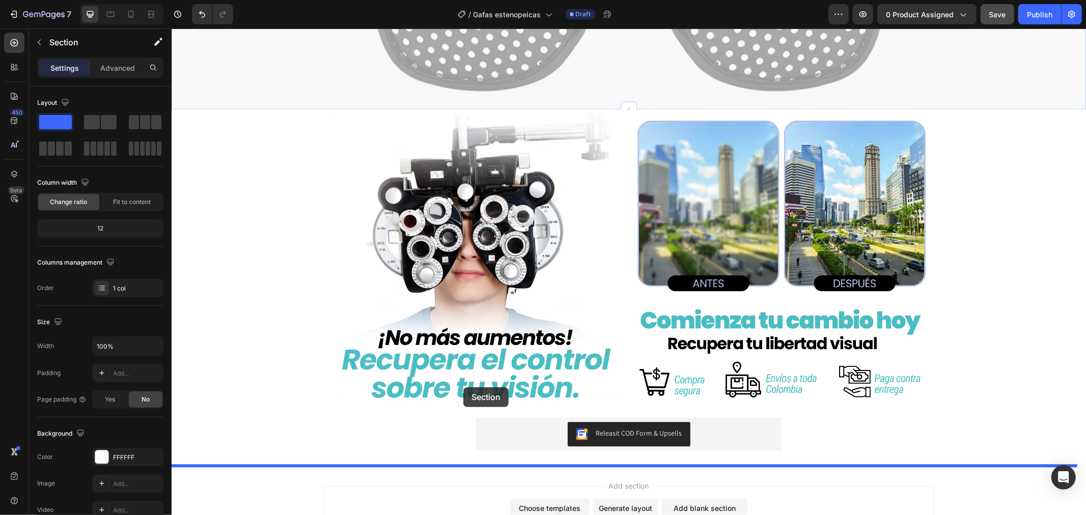
scroll to position [2087, 0]
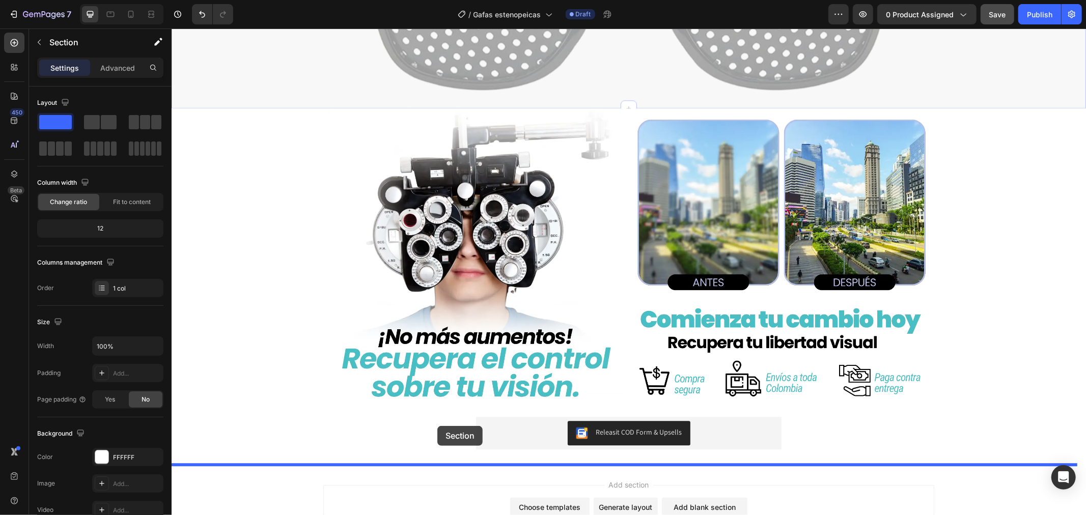
drag, startPoint x: 248, startPoint y: 232, endPoint x: 437, endPoint y: 425, distance: 270.1
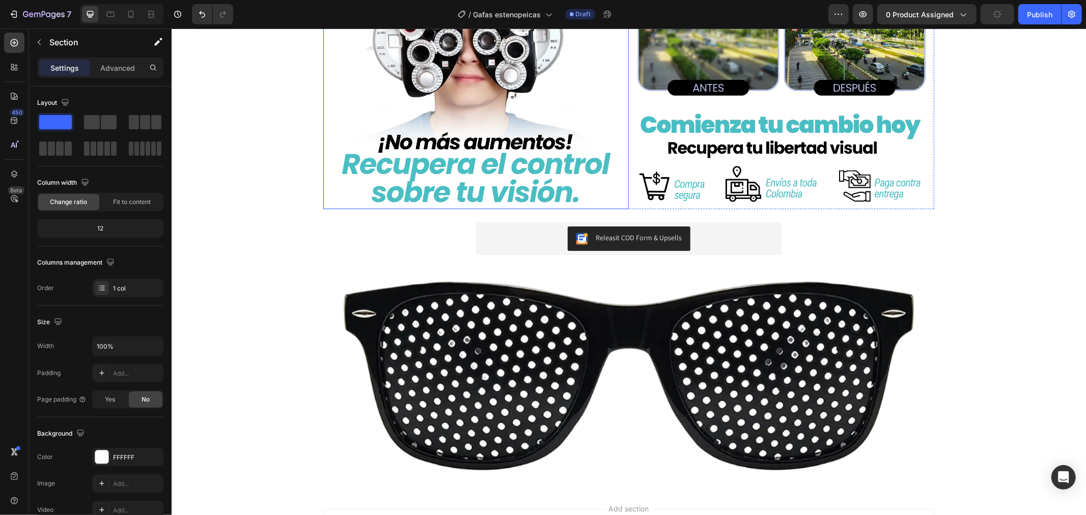
scroll to position [2265, 0]
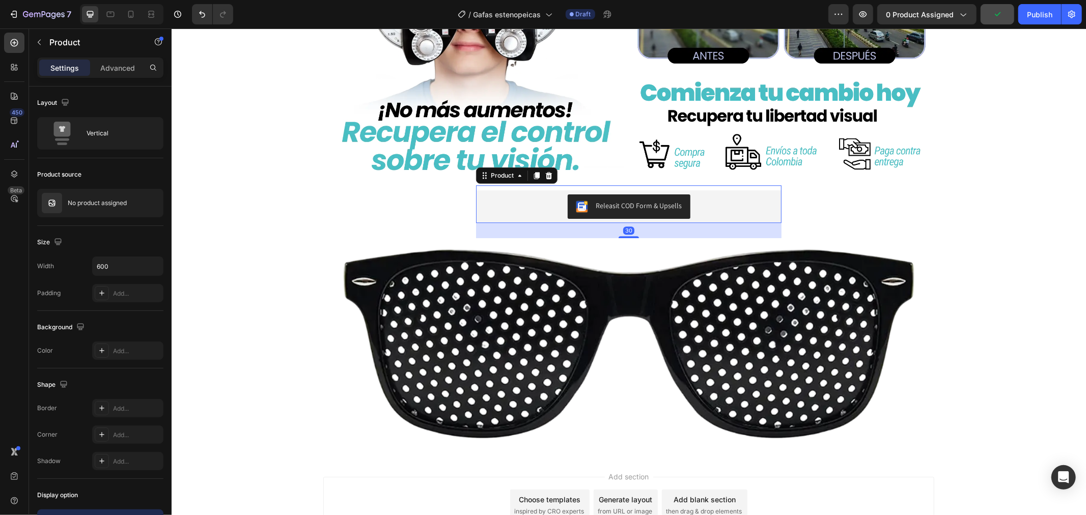
click at [476, 186] on div "Releasit COD Form & Upsells Releasit COD Form & Upsells" at bounding box center [629, 204] width 306 height 38
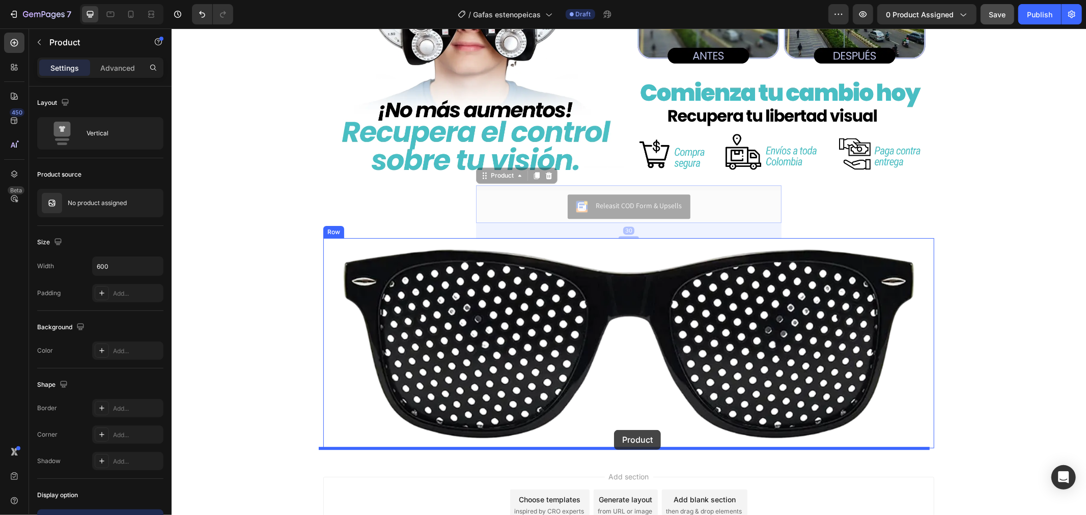
drag, startPoint x: 506, startPoint y: 176, endPoint x: 614, endPoint y: 427, distance: 273.3
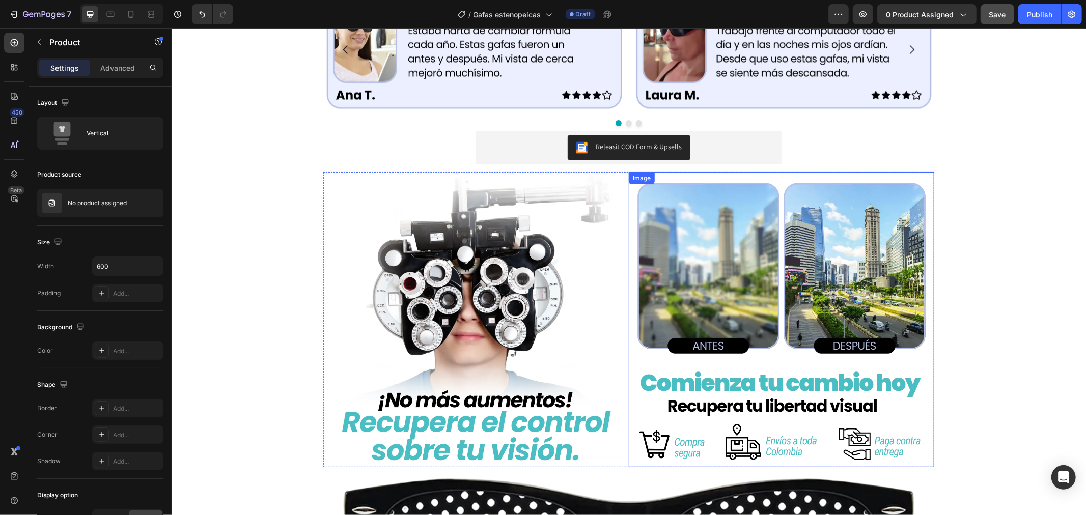
scroll to position [1784, 0]
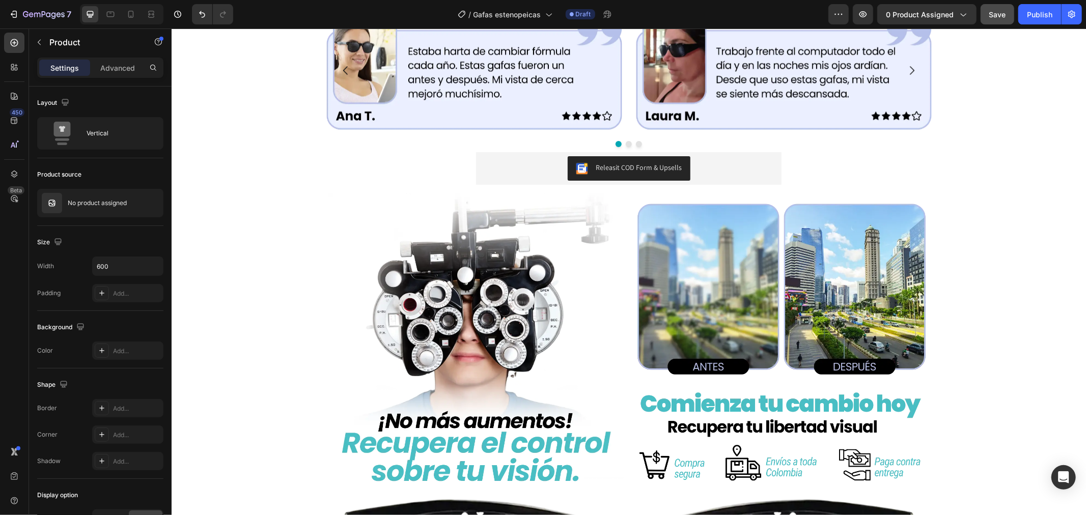
drag, startPoint x: 1002, startPoint y: 3, endPoint x: 999, endPoint y: 8, distance: 5.2
click at [999, 8] on div "7 Version history / Gafas estenopeicas Draft Preview 0 product assigned Save Pu…" at bounding box center [543, 14] width 1086 height 29
click at [999, 14] on span "Save" at bounding box center [998, 14] width 17 height 9
click at [1041, 16] on div "Publish" at bounding box center [1039, 14] width 25 height 11
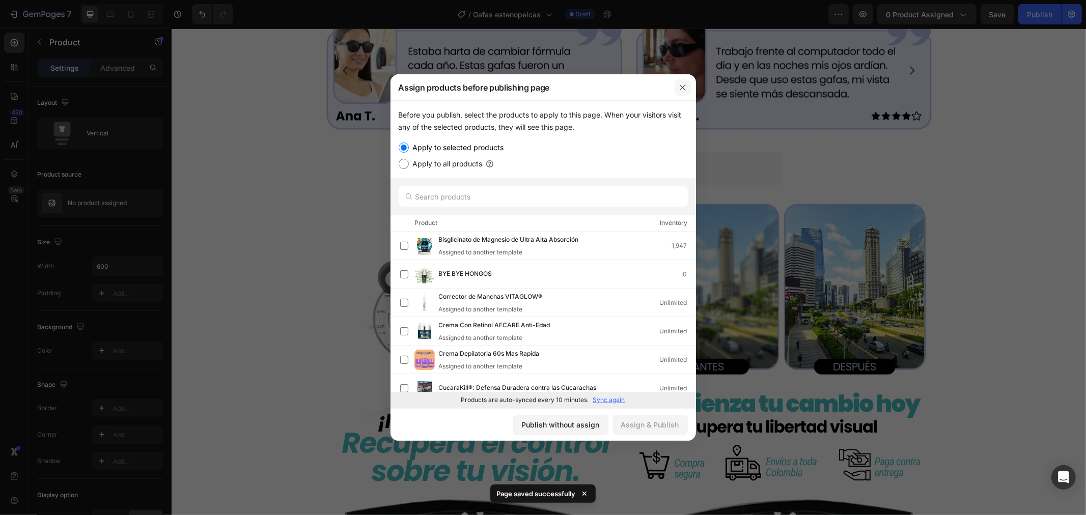
click at [679, 88] on icon "button" at bounding box center [683, 88] width 8 height 8
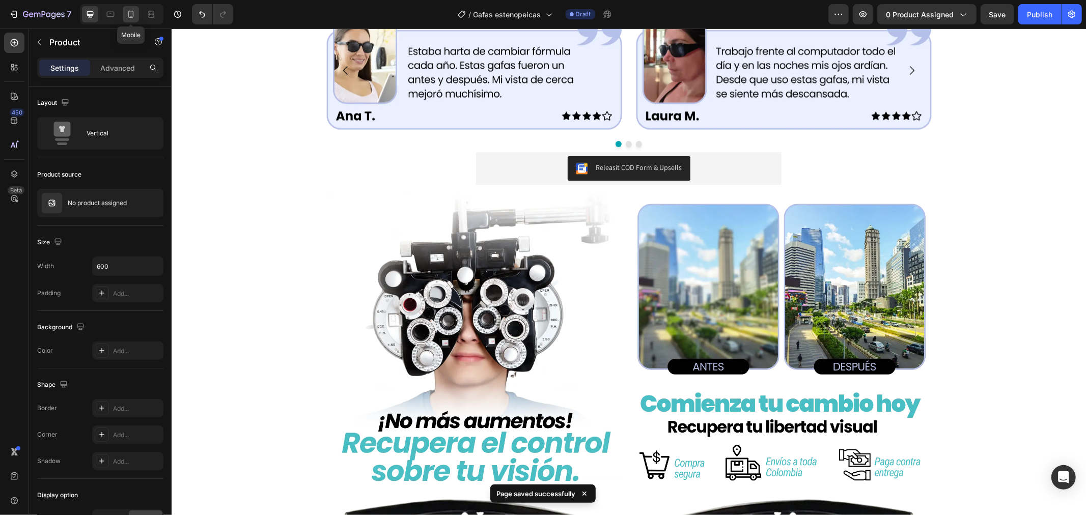
click at [133, 14] on icon at bounding box center [131, 14] width 6 height 7
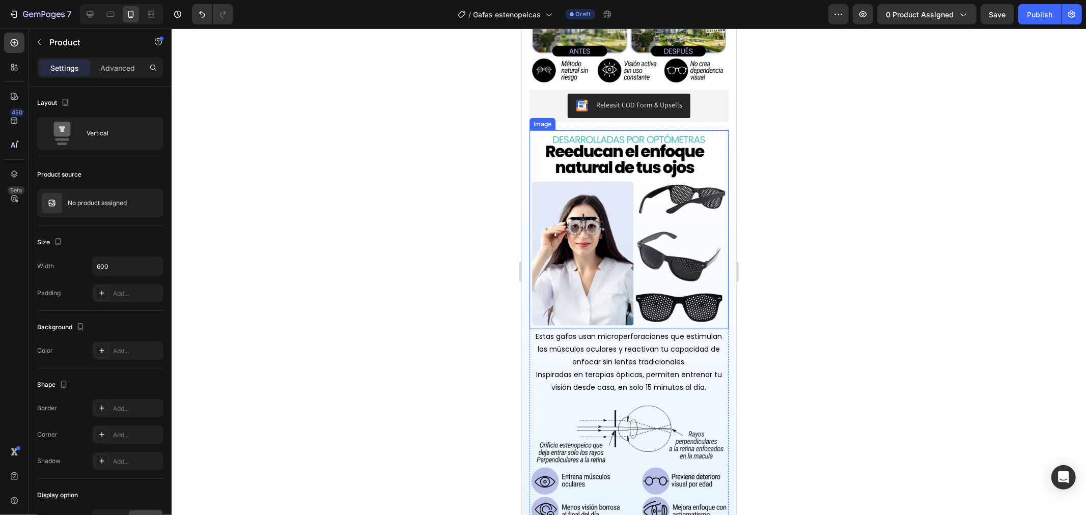
scroll to position [882, 0]
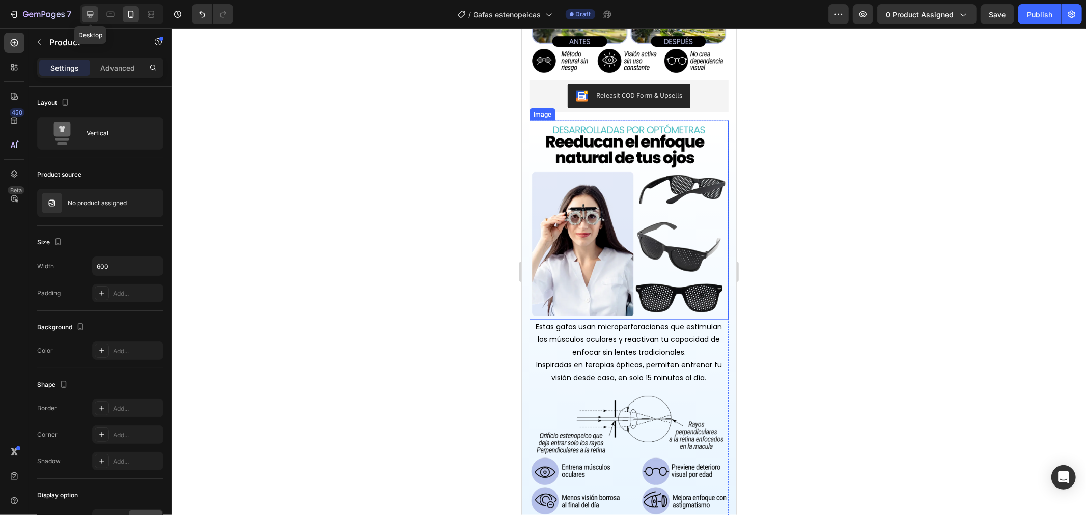
click at [89, 10] on icon at bounding box center [90, 14] width 10 height 10
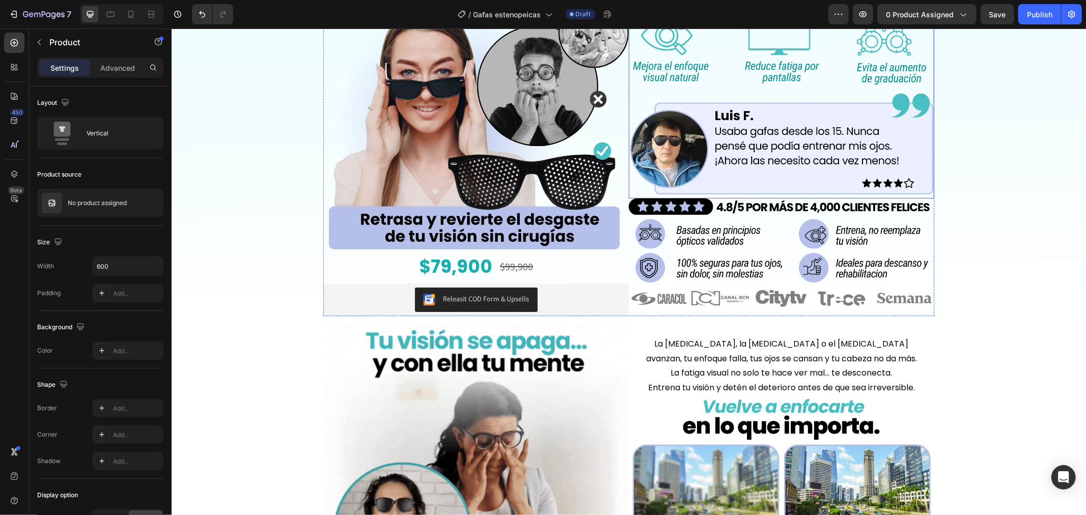
scroll to position [113, 0]
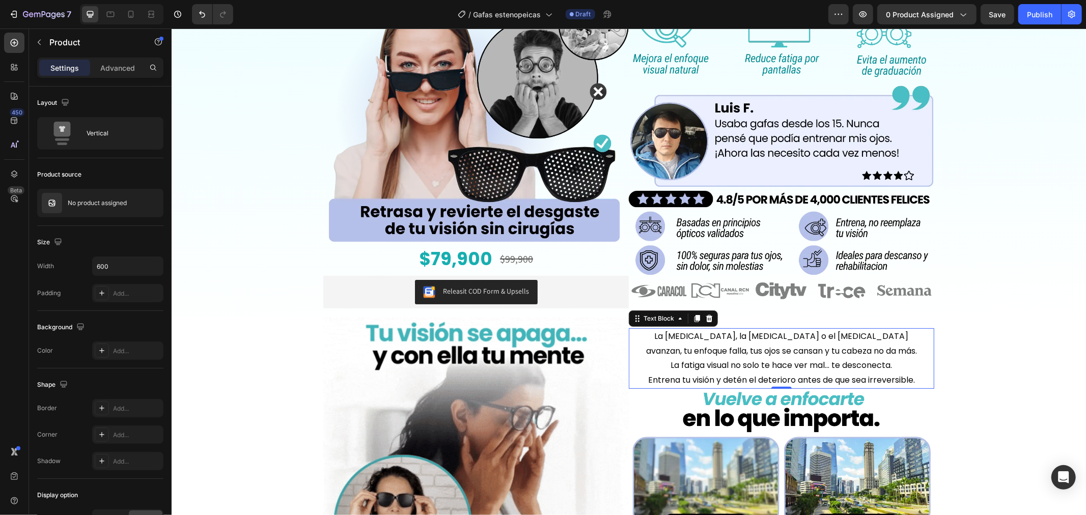
click at [710, 359] on span "La fatiga visual no solo te hace ver mal… te desconecta." at bounding box center [782, 365] width 222 height 12
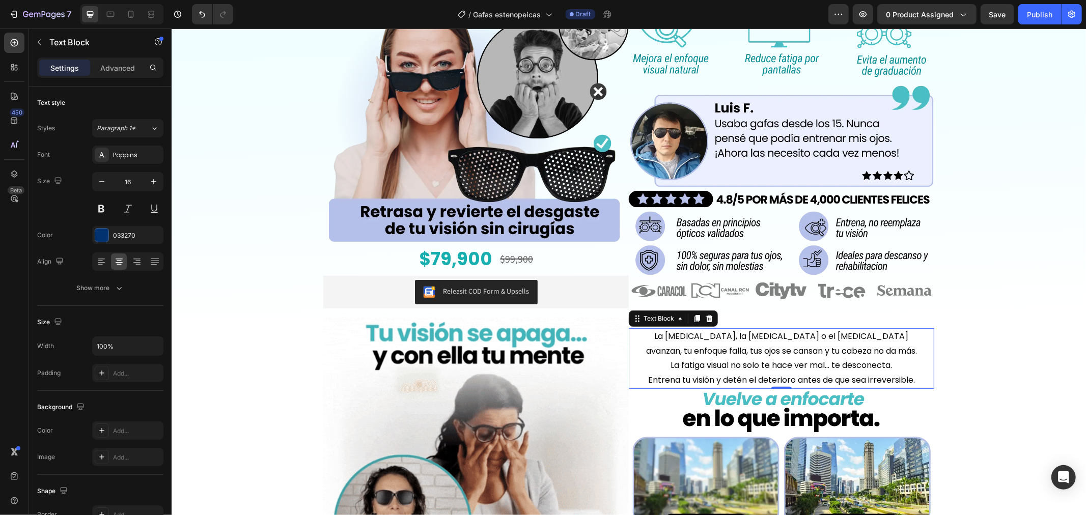
click at [710, 359] on span "La fatiga visual no solo te hace ver mal… te desconecta." at bounding box center [782, 365] width 222 height 12
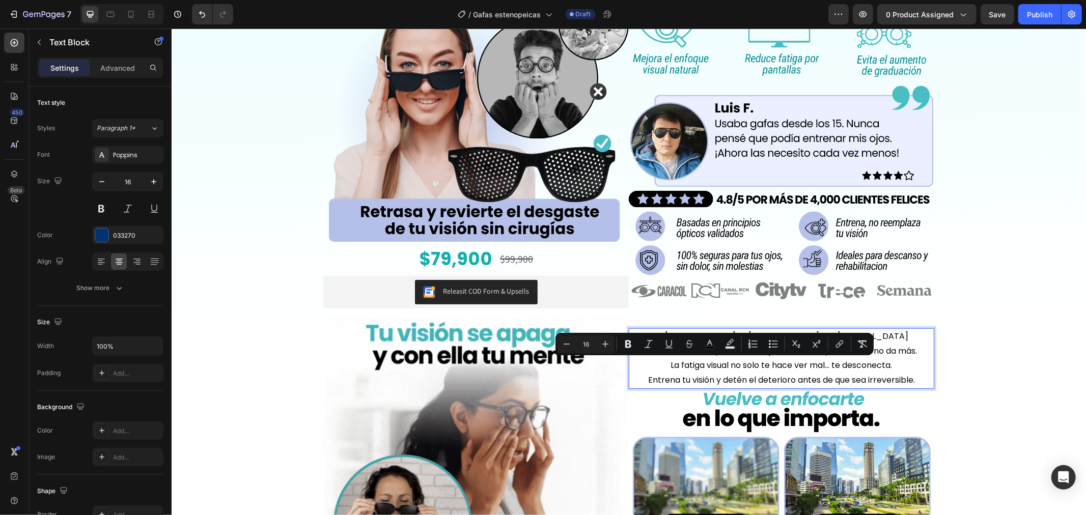
click at [916, 336] on p "La [MEDICAL_DATA], la [MEDICAL_DATA] o el [MEDICAL_DATA] avanzan, tu enfoque fa…" at bounding box center [781, 344] width 288 height 30
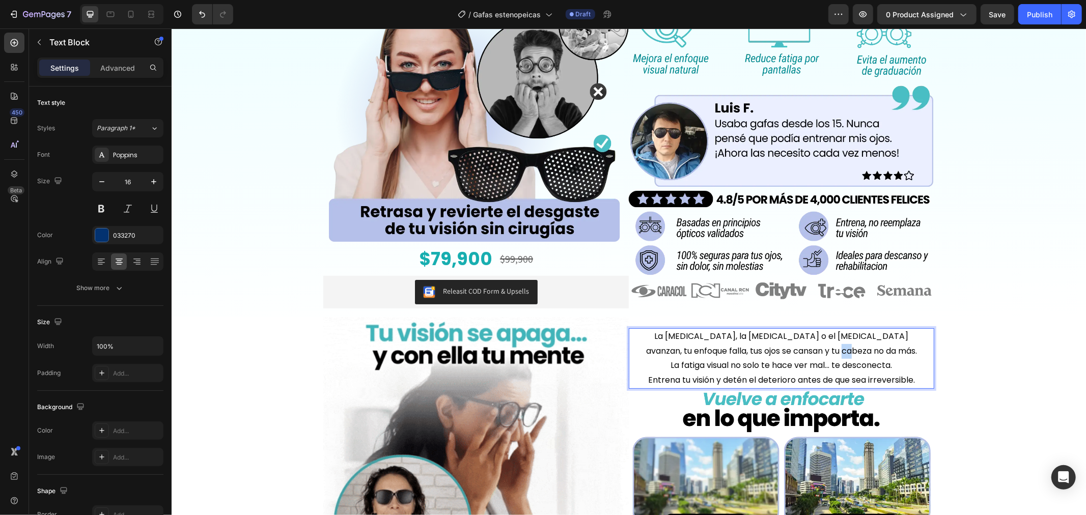
drag, startPoint x: 889, startPoint y: 348, endPoint x: 855, endPoint y: 348, distance: 34.1
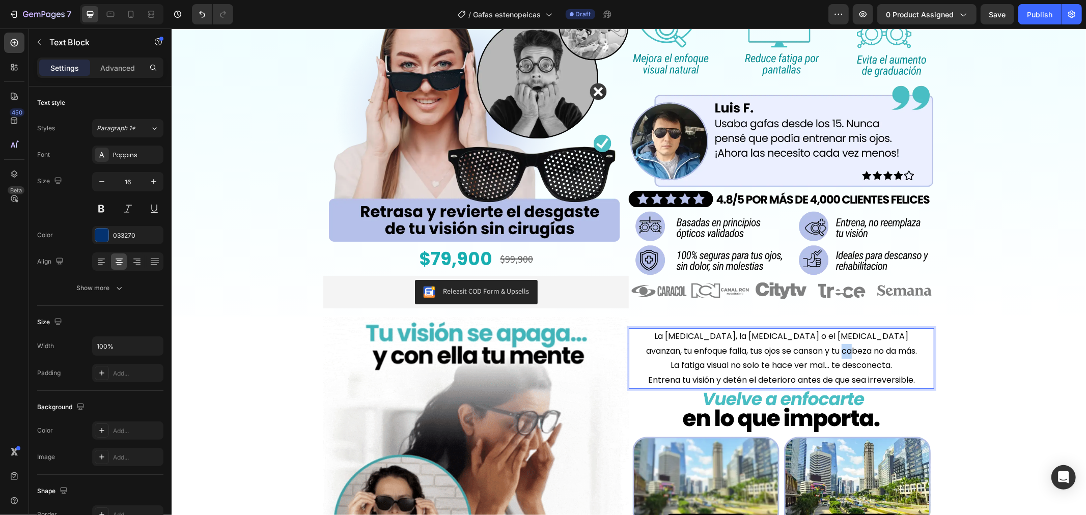
click at [855, 348] on p "La [MEDICAL_DATA], la [MEDICAL_DATA] o el [MEDICAL_DATA] avanzan, tu enfoque fa…" at bounding box center [781, 344] width 288 height 30
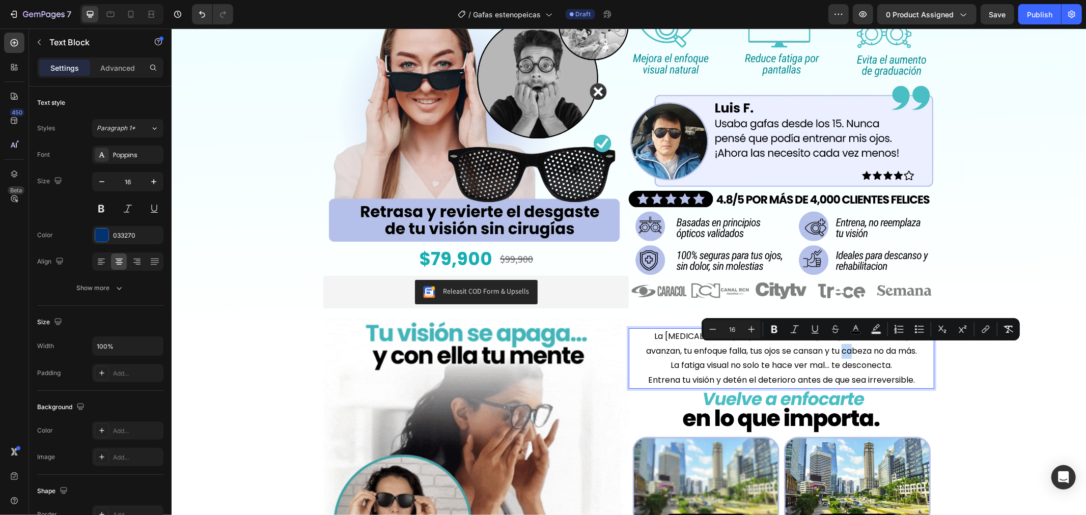
click at [887, 352] on p "La [MEDICAL_DATA], la [MEDICAL_DATA] o el [MEDICAL_DATA] avanzan, tu enfoque fa…" at bounding box center [781, 344] width 288 height 30
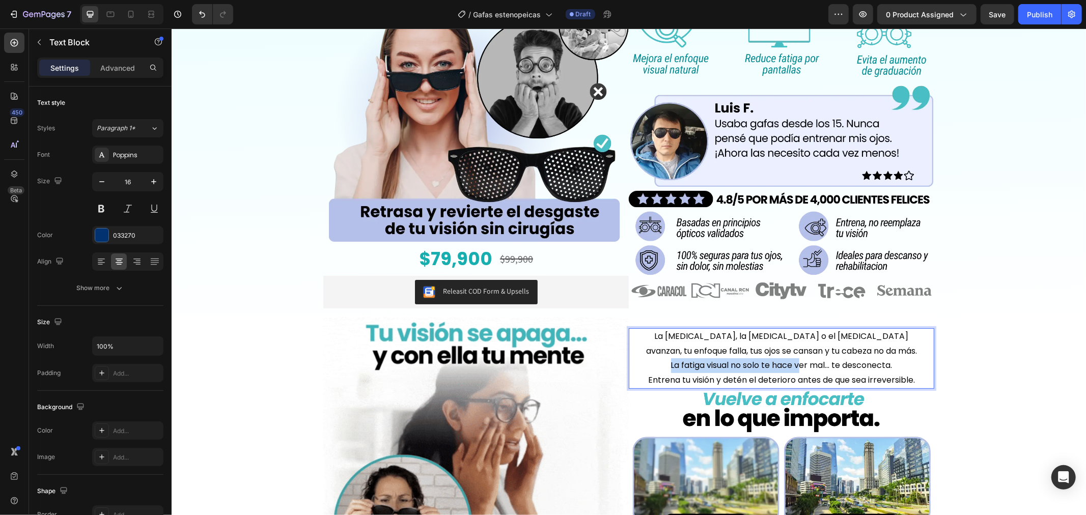
drag, startPoint x: 649, startPoint y: 364, endPoint x: 700, endPoint y: 361, distance: 50.5
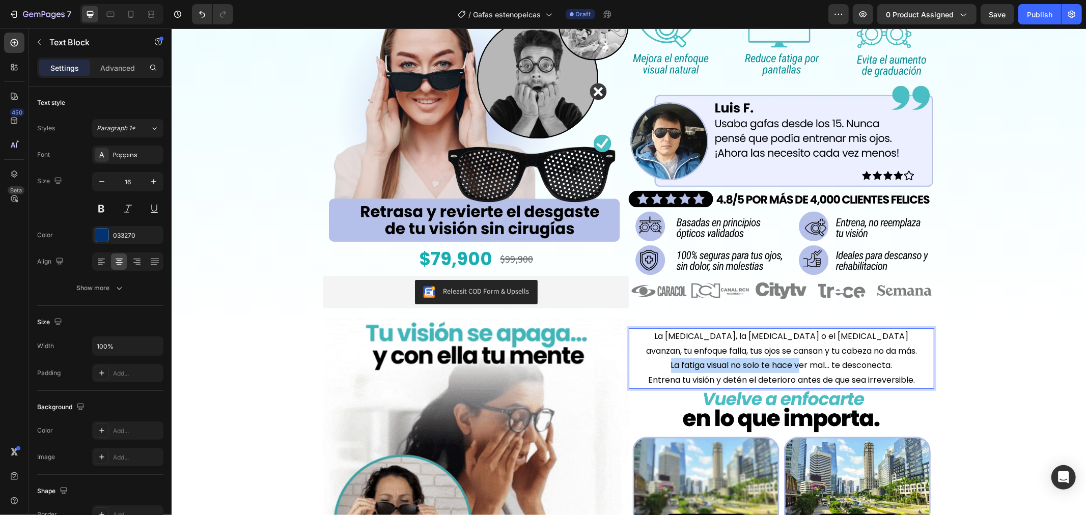
click at [796, 364] on p "La fatiga visual no solo te hace ver mal… te desconecta." at bounding box center [781, 365] width 288 height 15
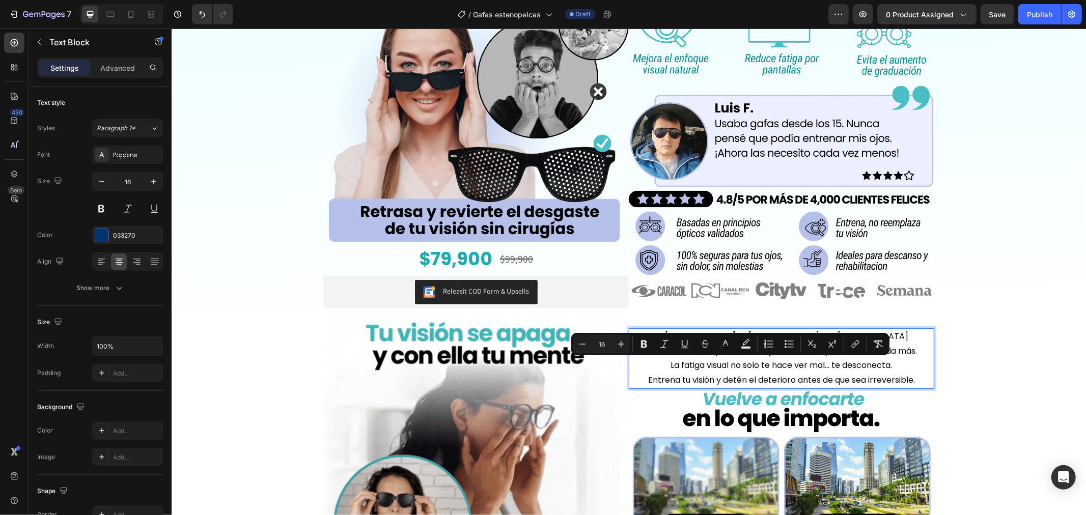
click at [647, 373] on p "Entrena tu visión y detén el deterioro antes de que sea irreversible." at bounding box center [781, 380] width 288 height 15
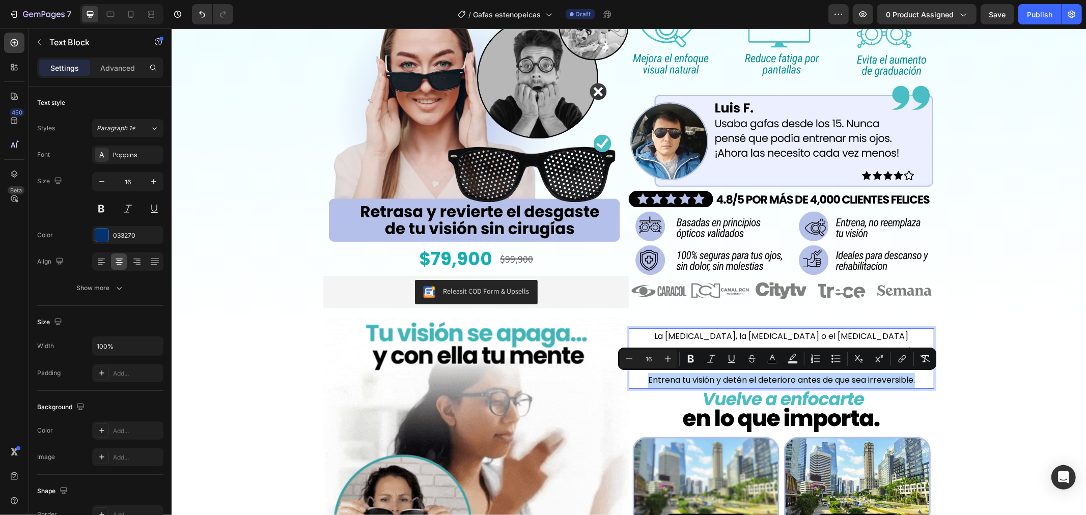
drag, startPoint x: 636, startPoint y: 377, endPoint x: 915, endPoint y: 383, distance: 279.7
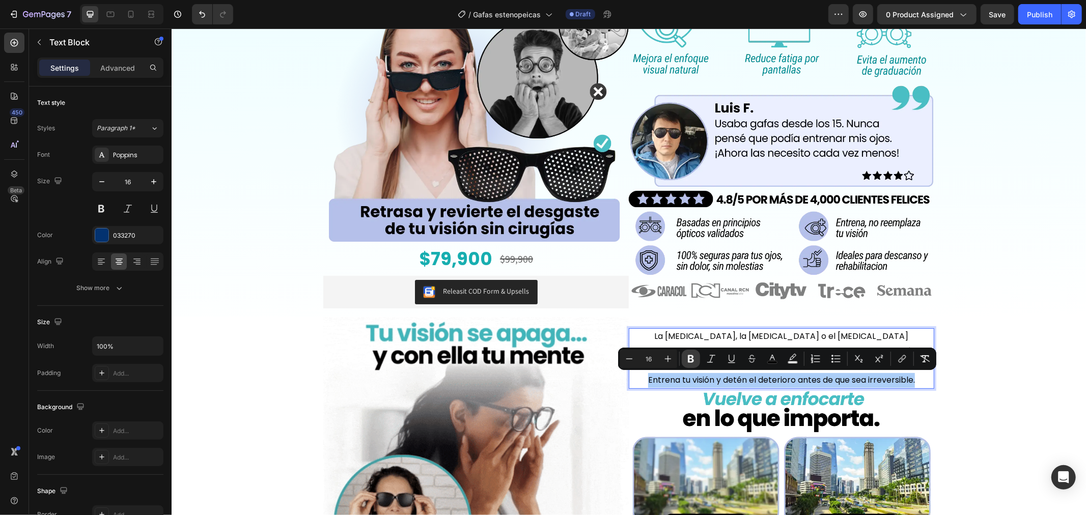
click at [699, 360] on button "Bold" at bounding box center [691, 359] width 18 height 18
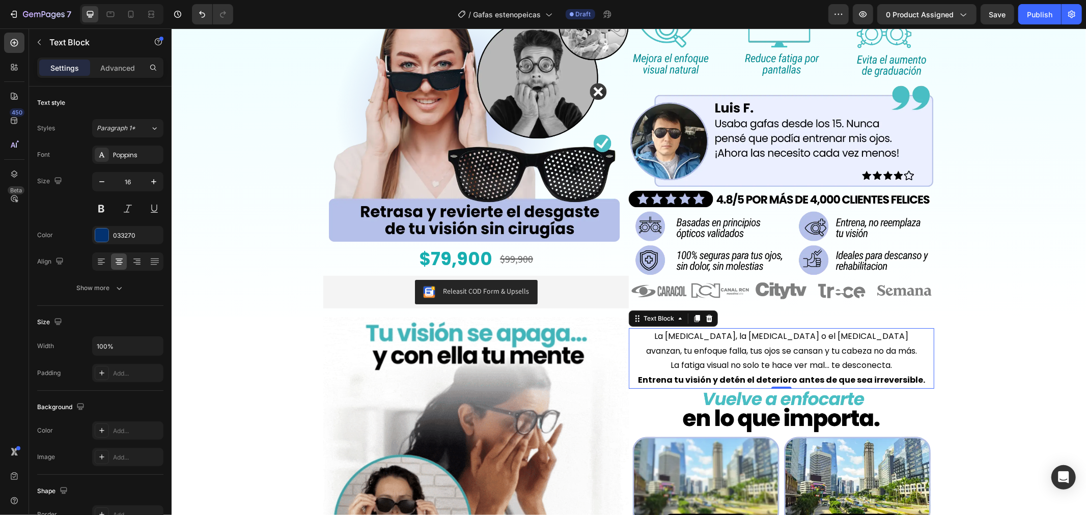
click at [918, 379] on p "Entrena tu visión y detén el deterioro antes de que sea irreversible." at bounding box center [781, 380] width 288 height 15
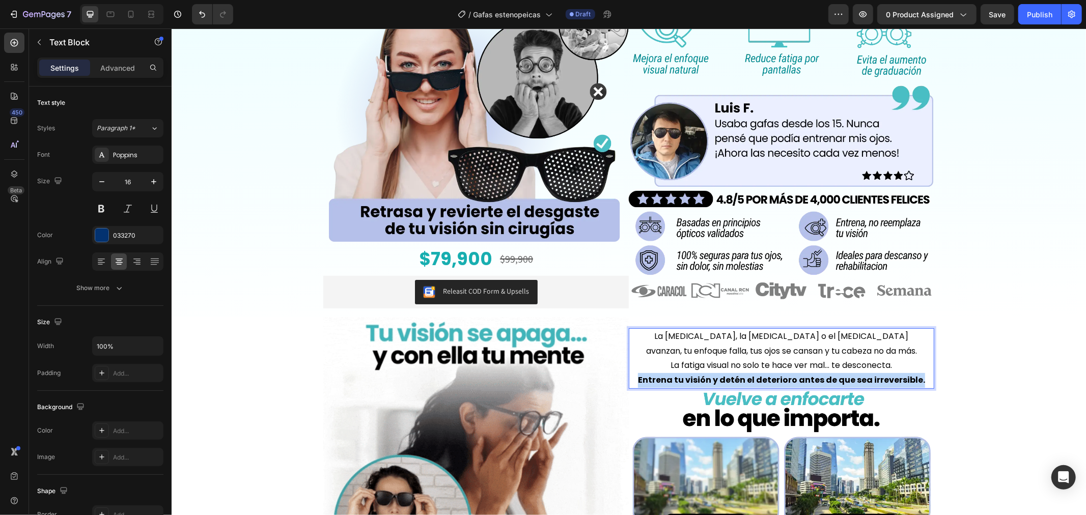
click at [640, 380] on strong "Entrena tu visión y detén el deterioro antes de que sea irreversible." at bounding box center [781, 380] width 287 height 12
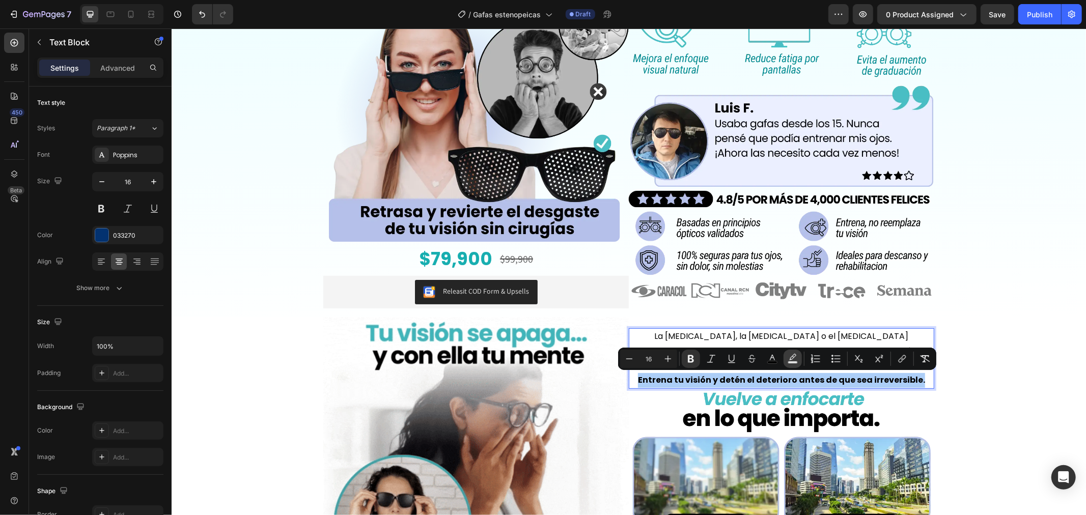
click at [791, 357] on icon "Editor contextual toolbar" at bounding box center [793, 359] width 10 height 10
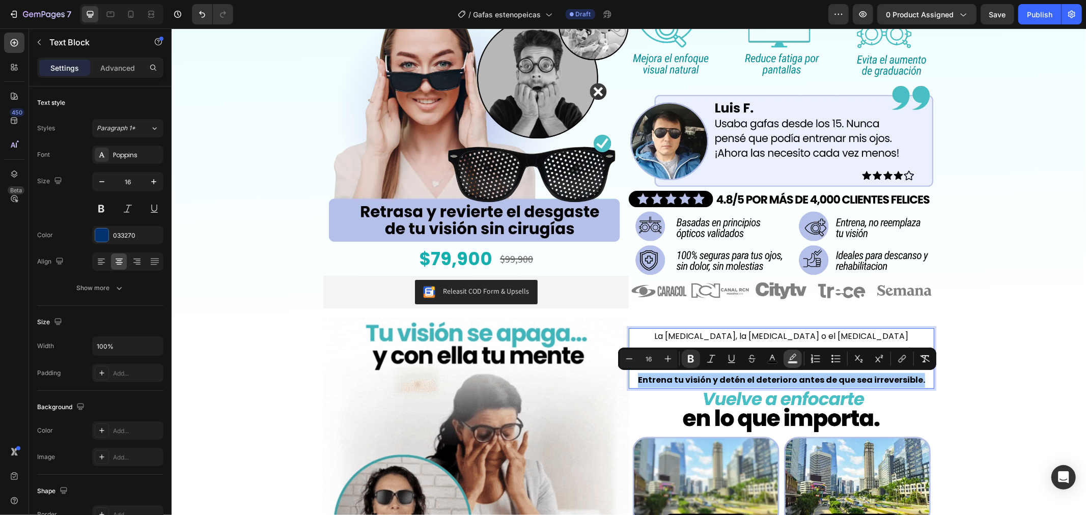
type input "000000"
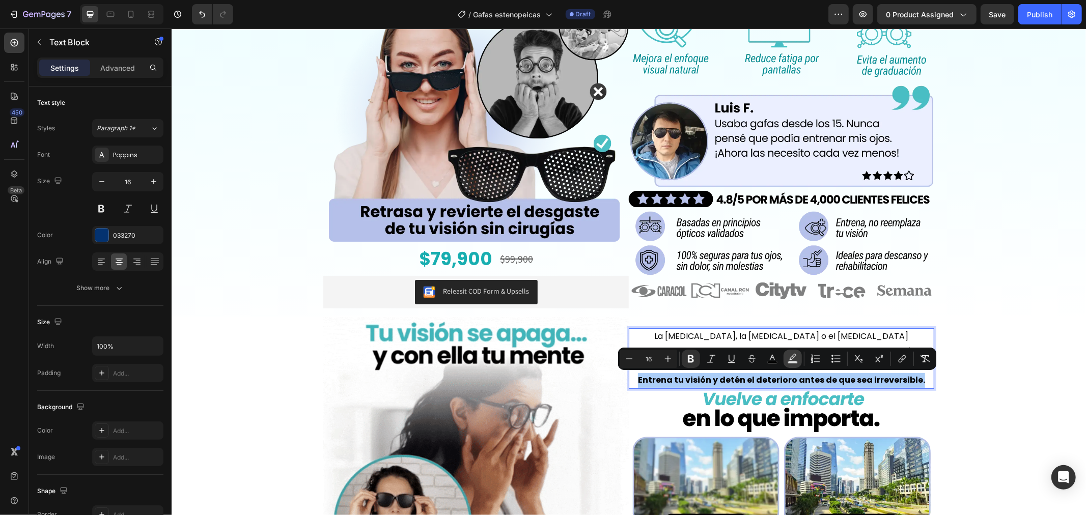
type input "77"
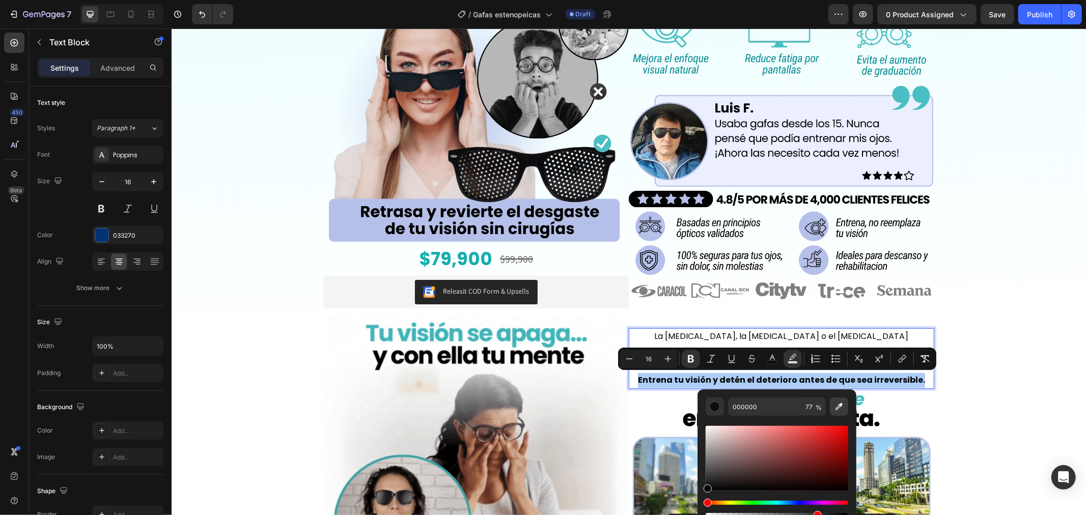
click at [839, 403] on icon "Editor contextual toolbar" at bounding box center [839, 407] width 10 height 10
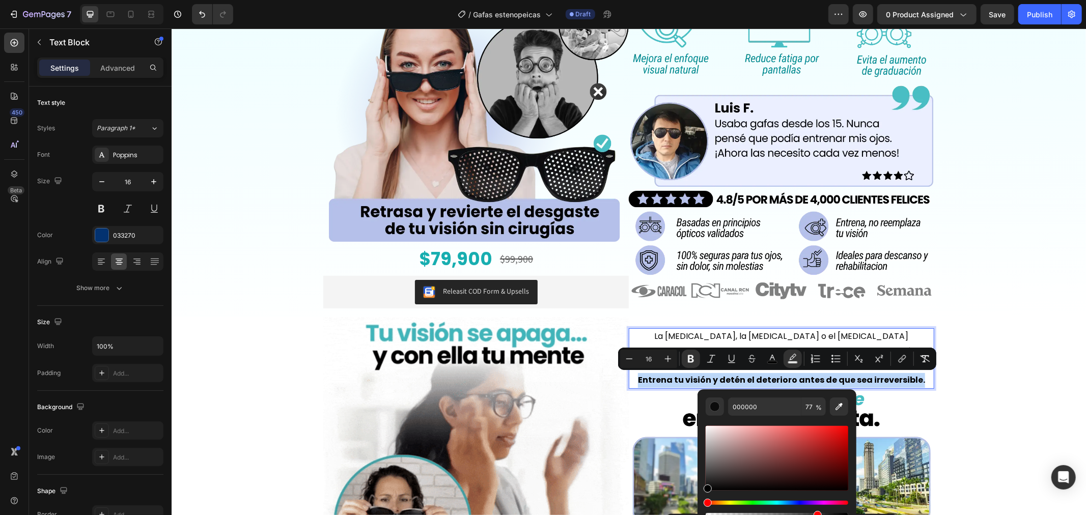
type input "EBEFFF"
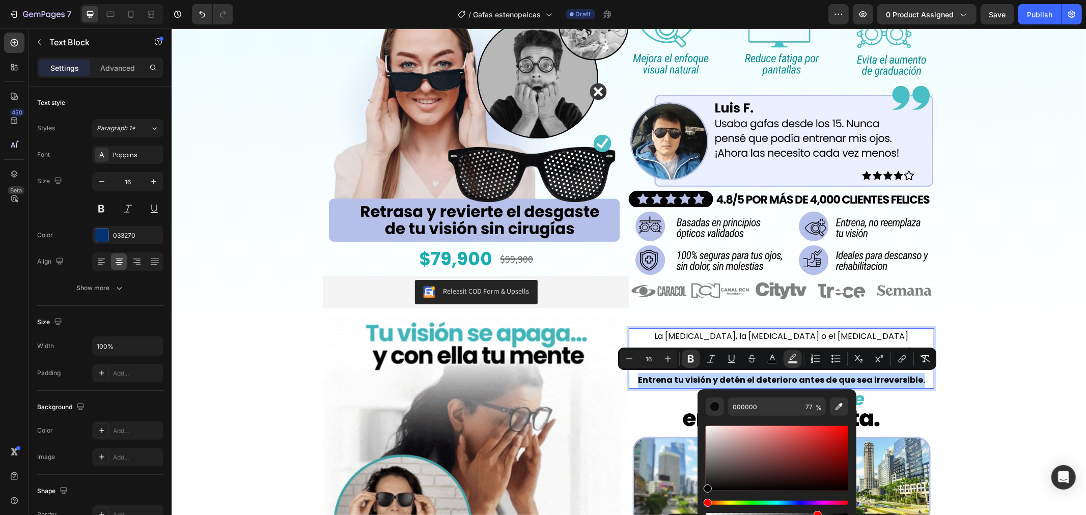
type input "100"
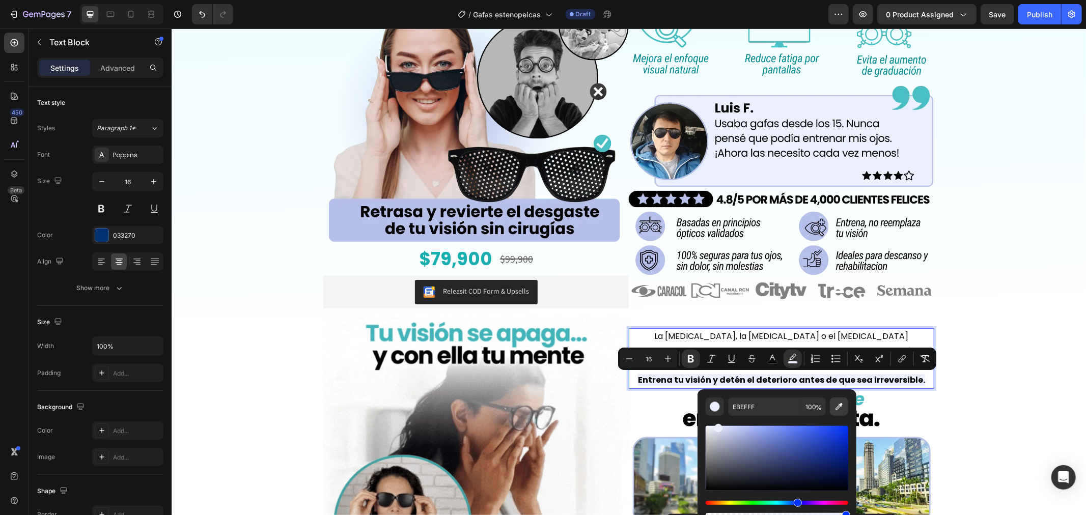
click at [833, 401] on button "Editor contextual toolbar" at bounding box center [839, 407] width 18 height 18
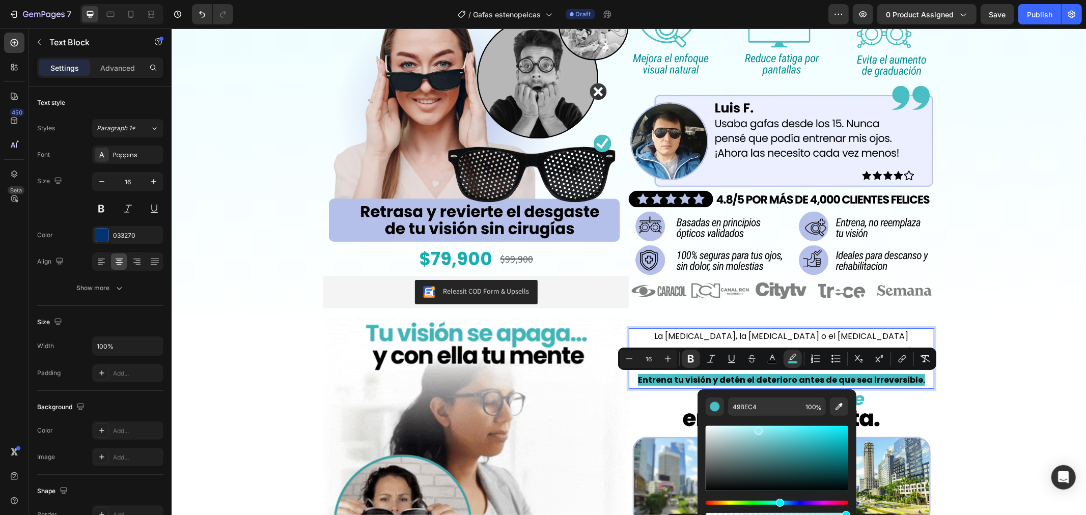
type input "9BEDF2"
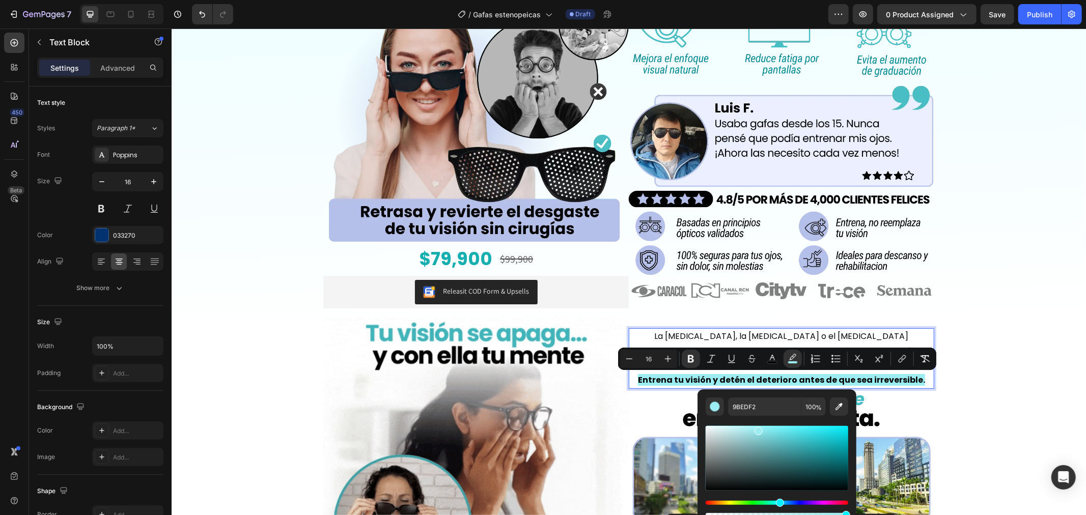
drag, startPoint x: 799, startPoint y: 444, endPoint x: 758, endPoint y: 429, distance: 43.3
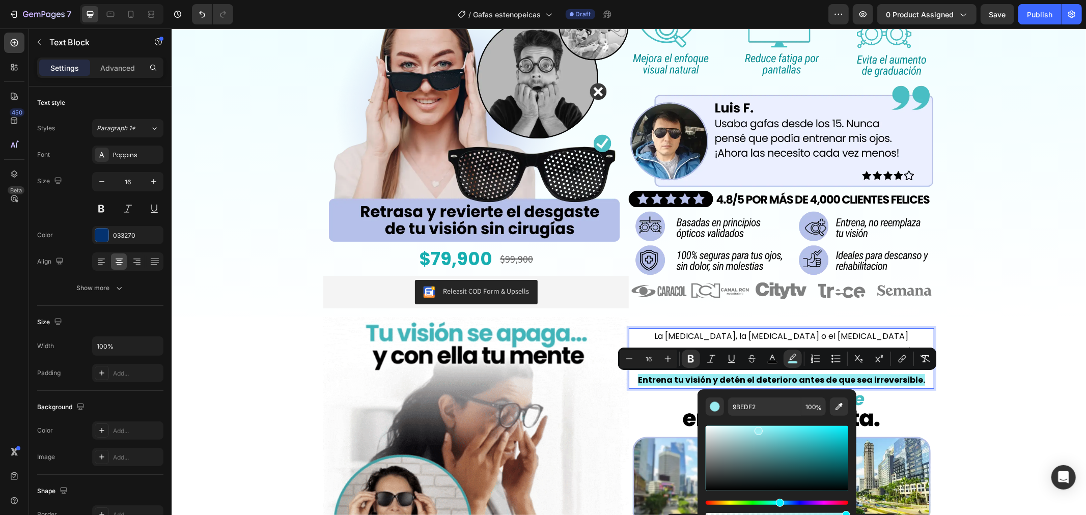
click at [758, 429] on div "Editor contextual toolbar" at bounding box center [759, 431] width 8 height 8
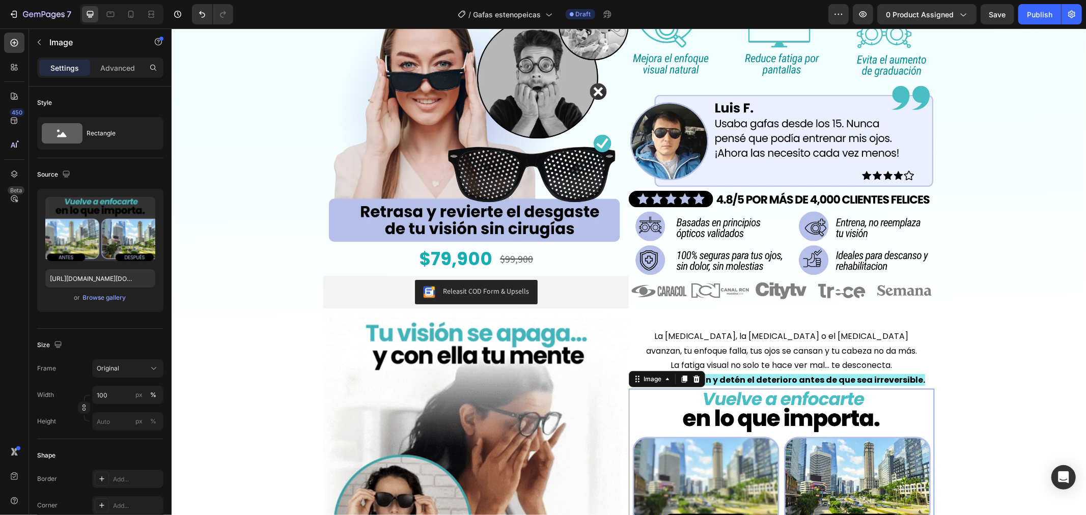
click at [923, 399] on img at bounding box center [782, 460] width 306 height 142
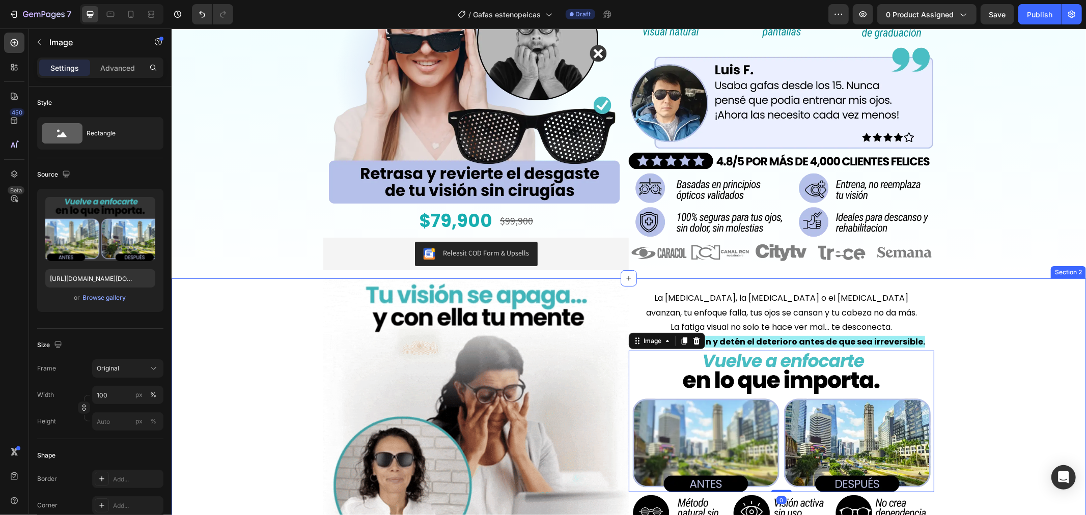
scroll to position [283, 0]
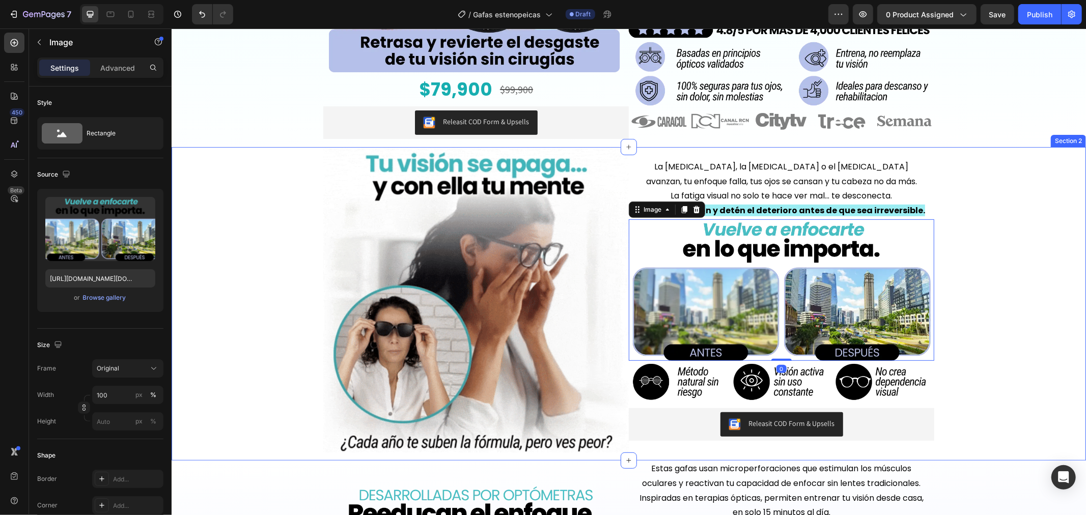
click at [1000, 342] on div "Image La [MEDICAL_DATA], la [MEDICAL_DATA] o el [MEDICAL_DATA] avanzan, tu enfo…" at bounding box center [628, 304] width 915 height 314
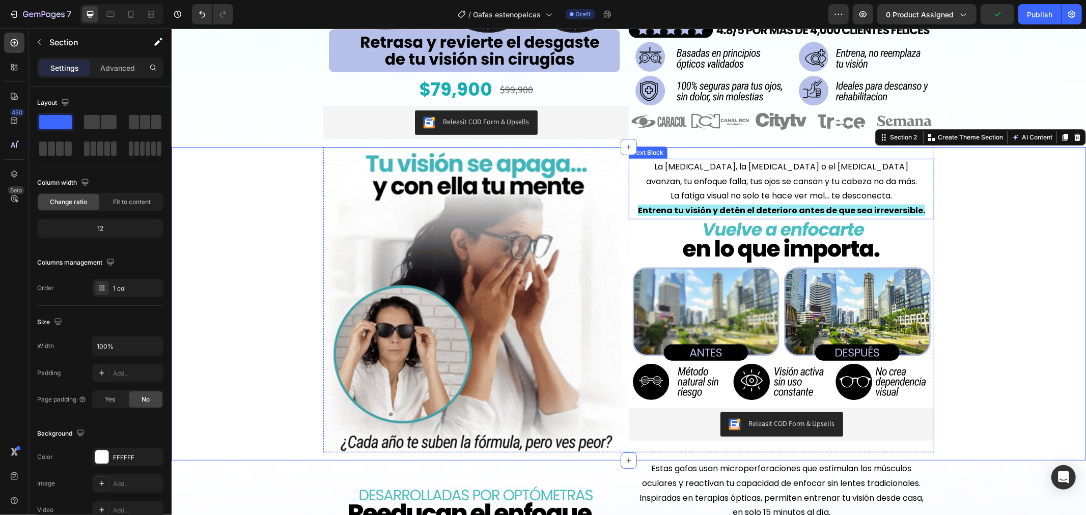
click at [752, 190] on span "La fatiga visual no solo te hace ver mal… te desconecta." at bounding box center [782, 195] width 222 height 12
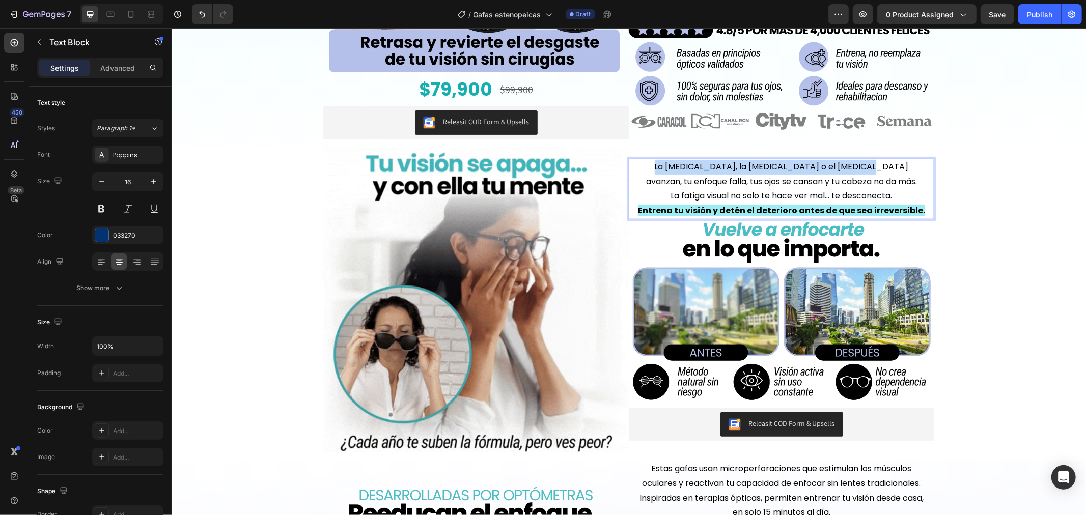
click at [847, 164] on span "La [MEDICAL_DATA], la [MEDICAL_DATA] o el [MEDICAL_DATA] avanzan, tu enfoque fa…" at bounding box center [781, 173] width 271 height 26
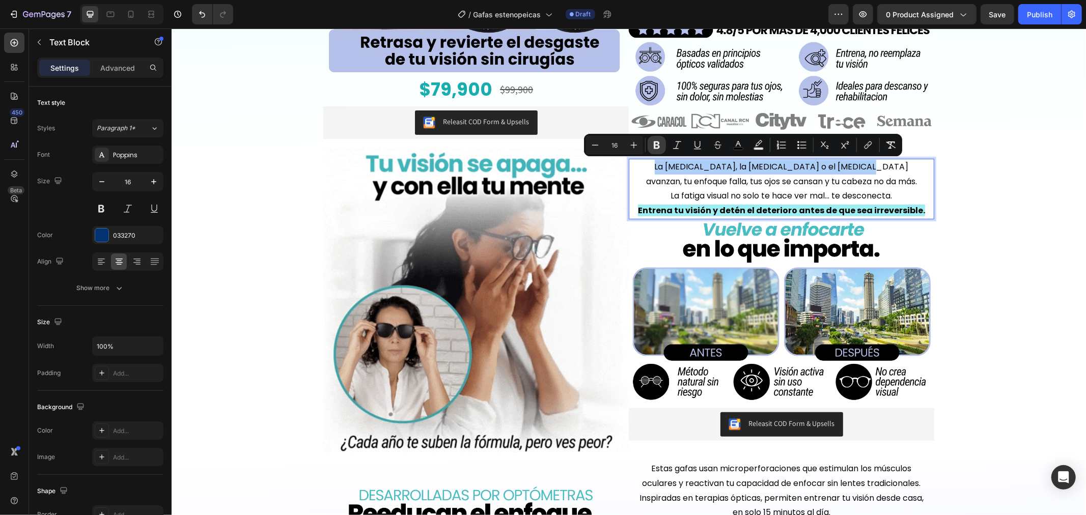
click at [659, 146] on icon "Editor contextual toolbar" at bounding box center [657, 146] width 6 height 8
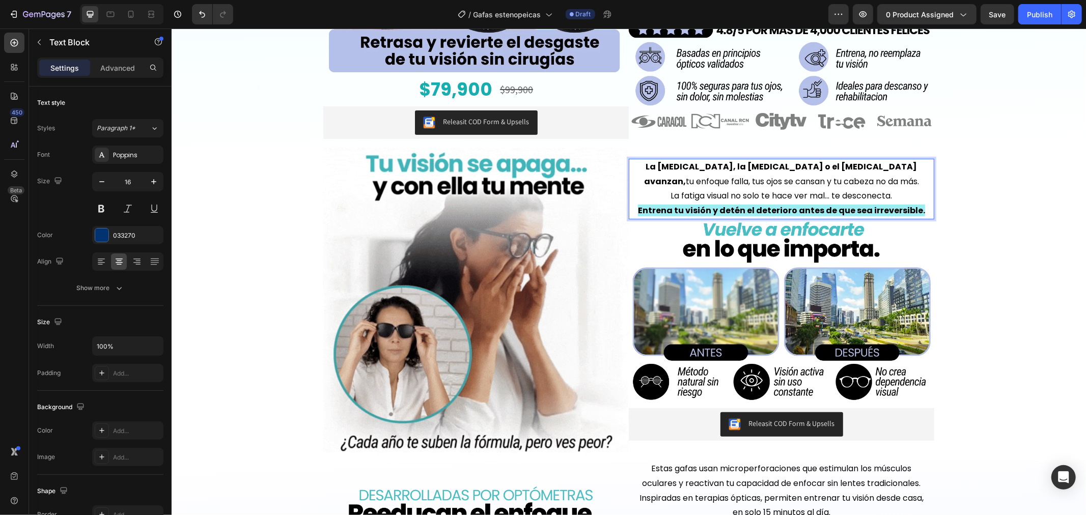
click at [738, 204] on strong "Entrena tu visión y detén el deterioro antes de que sea irreversible." at bounding box center [781, 210] width 287 height 12
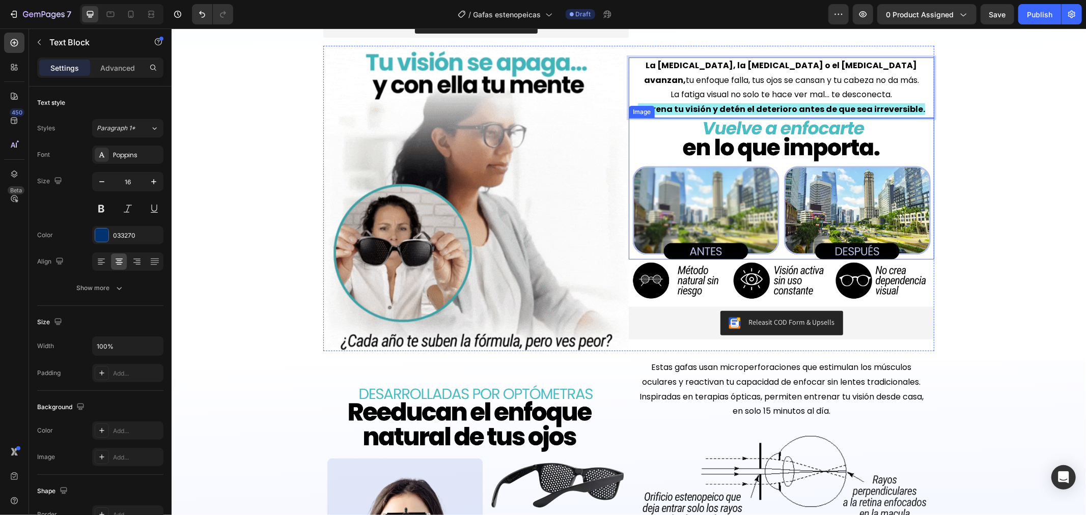
scroll to position [396, 0]
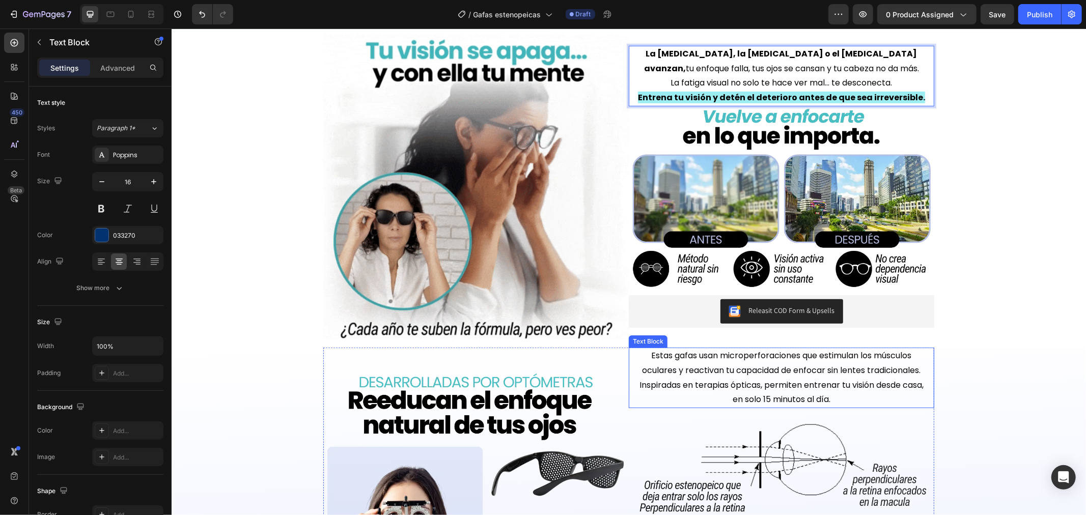
click at [750, 369] on span "Estas gafas usan microperforaciones que estimulan los músculos oculares y react…" at bounding box center [781, 362] width 279 height 26
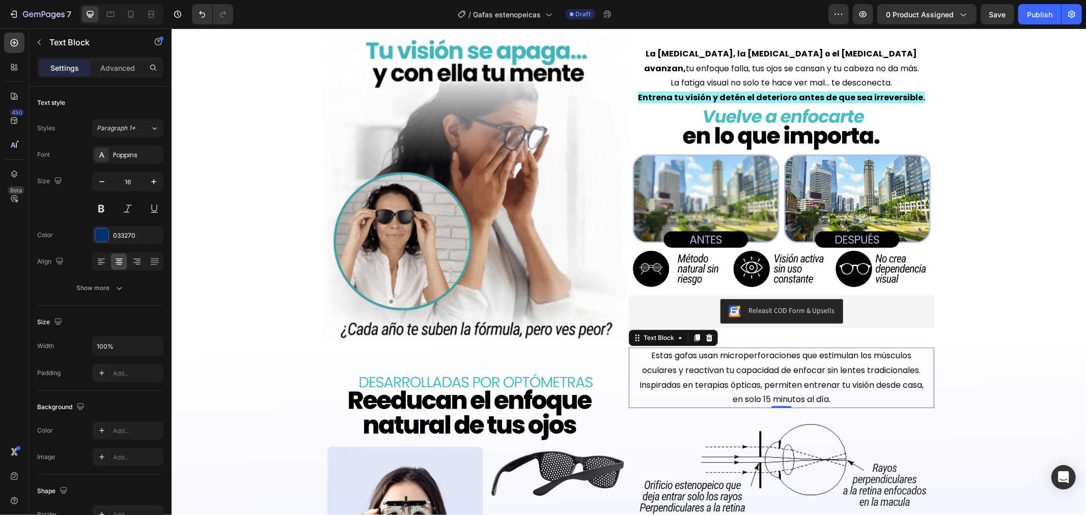
click at [750, 370] on span "Estas gafas usan microperforaciones que estimulan los músculos oculares y react…" at bounding box center [781, 362] width 279 height 26
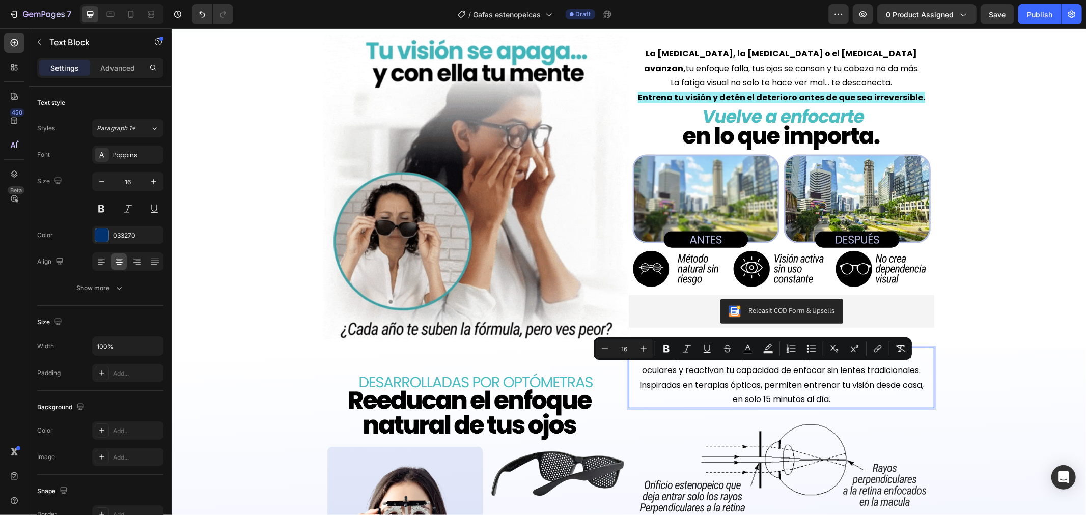
click at [642, 372] on span "Estas gafas usan microperforaciones que estimulan los músculos oculares y react…" at bounding box center [781, 362] width 279 height 26
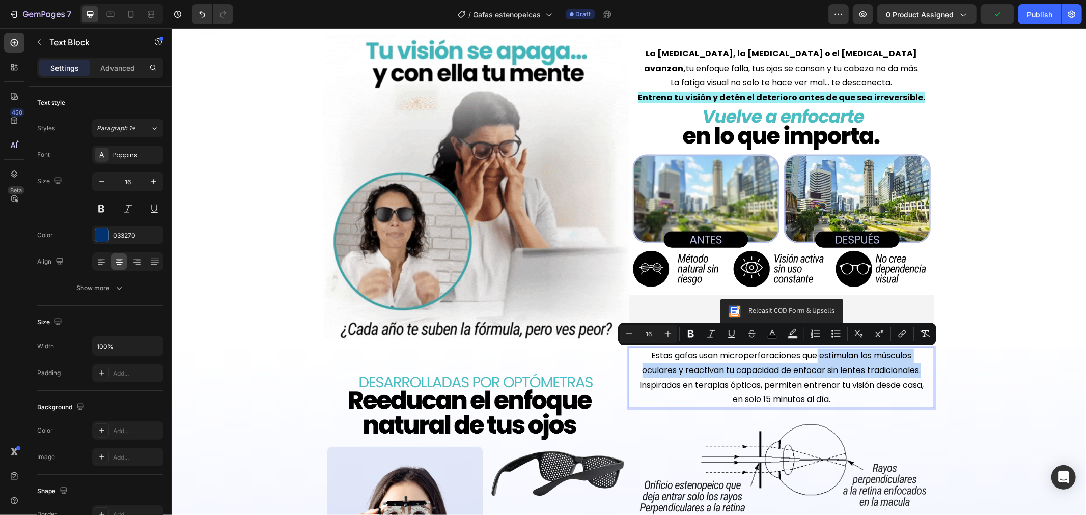
drag, startPoint x: 812, startPoint y: 354, endPoint x: 925, endPoint y: 369, distance: 114.5
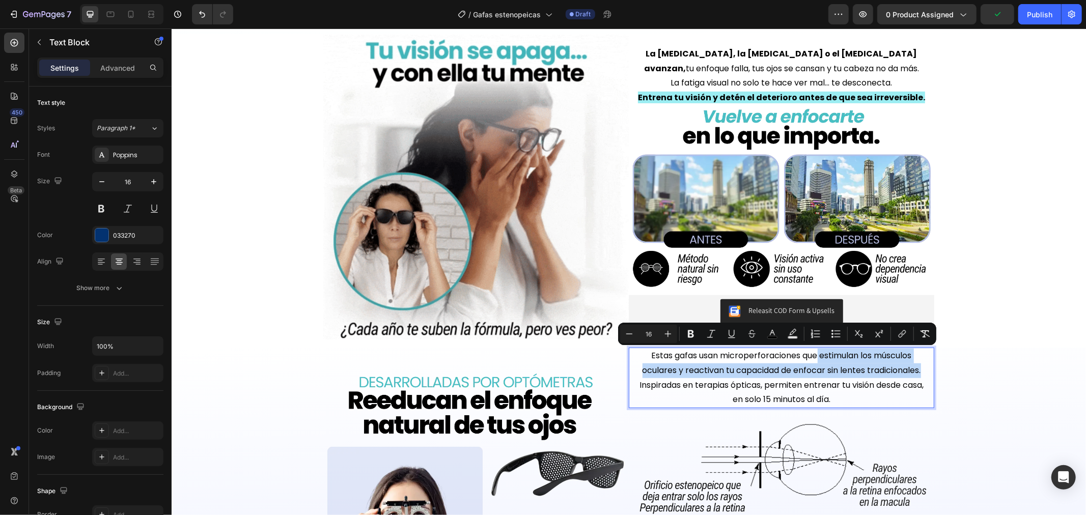
click at [925, 369] on div "Estas gafas usan microperforaciones que estimulan los músculos oculares y react…" at bounding box center [782, 377] width 306 height 61
click at [788, 329] on button "Text Background Color" at bounding box center [793, 334] width 18 height 18
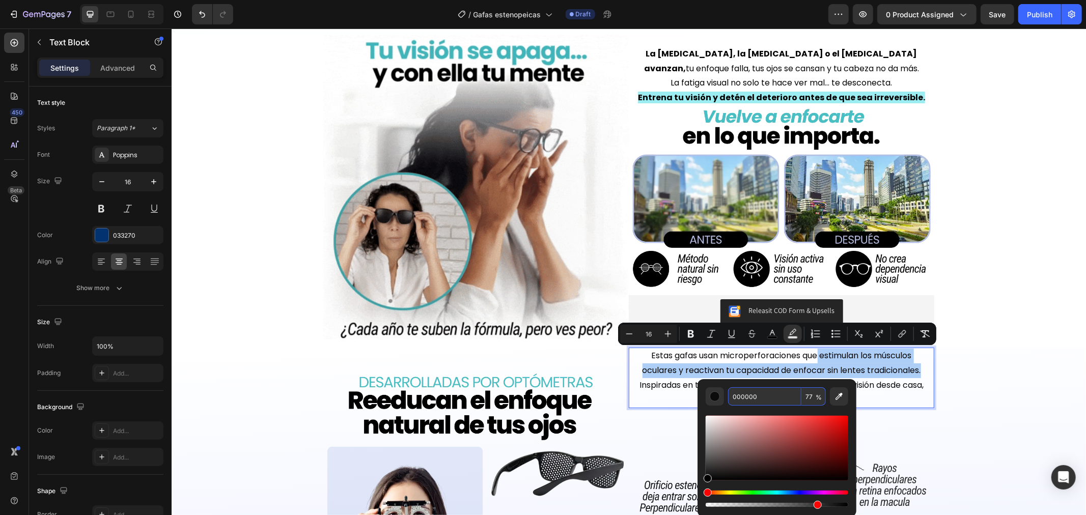
click at [779, 395] on input "000000" at bounding box center [764, 397] width 73 height 18
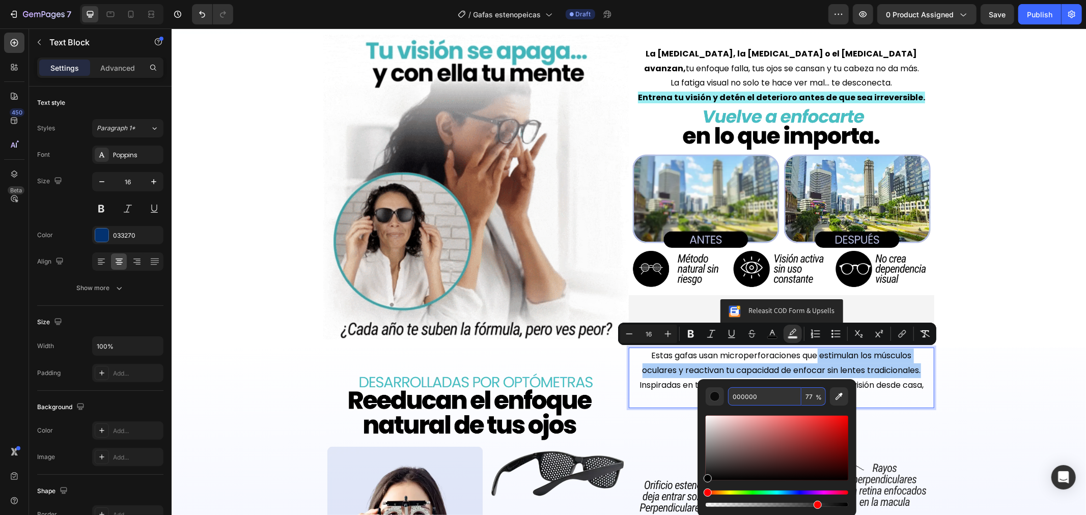
paste input "9BEDF2"
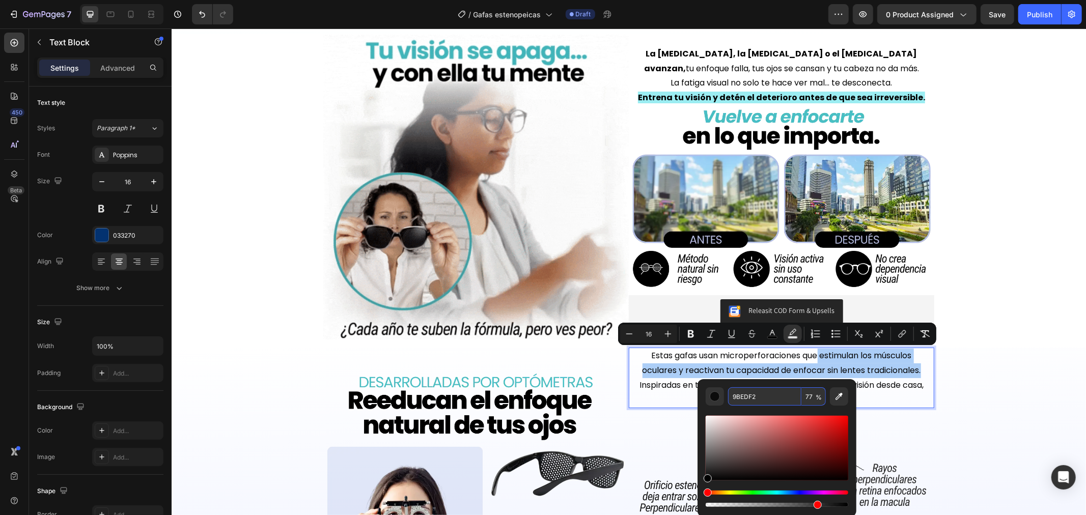
type input "9BEDF2"
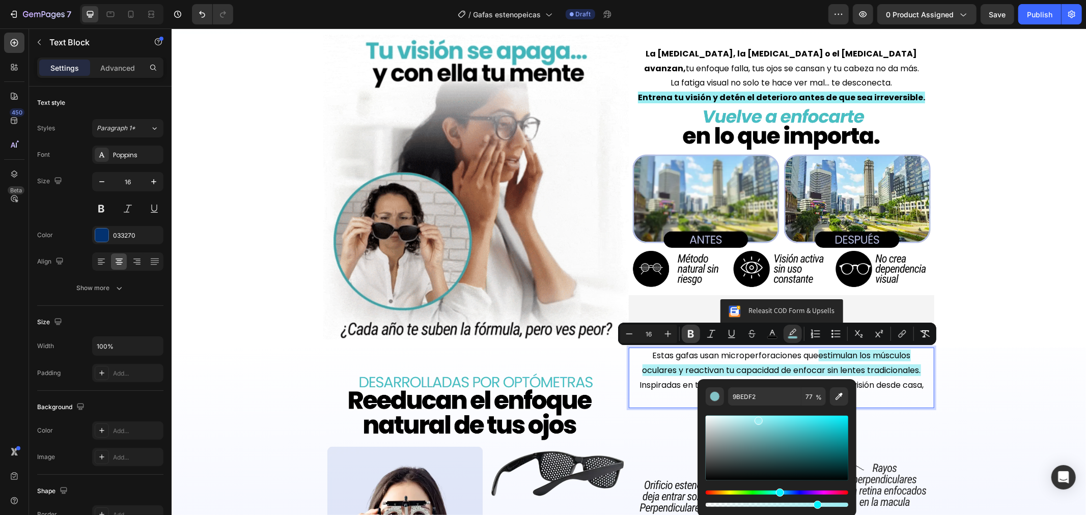
click at [689, 328] on button "Bold" at bounding box center [691, 334] width 18 height 18
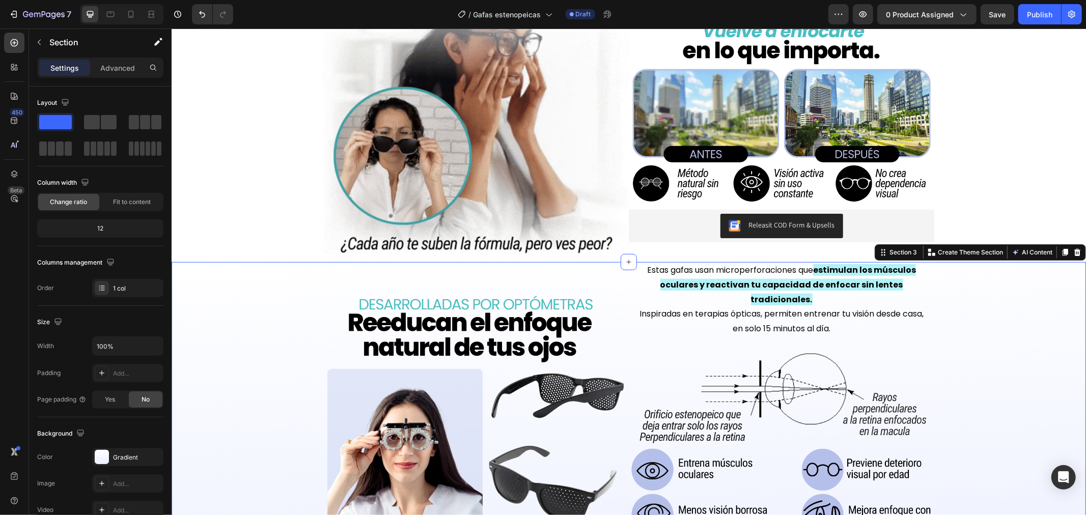
scroll to position [679, 0]
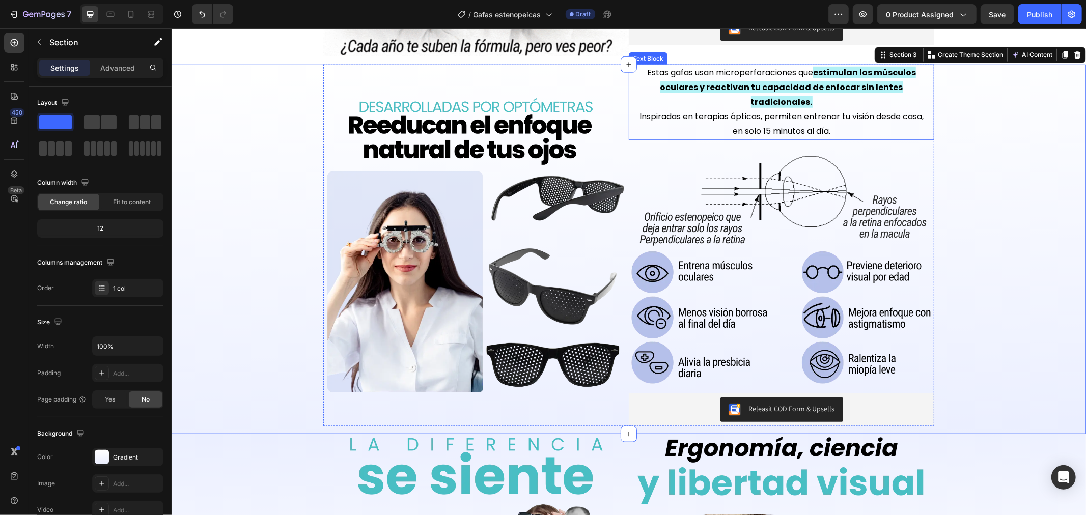
click at [828, 119] on p "Inspiradas en terapias ópticas, permiten entrenar tu visión desde casa, en solo…" at bounding box center [781, 124] width 293 height 30
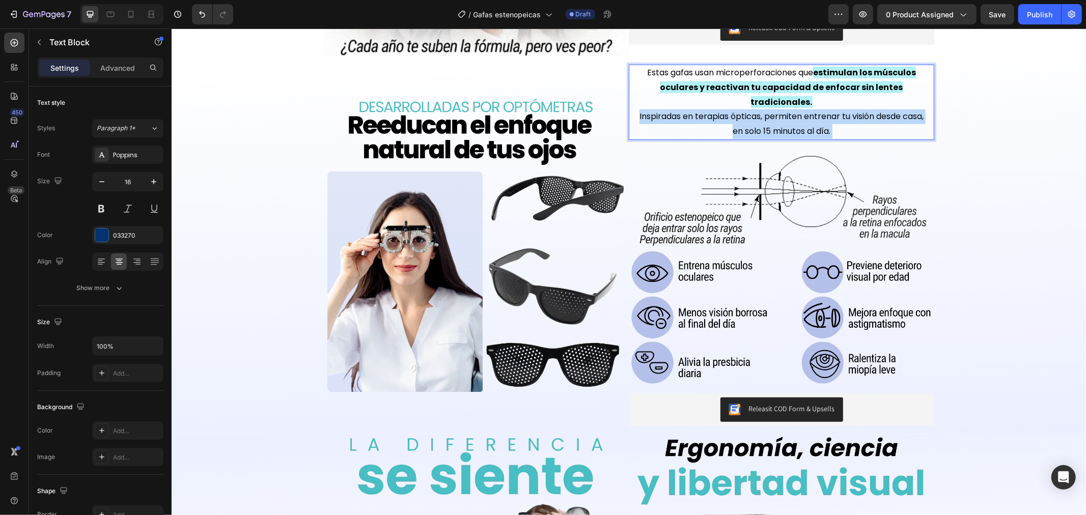
drag, startPoint x: 828, startPoint y: 117, endPoint x: 749, endPoint y: 117, distance: 78.4
click at [749, 117] on p "Inspiradas en terapias ópticas, permiten entrenar tu visión desde casa, en solo…" at bounding box center [781, 124] width 293 height 30
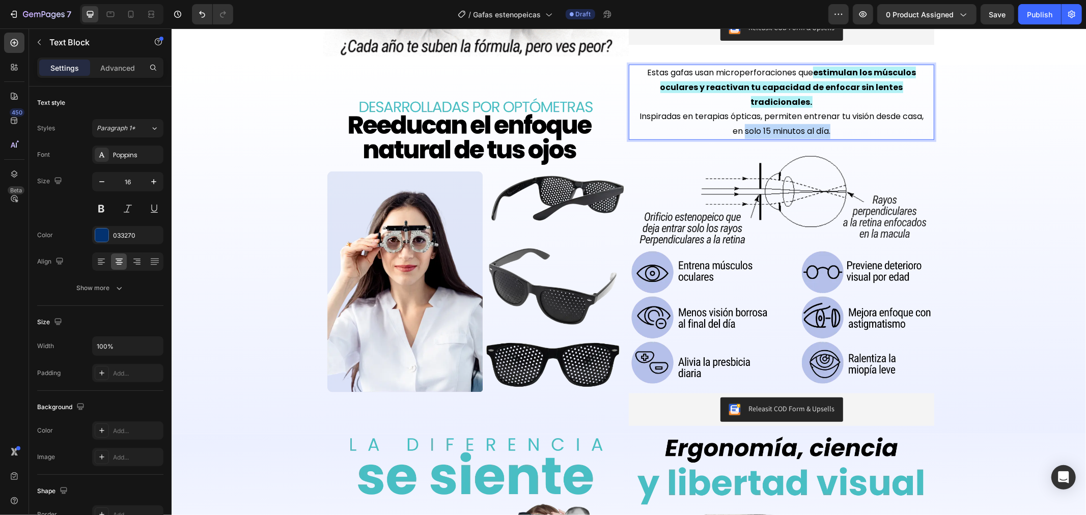
click at [738, 117] on span "Inspiradas en terapias ópticas, permiten entrenar tu visión desde casa, en solo…" at bounding box center [781, 123] width 284 height 26
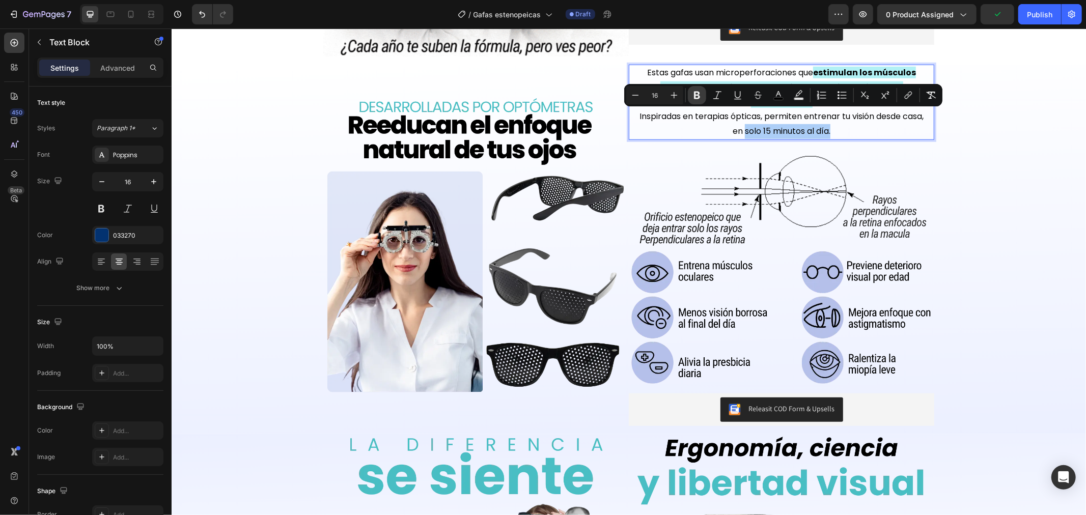
click at [688, 94] on button "Bold" at bounding box center [697, 95] width 18 height 18
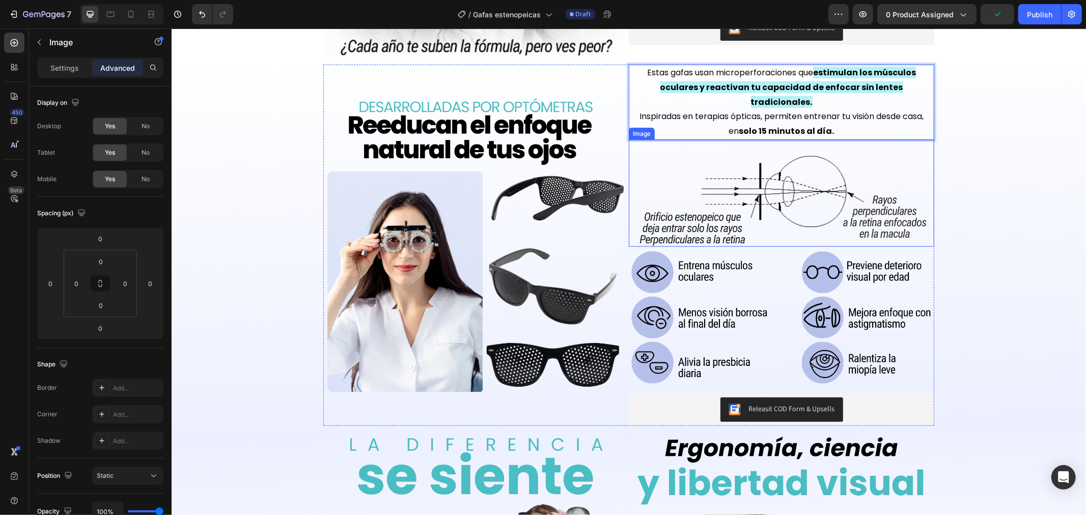
click at [911, 170] on img at bounding box center [782, 193] width 306 height 107
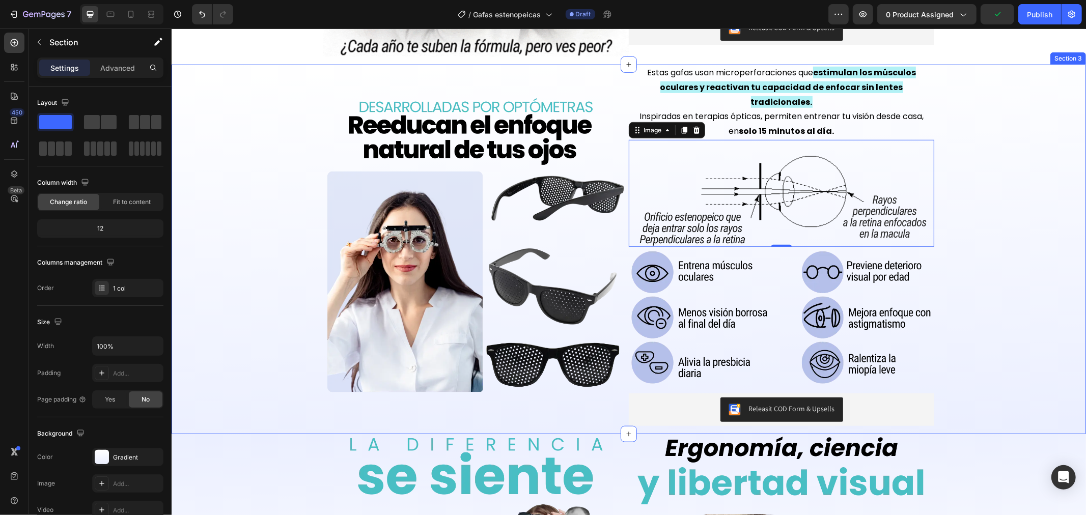
click at [1064, 169] on div "Image Estas gafas usan microperforaciones que estimulan los músculos oculares y…" at bounding box center [628, 249] width 915 height 370
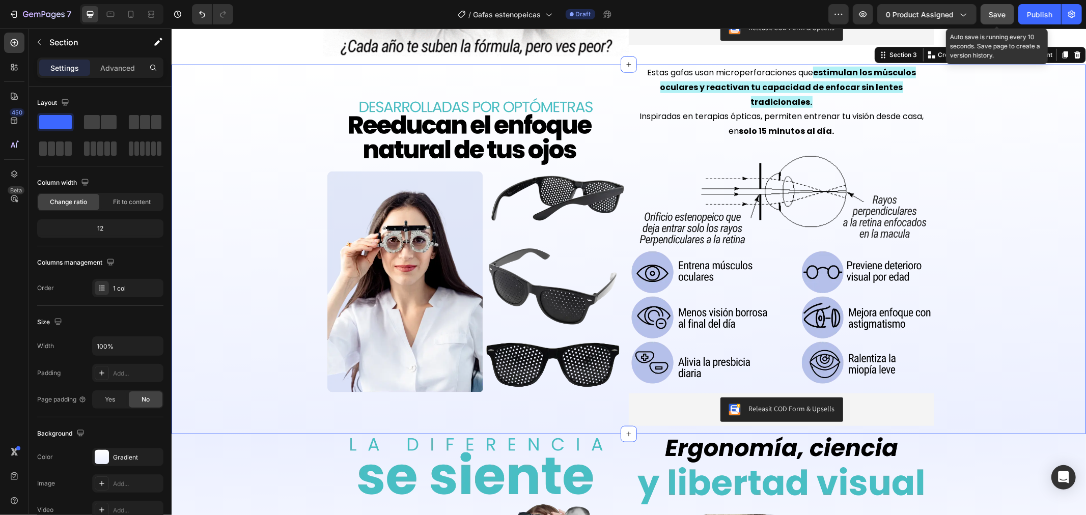
click at [1005, 4] on button "Save" at bounding box center [998, 14] width 34 height 20
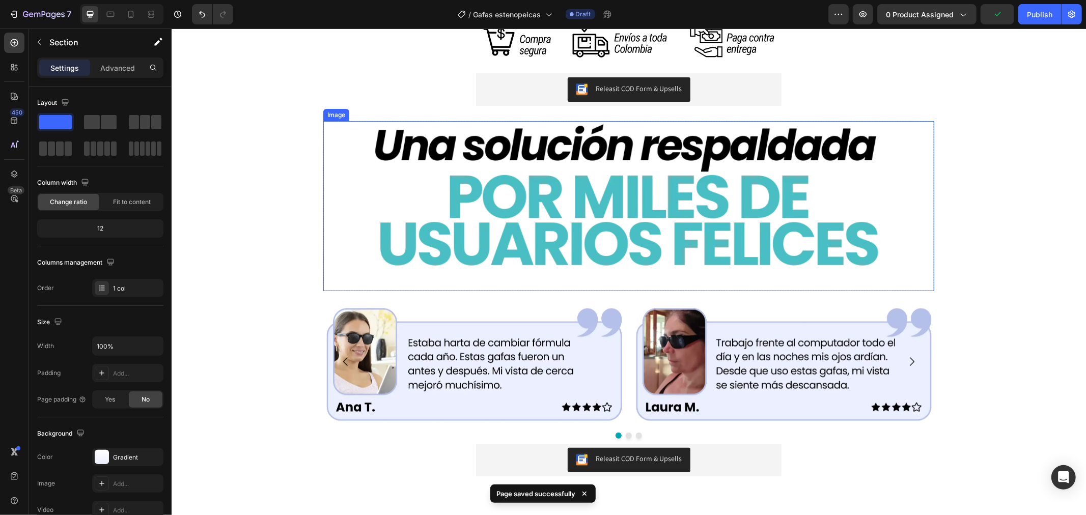
scroll to position [1585, 0]
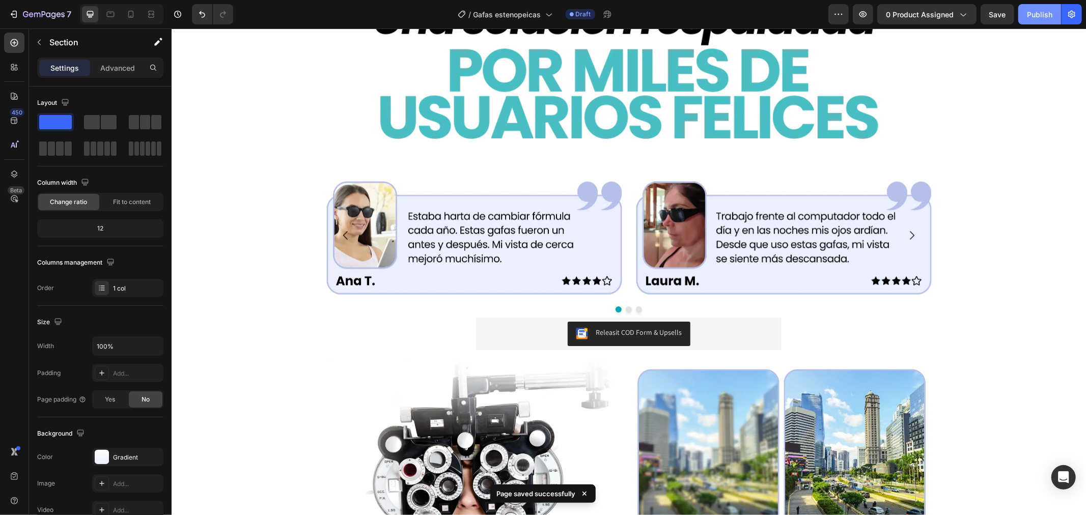
click at [1045, 9] on div "Publish" at bounding box center [1039, 14] width 25 height 11
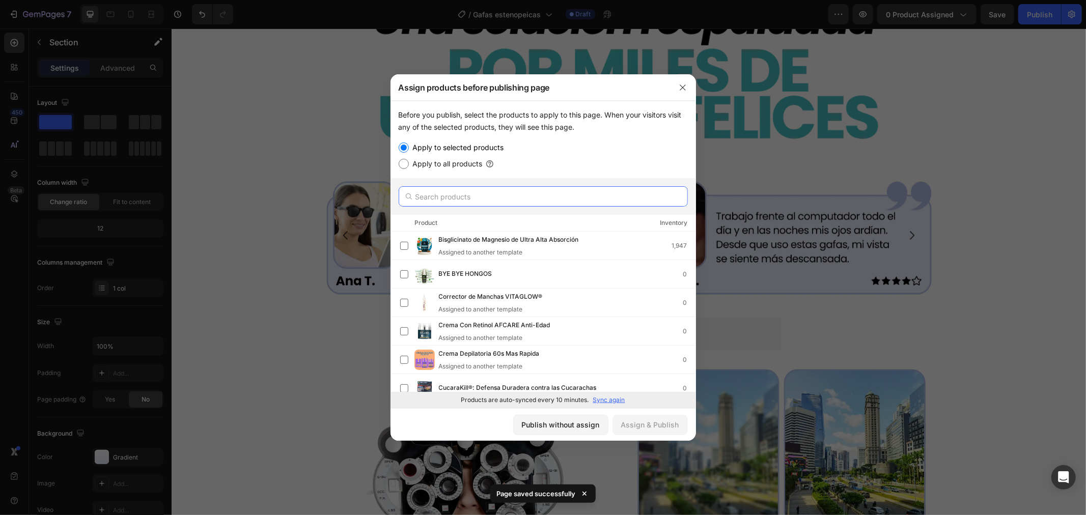
click at [557, 201] on input "text" at bounding box center [543, 196] width 289 height 20
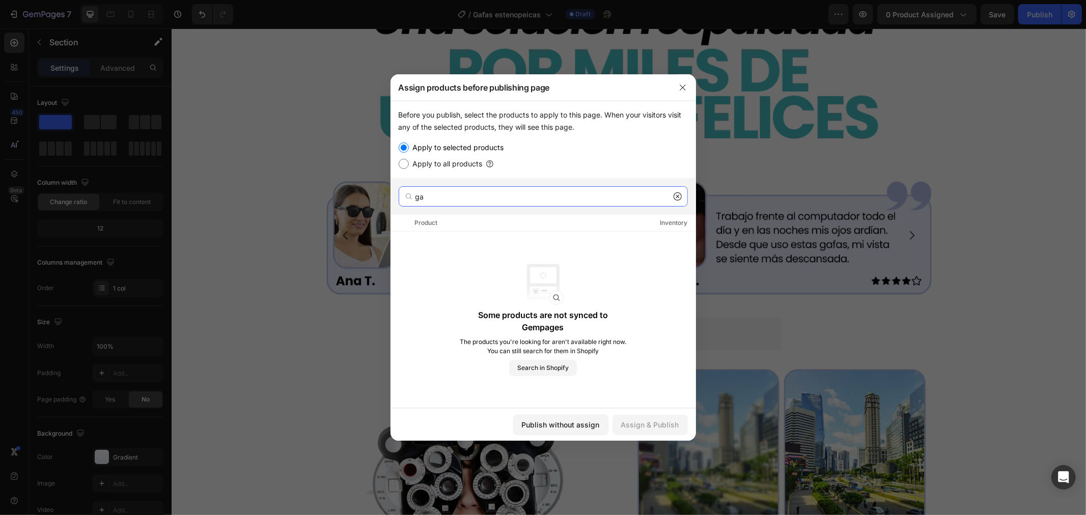
type input "g"
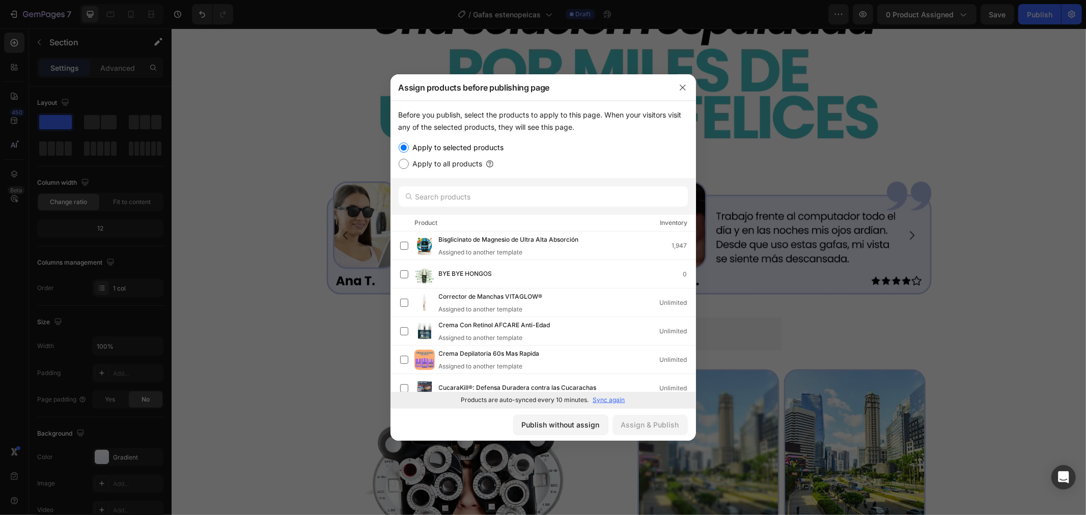
click at [255, 77] on div at bounding box center [543, 257] width 1086 height 515
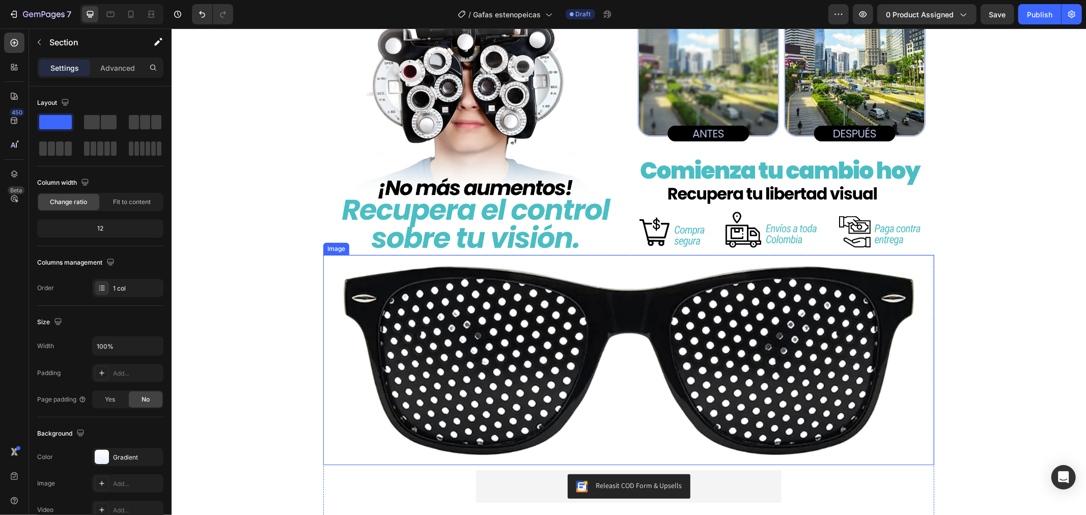
scroll to position [2116, 0]
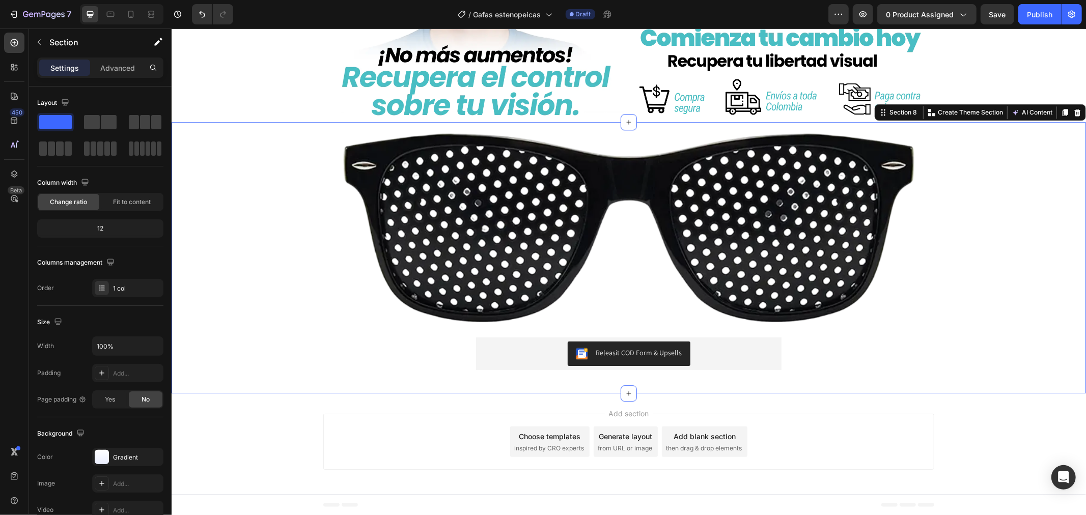
click at [256, 282] on div "Image Releasit COD Form & Upsells Releasit COD Form & Upsells Product Row Row" at bounding box center [628, 257] width 915 height 271
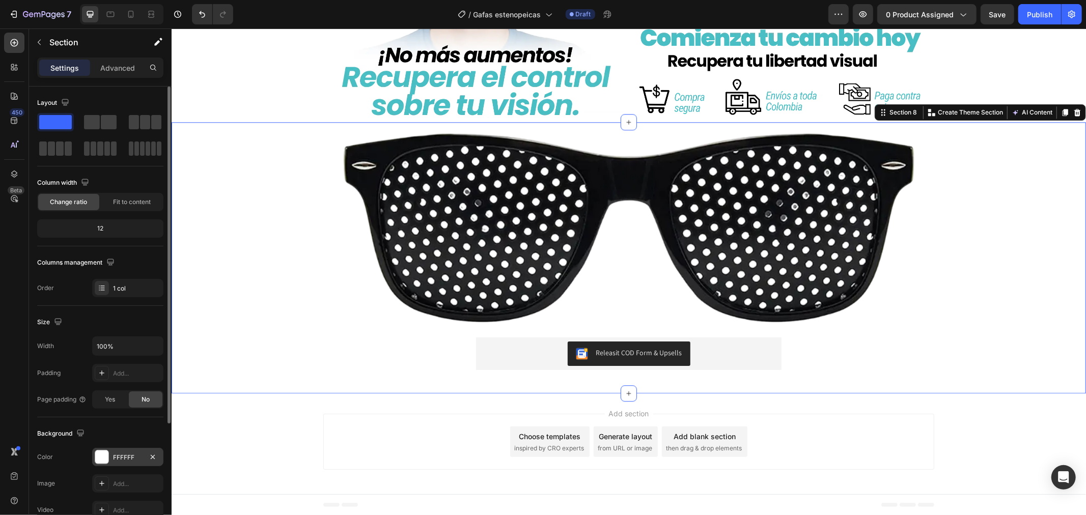
click at [114, 455] on div "FFFFFF" at bounding box center [128, 457] width 30 height 9
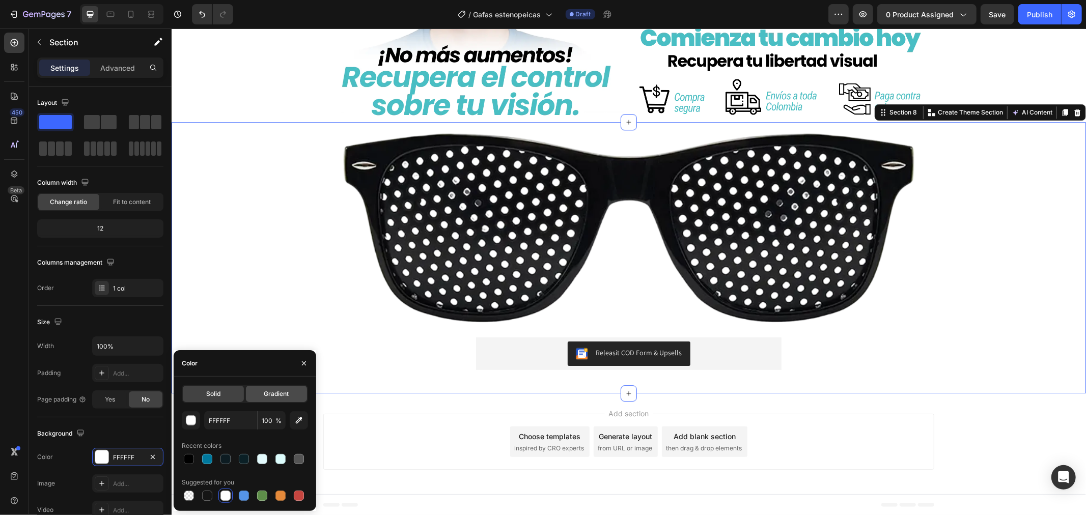
click at [272, 399] on div "Gradient" at bounding box center [276, 394] width 61 height 16
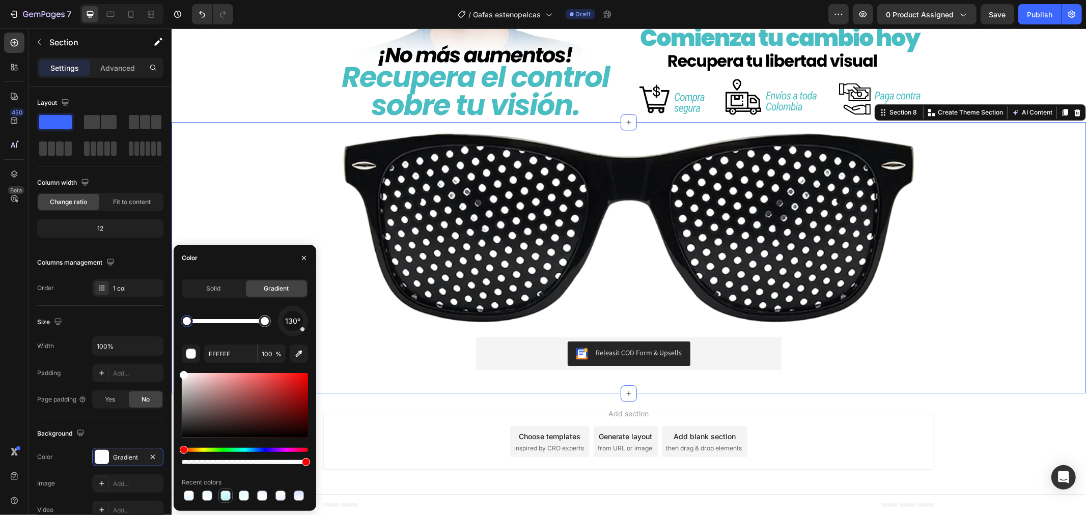
click at [224, 493] on div at bounding box center [226, 496] width 10 height 10
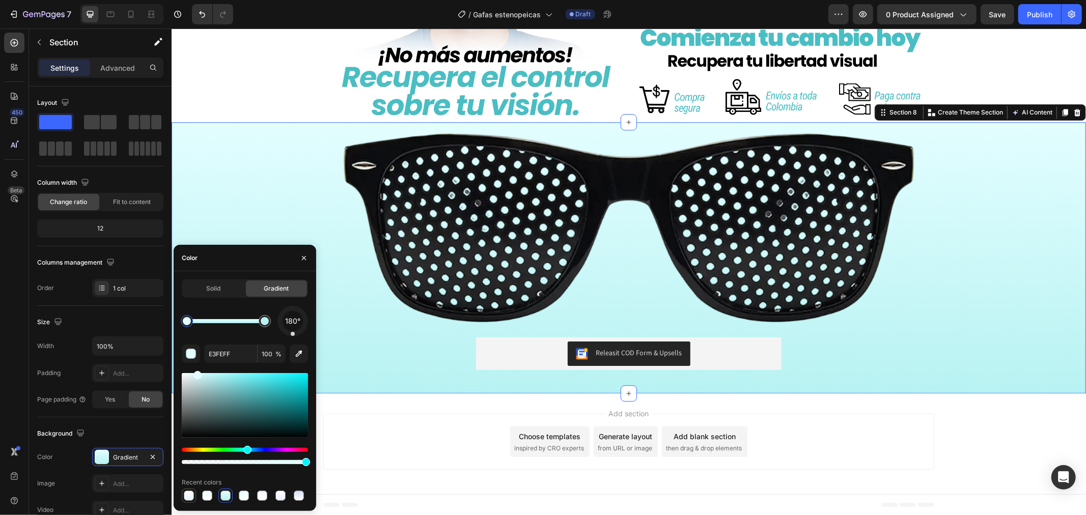
click at [187, 500] on div at bounding box center [189, 496] width 10 height 10
type input "FFFFFF"
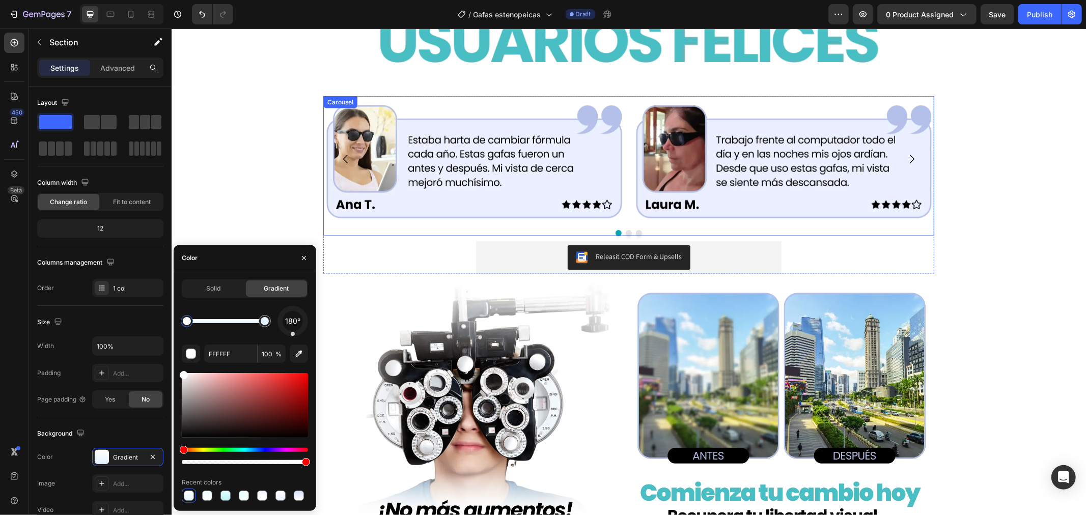
scroll to position [1282, 0]
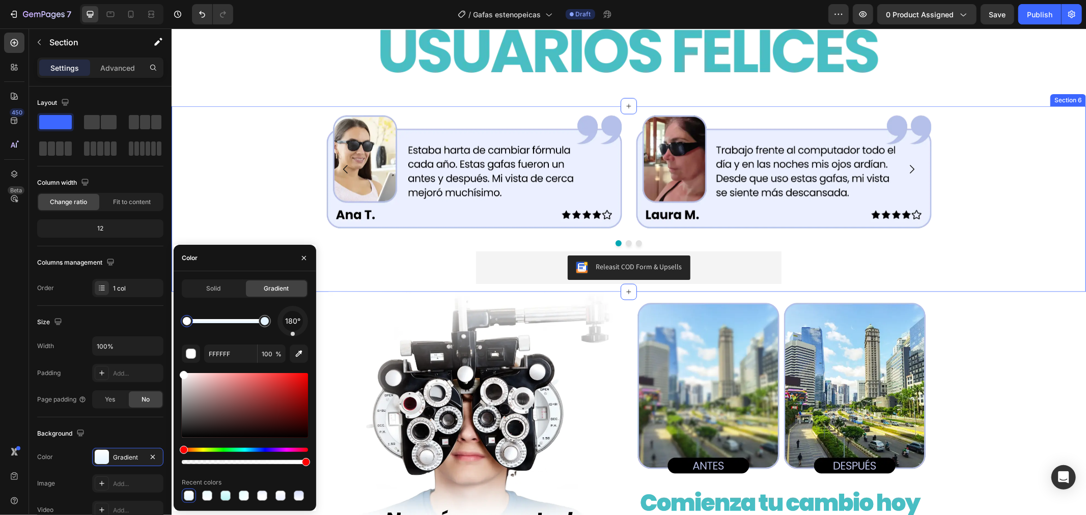
click at [267, 125] on div "Image Image Image Carousel Releasit COD Form & Upsells Releasit COD Form & Upse…" at bounding box center [628, 199] width 915 height 186
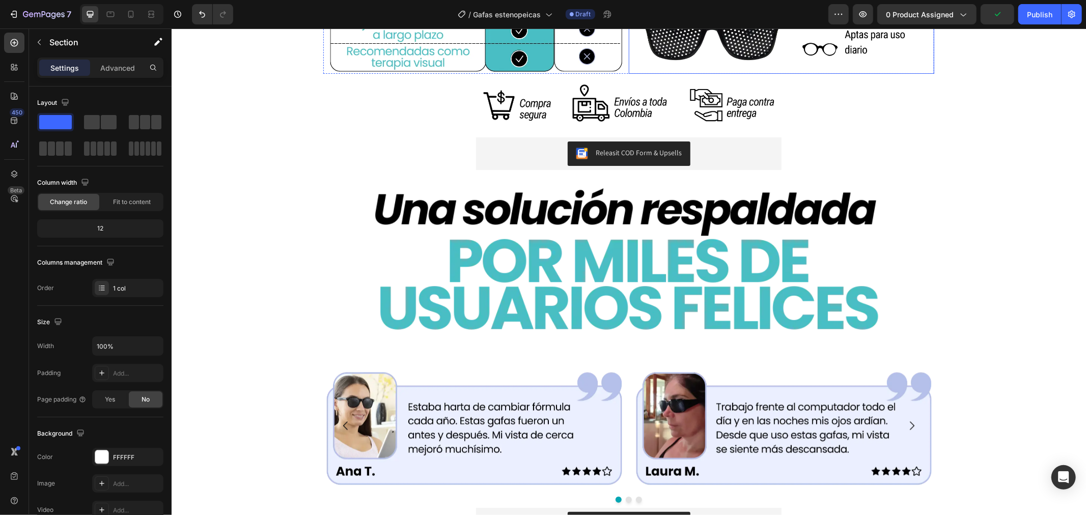
scroll to position [1395, 0]
click at [267, 198] on div "Image Row Row" at bounding box center [628, 273] width 915 height 178
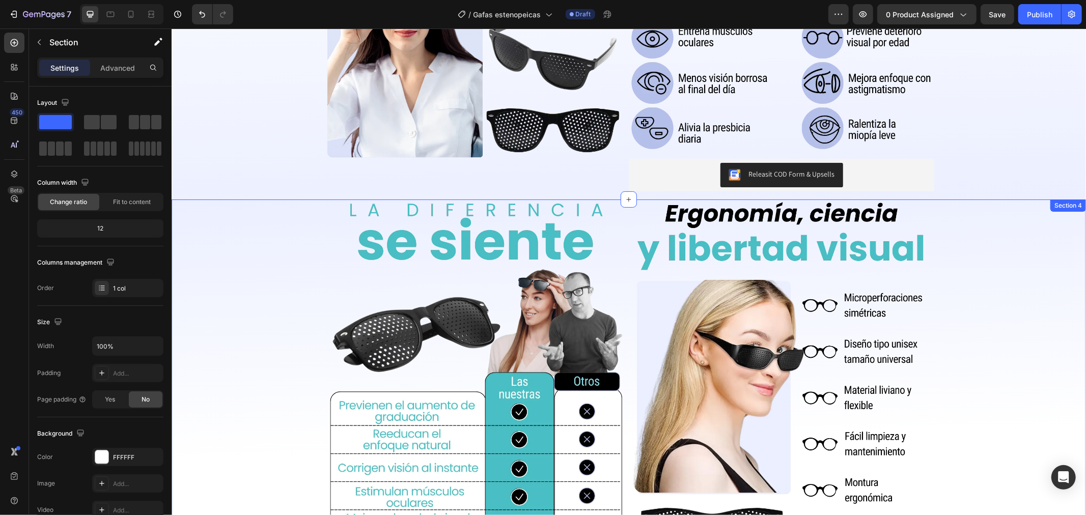
scroll to position [885, 0]
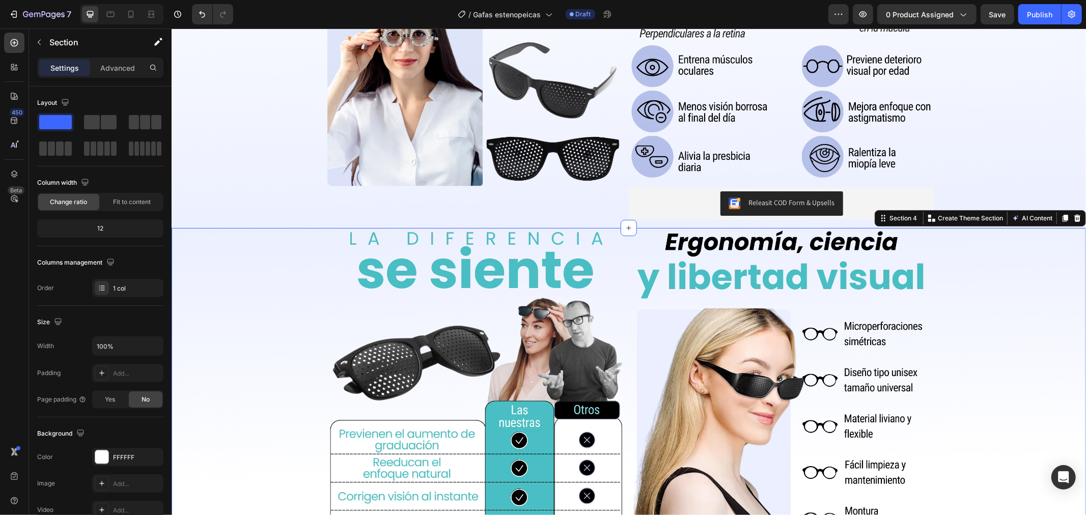
click at [264, 333] on div "Image Image Row Row Image Releasit COD Form & Upsells Releasit COD Form & Upsel…" at bounding box center [628, 468] width 915 height 481
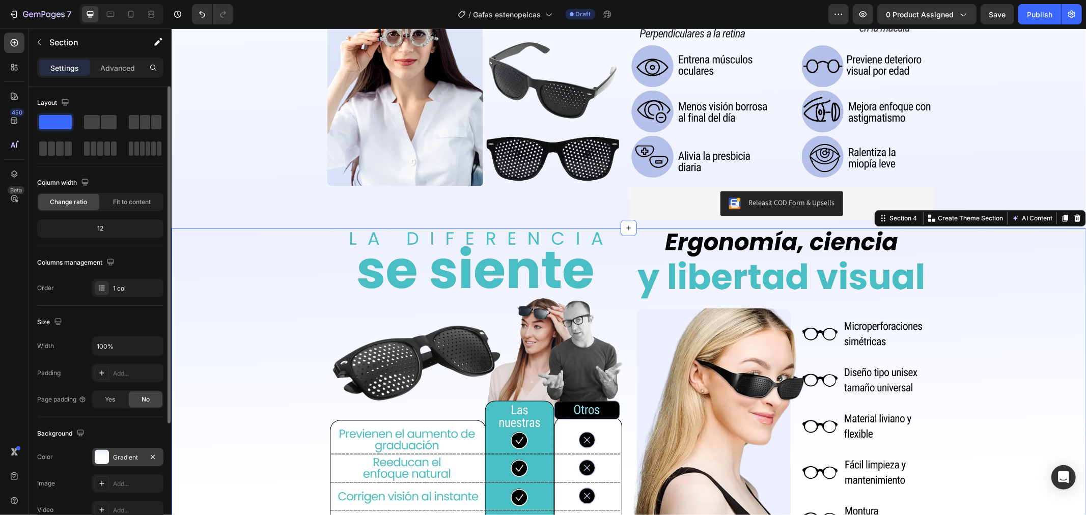
click at [123, 453] on div "Gradient" at bounding box center [128, 457] width 30 height 9
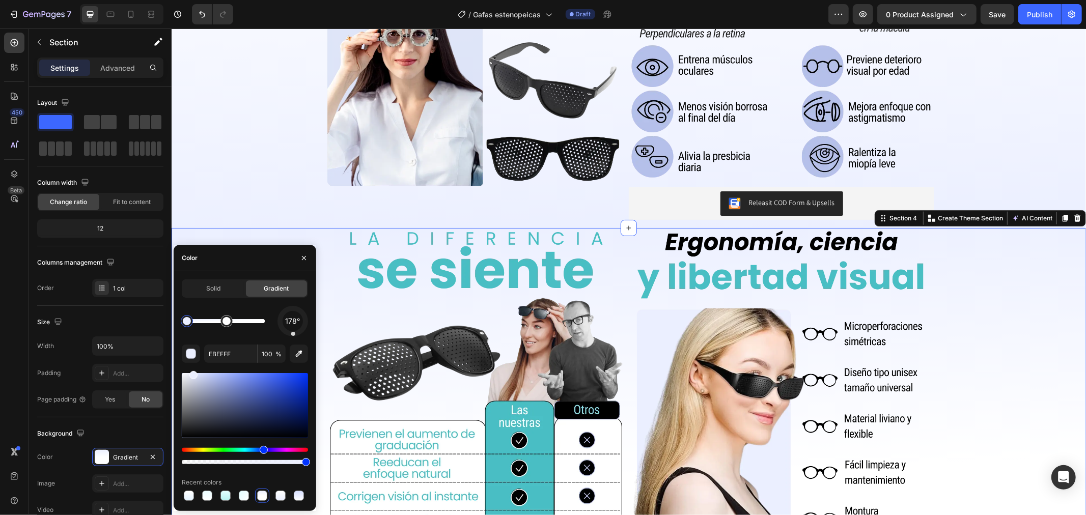
click at [183, 323] on div at bounding box center [187, 321] width 8 height 8
click at [241, 344] on div "178° EBEFFF 100 % Recent colors" at bounding box center [245, 404] width 126 height 197
click at [235, 357] on input "EBEFFF" at bounding box center [230, 354] width 53 height 18
click at [218, 294] on div "Solid" at bounding box center [213, 289] width 61 height 16
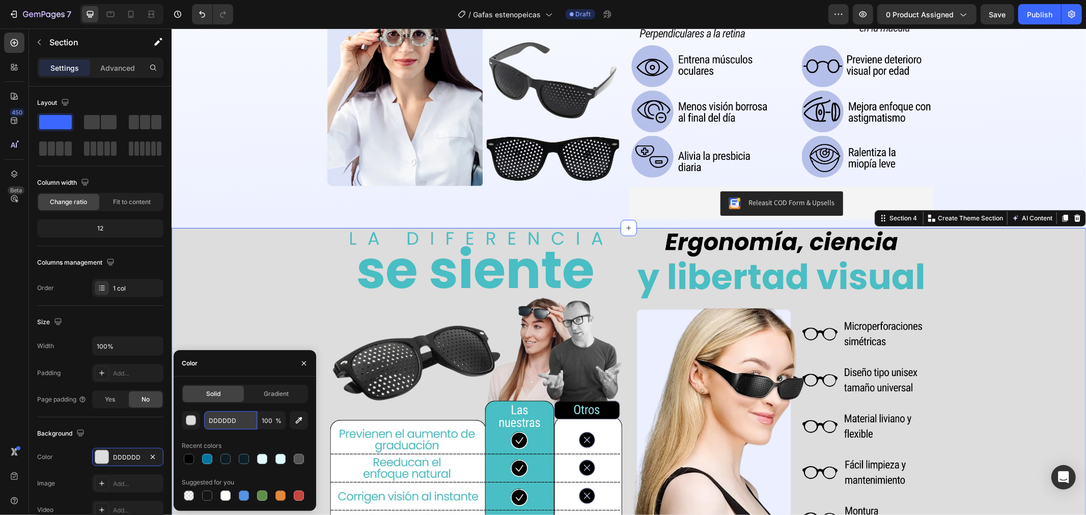
click at [247, 420] on input "DDDDDD" at bounding box center [230, 421] width 53 height 18
paste input "EBEFFF"
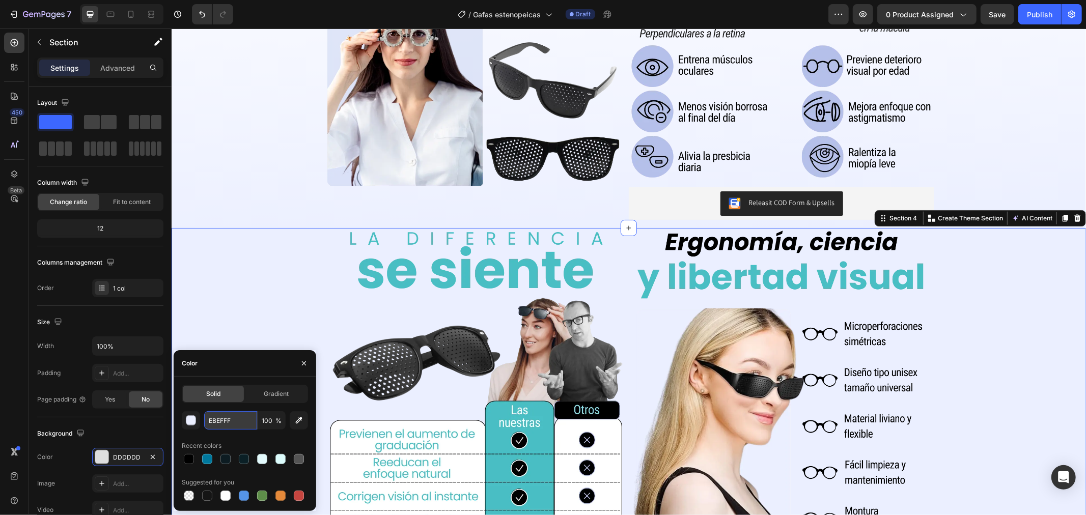
scroll to position [942, 0]
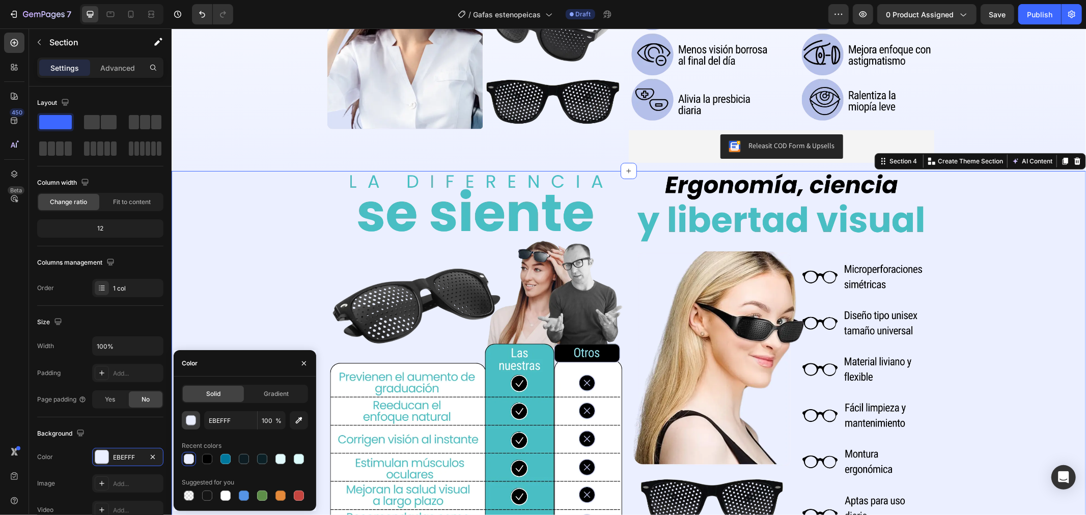
click at [183, 418] on button "button" at bounding box center [191, 421] width 18 height 18
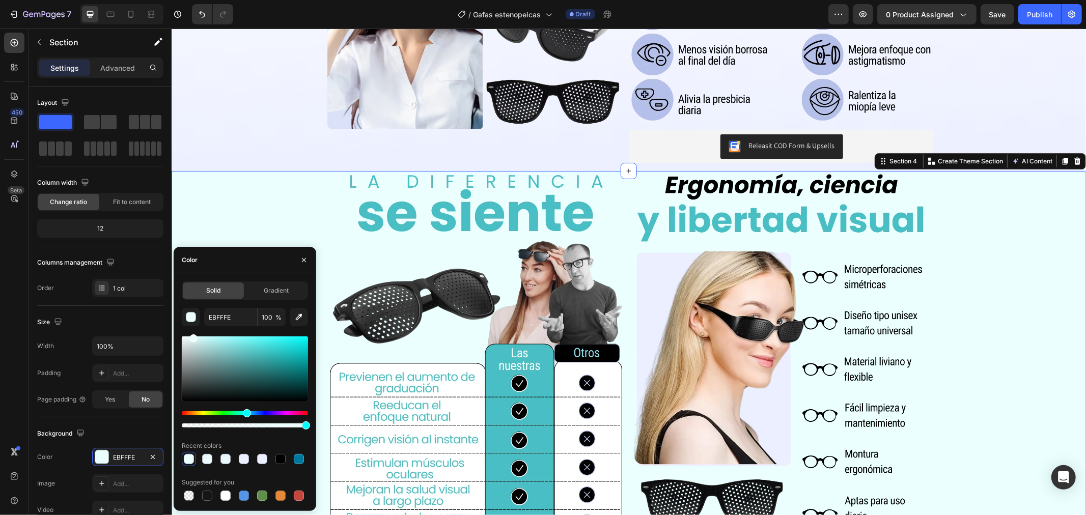
type input "EBFFFF"
drag, startPoint x: 261, startPoint y: 411, endPoint x: 246, endPoint y: 420, distance: 17.8
click at [246, 420] on div at bounding box center [245, 420] width 126 height 16
click at [241, 323] on input "EBFFFF" at bounding box center [230, 317] width 53 height 18
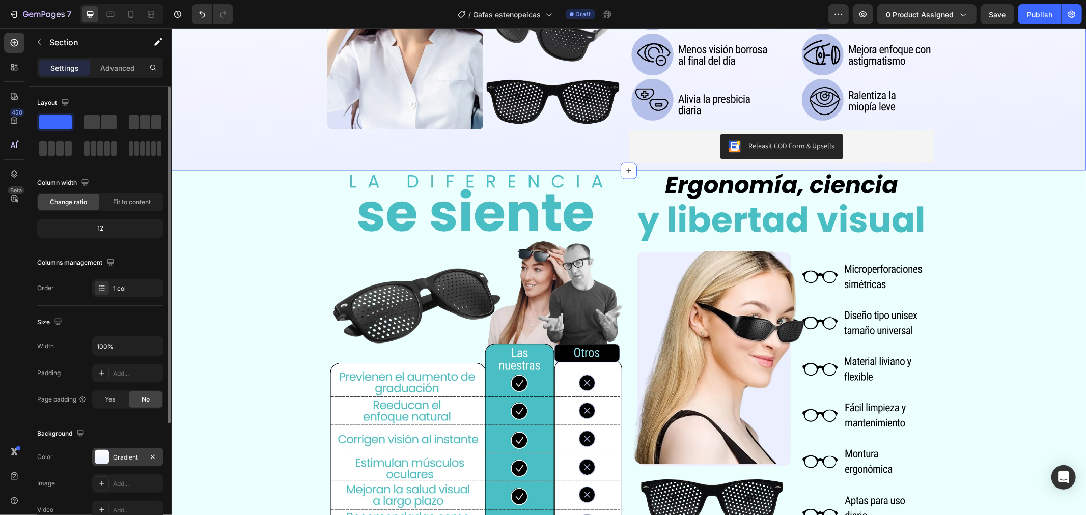
click at [130, 451] on div "Gradient" at bounding box center [127, 457] width 71 height 18
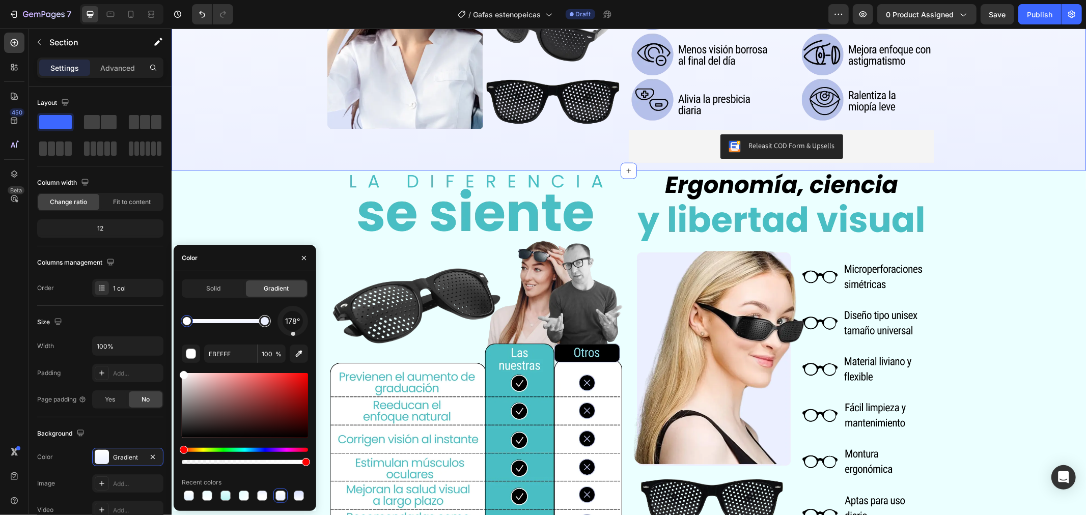
click at [264, 319] on div at bounding box center [265, 321] width 8 height 8
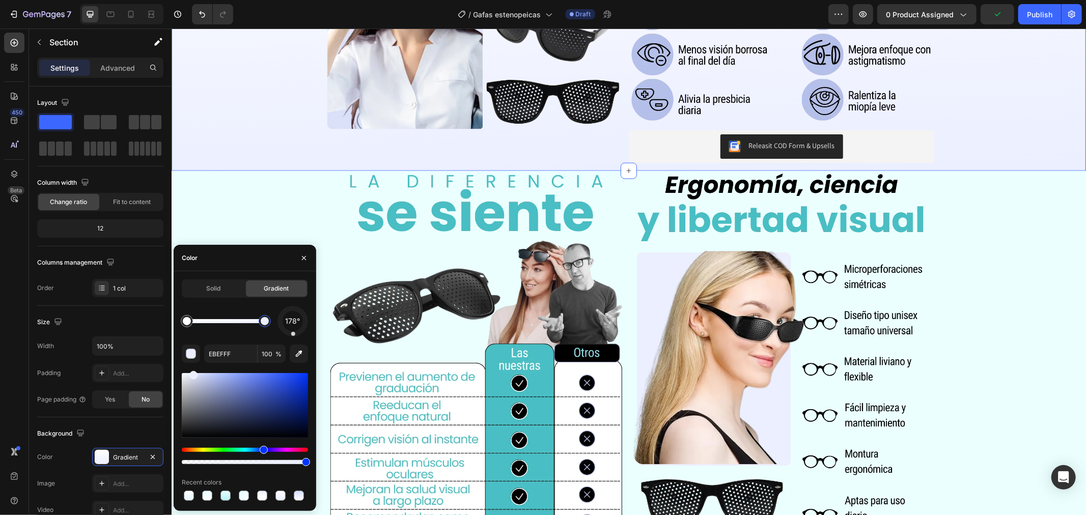
drag, startPoint x: 264, startPoint y: 319, endPoint x: 283, endPoint y: 324, distance: 20.0
click at [283, 324] on div "178°" at bounding box center [245, 321] width 126 height 31
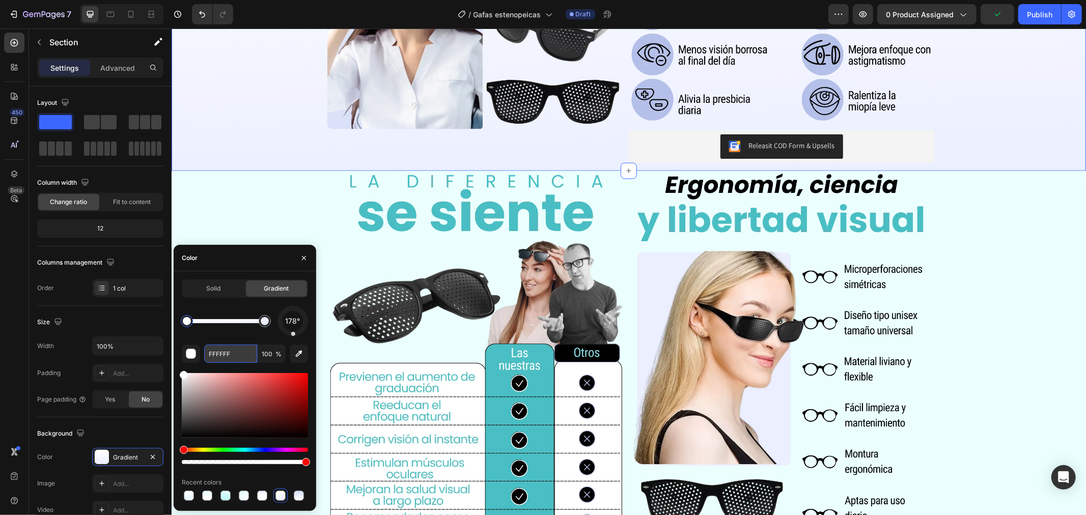
click at [234, 352] on input "FFFFFF" at bounding box center [230, 354] width 53 height 18
click at [267, 319] on div at bounding box center [265, 321] width 8 height 8
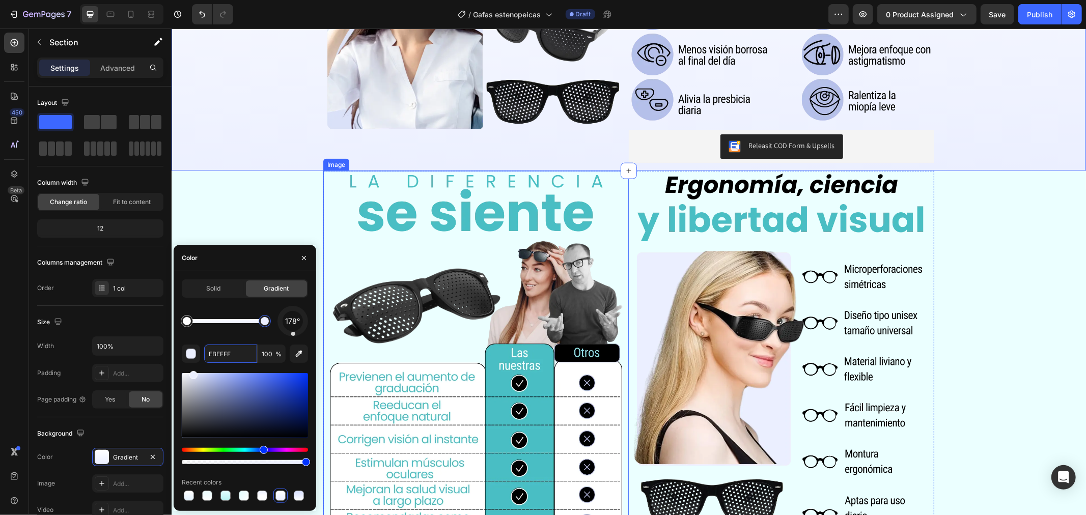
paste input "F"
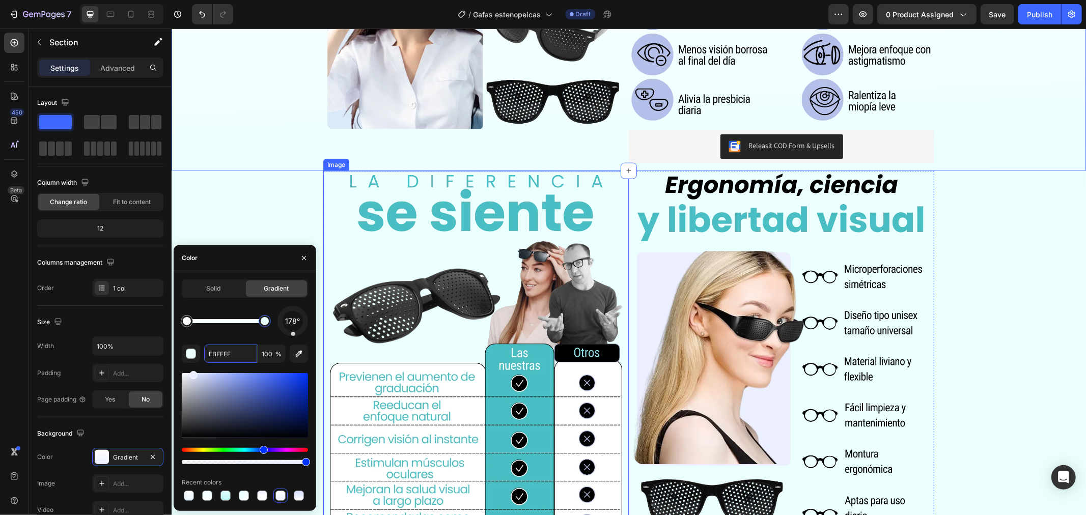
type input "EBFFFF"
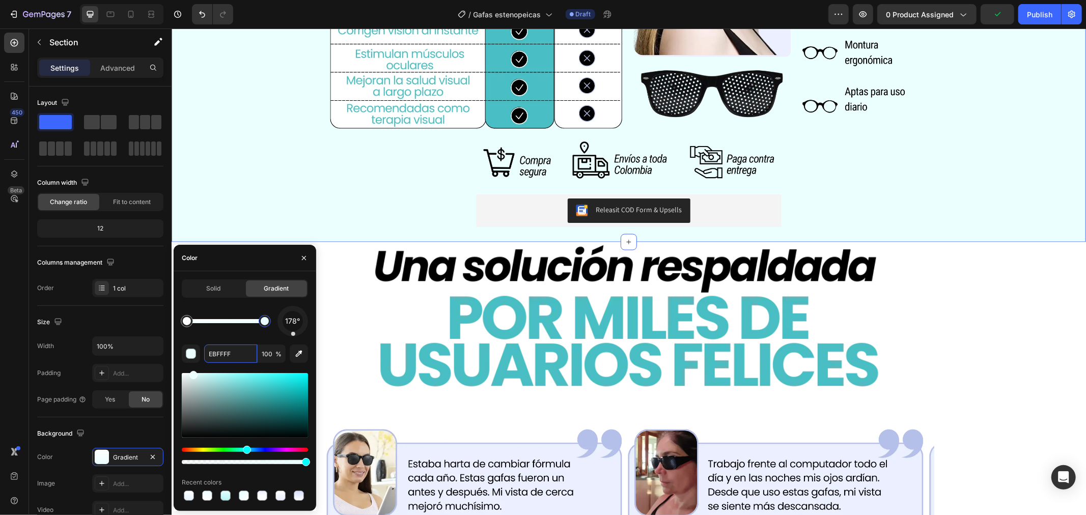
scroll to position [1338, 0]
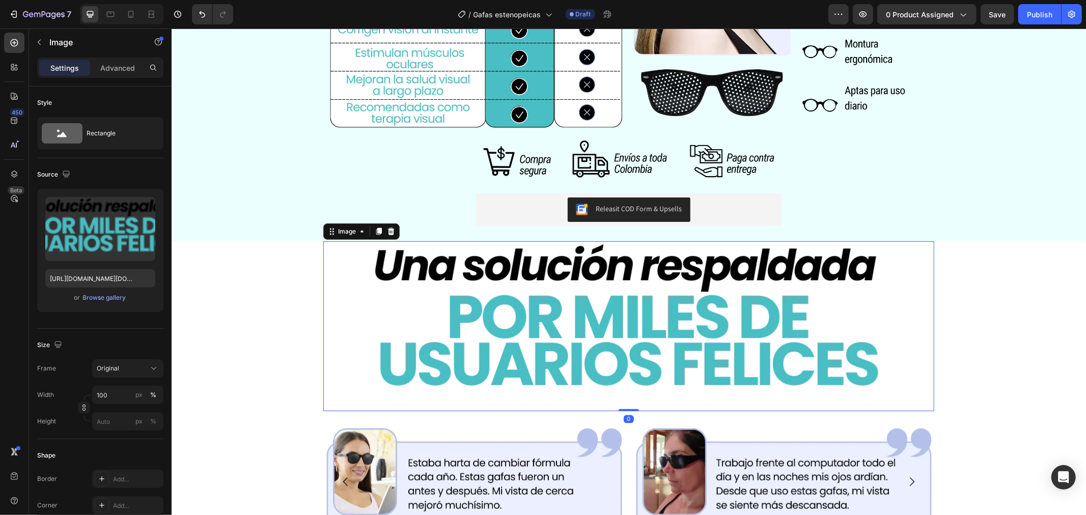
click at [349, 266] on img at bounding box center [628, 326] width 611 height 170
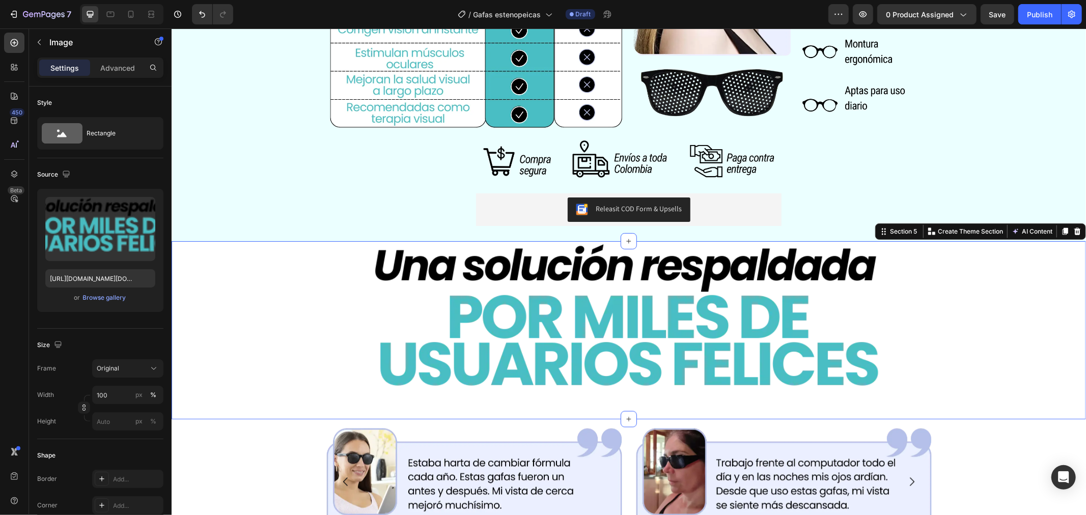
click at [289, 261] on div "Image Row Row" at bounding box center [628, 330] width 915 height 178
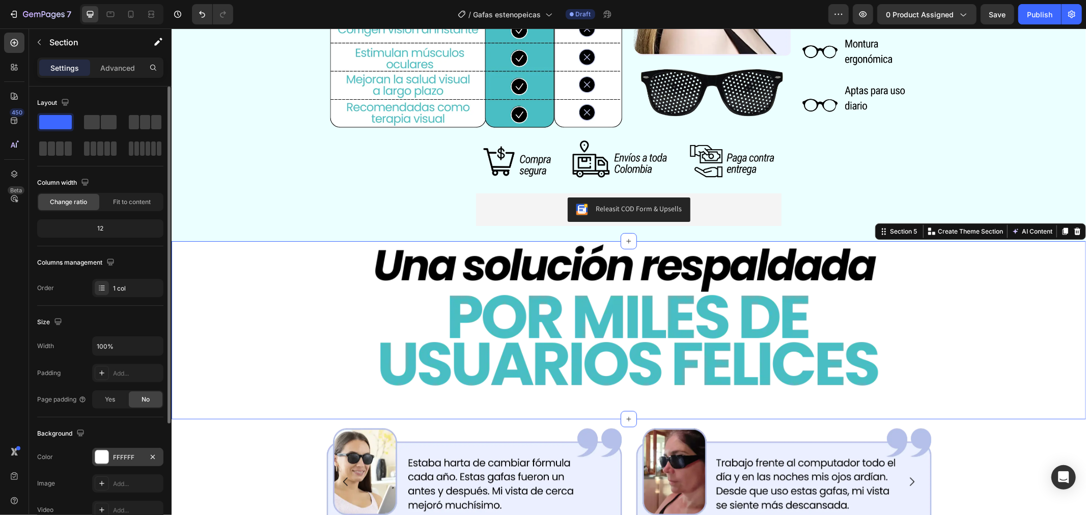
click at [126, 451] on div "FFFFFF" at bounding box center [127, 457] width 71 height 18
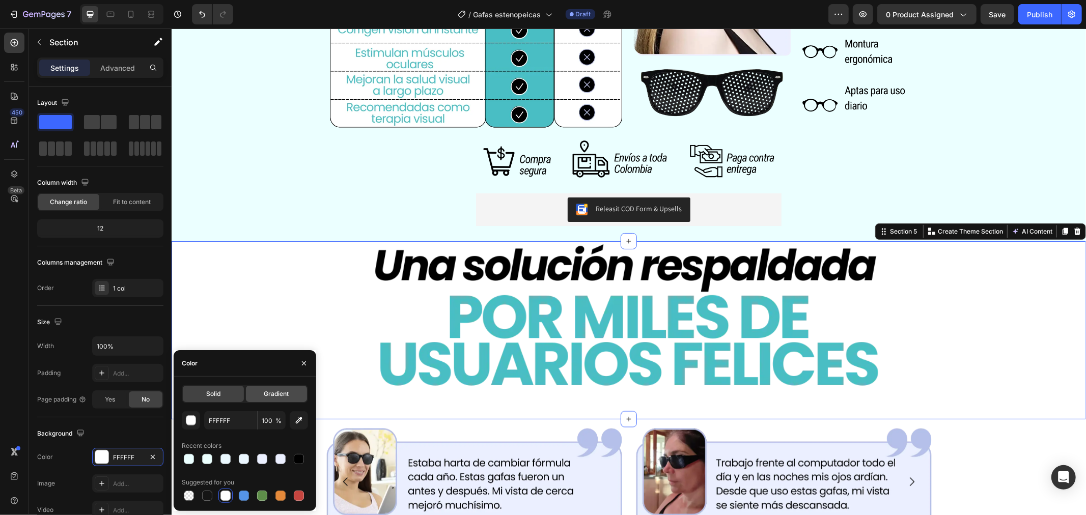
click at [285, 391] on span "Gradient" at bounding box center [276, 394] width 25 height 9
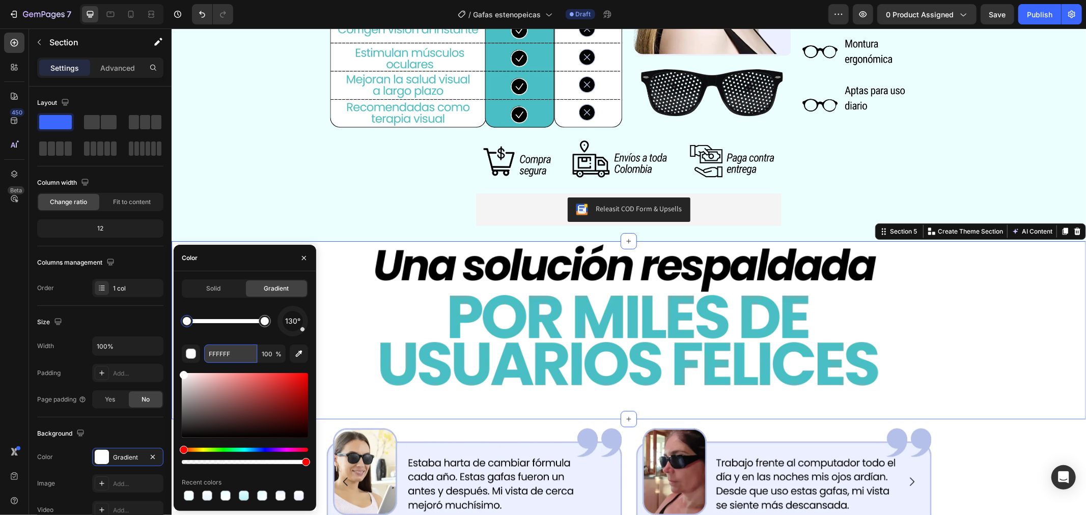
click at [224, 347] on input "FFFFFF" at bounding box center [230, 354] width 53 height 18
paste input "EB"
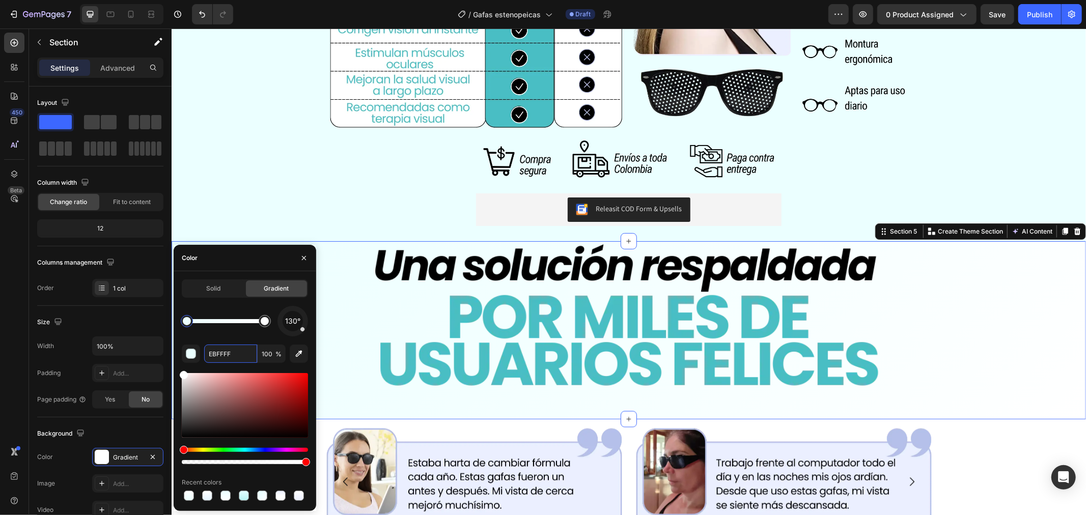
type input "EBFFFF"
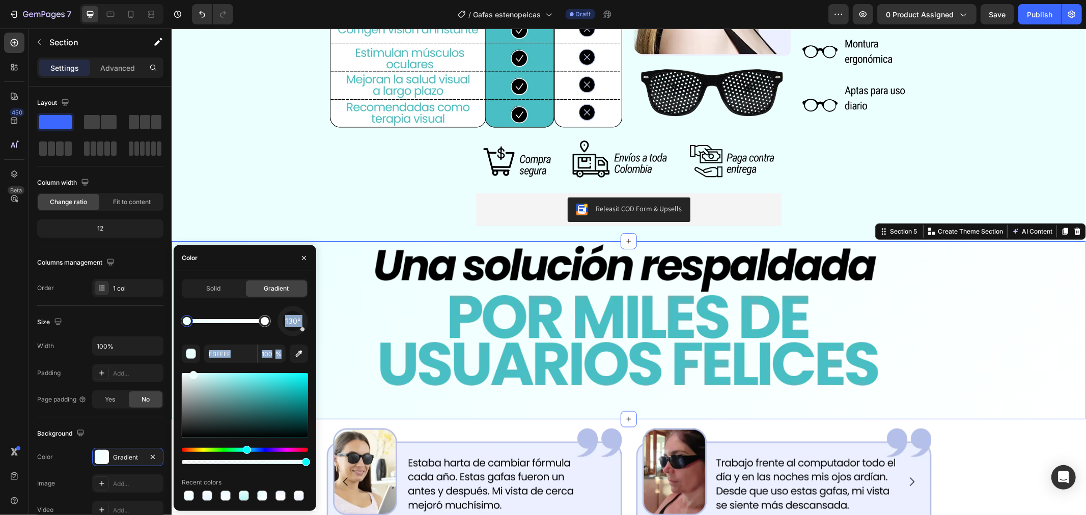
drag, startPoint x: 306, startPoint y: 334, endPoint x: 296, endPoint y: 340, distance: 11.4
click at [296, 340] on div "130° EBFFFF 100 % Recent colors" at bounding box center [245, 404] width 126 height 197
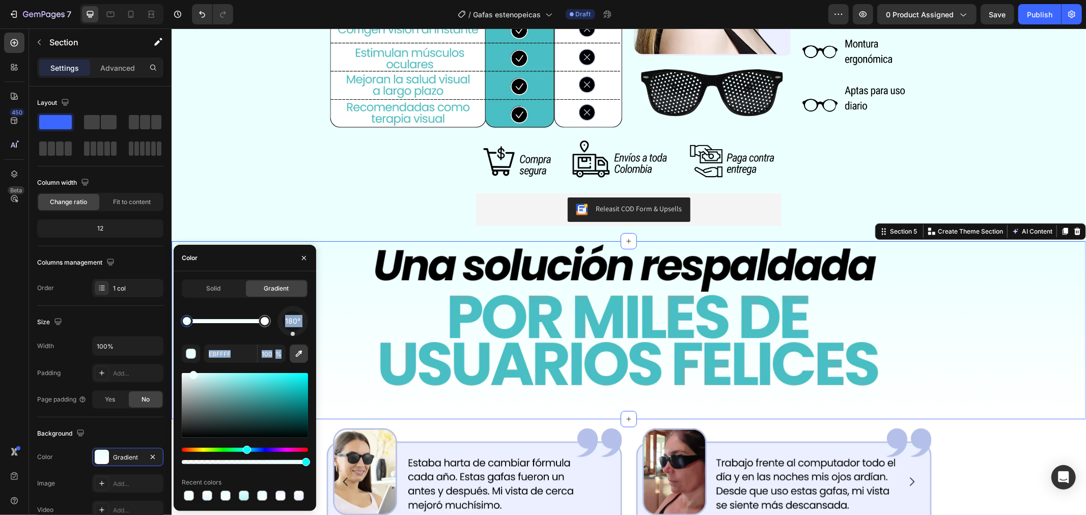
drag, startPoint x: 303, startPoint y: 326, endPoint x: 293, endPoint y: 350, distance: 25.3
click at [293, 350] on div "180° EBFFFF 100 % Recent colors" at bounding box center [245, 404] width 126 height 197
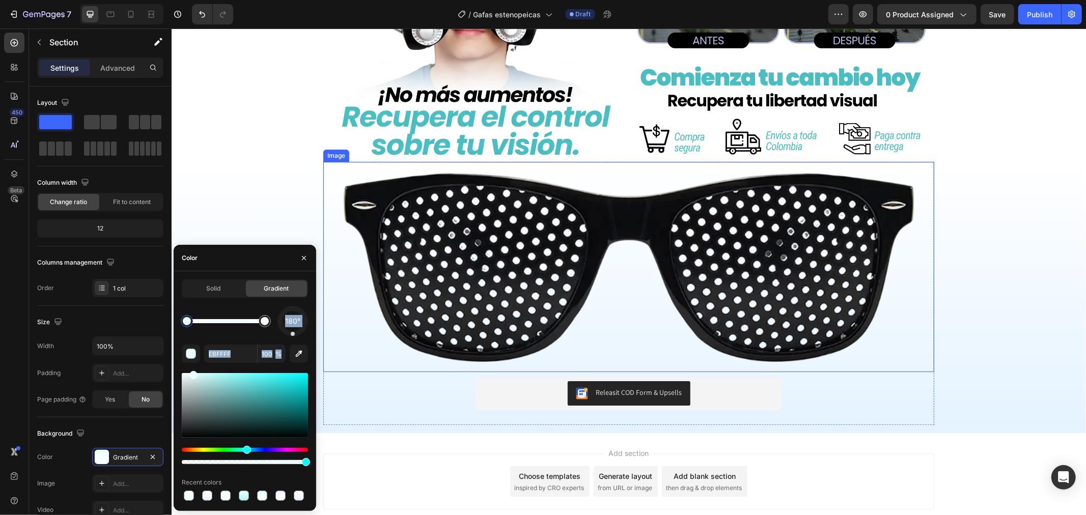
scroll to position [2116, 0]
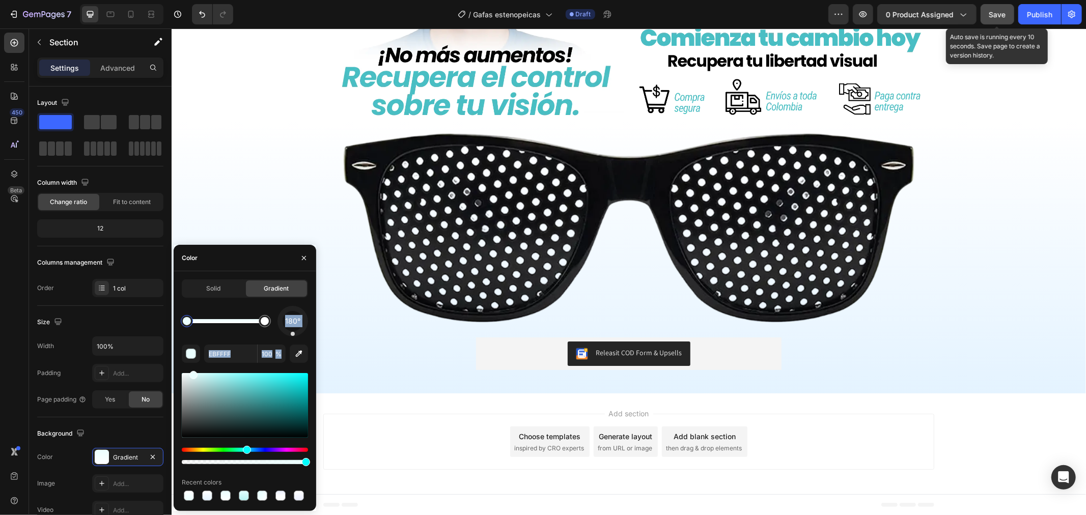
click at [998, 7] on button "Save" at bounding box center [998, 14] width 34 height 20
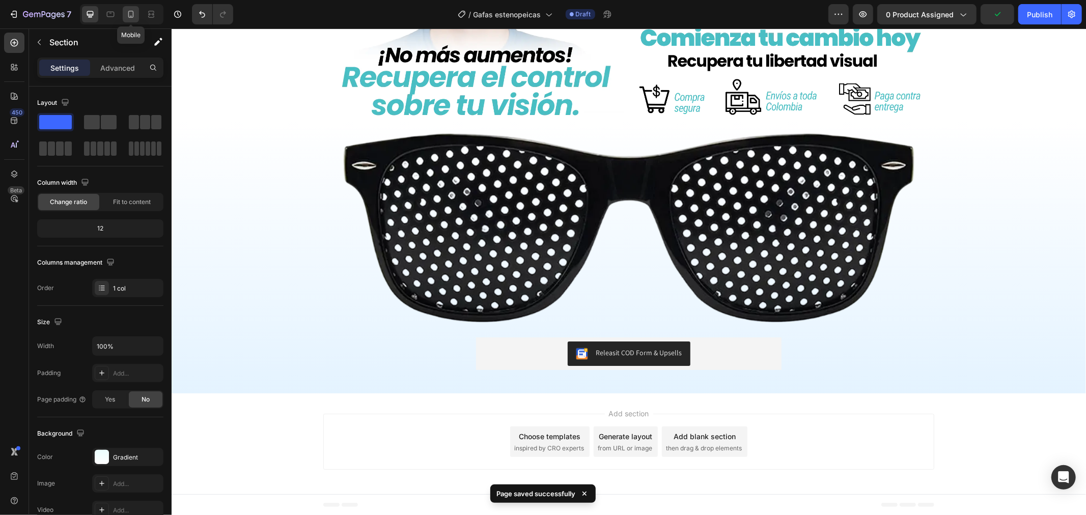
click at [131, 13] on icon at bounding box center [131, 14] width 10 height 10
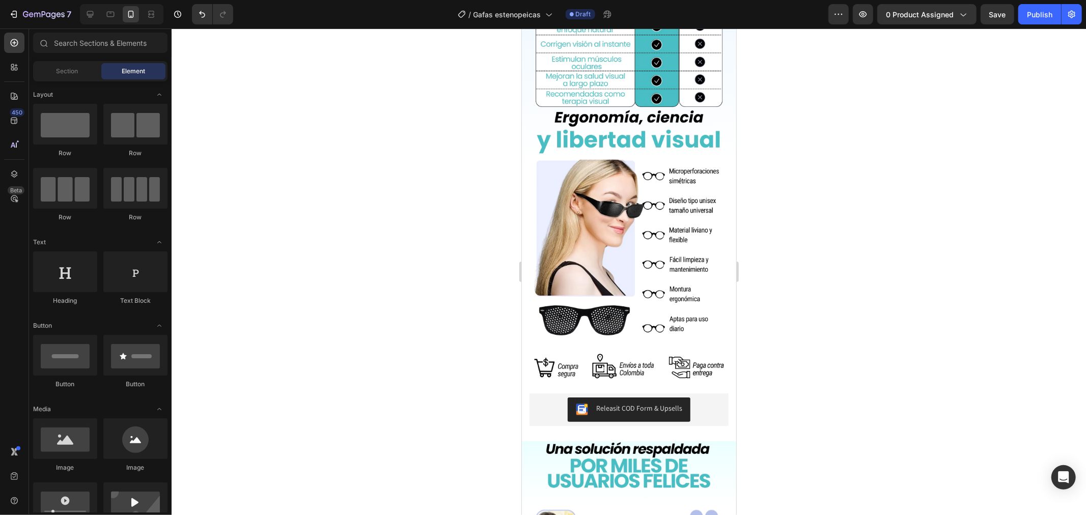
scroll to position [1565, 0]
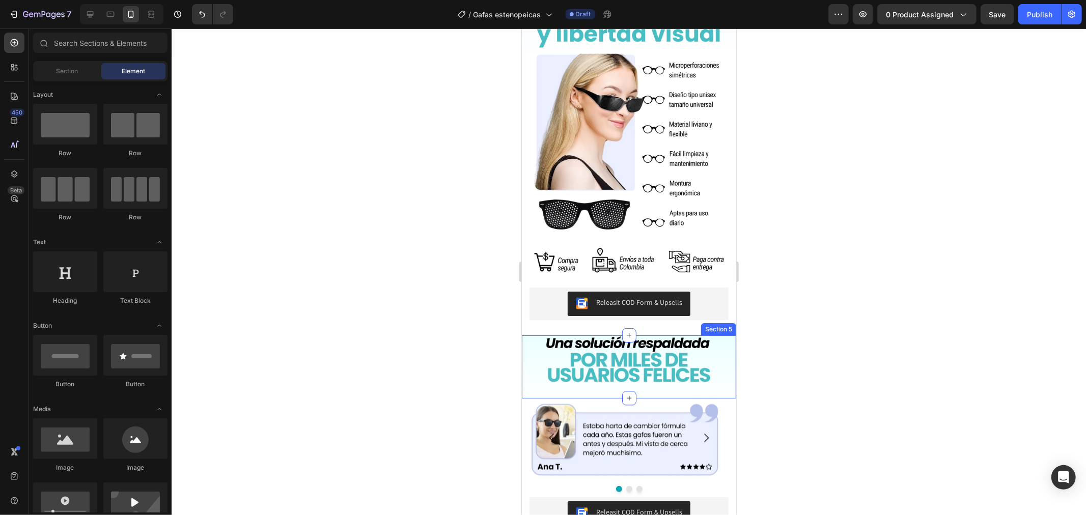
click at [523, 335] on div "Image Row Row Section 5" at bounding box center [629, 366] width 214 height 63
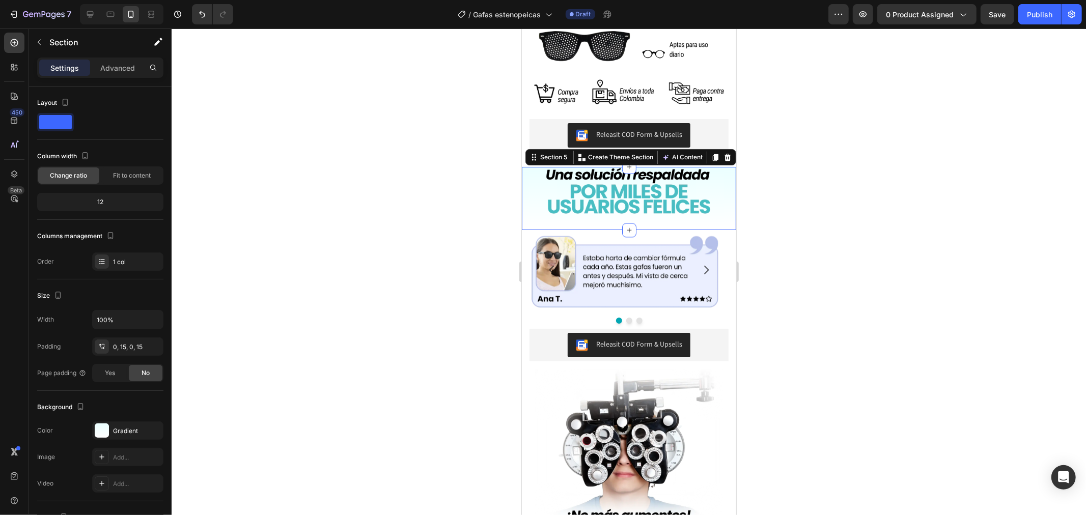
scroll to position [1734, 0]
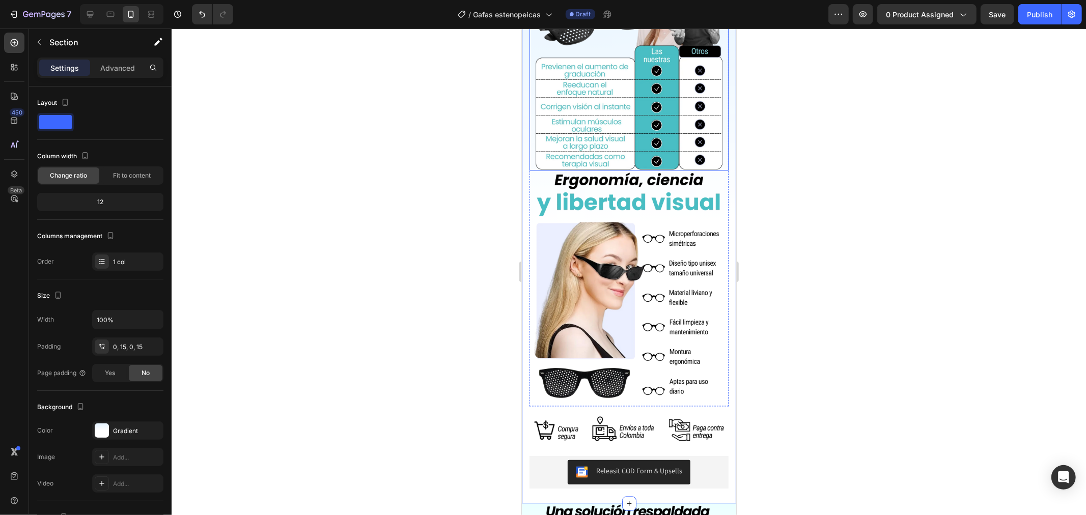
scroll to position [1395, 0]
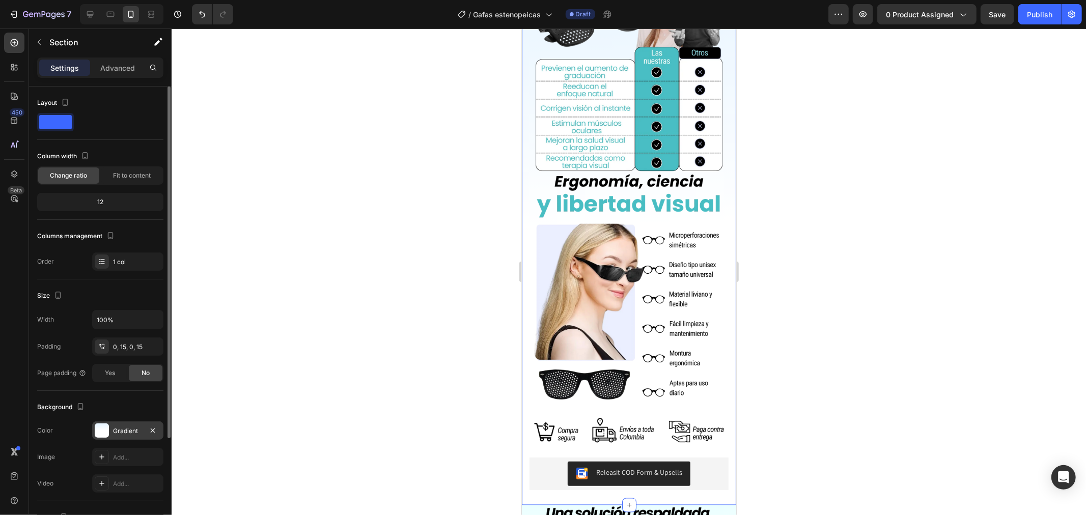
click at [121, 427] on div "Gradient" at bounding box center [128, 431] width 30 height 9
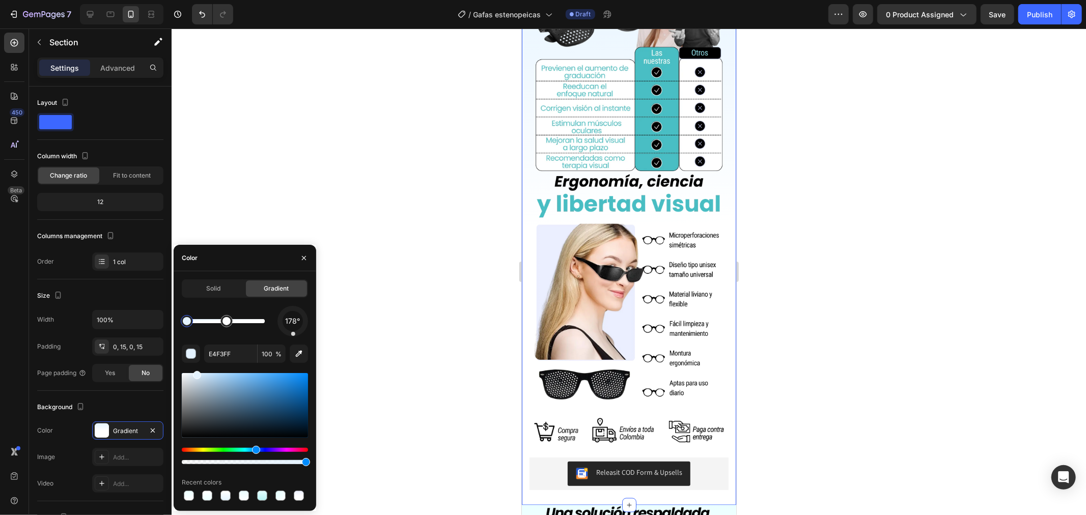
click at [221, 297] on div "Solid Gradient" at bounding box center [245, 289] width 126 height 18
click at [223, 292] on div "Solid" at bounding box center [213, 289] width 61 height 16
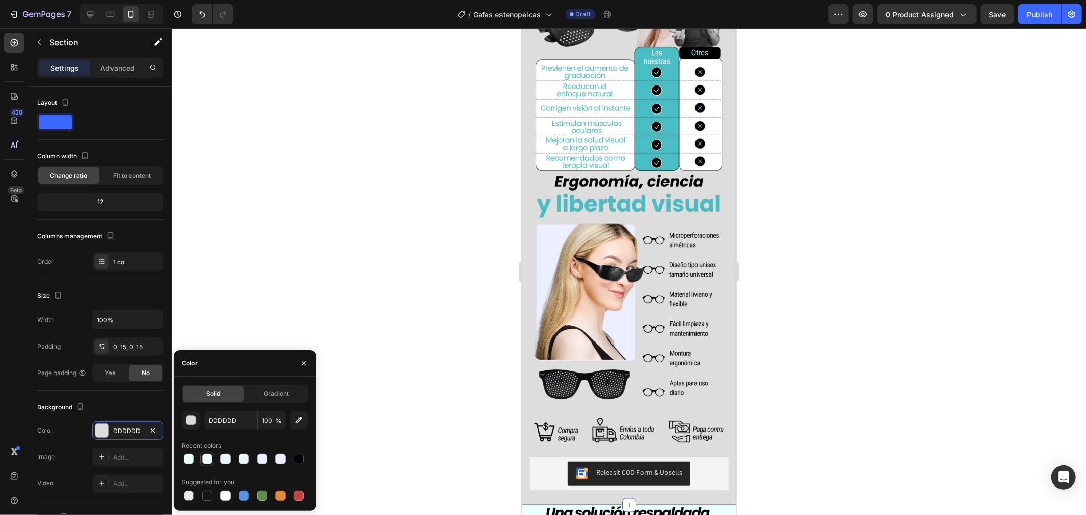
click at [204, 459] on div at bounding box center [207, 459] width 10 height 10
type input "EBFFFE"
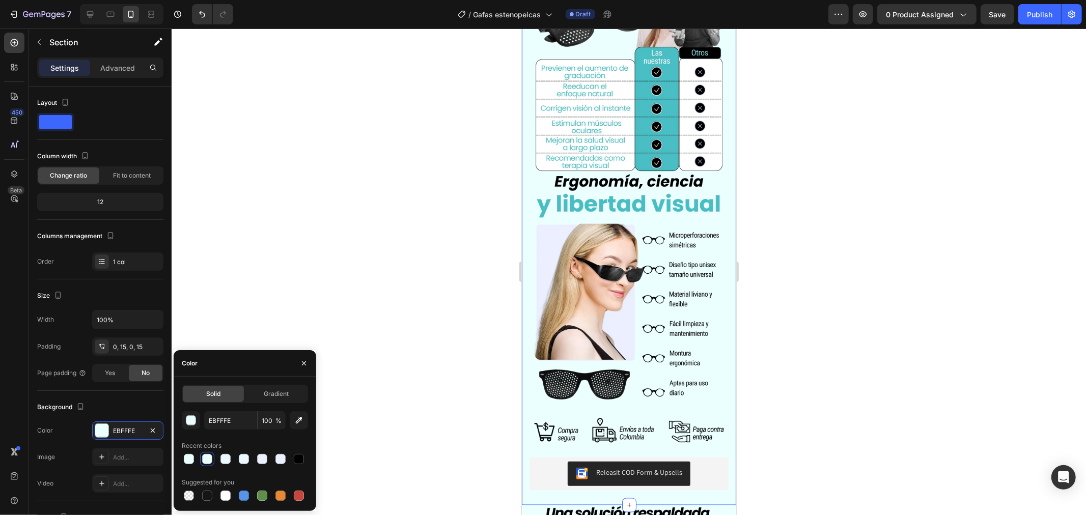
click at [199, 459] on div at bounding box center [245, 459] width 126 height 14
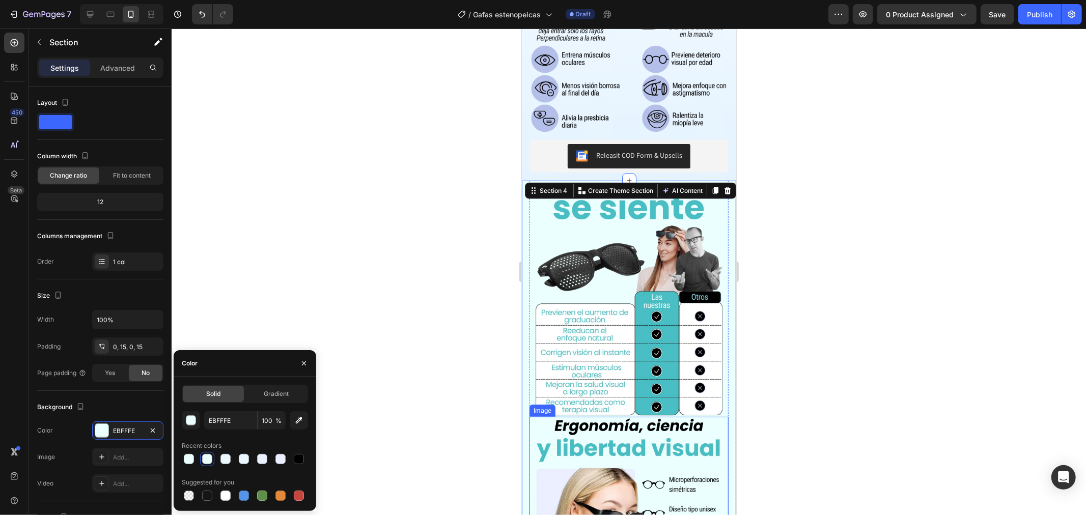
scroll to position [1168, 0]
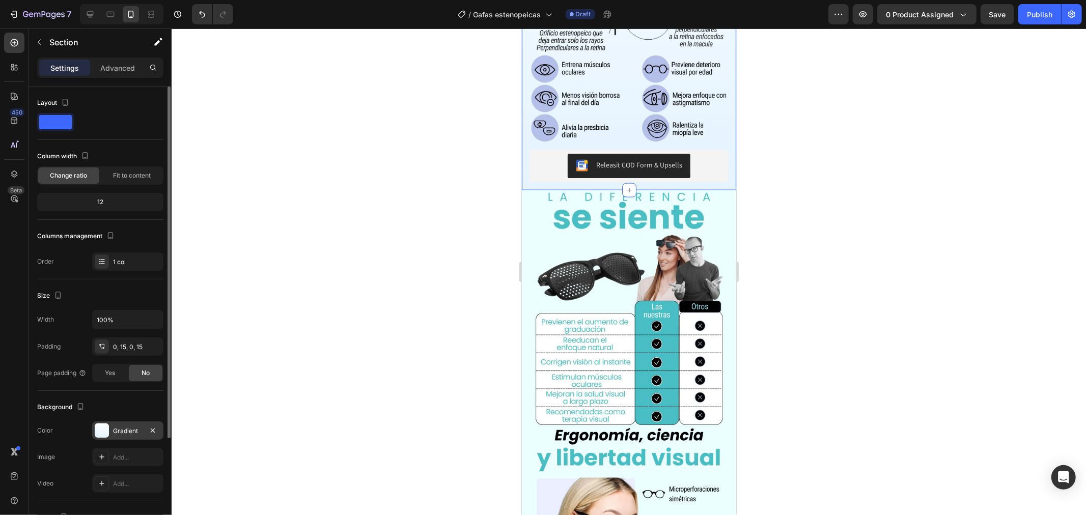
click at [118, 434] on div "Gradient" at bounding box center [128, 431] width 30 height 9
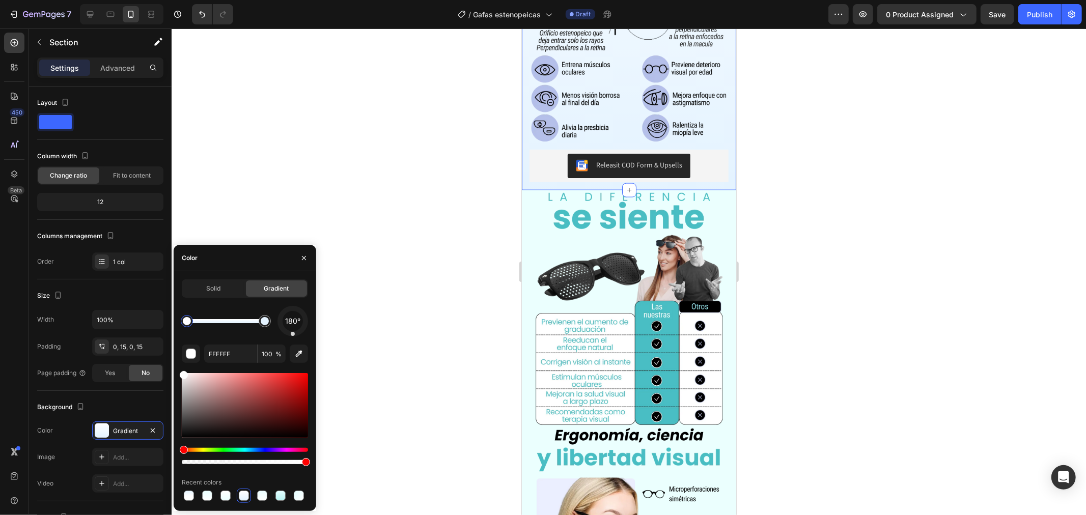
click at [184, 317] on div at bounding box center [187, 321] width 12 height 12
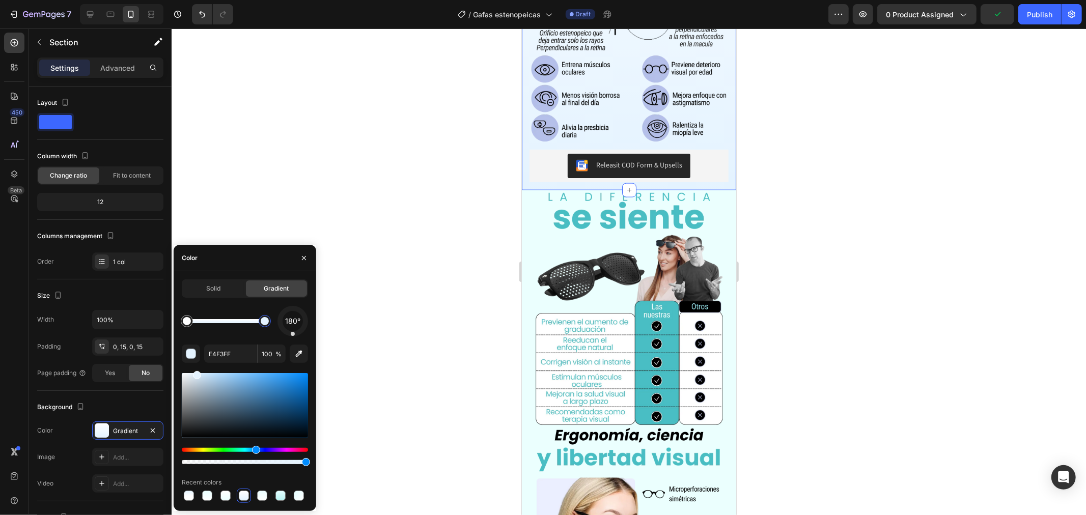
click at [262, 316] on div at bounding box center [265, 321] width 12 height 12
click at [243, 352] on input "E4F3FF" at bounding box center [230, 354] width 53 height 18
paste input "BFF"
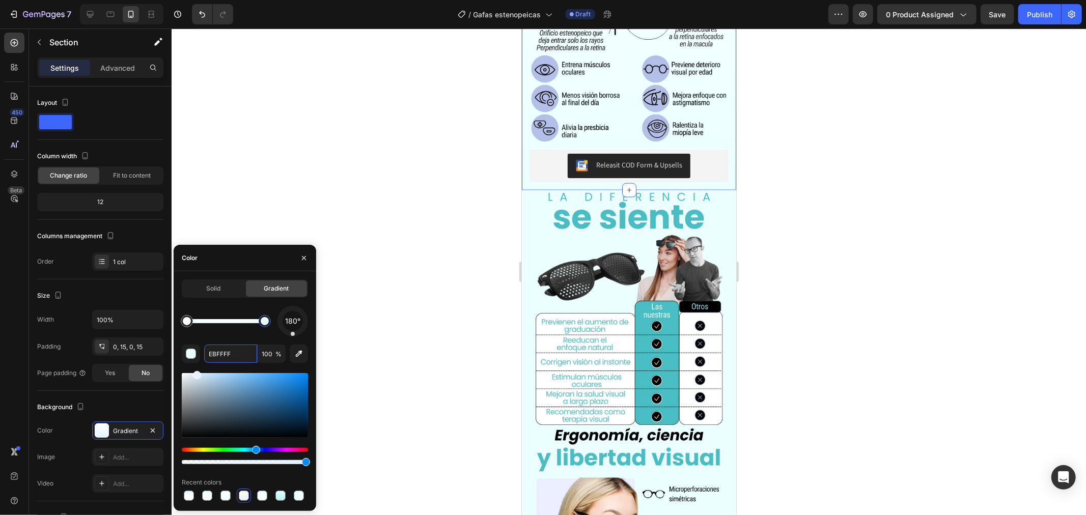
type input "EBFFFF"
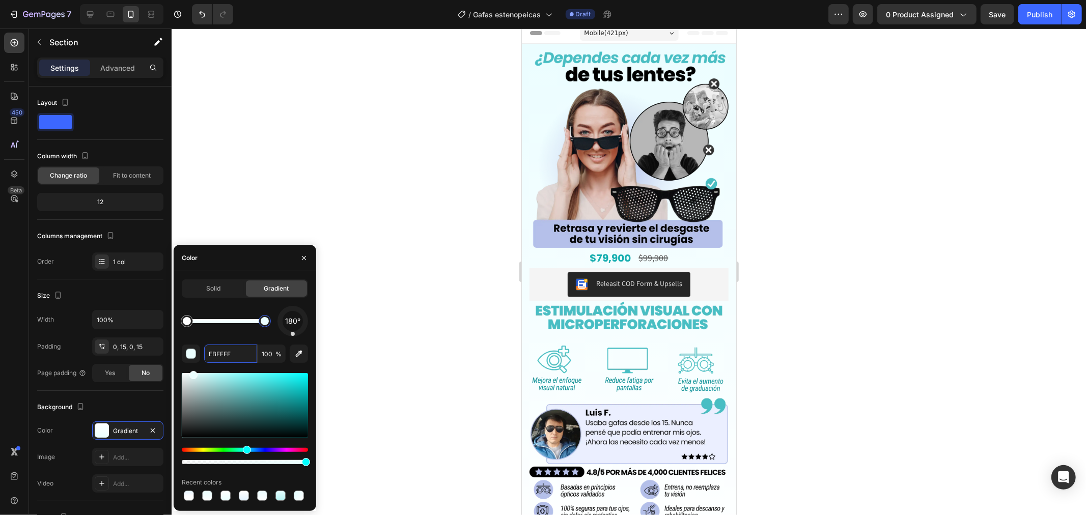
scroll to position [0, 0]
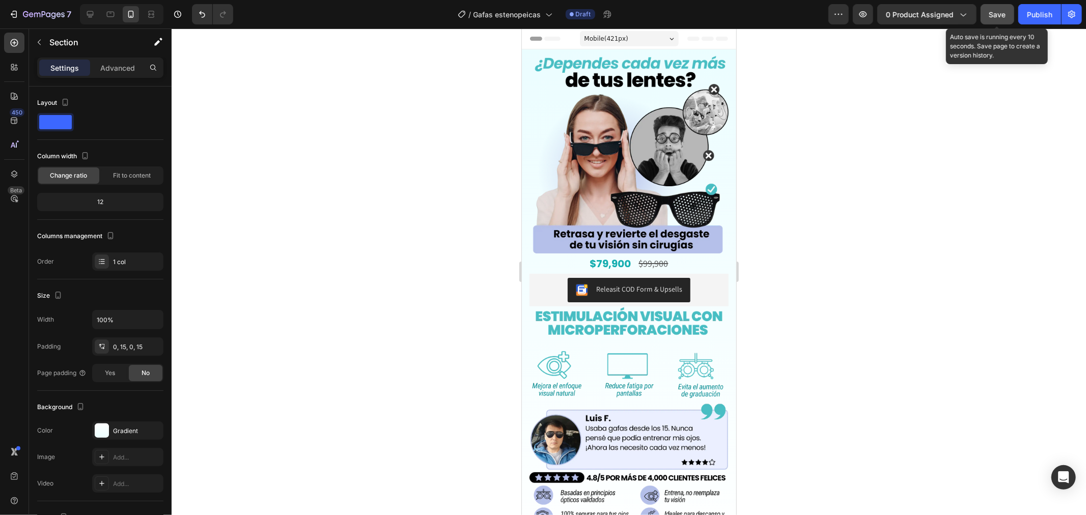
click at [1007, 7] on button "Save" at bounding box center [998, 14] width 34 height 20
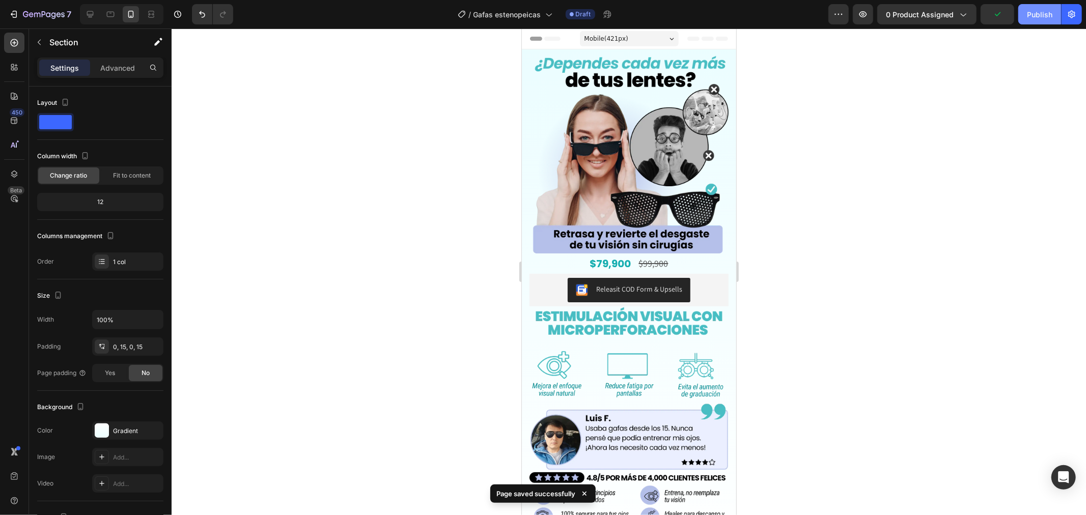
click at [1046, 8] on button "Publish" at bounding box center [1040, 14] width 43 height 20
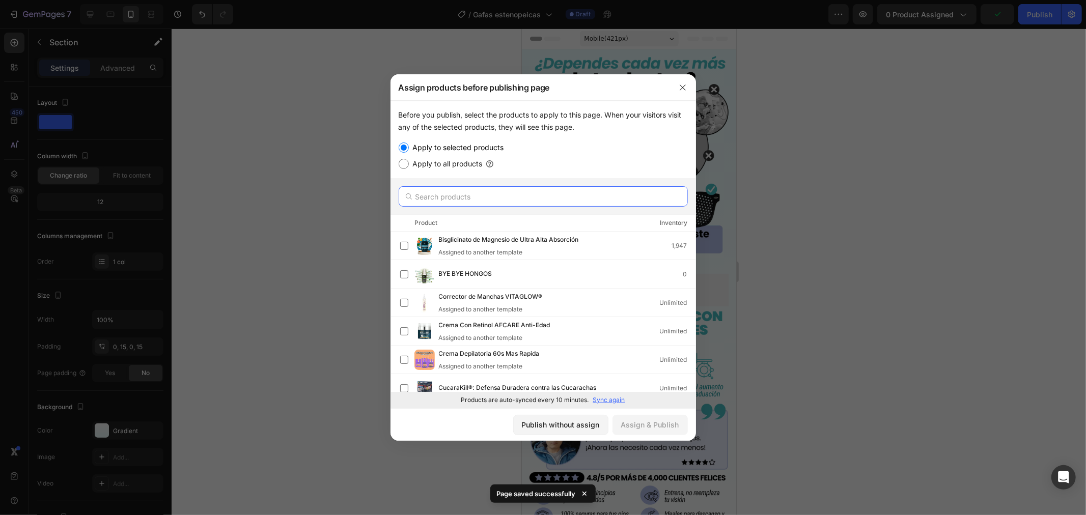
click at [579, 201] on input "text" at bounding box center [543, 196] width 289 height 20
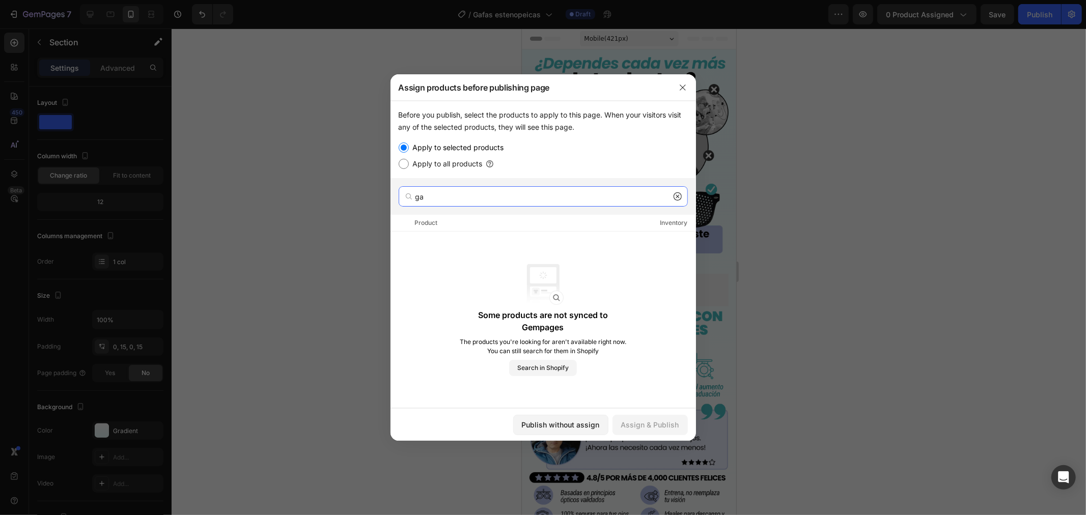
type input "g"
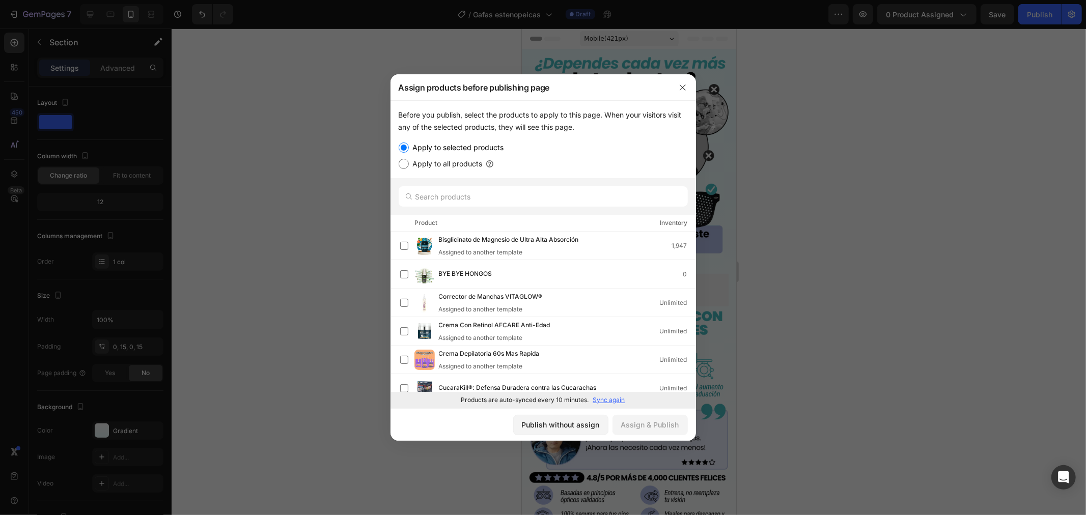
click at [863, 276] on div at bounding box center [543, 257] width 1086 height 515
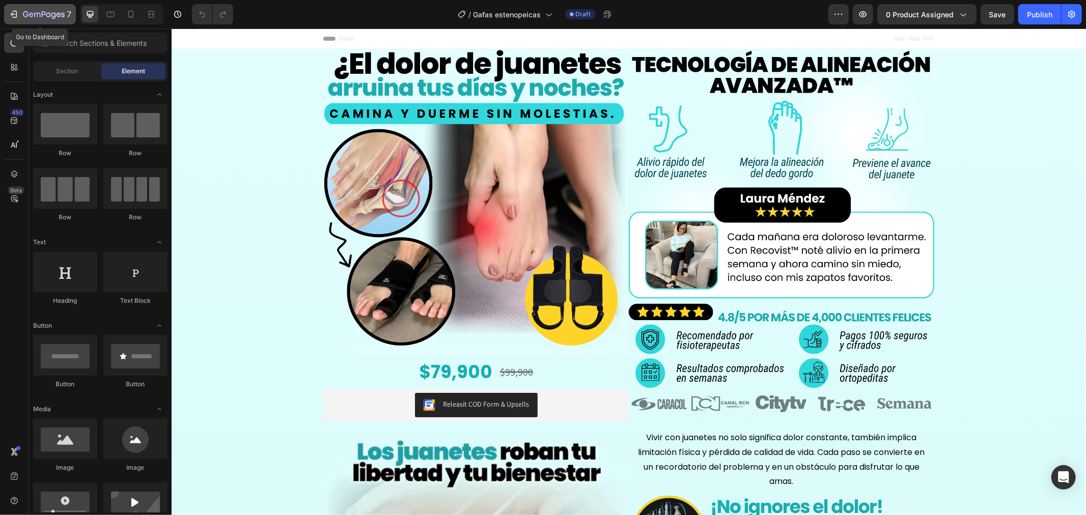
click at [28, 8] on div "7" at bounding box center [47, 14] width 48 height 12
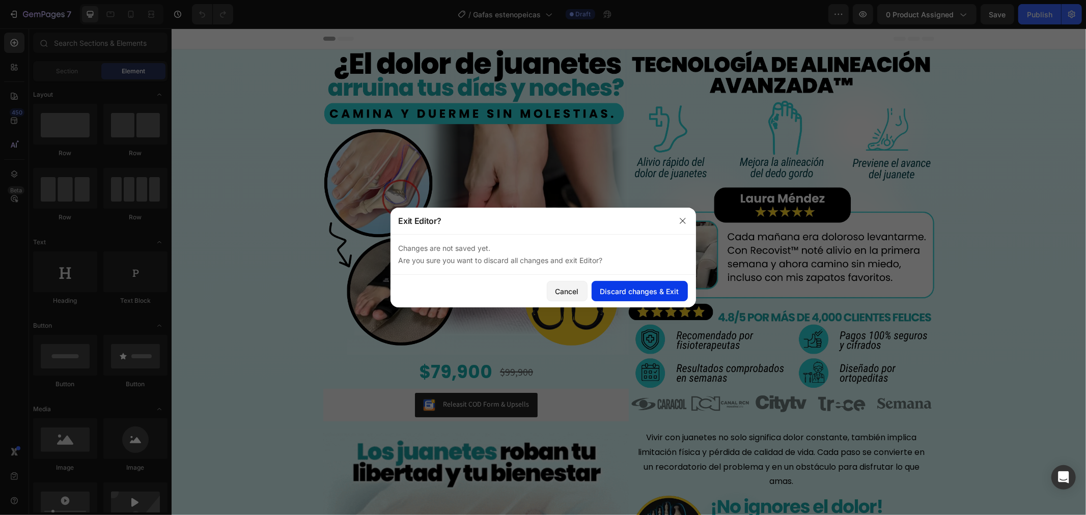
click at [661, 291] on div "Discard changes & Exit" at bounding box center [640, 291] width 79 height 11
